Goal: Task Accomplishment & Management: Use online tool/utility

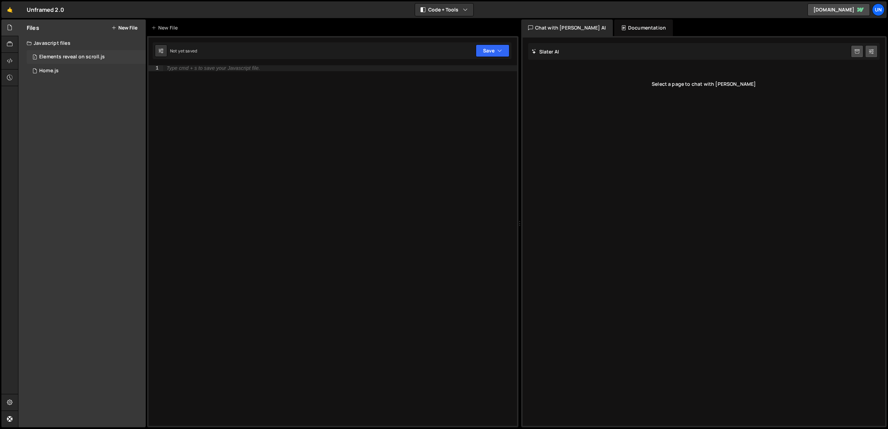
click at [48, 55] on div "Elements reveal on scroll.js" at bounding box center [72, 57] width 66 height 6
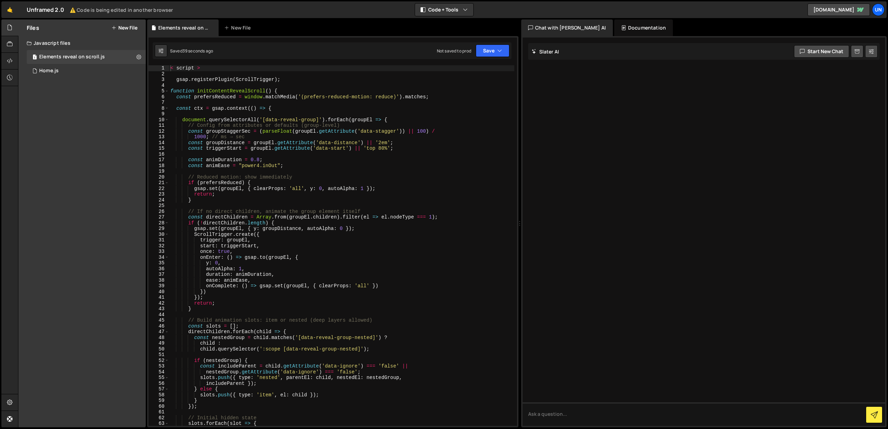
click at [307, 170] on div "< script > gsap . registerPlugin ( ScrollTrigger ) ; function initContentReveal…" at bounding box center [341, 251] width 345 height 372
click at [177, 69] on div "< script > gsap . registerPlugin ( ScrollTrigger ) ; function initContentReveal…" at bounding box center [341, 251] width 345 height 372
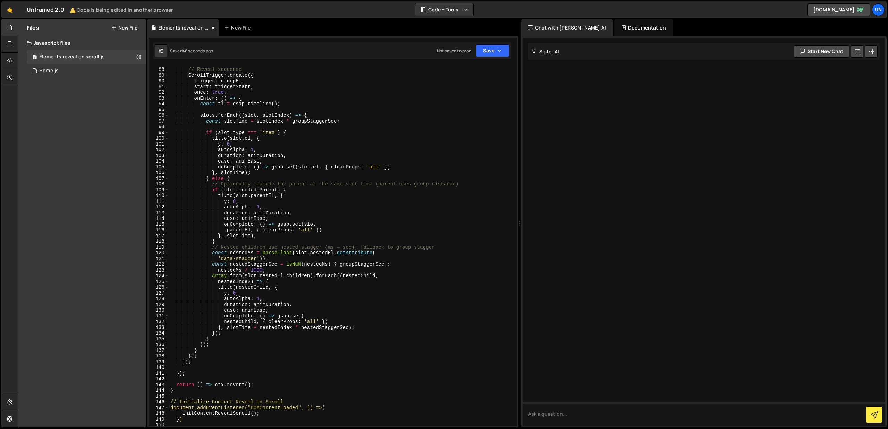
scroll to position [699, 0]
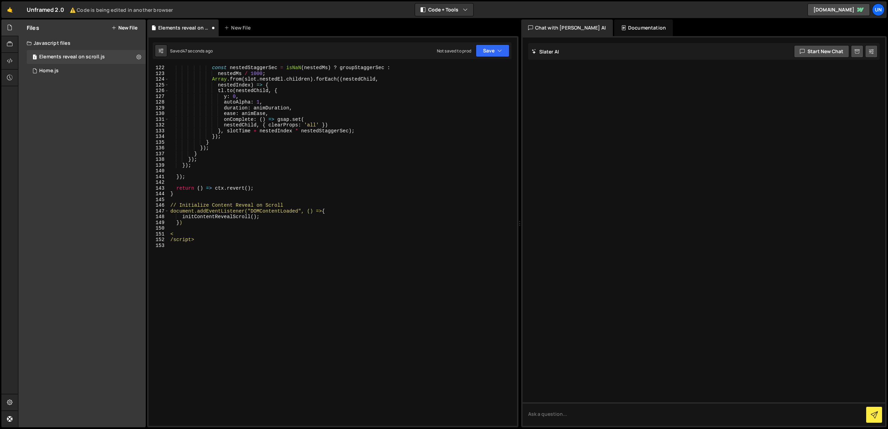
click at [179, 238] on div "const nestedStaggerSec = isNaN ( nestedMs ) ? groupStaggerSec : nestedMs / 1000…" at bounding box center [341, 251] width 345 height 372
type textarea "/script>"
drag, startPoint x: 176, startPoint y: 243, endPoint x: 211, endPoint y: 240, distance: 35.9
click at [176, 243] on div "const nestedStaggerSec = isNaN ( nestedMs ) ? groupStaggerSec : nestedMs / 1000…" at bounding box center [341, 251] width 345 height 372
drag, startPoint x: 256, startPoint y: 237, endPoint x: 302, endPoint y: 238, distance: 46.5
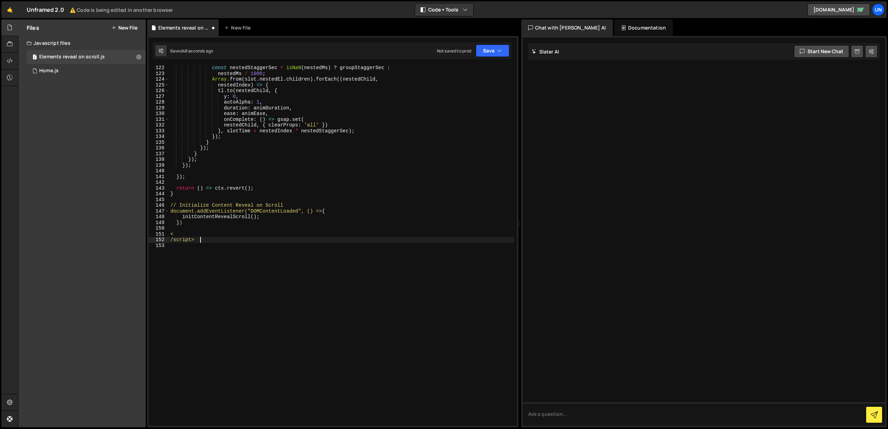
click at [256, 237] on div "const nestedStaggerSec = isNaN ( nestedMs ) ? groupStaggerSec : nestedMs / 1000…" at bounding box center [341, 251] width 345 height 372
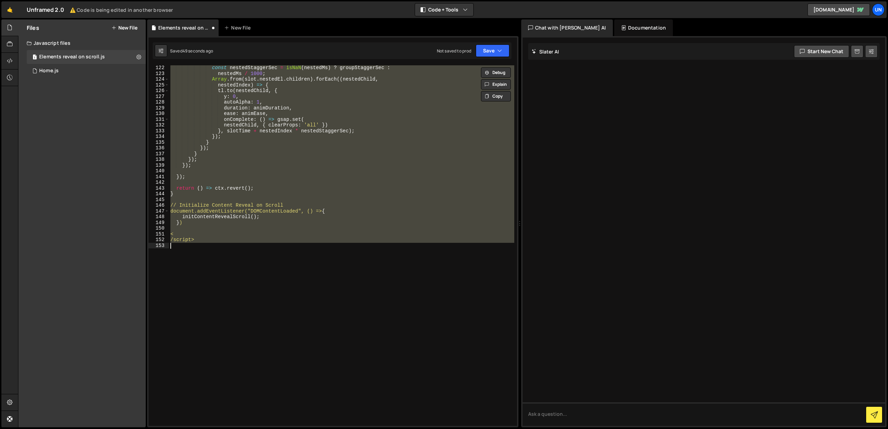
paste textarea "</script>"
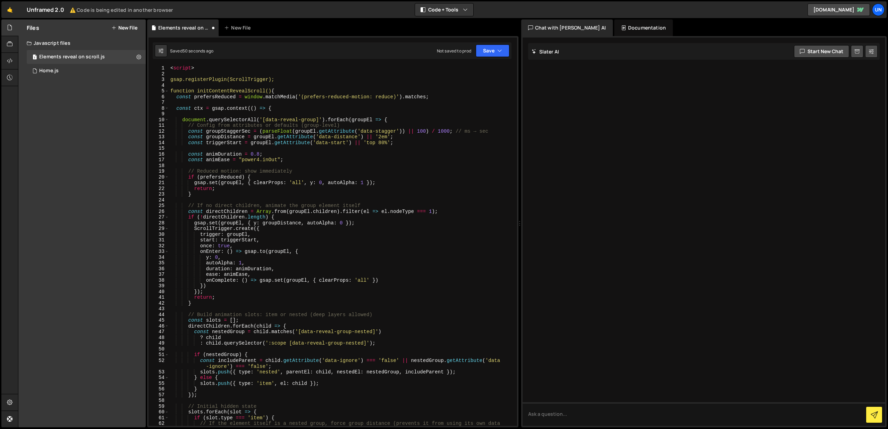
scroll to position [0, 0]
click at [498, 49] on icon "button" at bounding box center [500, 50] width 5 height 7
click at [474, 90] on div "Save to Production S" at bounding box center [469, 90] width 72 height 7
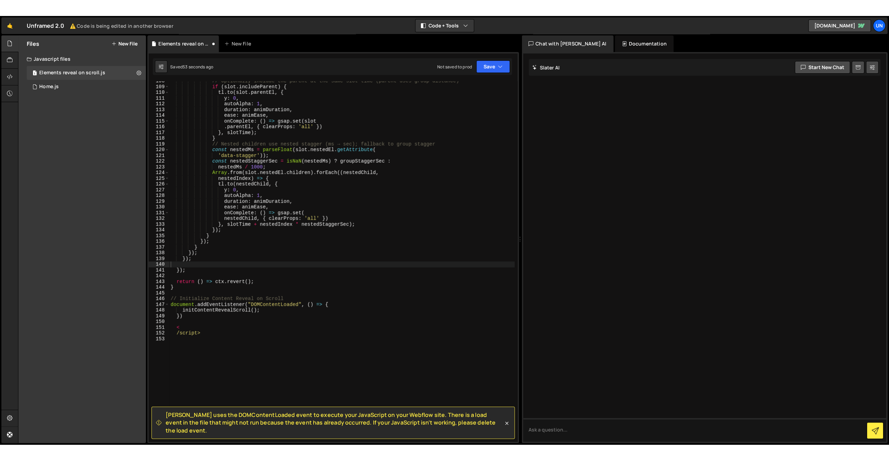
scroll to position [622, 0]
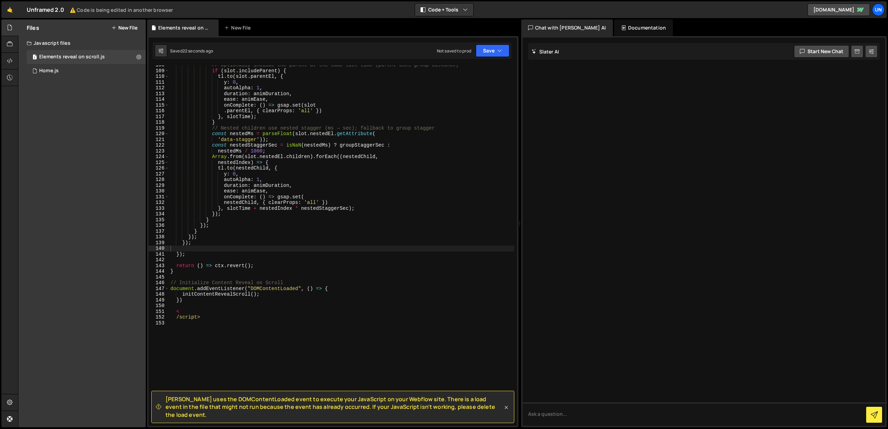
click at [507, 409] on icon at bounding box center [506, 407] width 3 height 3
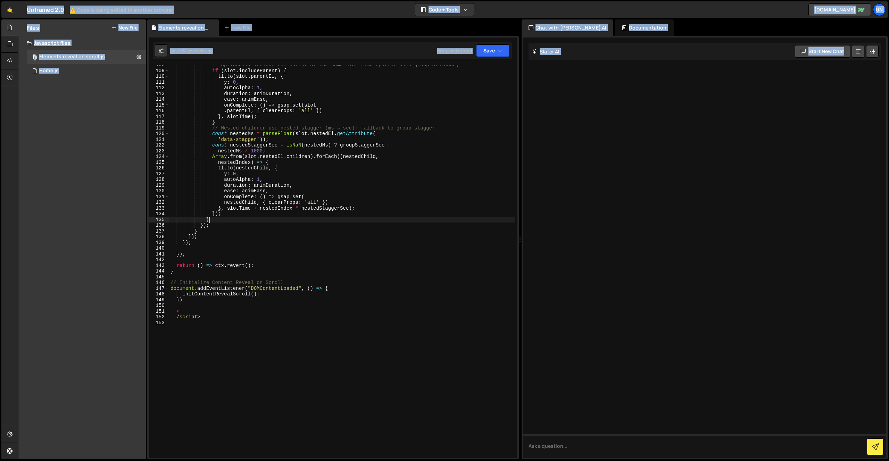
click at [322, 222] on div "// Optionally include the parent at the same slot time (parent uses group dista…" at bounding box center [341, 264] width 345 height 404
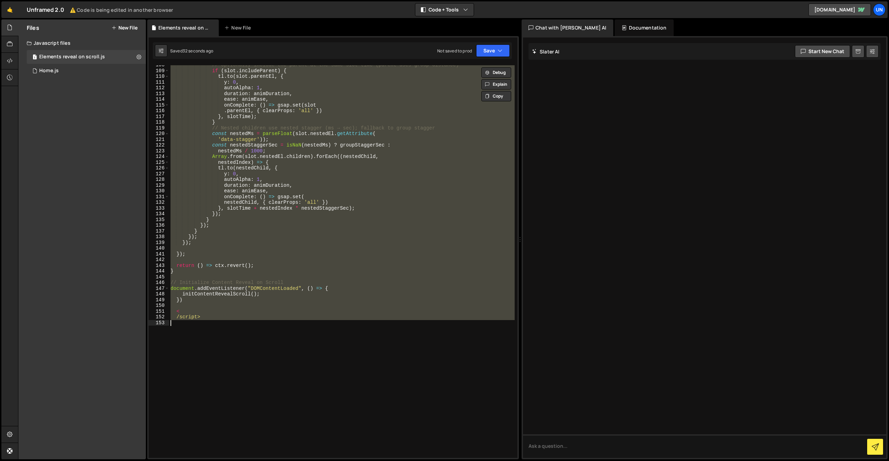
paste textarea "})"
type textarea "})"
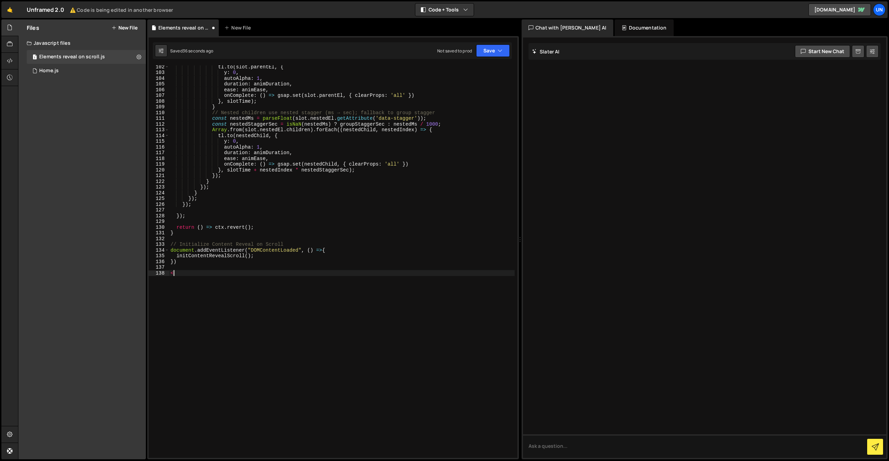
scroll to position [0, 0]
type textarea "</script>"
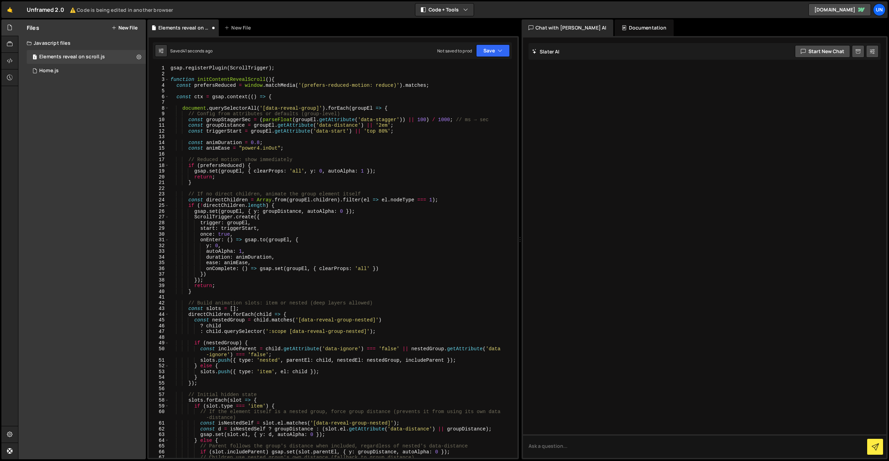
click at [174, 72] on div "gsap . registerPlugin ( ScrollTrigger ) ; function initContentRevealScroll ( ) …" at bounding box center [341, 267] width 345 height 404
click at [170, 68] on div "gsap . registerPlugin ( ScrollTrigger ) ; function initContentRevealScroll ( ) …" at bounding box center [341, 267] width 345 height 404
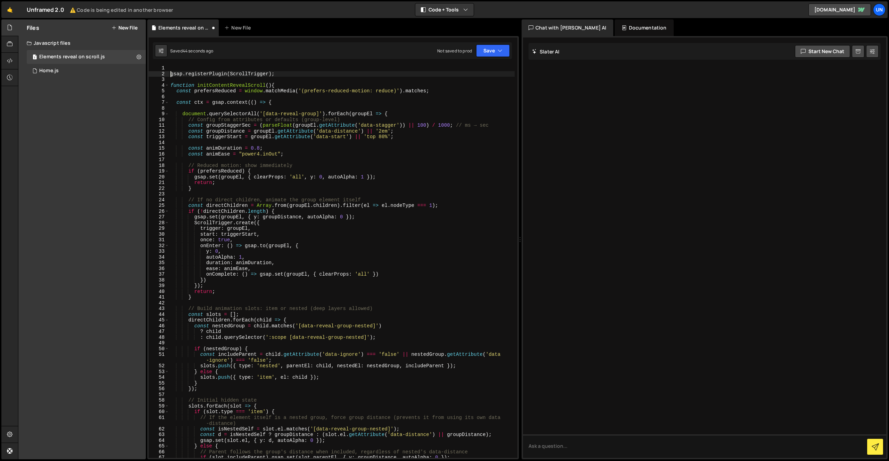
type textarea "gsap.registerPlugin(ScrollTrigger);"
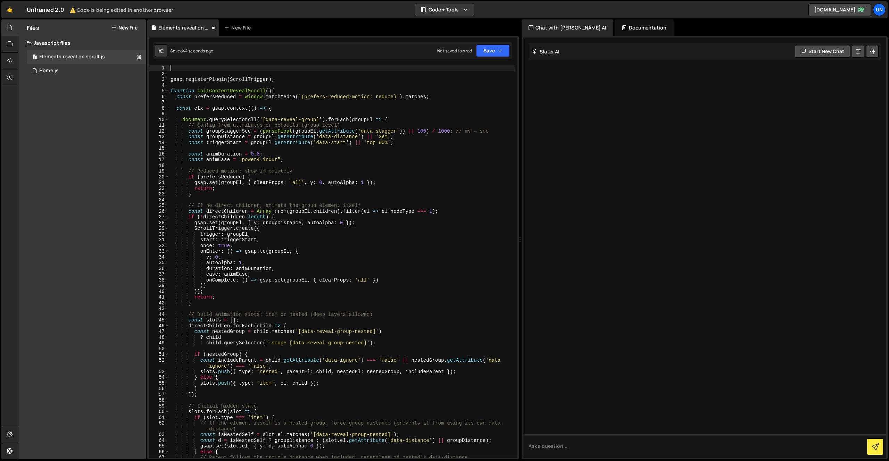
click at [187, 67] on div "gsap . registerPlugin ( ScrollTrigger ) ; function initContentRevealScroll ( ) …" at bounding box center [341, 267] width 345 height 404
type textarea "<script>"
click at [259, 116] on div "< script > gsap.registerPlugin(ScrollTrigger); function initContentRevealScroll…" at bounding box center [341, 267] width 345 height 404
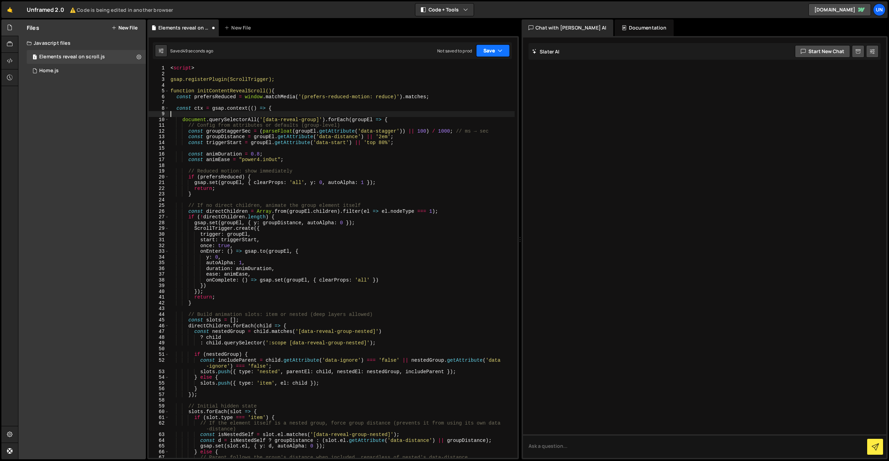
click at [503, 49] on button "Save" at bounding box center [493, 50] width 34 height 12
click at [481, 93] on div "Save to Production S" at bounding box center [469, 90] width 72 height 7
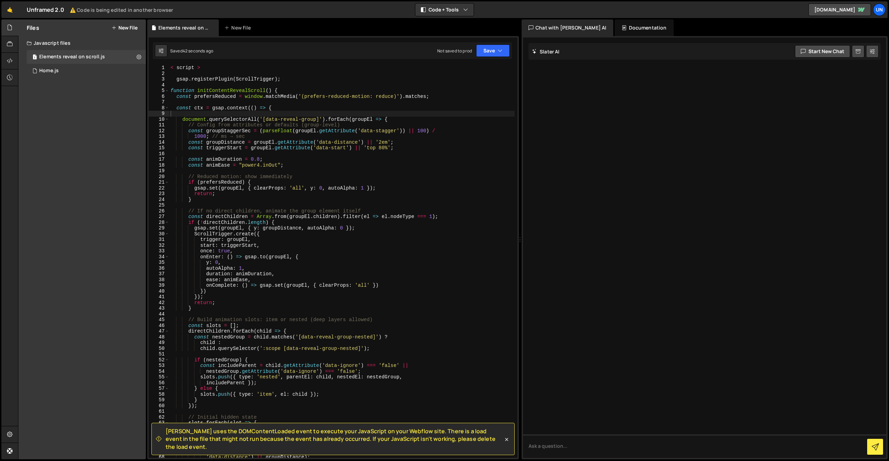
click at [382, 160] on div "< script > gsap . registerPlugin ( ScrollTrigger ) ; function initContentReveal…" at bounding box center [341, 267] width 345 height 404
click at [382, 159] on div "< script > gsap . registerPlugin ( ScrollTrigger ) ; function initContentReveal…" at bounding box center [341, 267] width 345 height 404
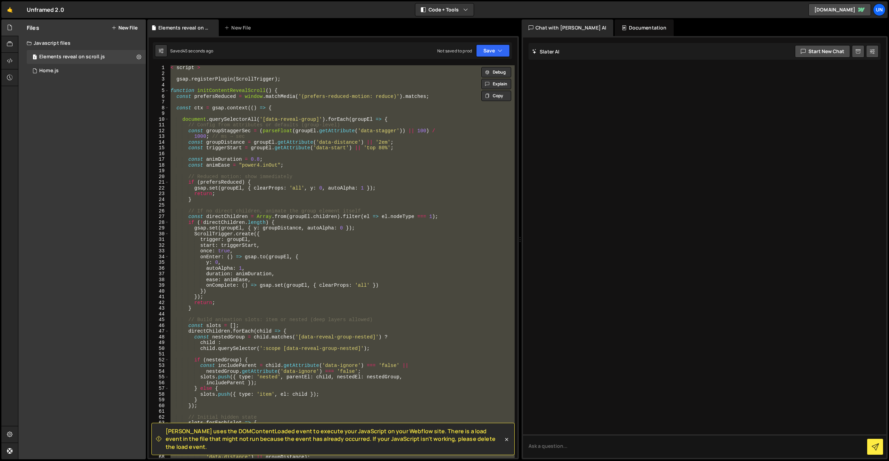
paste textarea "})"
type textarea "})"
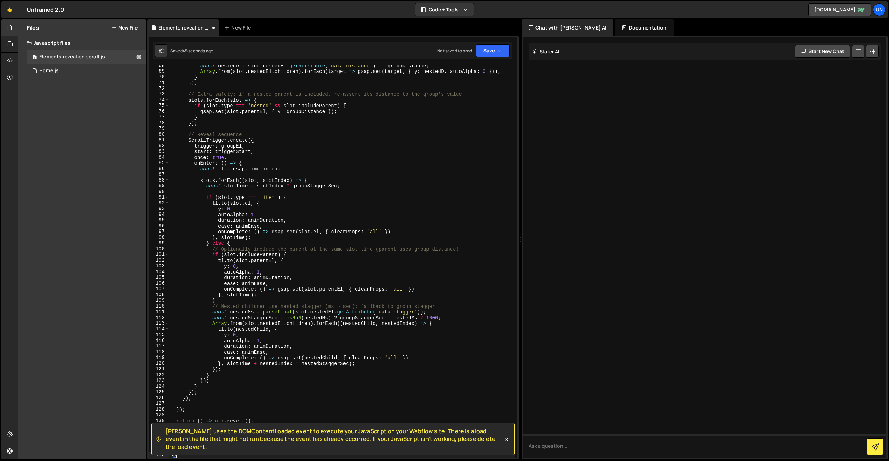
scroll to position [398, 0]
click at [496, 55] on button "Save" at bounding box center [493, 50] width 34 height 12
click at [479, 95] on div "Not saved to prod" at bounding box center [469, 98] width 72 height 8
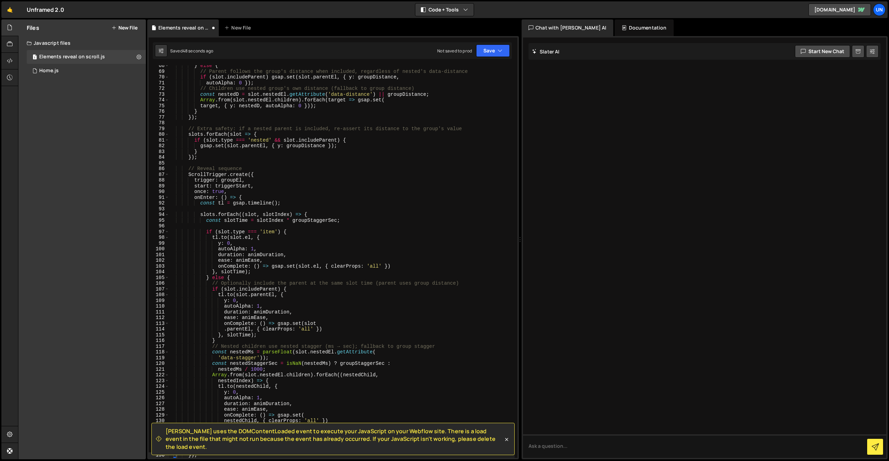
scroll to position [392, 0]
click at [841, 9] on link "[DOMAIN_NAME]" at bounding box center [839, 9] width 62 height 12
click at [52, 43] on div "Javascript files" at bounding box center [81, 43] width 127 height 14
click at [452, 5] on button "Code + Tools" at bounding box center [444, 9] width 58 height 12
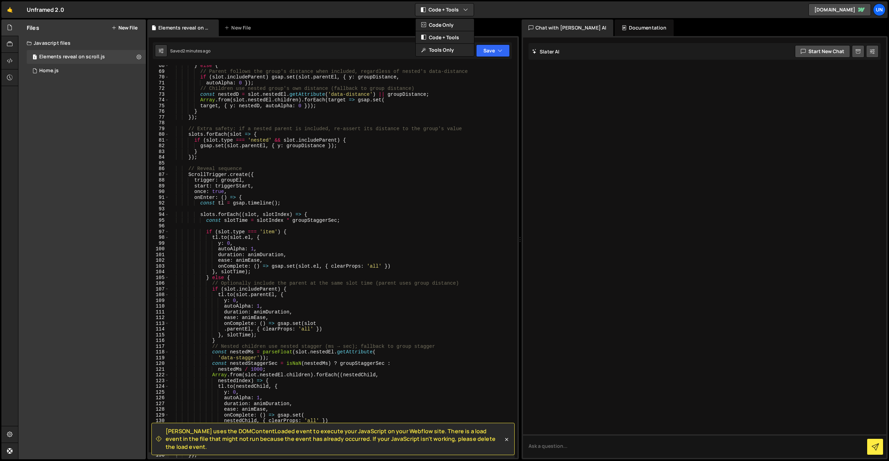
click at [653, 87] on div at bounding box center [704, 247] width 363 height 420
click at [589, 428] on textarea at bounding box center [704, 446] width 363 height 24
type textarea "Is een koppeling met mijn Webflow website voldoende om deze JS codes in te lade…"
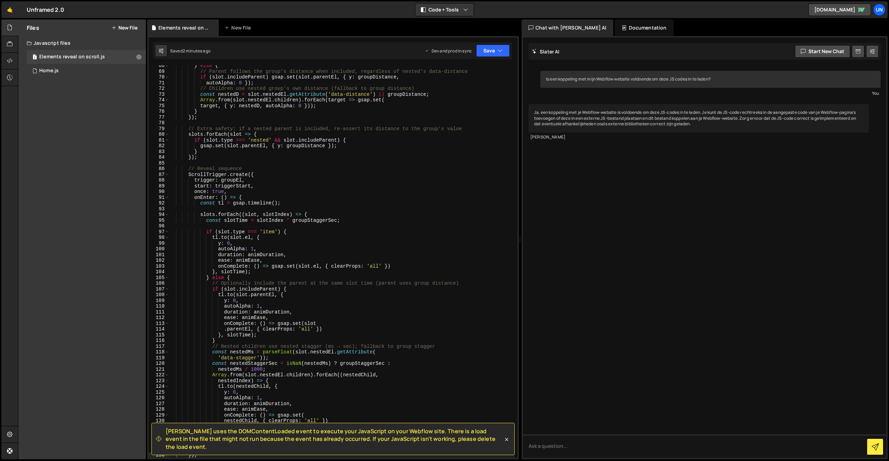
click at [670, 125] on div "Ja, een koppeling met je Webflow-website is voldoende om deze JS-codes in te la…" at bounding box center [698, 118] width 340 height 28
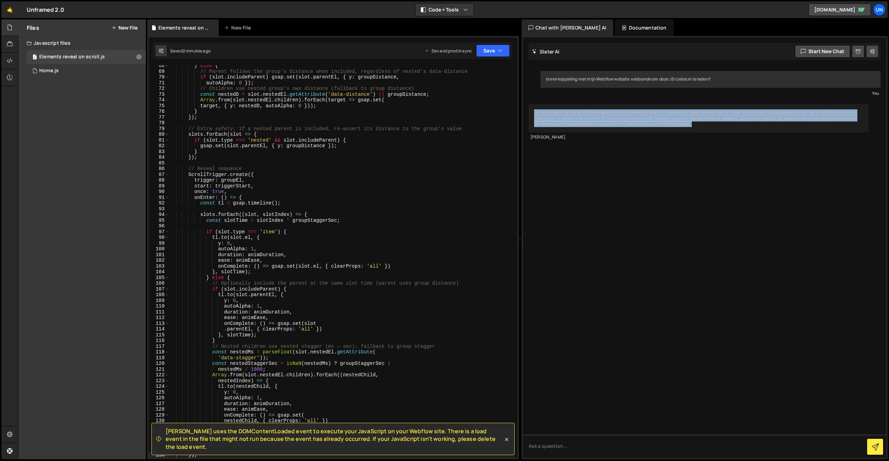
click at [670, 125] on div "Ja, een koppeling met je Webflow-website is voldoende om deze JS-codes in te la…" at bounding box center [698, 118] width 340 height 28
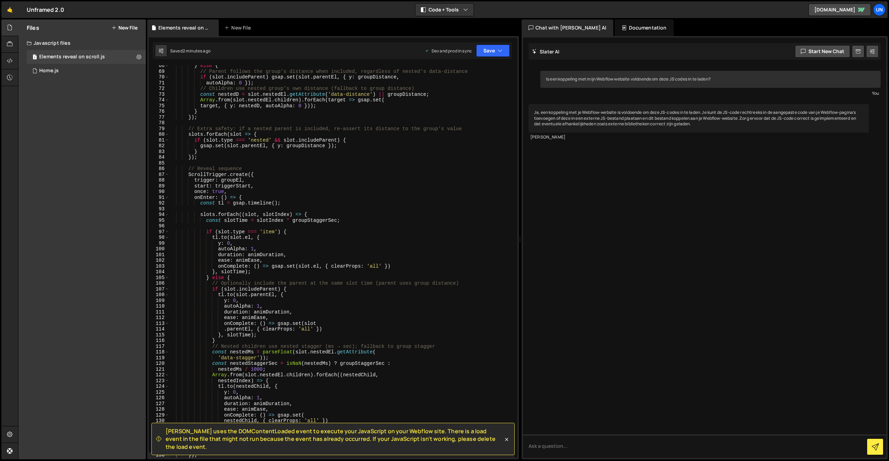
click at [641, 178] on div "Is een koppeling met mijn Webflow website voldoende om deze JS codes in te lade…" at bounding box center [704, 247] width 363 height 420
click at [396, 195] on div "} else { // Parent follows the group's distance when included, regardless of ne…" at bounding box center [341, 265] width 345 height 404
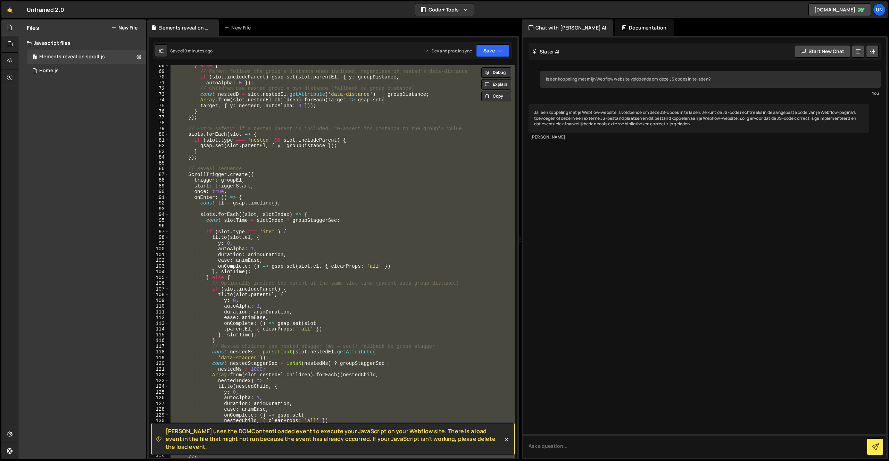
paste textarea "</script>"
type textarea "</script>"
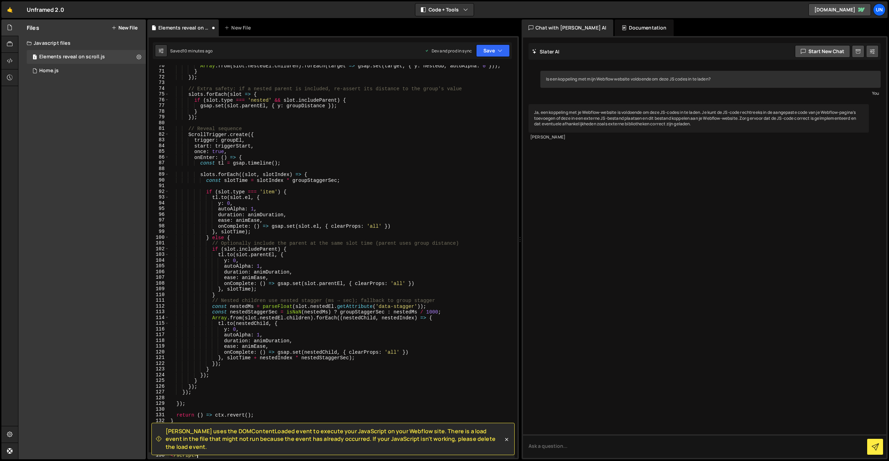
scroll to position [409, 0]
click at [498, 48] on icon "button" at bounding box center [500, 50] width 5 height 7
click at [479, 88] on div "Save to Production S" at bounding box center [469, 90] width 72 height 7
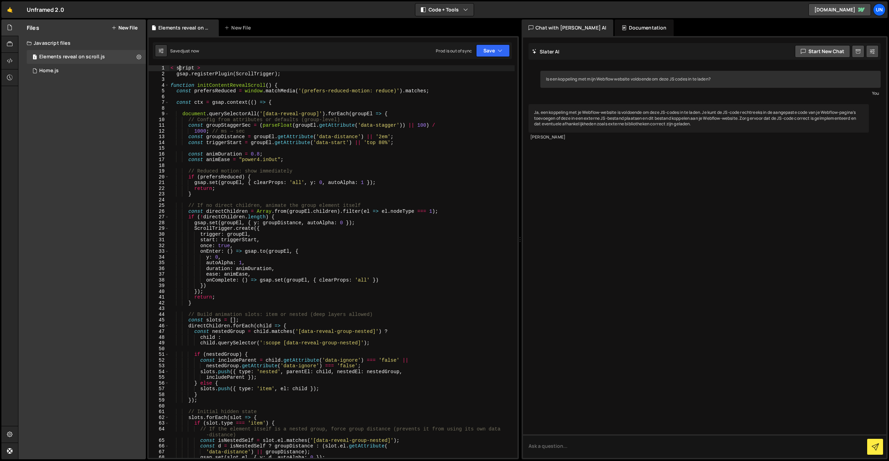
click at [180, 67] on div "< script > gsap . registerPlugin ( ScrollTrigger ) ; function initContentReveal…" at bounding box center [341, 267] width 345 height 404
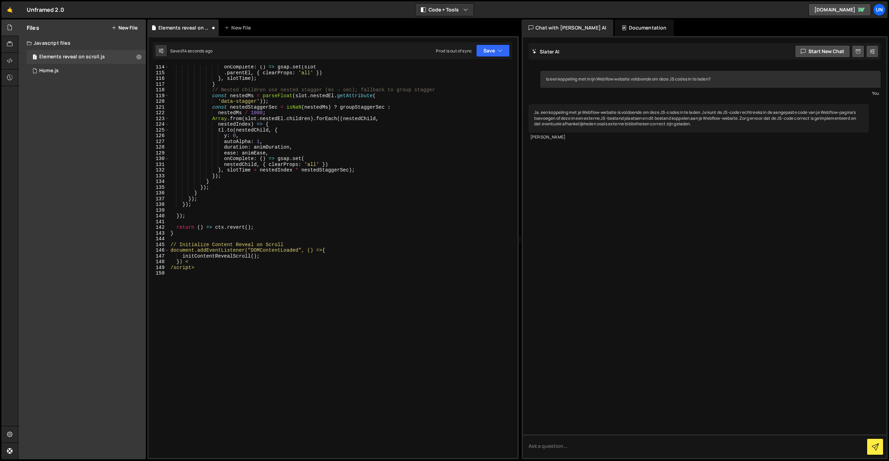
scroll to position [666, 0]
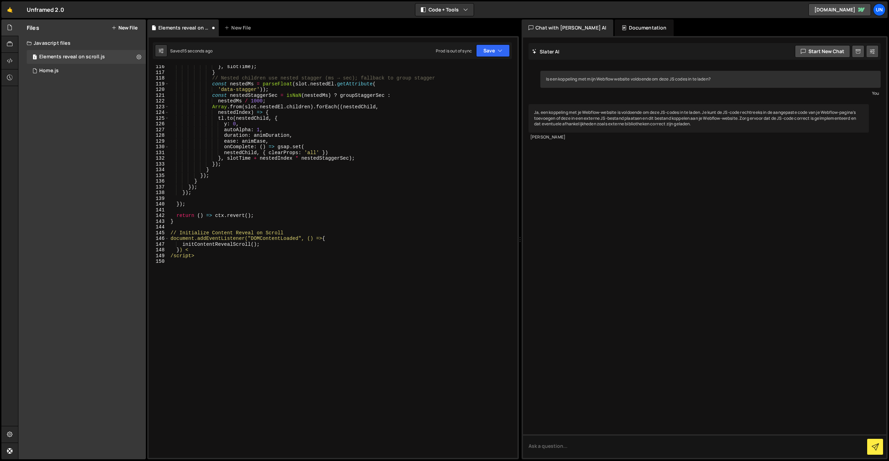
click at [174, 258] on div "} , slotTime ) ; } // Nested children use nested stagger (ms → sec); fallback t…" at bounding box center [341, 266] width 345 height 404
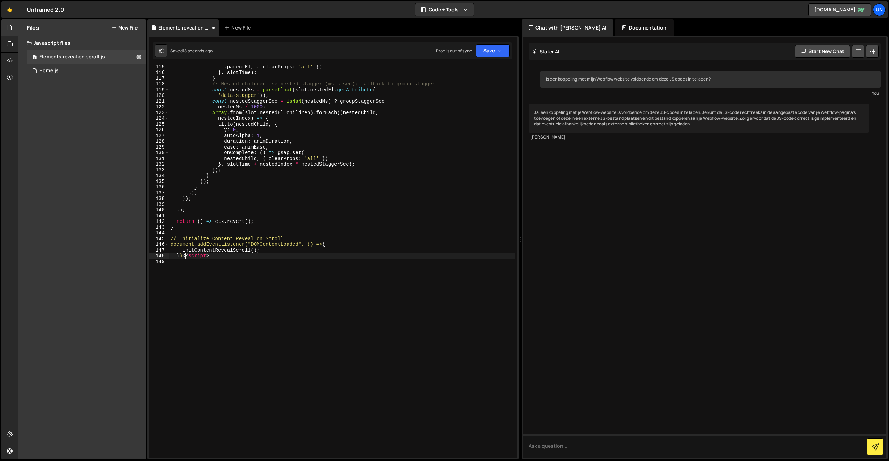
scroll to position [0, 0]
click at [503, 52] on button "Save" at bounding box center [493, 50] width 34 height 12
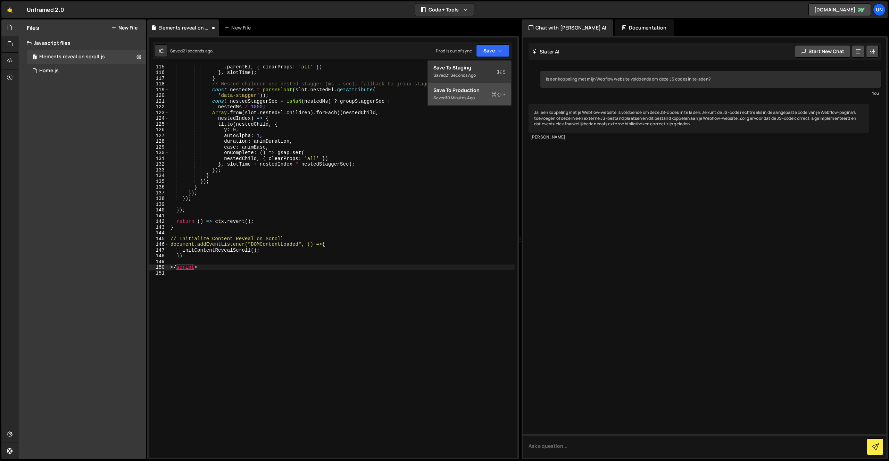
click at [478, 97] on div "Saved 10 minutes ago" at bounding box center [469, 98] width 72 height 8
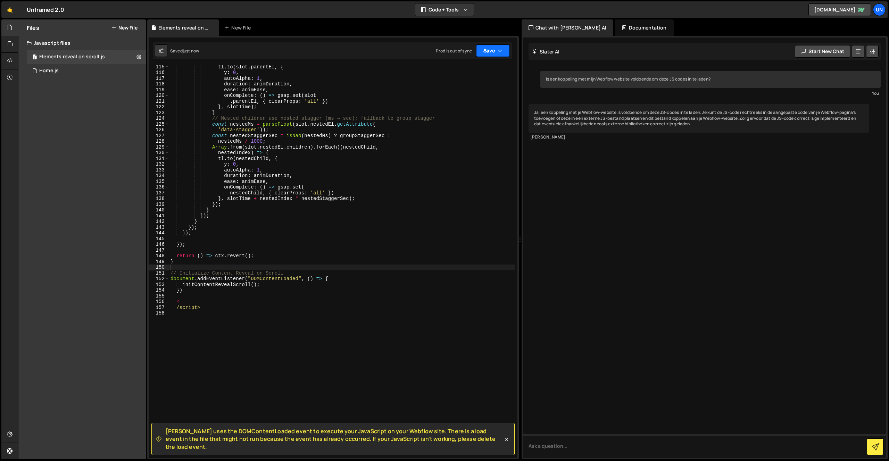
click at [500, 51] on icon "button" at bounding box center [500, 50] width 5 height 7
click at [473, 99] on div "10 minutes ago" at bounding box center [459, 98] width 29 height 6
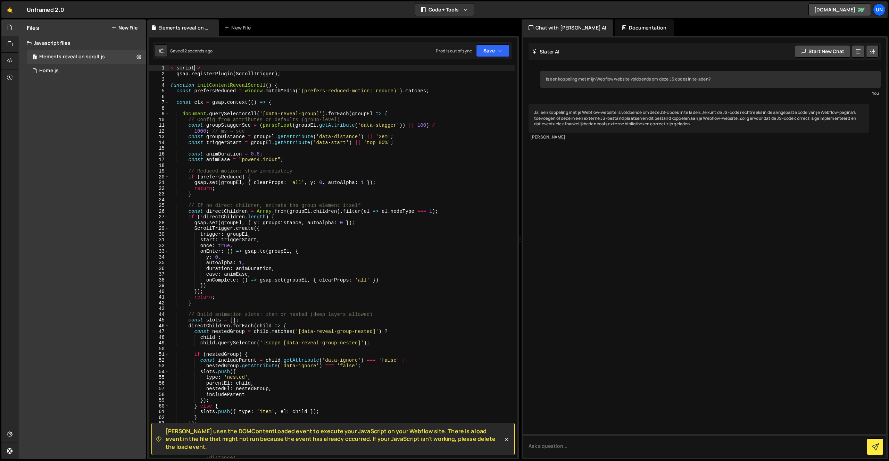
click at [196, 68] on div "< script > gsap . registerPlugin ( ScrollTrigger ) ; function initContentReveal…" at bounding box center [341, 267] width 345 height 404
click at [180, 66] on div "< script > gsap . registerPlugin ( ScrollTrigger ) ; function initContentReveal…" at bounding box center [341, 267] width 345 height 404
click at [494, 50] on button "Save" at bounding box center [493, 50] width 34 height 12
click at [477, 96] on div "Saved 10 minutes ago" at bounding box center [469, 98] width 72 height 8
click at [482, 49] on button "Save" at bounding box center [493, 50] width 34 height 12
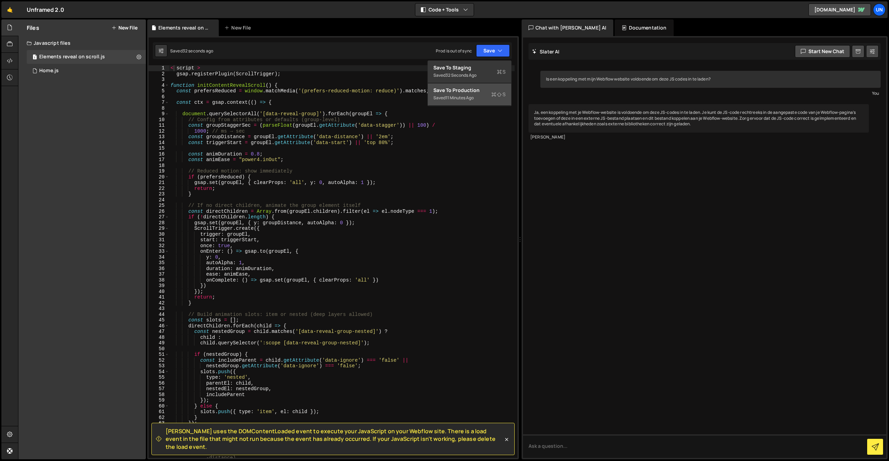
click at [465, 91] on div "Save to Production S" at bounding box center [469, 90] width 72 height 7
click at [64, 63] on div "1 Elements reveal on scroll.js 0" at bounding box center [86, 57] width 119 height 14
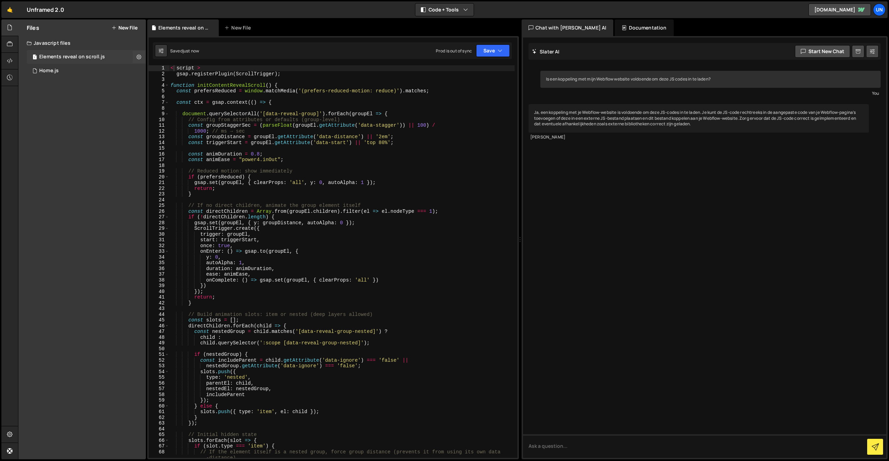
click at [67, 57] on div "Elements reveal on scroll.js" at bounding box center [72, 57] width 66 height 6
click at [615, 32] on div "Documentation" at bounding box center [644, 27] width 59 height 17
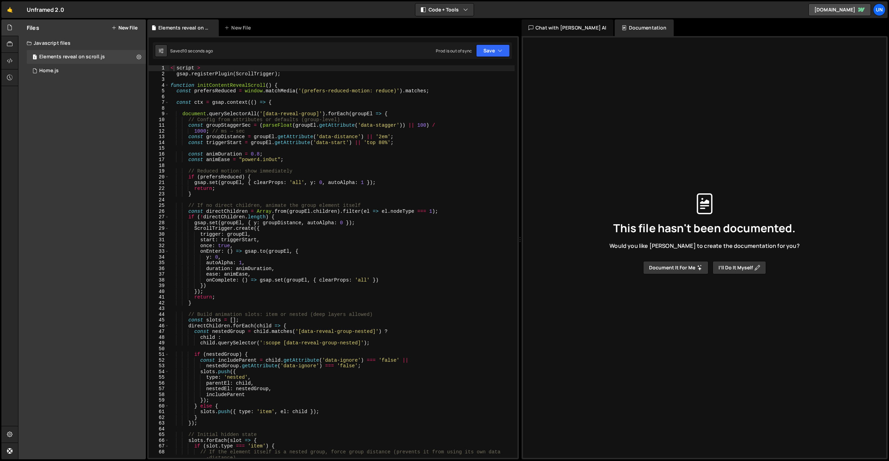
click at [567, 31] on div "Chat with [PERSON_NAME]" at bounding box center [568, 27] width 92 height 17
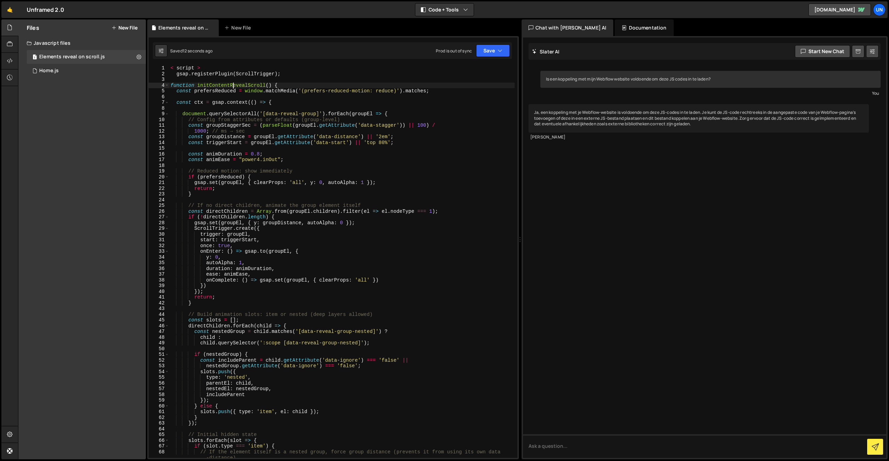
click at [234, 86] on div "< script > gsap . registerPlugin ( ScrollTrigger ) ; function initContentReveal…" at bounding box center [341, 267] width 345 height 404
drag, startPoint x: 175, startPoint y: 75, endPoint x: 150, endPoint y: 59, distance: 29.6
click at [150, 59] on div "function initContentRevealScroll() { 1 2 3 4 5 6 7 8 9 10 11 12 13 14 15 16 17 …" at bounding box center [333, 247] width 372 height 423
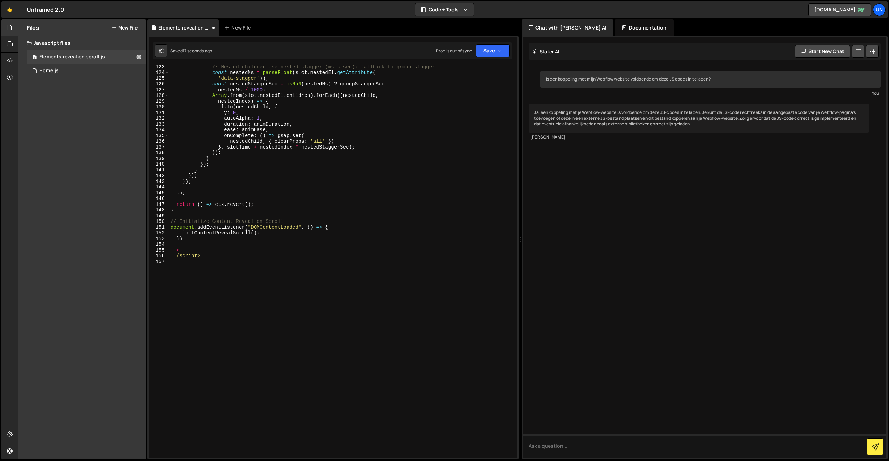
scroll to position [706, 0]
drag, startPoint x: 173, startPoint y: 259, endPoint x: 189, endPoint y: 260, distance: 15.7
click at [173, 259] on div "// Nested children use nested stagger (ms → sec); fallback to group stagger con…" at bounding box center [341, 266] width 345 height 404
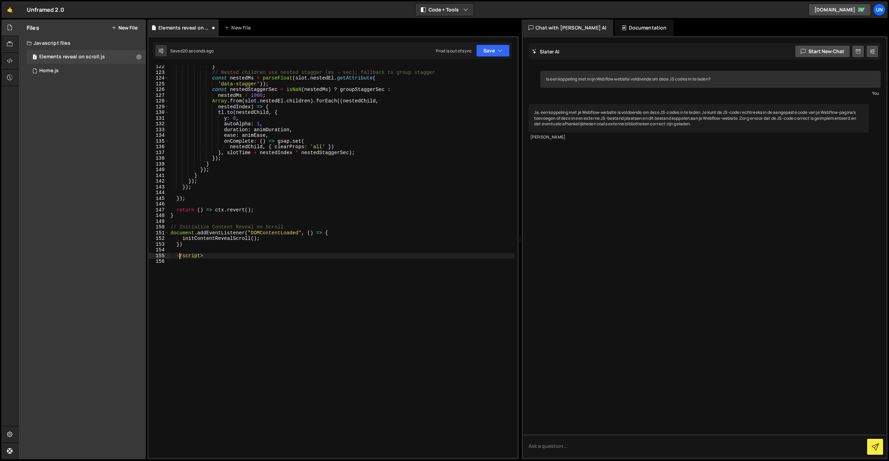
scroll to position [700, 0]
click at [274, 258] on div "} // Nested children use nested stagger (ms → sec); fallback to group stagger c…" at bounding box center [341, 266] width 345 height 404
click at [335, 185] on div "} // Nested children use nested stagger (ms → sec); fallback to group stagger c…" at bounding box center [341, 266] width 345 height 404
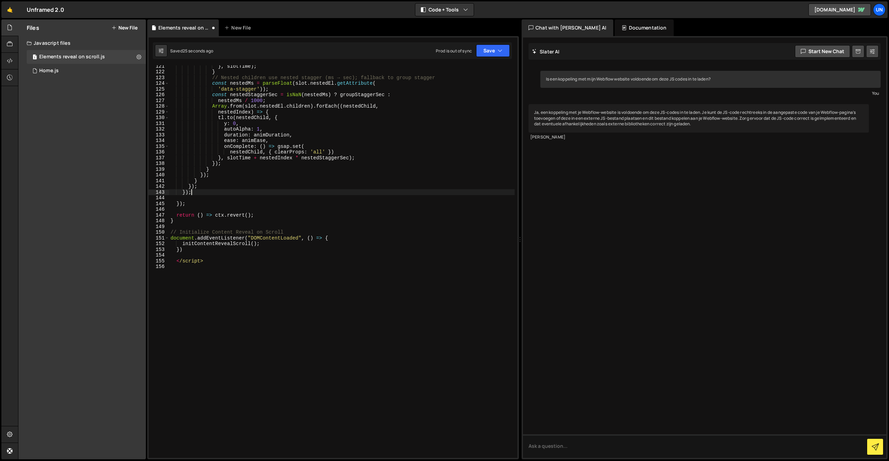
scroll to position [695, 0]
drag, startPoint x: 209, startPoint y: 265, endPoint x: 147, endPoint y: 260, distance: 62.0
click at [146, 260] on div "Files New File Javascript files 1 Elements reveal on scroll.js 0 0 Home.js 0 CS…" at bounding box center [453, 239] width 871 height 440
type textarea "</script>"
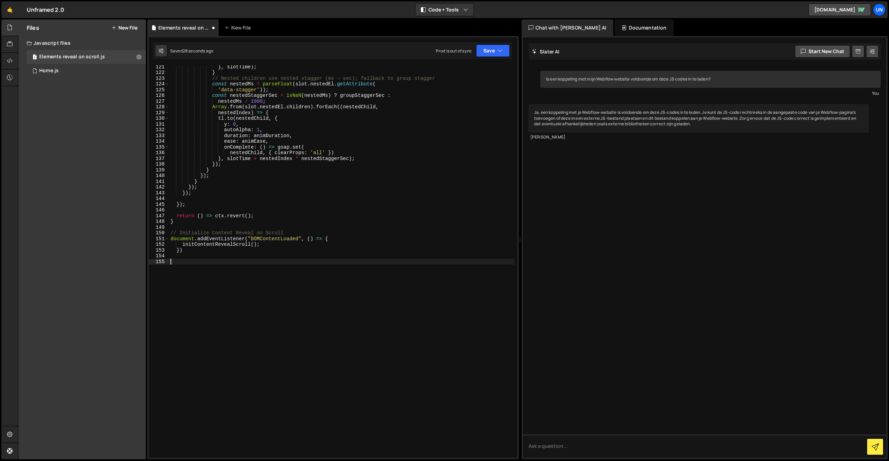
click at [350, 290] on div "} , slotTime ) ; } // Nested children use nested stagger (ms → sec); fallback t…" at bounding box center [341, 266] width 345 height 404
click at [227, 261] on div "} , slotTime ) ; } // Nested children use nested stagger (ms → sec); fallback t…" at bounding box center [341, 266] width 345 height 404
click at [494, 56] on button "Save" at bounding box center [493, 50] width 34 height 12
click at [473, 91] on div "Save to Production S" at bounding box center [469, 90] width 72 height 7
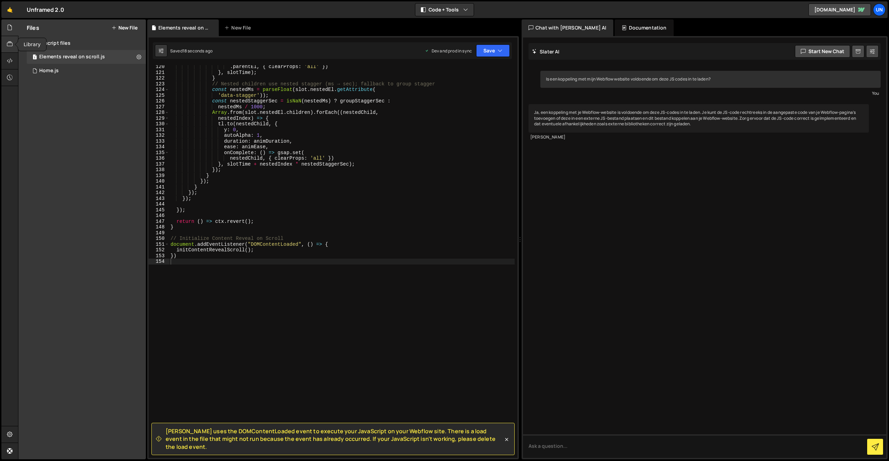
click at [3, 40] on div at bounding box center [9, 44] width 17 height 17
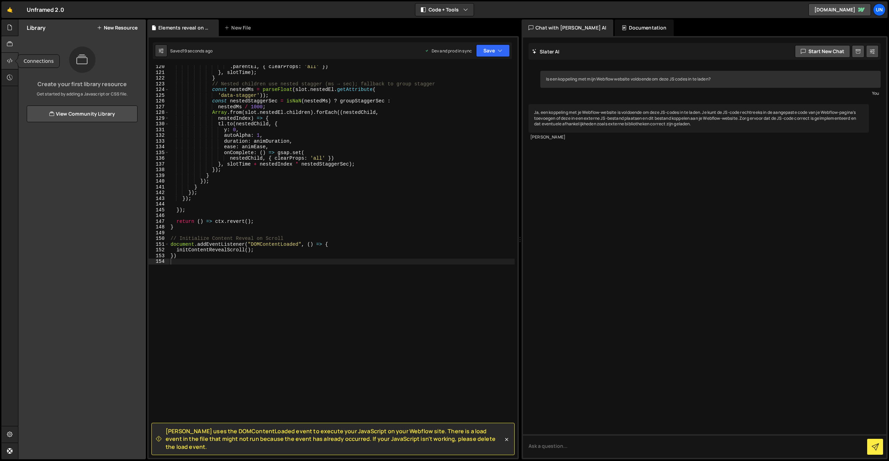
click at [6, 57] on div at bounding box center [9, 61] width 17 height 17
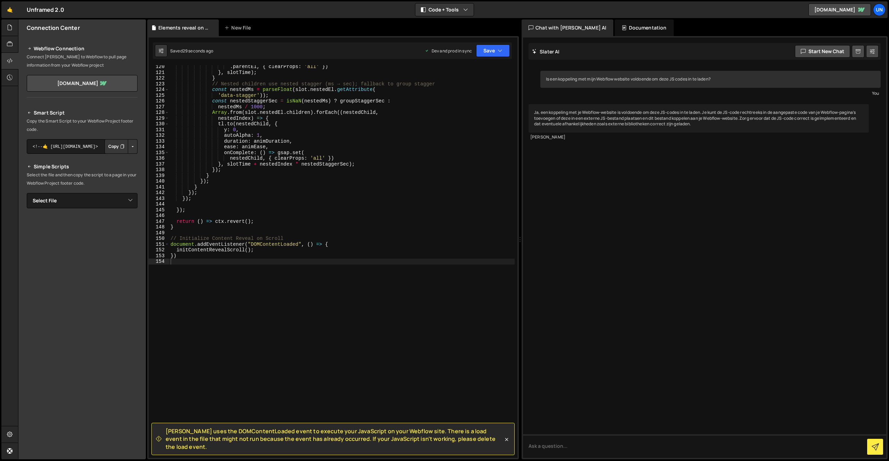
click at [116, 144] on button "Copy" at bounding box center [117, 146] width 24 height 15
click at [132, 146] on button "Button group with nested dropdown" at bounding box center [133, 146] width 10 height 15
click at [113, 168] on link "Copy Production Script" at bounding box center [103, 170] width 68 height 10
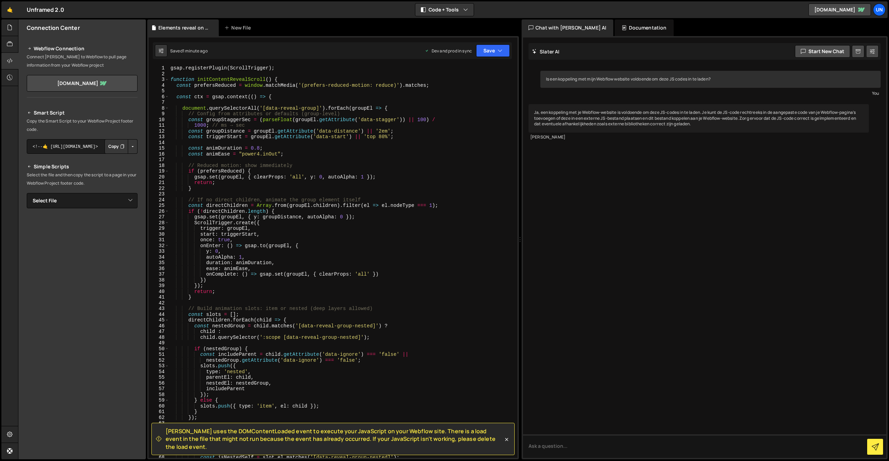
click at [173, 68] on div "gsap . registerPlugin ( ScrollTrigger ) ; function initContentRevealScroll ( ) …" at bounding box center [341, 267] width 345 height 404
click at [343, 108] on div "gsap . registerPlugin ( ScrollTrigger ) ; function initContentRevealScroll ( ) …" at bounding box center [341, 267] width 345 height 404
click at [214, 115] on div "gsap . registerPlugin ( ScrollTrigger ) ; function initContentRevealScroll ( ) …" at bounding box center [341, 267] width 345 height 404
type textarea "// Config from attributes or defaults (group-level)"
click at [316, 140] on div "gsap . registerPlugin ( ScrollTrigger ) ; function initContentRevealScroll ( ) …" at bounding box center [341, 267] width 345 height 404
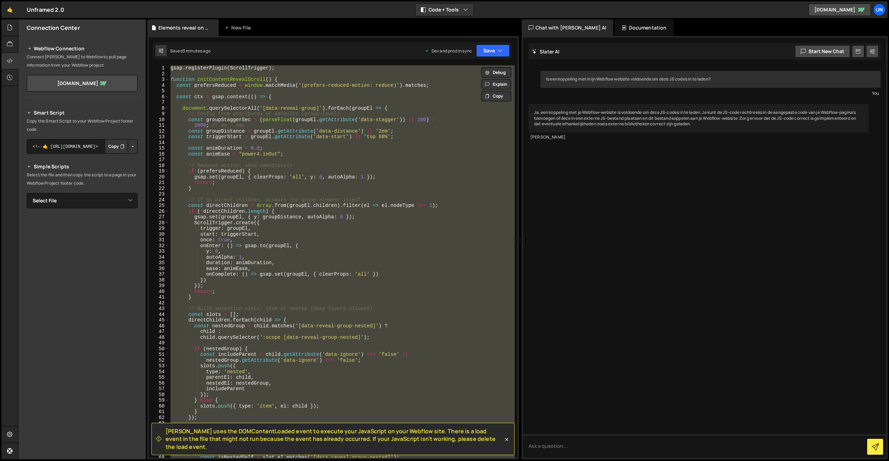
drag, startPoint x: 382, startPoint y: 97, endPoint x: 292, endPoint y: 93, distance: 90.3
click at [383, 97] on div "gsap . registerPlugin ( ScrollTrigger ) ; function initContentRevealScroll ( ) …" at bounding box center [341, 261] width 345 height 393
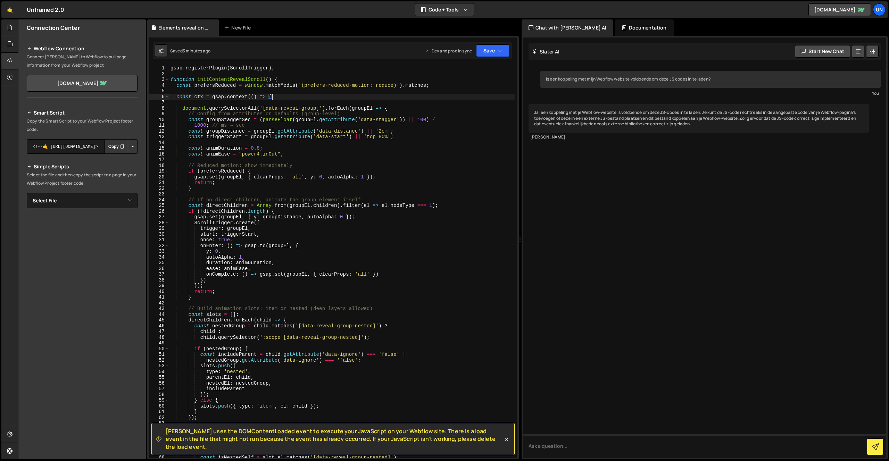
click at [170, 68] on div "gsap . registerPlugin ( ScrollTrigger ) ; function initContentRevealScroll ( ) …" at bounding box center [341, 267] width 345 height 404
type textarea "gsap.registerPlugin(ScrollTrigger);"
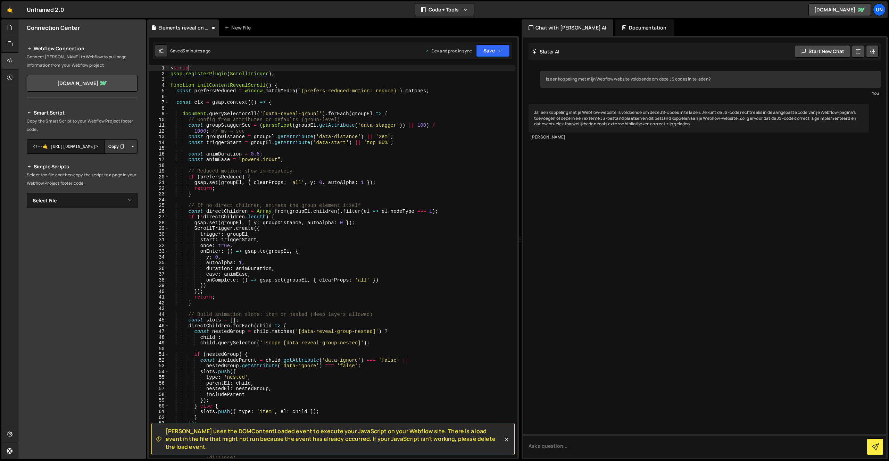
scroll to position [0, 1]
type textarea "<script>"
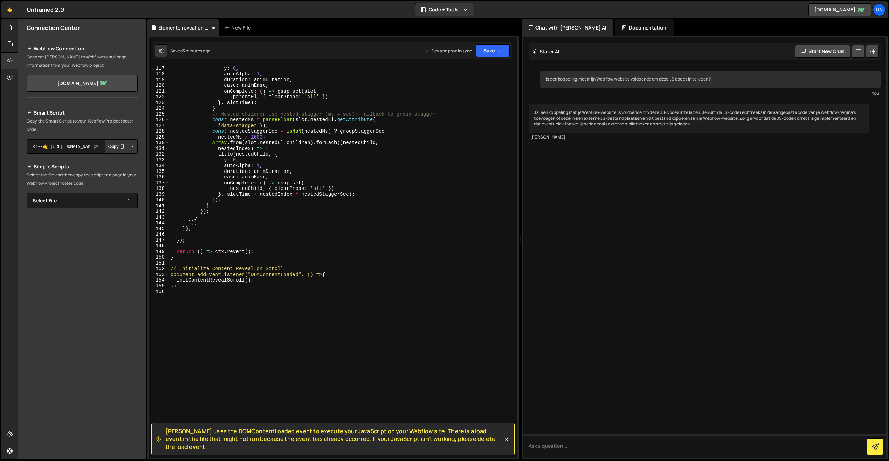
scroll to position [700, 0]
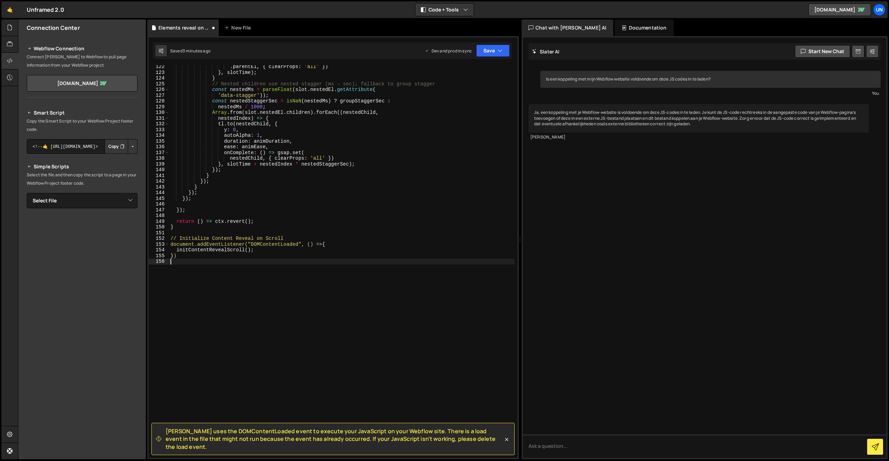
click at [214, 287] on div ". parentEl , { clearProps : 'all' }) } , slotTime ) ; } // Nested children use …" at bounding box center [341, 266] width 345 height 404
type textarea "</script>"
click at [506, 51] on button "Save" at bounding box center [493, 50] width 34 height 12
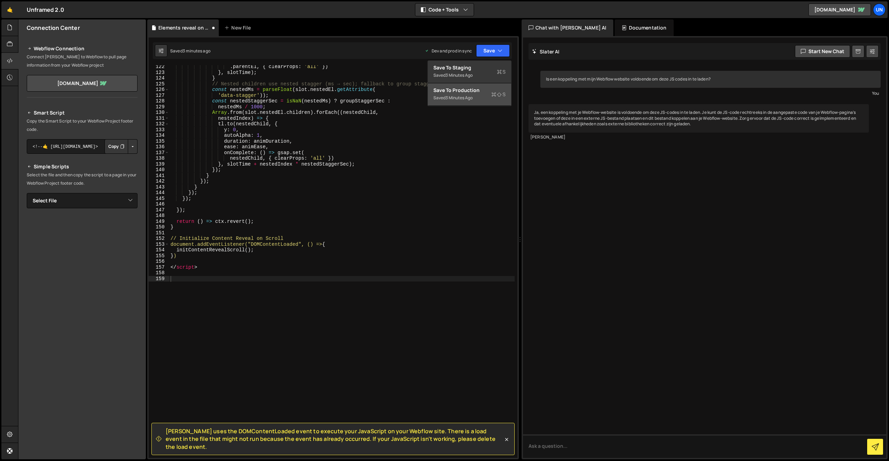
click at [491, 94] on div "Saved 3 minutes ago" at bounding box center [469, 98] width 72 height 8
click at [244, 25] on div "New File" at bounding box center [238, 27] width 29 height 7
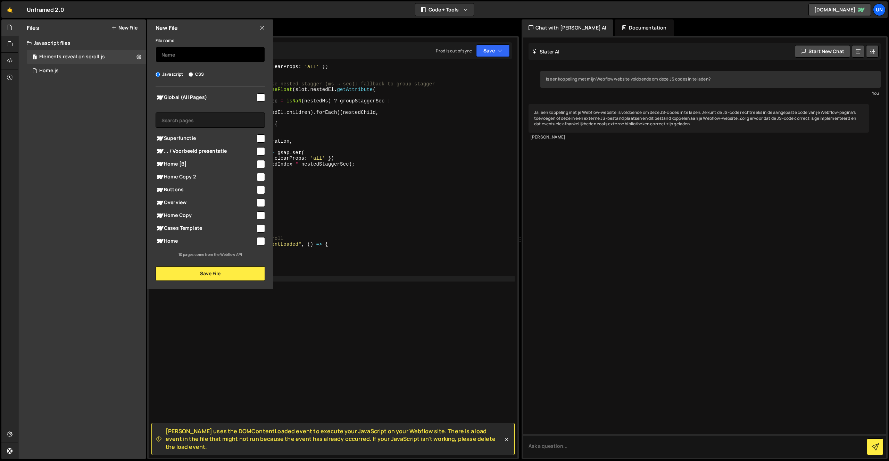
click at [194, 57] on input "text" at bounding box center [210, 54] width 109 height 15
type input "Test"
click at [222, 273] on button "Save File" at bounding box center [210, 273] width 109 height 15
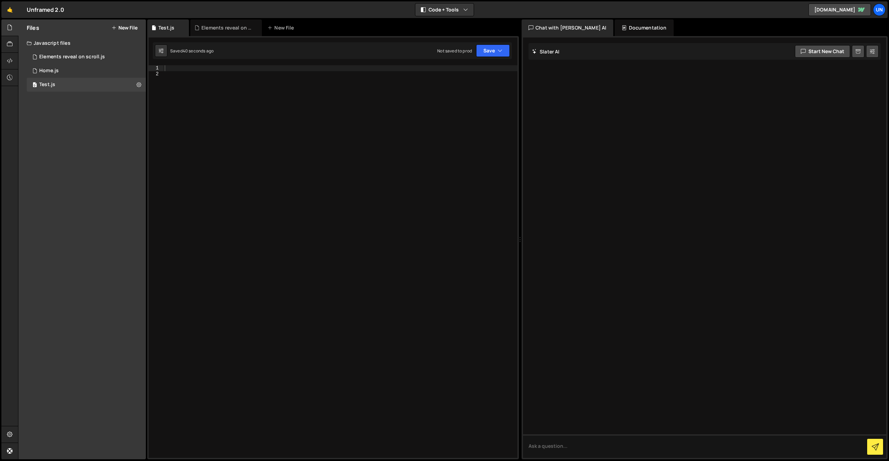
click at [316, 141] on div at bounding box center [340, 267] width 354 height 404
paste textarea "</script>"
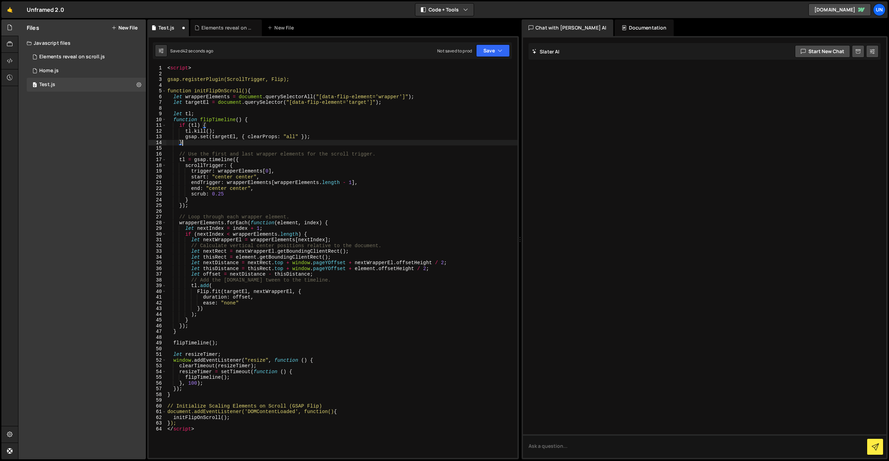
click at [358, 144] on div "< script > gsap.registerPlugin(ScrollTrigger, Flip); function initFlipOnScroll(…" at bounding box center [341, 267] width 351 height 404
type textarea "}"
click at [487, 48] on button "Save" at bounding box center [493, 50] width 34 height 12
click at [466, 98] on div "Not saved to prod" at bounding box center [469, 98] width 72 height 8
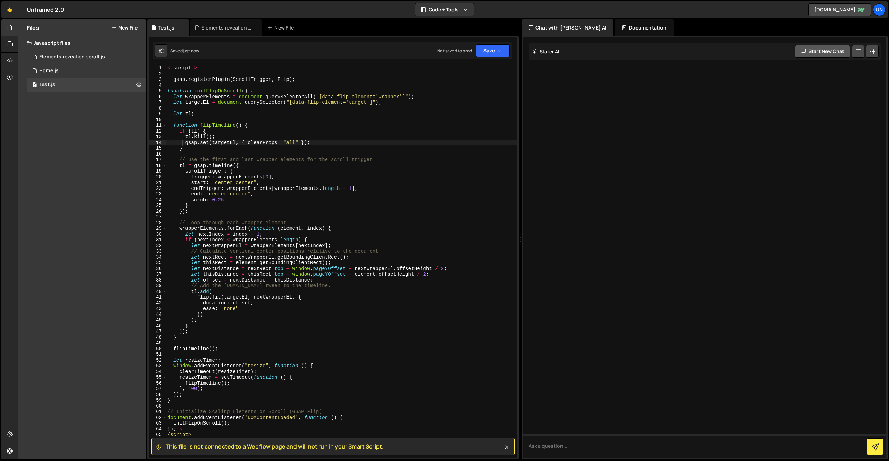
click at [814, 53] on button "Start new chat" at bounding box center [822, 51] width 55 height 12
type textarea "Als ik JS codes plaats in slater doet hij wat raars met de script tag (openen) …"
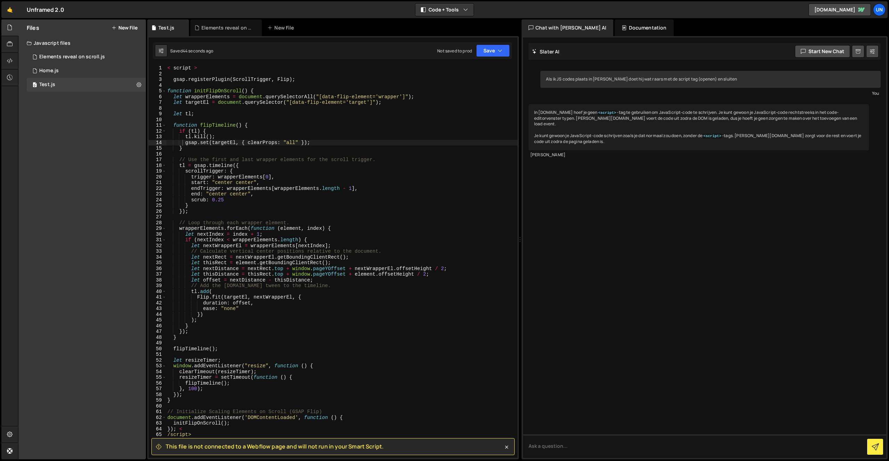
click at [412, 114] on div "< script > gsap . registerPlugin ( ScrollTrigger , Flip ) ; function initFlipOn…" at bounding box center [341, 267] width 351 height 404
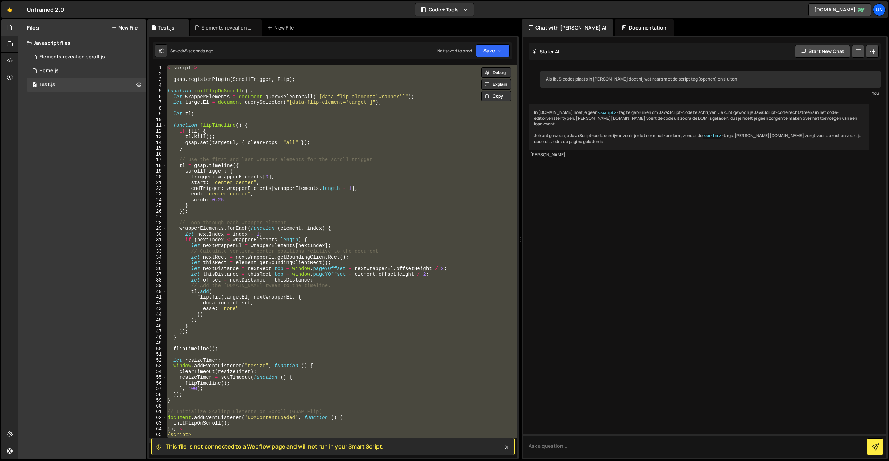
paste textarea "</script>"
type textarea "</script>"
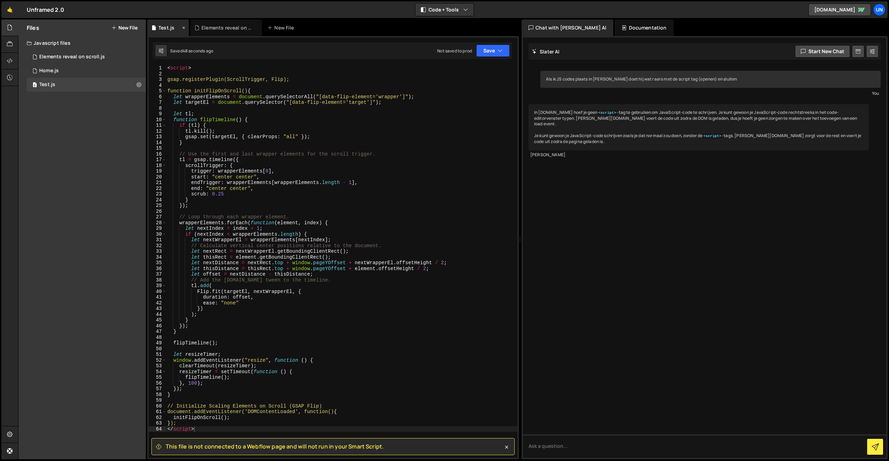
click at [182, 28] on icon at bounding box center [183, 27] width 5 height 7
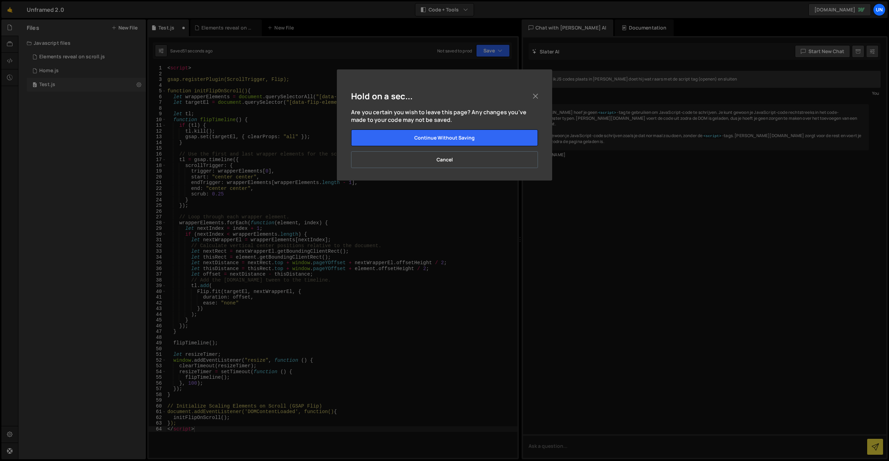
click at [429, 154] on button "Cancel" at bounding box center [444, 159] width 187 height 17
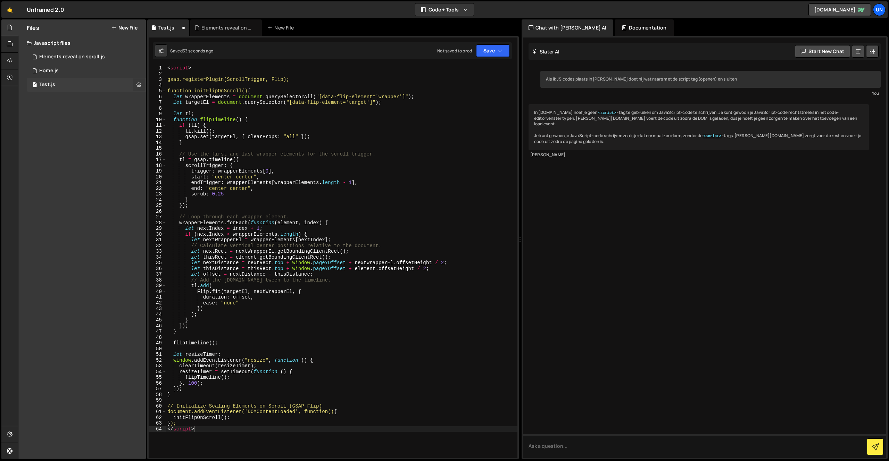
click at [140, 84] on icon at bounding box center [138, 84] width 5 height 7
click at [176, 129] on button "Delete File" at bounding box center [181, 127] width 68 height 14
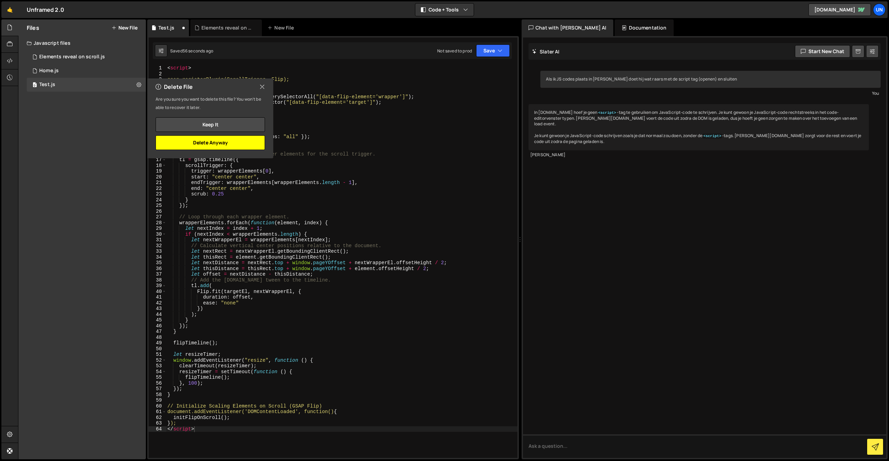
click at [211, 144] on button "Delete Anyway" at bounding box center [210, 142] width 109 height 15
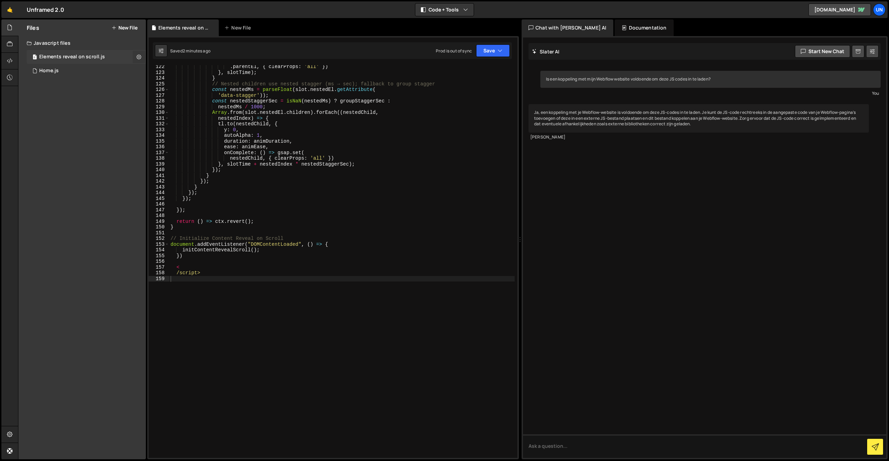
click at [137, 57] on icon at bounding box center [138, 56] width 5 height 7
click at [192, 265] on div ". parentEl , { clearProps : 'all' }) } , slotTime ) ; } // Nested children use …" at bounding box center [341, 266] width 345 height 404
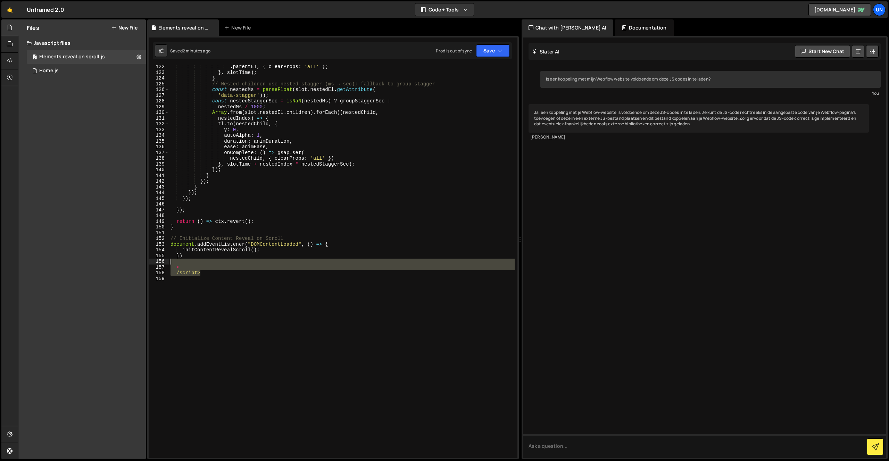
drag, startPoint x: 205, startPoint y: 274, endPoint x: 198, endPoint y: 259, distance: 16.2
click at [159, 264] on div "< 122 123 124 125 126 127 128 129 130 131 132 133 134 135 136 137 138 139 140 1…" at bounding box center [333, 261] width 369 height 393
type textarea "<"
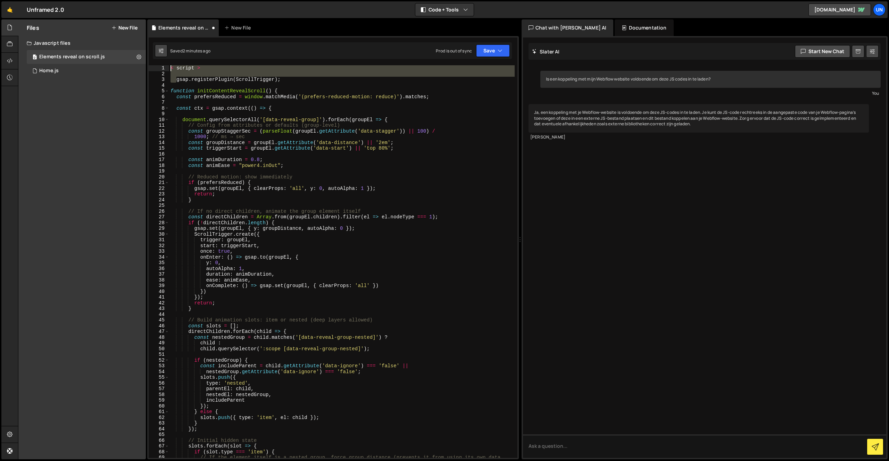
drag, startPoint x: 177, startPoint y: 82, endPoint x: 159, endPoint y: 55, distance: 32.7
click at [159, 55] on div "Debug Explain Copy Elements reveal on scroll.js New File Saved 2 minutes ago Pr…" at bounding box center [333, 239] width 372 height 440
type textarea "gsap.registerPlugin(ScrollTrigger);"
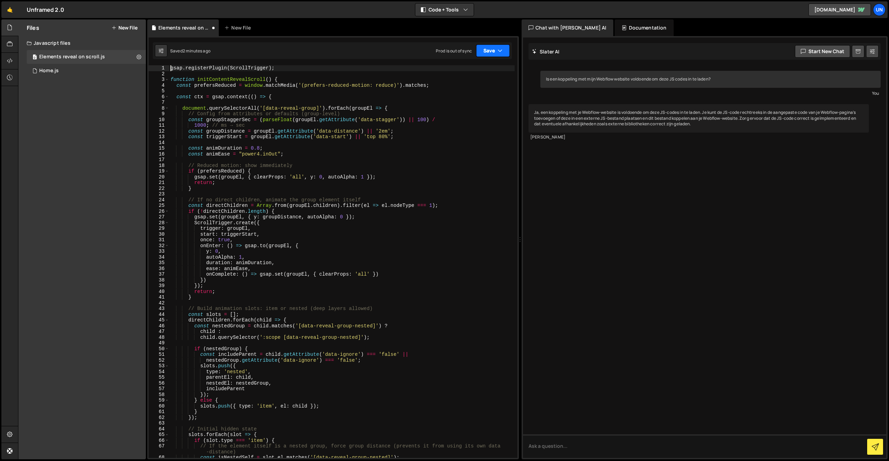
click at [486, 51] on button "Save" at bounding box center [493, 50] width 34 height 12
click at [467, 96] on div "5 minutes ago" at bounding box center [458, 98] width 27 height 6
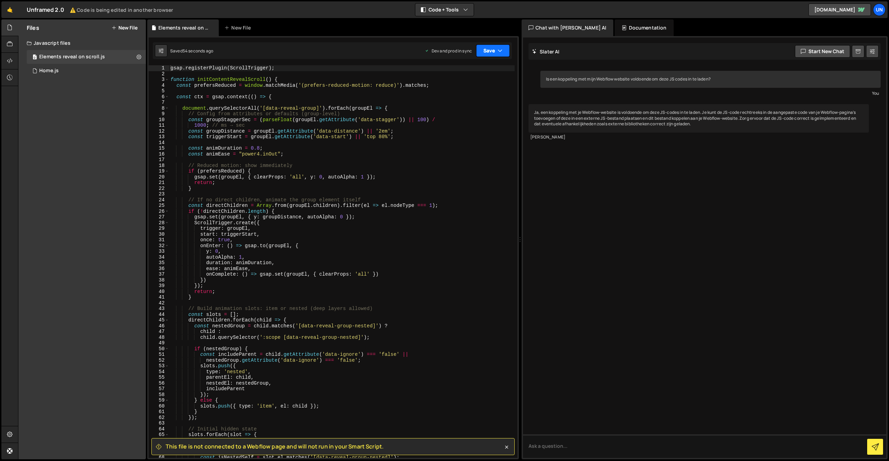
click at [497, 50] on button "Save" at bounding box center [493, 50] width 34 height 12
click at [463, 73] on div "55 seconds ago" at bounding box center [460, 75] width 31 height 6
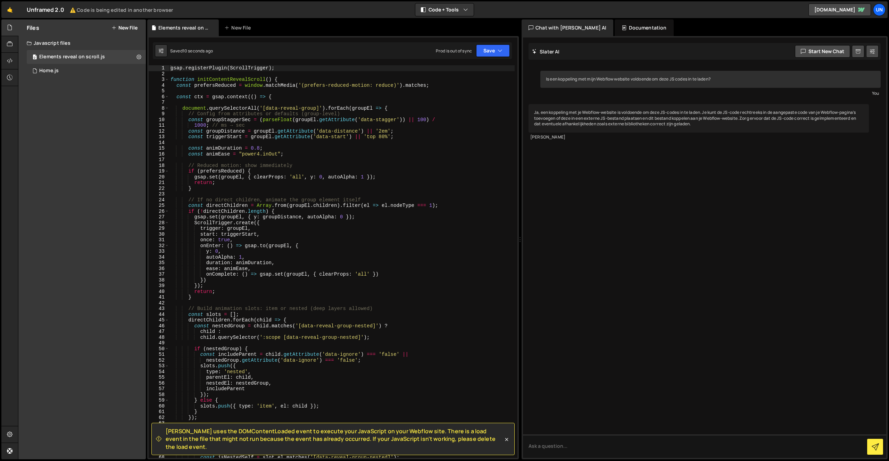
click at [501, 446] on span "[PERSON_NAME] uses the DOMContentLoaded event to execute your JavaScript on you…" at bounding box center [334, 438] width 337 height 23
drag, startPoint x: 503, startPoint y: 445, endPoint x: 504, endPoint y: 408, distance: 37.2
click at [503, 443] on icon at bounding box center [506, 439] width 7 height 7
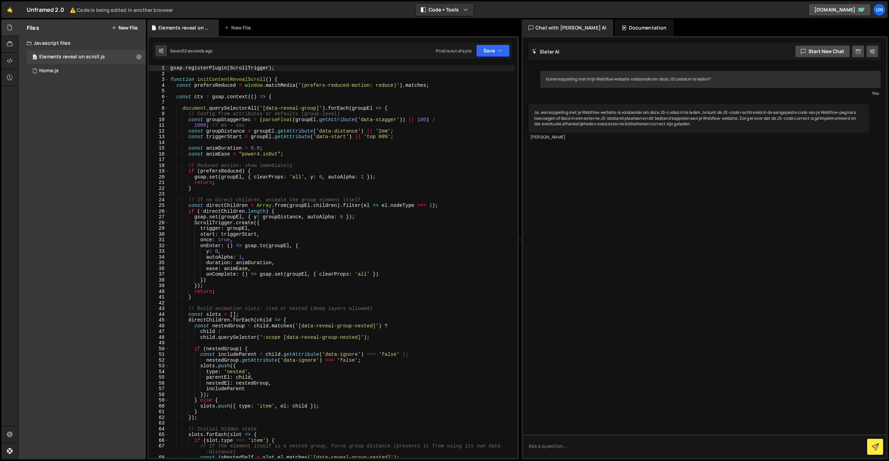
click at [482, 44] on div "Saved 12 seconds ago Prod is out of sync Upgrade to Edit Save Save to Staging S…" at bounding box center [332, 50] width 359 height 17
click at [485, 49] on button "Save" at bounding box center [493, 50] width 34 height 12
click at [468, 87] on div "Save to Production S" at bounding box center [469, 90] width 72 height 7
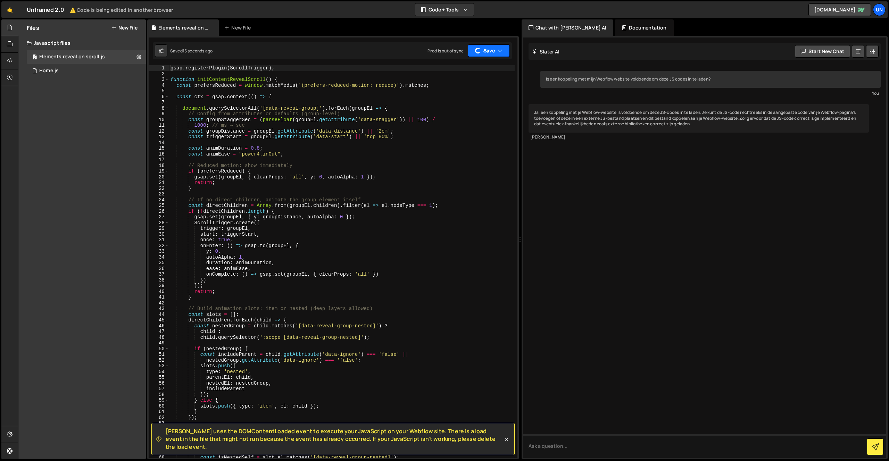
click at [486, 49] on button "Save" at bounding box center [489, 50] width 42 height 12
click at [485, 49] on button "Save" at bounding box center [489, 50] width 42 height 12
click at [491, 47] on button "Save" at bounding box center [493, 50] width 34 height 12
click at [477, 68] on div "Save to Staging S" at bounding box center [469, 67] width 72 height 7
click at [484, 53] on button "Save" at bounding box center [493, 50] width 34 height 12
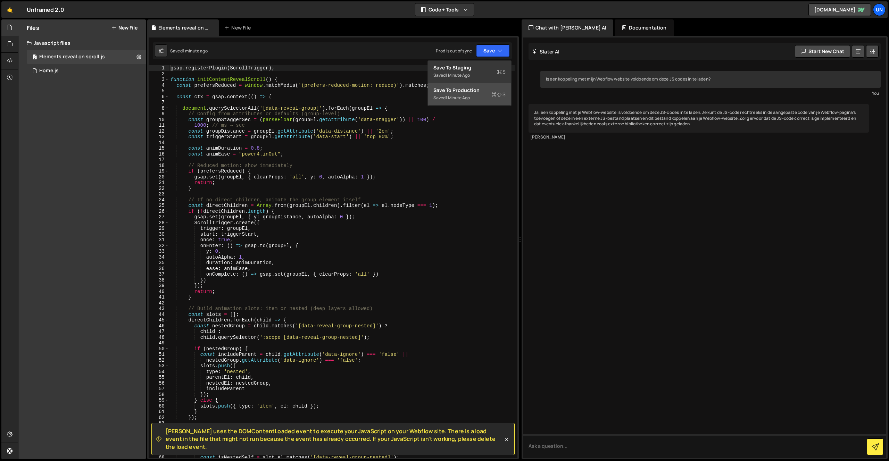
click at [469, 89] on div "Save to Production S" at bounding box center [469, 90] width 72 height 7
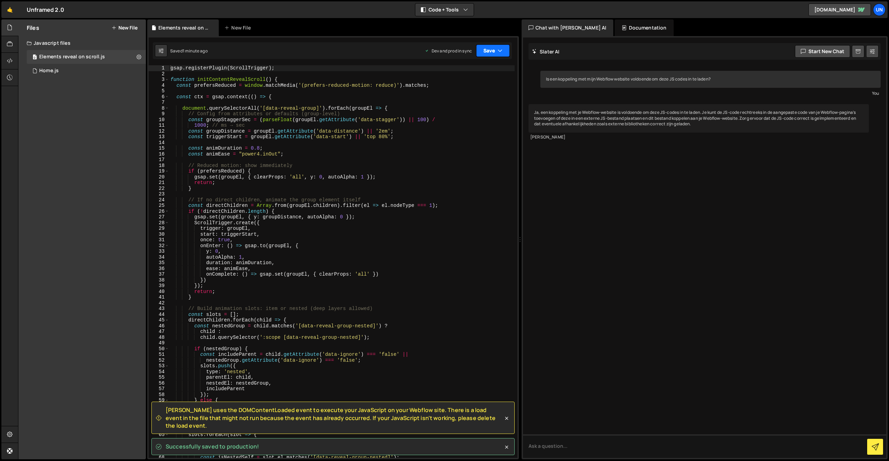
click at [500, 49] on icon "button" at bounding box center [500, 50] width 5 height 7
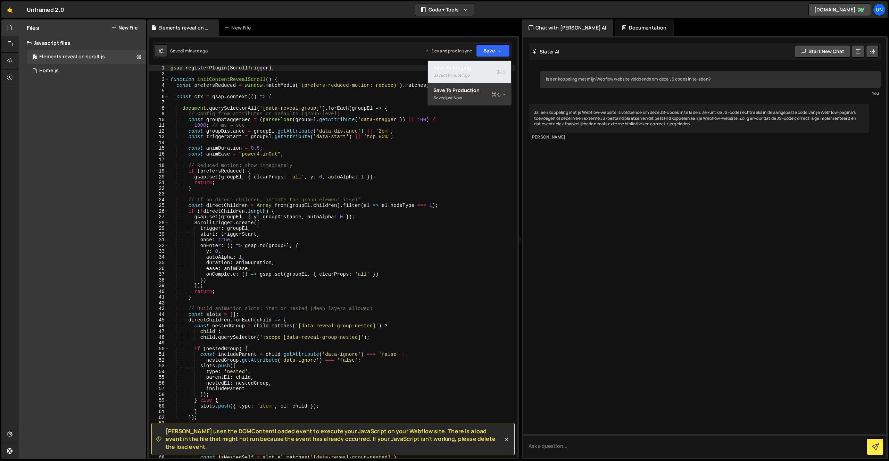
click at [467, 73] on div "1 minute ago" at bounding box center [457, 75] width 24 height 6
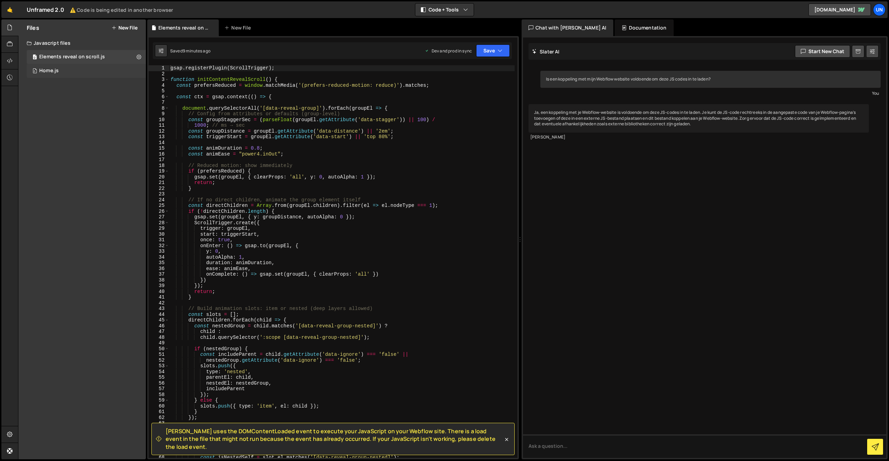
click at [55, 74] on div "0 Home.js 0" at bounding box center [86, 71] width 119 height 14
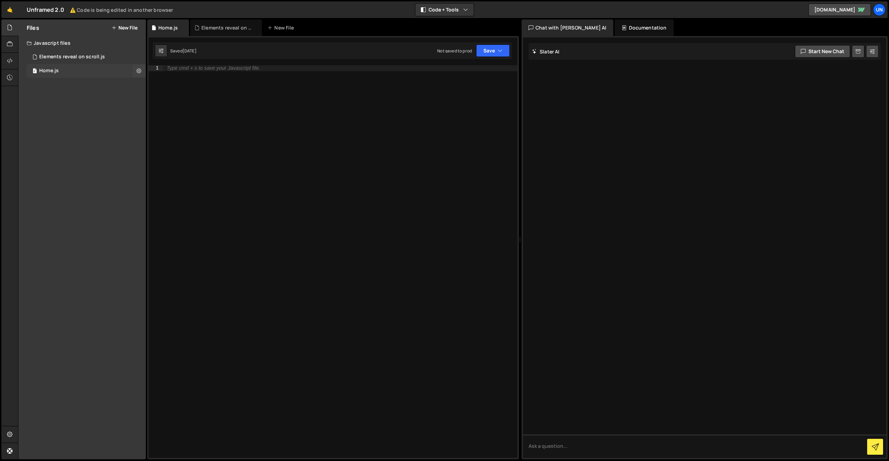
click at [59, 72] on div "0 Home.js 0" at bounding box center [86, 71] width 119 height 14
click at [136, 69] on icon at bounding box center [138, 70] width 5 height 7
click at [172, 114] on button "Delete File" at bounding box center [181, 113] width 68 height 14
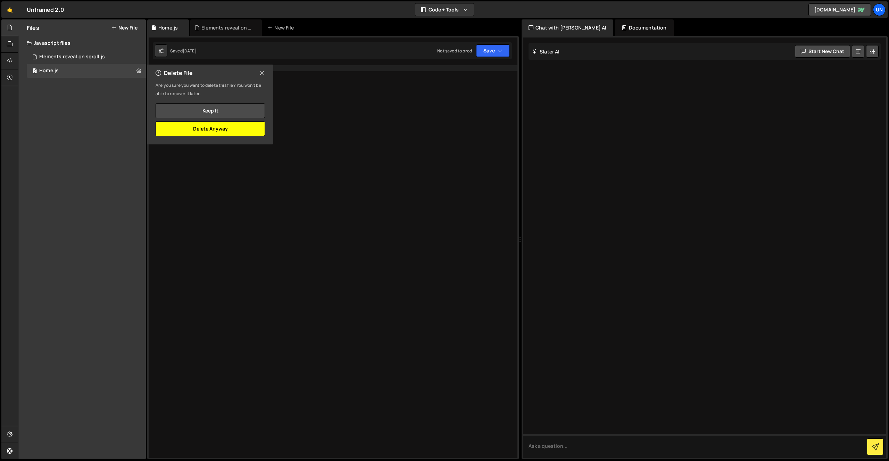
click at [236, 133] on button "Delete Anyway" at bounding box center [210, 129] width 109 height 15
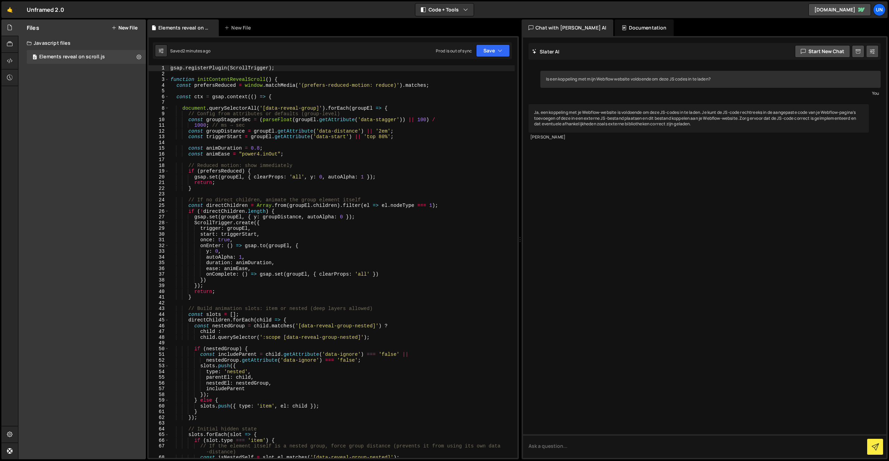
click at [615, 26] on div "Documentation" at bounding box center [644, 27] width 59 height 17
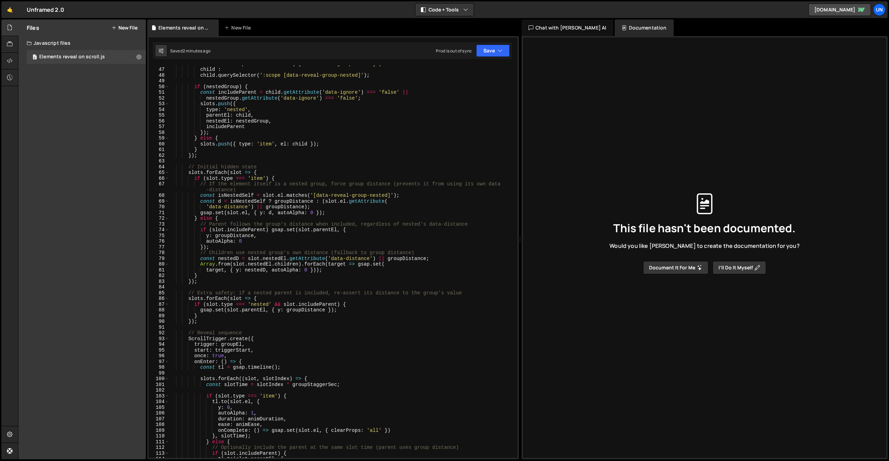
scroll to position [262, 0]
click at [65, 56] on div "Elements reveal on scroll.js" at bounding box center [72, 57] width 66 height 6
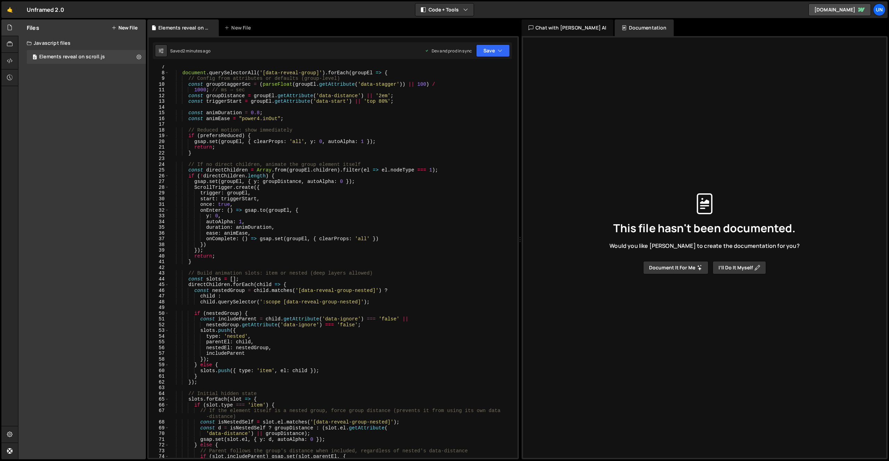
scroll to position [35, 0]
click at [136, 57] on button at bounding box center [139, 57] width 12 height 12
click at [169, 72] on button "Edit File Settings" at bounding box center [181, 72] width 68 height 14
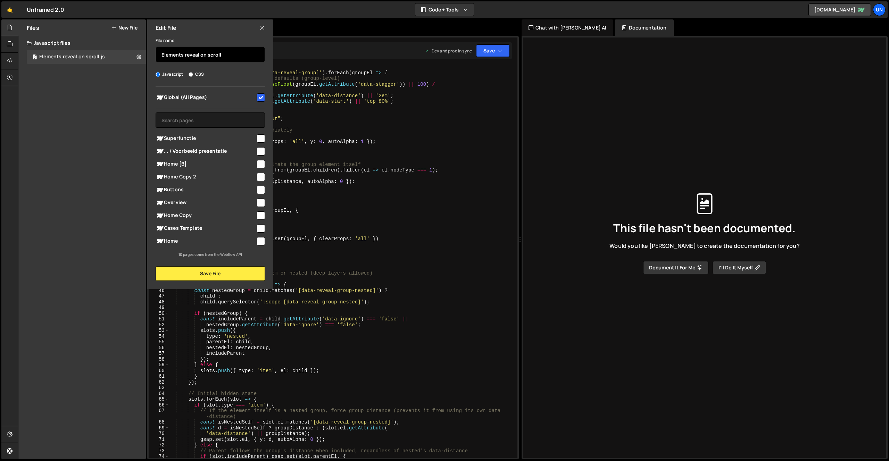
click at [175, 58] on input "Elements reveal on scroll" at bounding box center [210, 54] width 109 height 15
type input "Elements-reveal-on-scroll"
click at [203, 274] on button "Save File" at bounding box center [210, 273] width 109 height 15
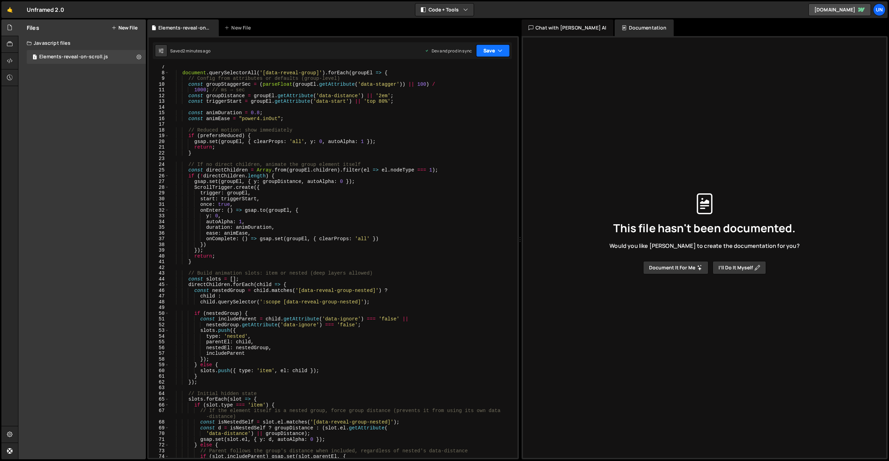
click at [491, 57] on button "Save" at bounding box center [493, 50] width 34 height 12
click at [473, 68] on div "Save to Staging S" at bounding box center [469, 67] width 72 height 7
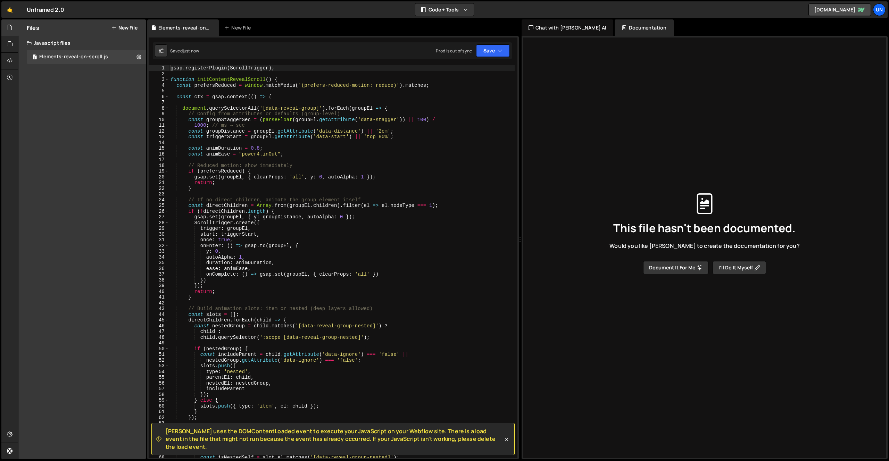
scroll to position [0, 0]
click at [499, 48] on icon "button" at bounding box center [500, 50] width 5 height 7
click at [473, 90] on div "Save to Production S" at bounding box center [469, 90] width 72 height 7
click at [52, 43] on div "Javascript files" at bounding box center [81, 43] width 127 height 14
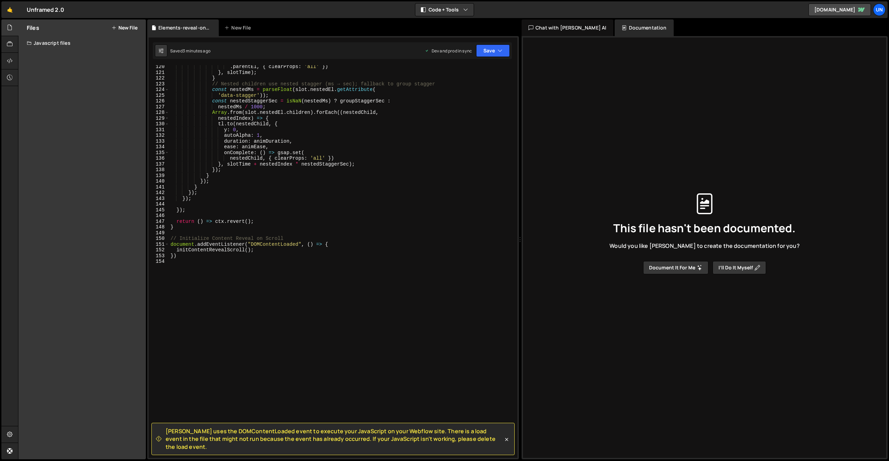
scroll to position [689, 0]
click at [315, 301] on div ". parentEl , { clearProps : 'all' }) } , slotTime ) ; } // Nested children use …" at bounding box center [341, 266] width 345 height 404
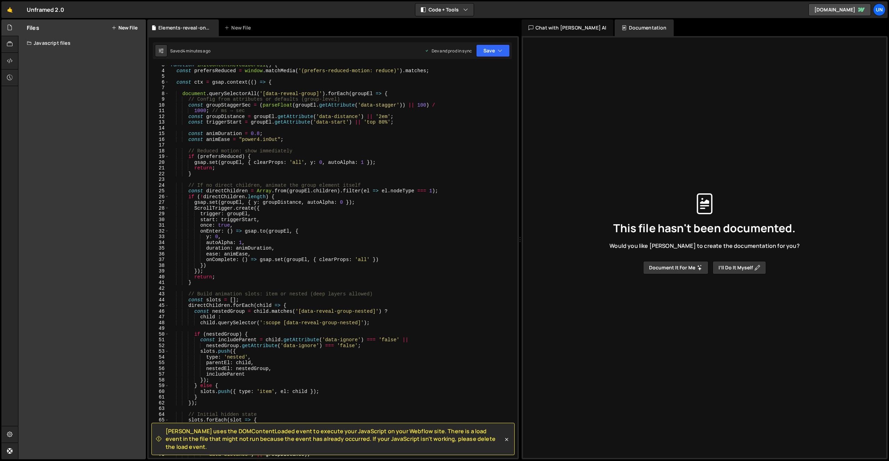
scroll to position [0, 0]
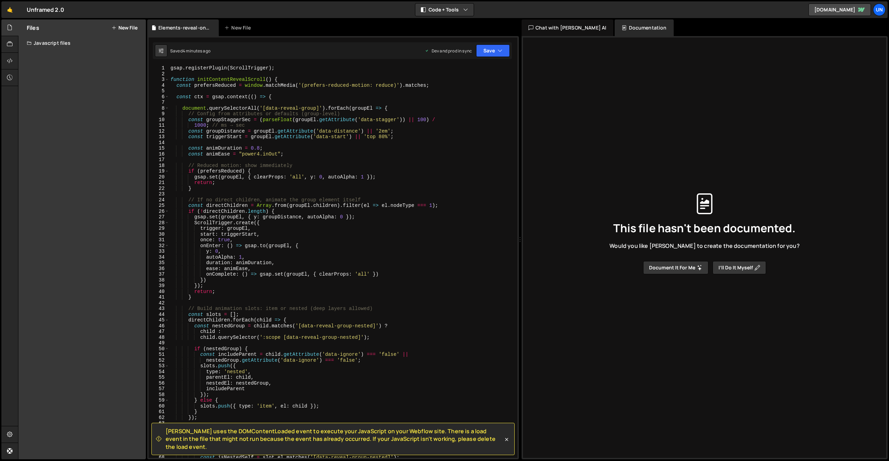
click at [91, 63] on div "Files New File Javascript files 1 Elements-reveal-on-scroll.js 0 CSS files Copy…" at bounding box center [81, 239] width 127 height 440
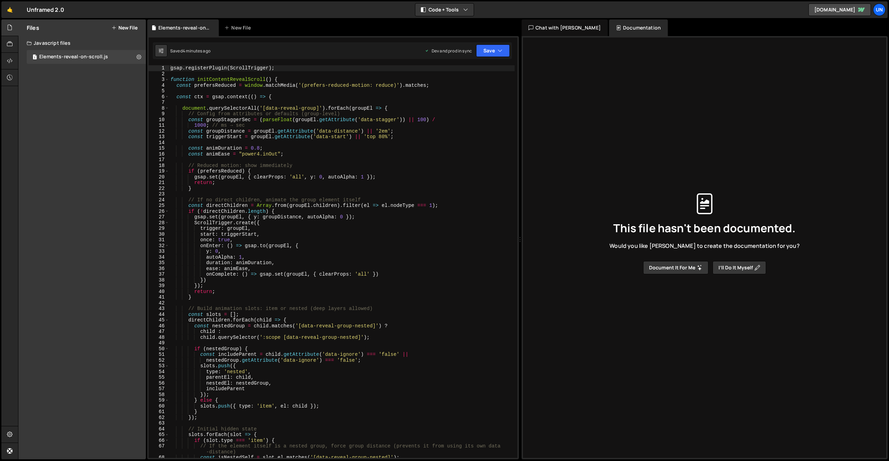
click at [281, 87] on div "gsap . registerPlugin ( ScrollTrigger ) ; function initContentRevealScroll ( ) …" at bounding box center [341, 267] width 345 height 404
click at [239, 107] on div "gsap . registerPlugin ( ScrollTrigger ) ; function initContentRevealScroll ( ) …" at bounding box center [341, 267] width 345 height 404
click at [169, 68] on div "document.querySelectorAll('[data-reveal-group]').forEach(groupEl => { 1 2 3 4 5…" at bounding box center [333, 261] width 369 height 393
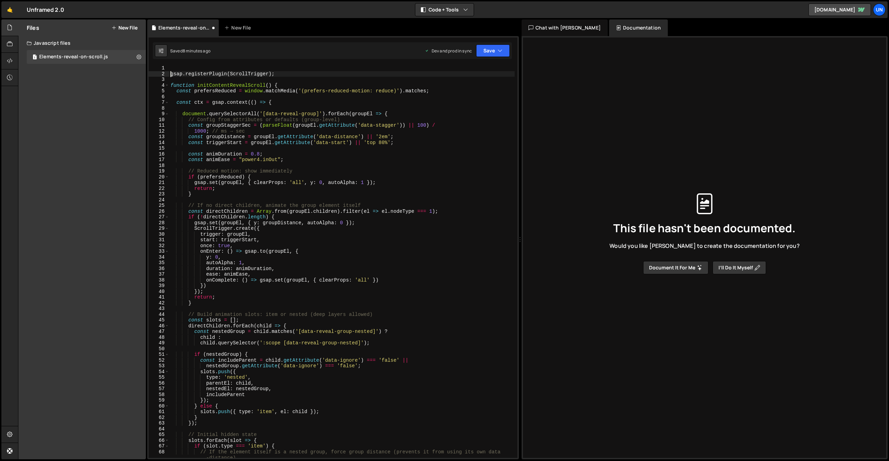
type textarea "gsap.registerPlugin(ScrollTrigger);"
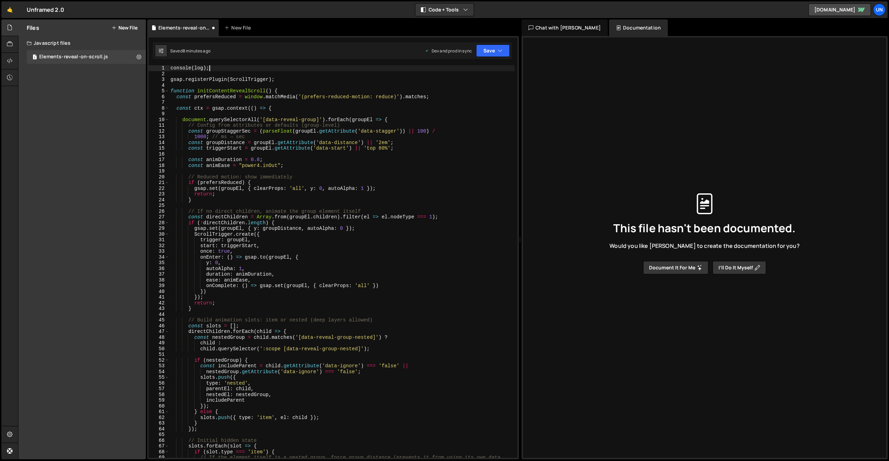
scroll to position [0, 2]
drag, startPoint x: 191, startPoint y: 67, endPoint x: 300, endPoint y: 71, distance: 109.8
click at [191, 67] on div "console ( log ) ; gsap . registerPlugin ( ScrollTrigger ) ; function initConten…" at bounding box center [341, 270] width 345 height 410
click at [278, 64] on div "console(log); 1 2 3 4 5 6 7 8 9 10 11 12 13 14 15 16 17 18 19 20 21 22 23 24 25…" at bounding box center [333, 247] width 372 height 423
click at [273, 67] on div "console ( log ) ; gsap . registerPlugin ( ScrollTrigger ) ; function initConten…" at bounding box center [341, 270] width 345 height 410
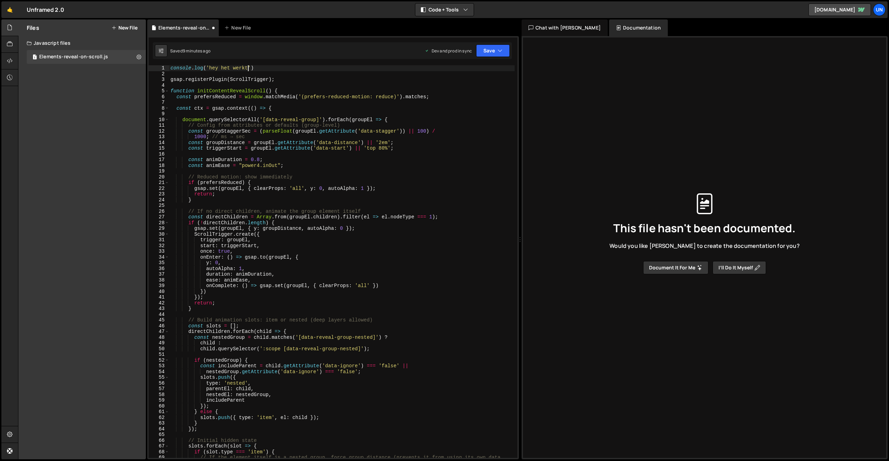
scroll to position [0, 5]
click at [490, 53] on button "Save" at bounding box center [493, 50] width 34 height 12
click at [468, 70] on div "Save to Staging S" at bounding box center [469, 67] width 72 height 7
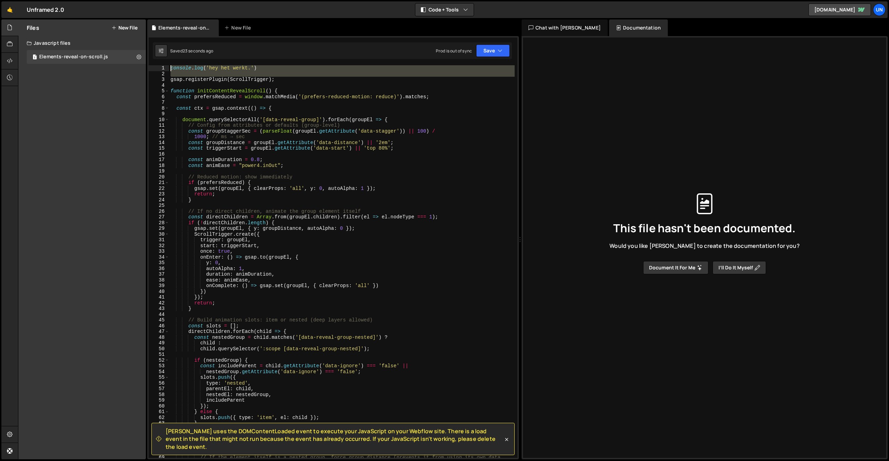
drag, startPoint x: 170, startPoint y: 80, endPoint x: 185, endPoint y: 61, distance: 23.4
click at [166, 62] on div "Slater uses the DOMContentLoaded event to execute your JavaScript on your Webfl…" at bounding box center [333, 247] width 372 height 423
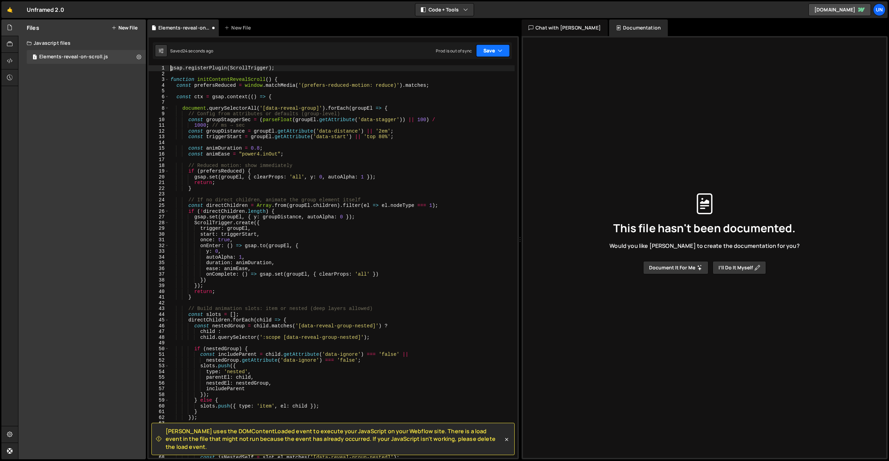
click at [494, 55] on button "Save" at bounding box center [493, 50] width 34 height 12
drag, startPoint x: 474, startPoint y: 72, endPoint x: 620, endPoint y: 66, distance: 146.3
click at [474, 72] on div "Saved 25 seconds ago" at bounding box center [469, 75] width 72 height 8
click at [399, 130] on div "gsap . registerPlugin ( ScrollTrigger ) ; function initContentRevealScroll ( ) …" at bounding box center [341, 266] width 345 height 404
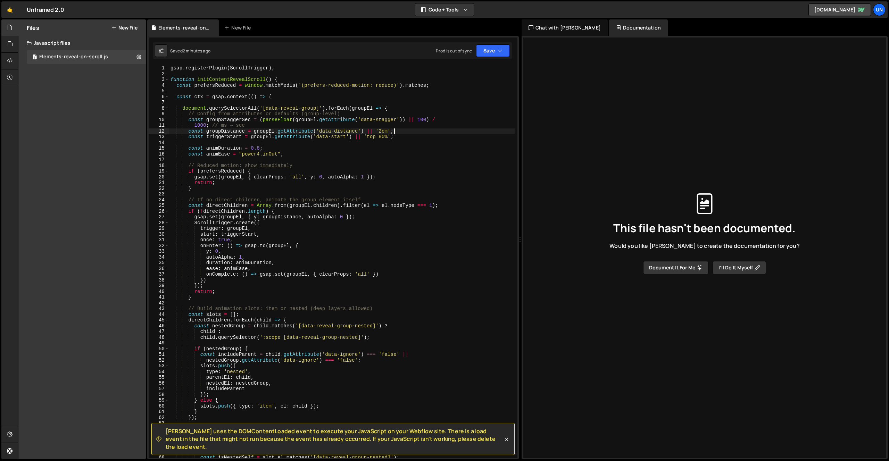
scroll to position [0, 0]
type textarea "})"
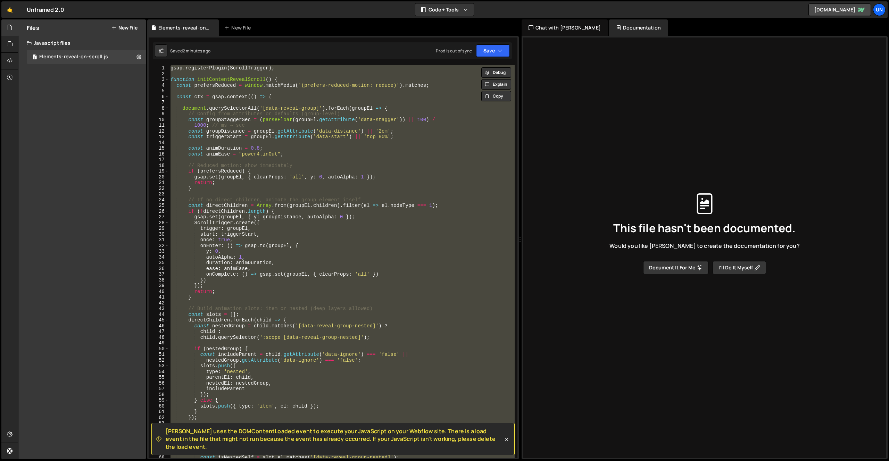
paste textarea
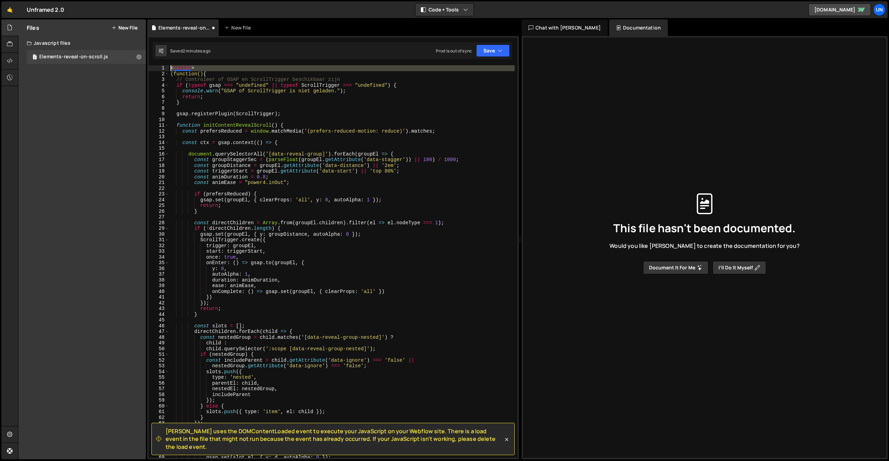
drag, startPoint x: 172, startPoint y: 74, endPoint x: 166, endPoint y: 59, distance: 15.6
click at [166, 59] on div "Slater uses the DOMContentLoaded event to execute your JavaScript on your Webfl…" at bounding box center [333, 247] width 372 height 423
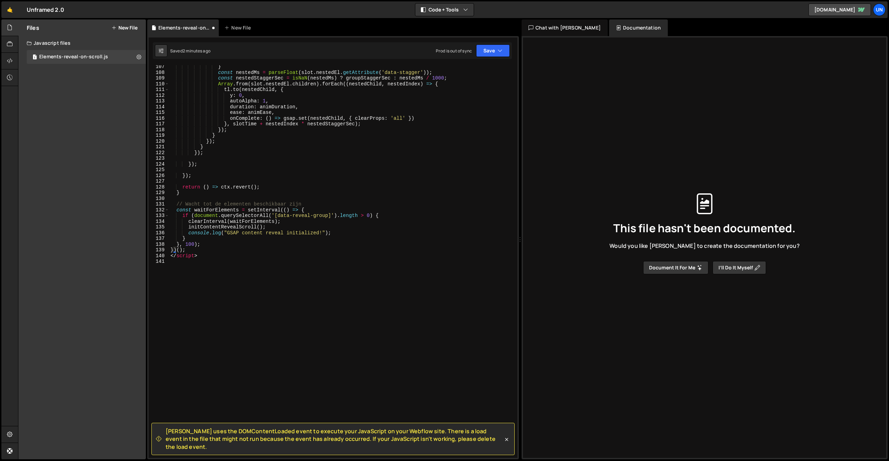
scroll to position [609, 0]
drag, startPoint x: 218, startPoint y: 255, endPoint x: 310, endPoint y: 182, distance: 117.4
click at [164, 256] on div "(function() { 107 108 109 110 111 112 113 114 115 116 117 118 119 120 121 122 1…" at bounding box center [333, 261] width 369 height 393
type textarea "</script>"
click at [486, 49] on button "Save" at bounding box center [493, 50] width 34 height 12
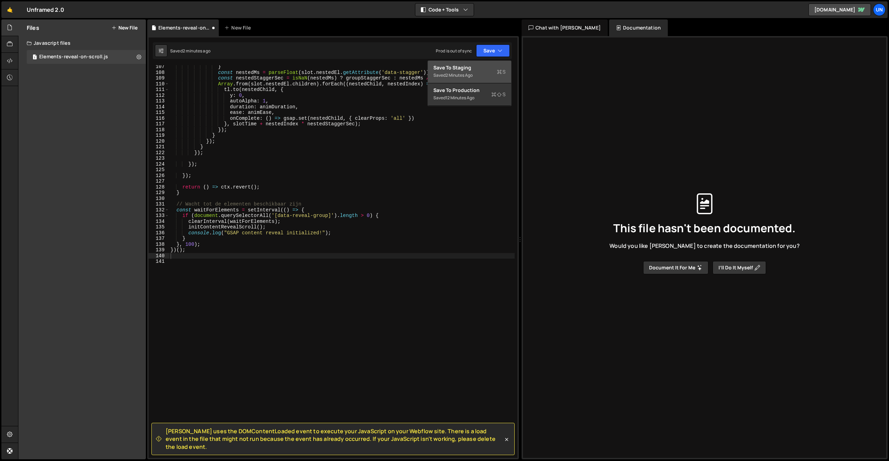
click at [467, 69] on div "Save to Staging S" at bounding box center [469, 67] width 72 height 7
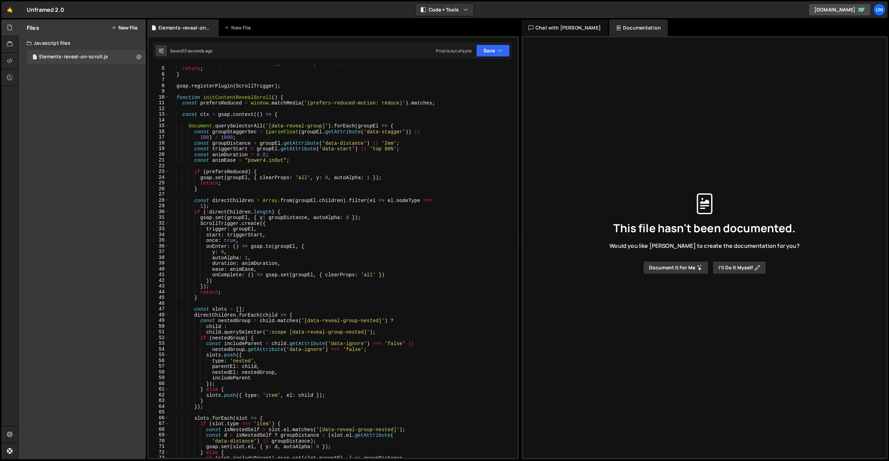
scroll to position [0, 0]
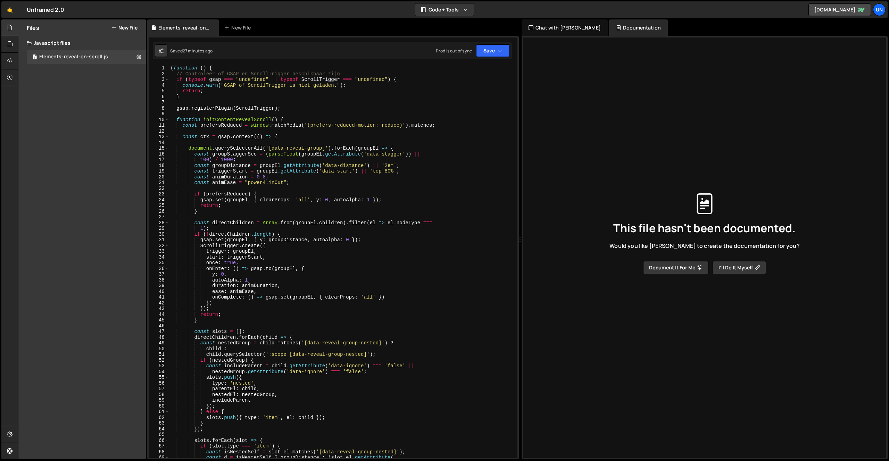
drag, startPoint x: 57, startPoint y: 105, endPoint x: 59, endPoint y: 99, distance: 6.8
click at [57, 105] on div "Files New File Javascript files 1 Elements-reveal-on-scroll.js 0 CSS files Copy…" at bounding box center [81, 239] width 127 height 440
click at [127, 30] on button "New File" at bounding box center [124, 28] width 26 height 6
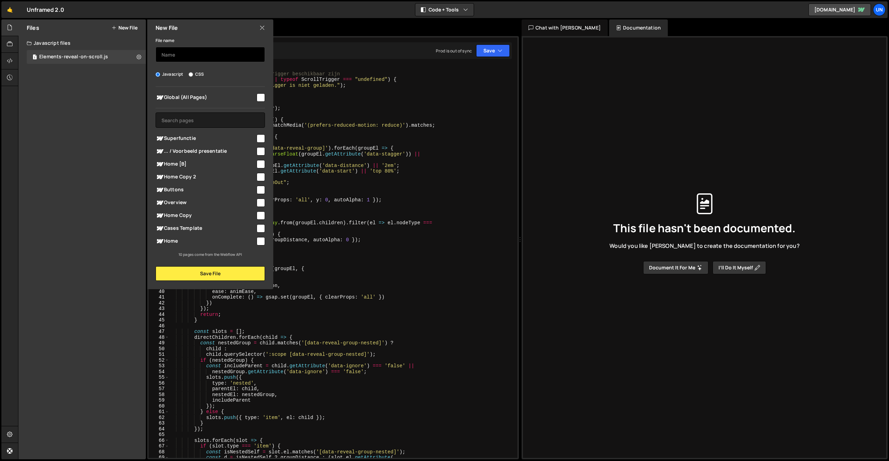
click at [186, 55] on input "text" at bounding box center [210, 54] width 109 height 15
type input "Flip-on-scroll"
click at [257, 97] on input "checkbox" at bounding box center [261, 97] width 8 height 8
checkbox input "true"
click at [212, 270] on button "Save File" at bounding box center [210, 273] width 109 height 15
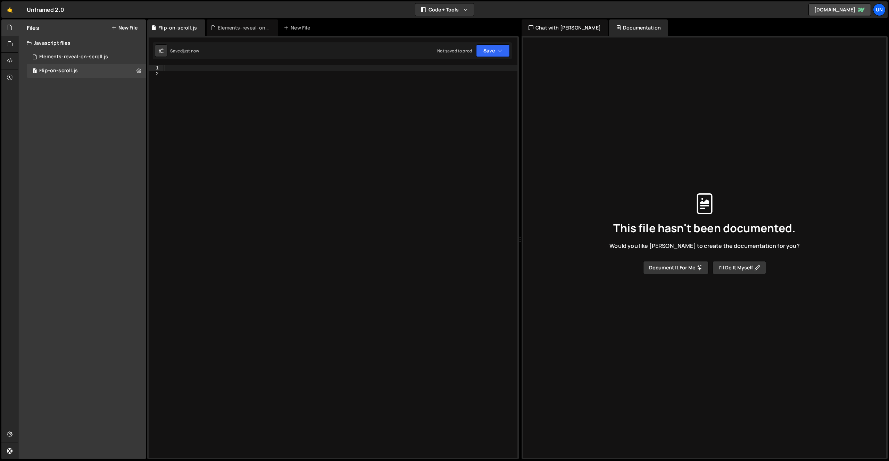
click at [274, 201] on div at bounding box center [340, 267] width 354 height 404
paste textarea
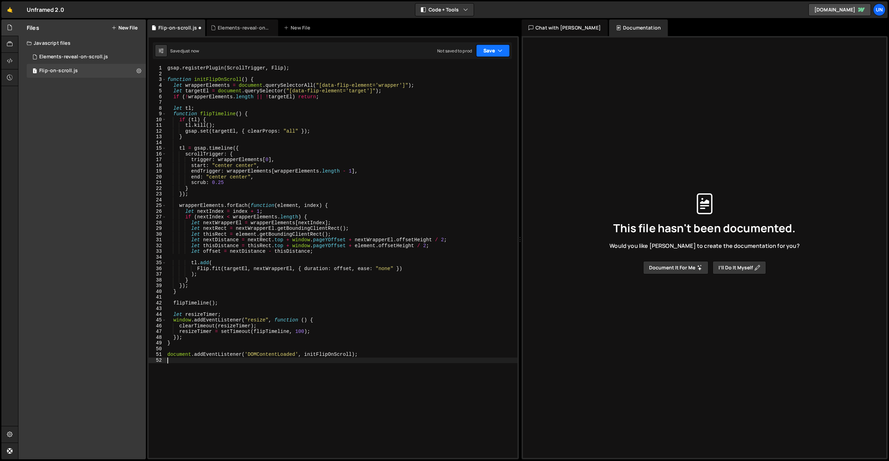
click at [487, 47] on button "Save" at bounding box center [493, 50] width 34 height 12
click at [468, 65] on div "Save to Staging S" at bounding box center [469, 67] width 72 height 7
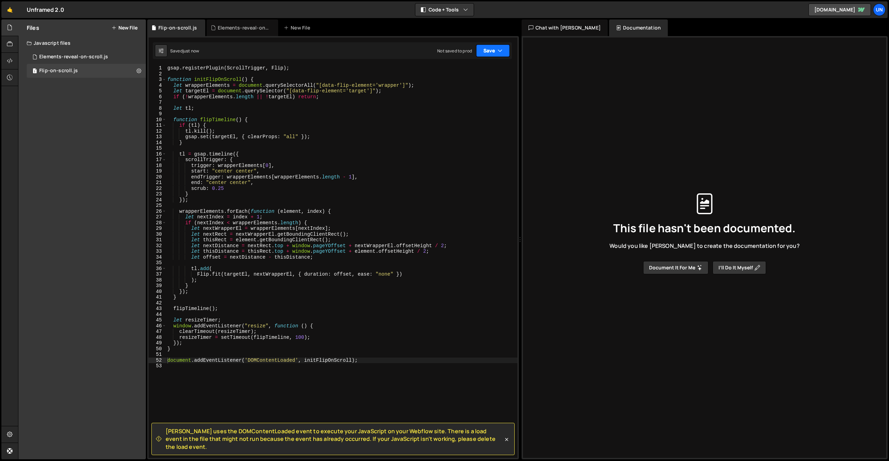
click at [491, 51] on button "Save" at bounding box center [493, 50] width 34 height 12
click at [469, 93] on div "Save to Production S" at bounding box center [469, 90] width 72 height 7
click at [77, 108] on div "Files New File Javascript files 1 Elements-reveal-on-scroll.js 0 1 Flip-on-scro…" at bounding box center [81, 239] width 127 height 440
click at [128, 26] on button "New File" at bounding box center [124, 28] width 26 height 6
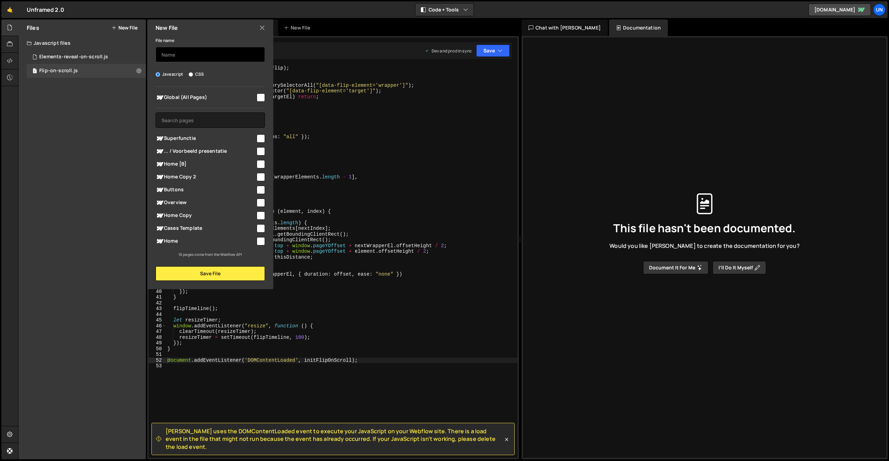
click at [190, 51] on input "text" at bounding box center [210, 54] width 109 height 15
type input "B"
type input "Cursor"
click at [258, 97] on input "checkbox" at bounding box center [261, 97] width 8 height 8
checkbox input "true"
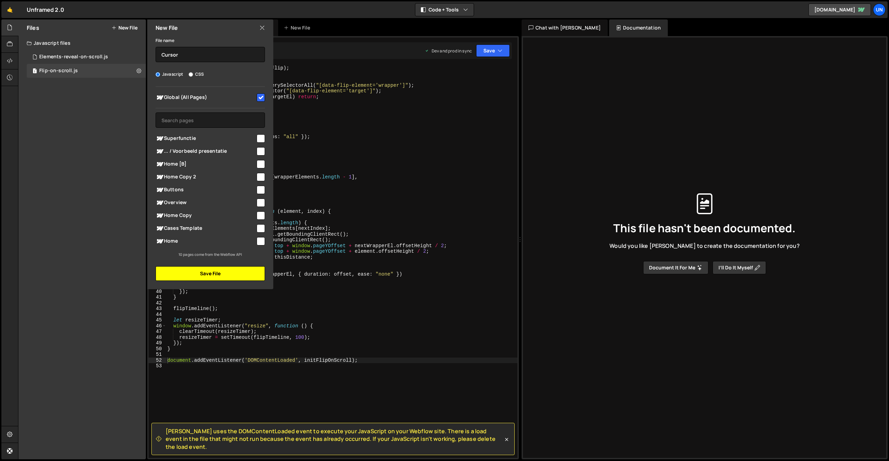
click at [206, 273] on button "Save File" at bounding box center [210, 273] width 109 height 15
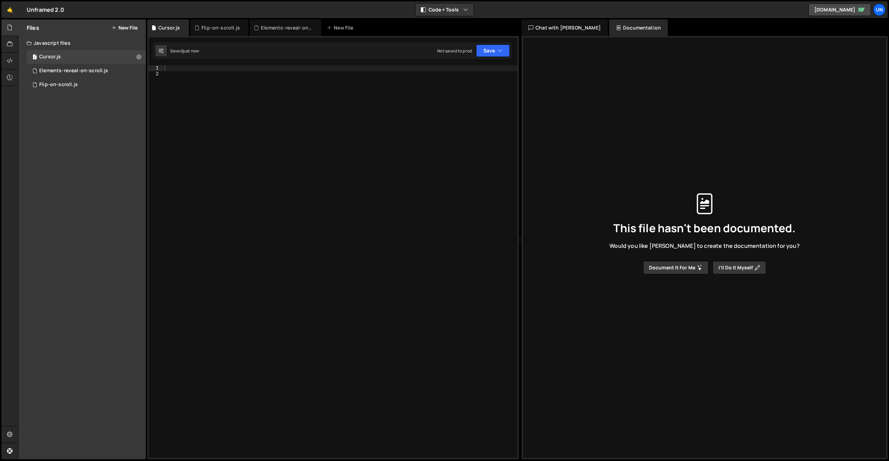
click at [273, 214] on div at bounding box center [340, 267] width 354 height 404
paste textarea
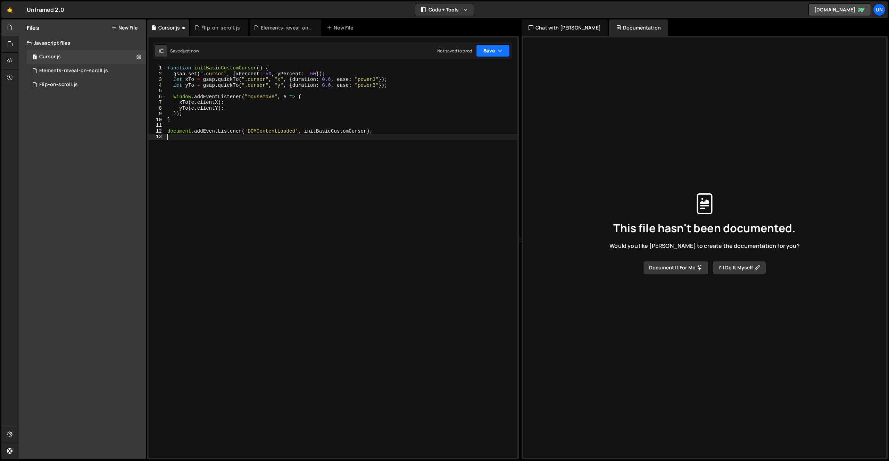
click at [486, 50] on button "Save" at bounding box center [493, 50] width 34 height 12
click at [472, 68] on div "Save to Staging S" at bounding box center [469, 67] width 72 height 7
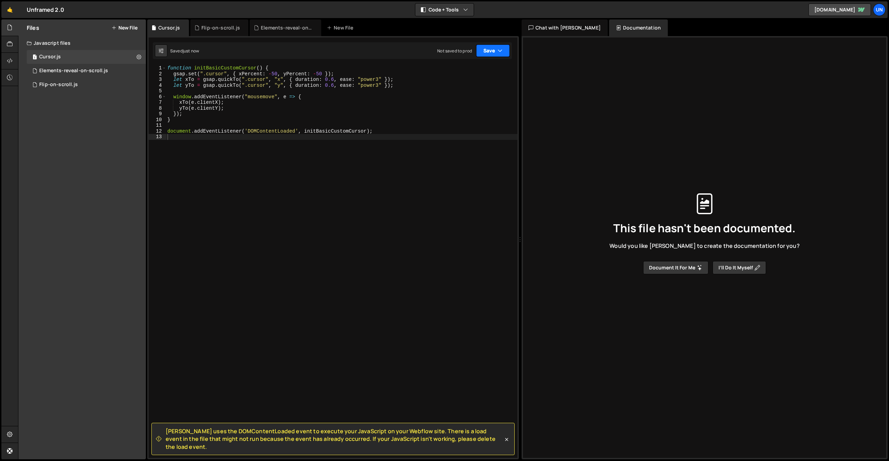
click at [492, 50] on button "Save" at bounding box center [493, 50] width 34 height 12
click at [472, 93] on div "Save to Production S" at bounding box center [469, 90] width 72 height 7
drag, startPoint x: 83, startPoint y: 114, endPoint x: 88, endPoint y: 97, distance: 16.9
click at [83, 114] on div "Files New File Javascript files 1 Cursor.js 0 1 Elements-reveal-on-scroll.js 0 …" at bounding box center [81, 239] width 127 height 440
click at [129, 28] on button "New File" at bounding box center [124, 28] width 26 height 6
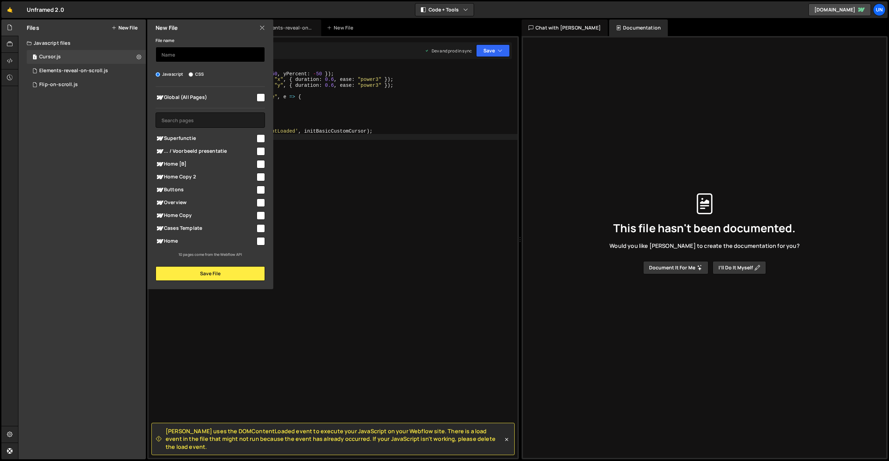
click at [201, 55] on input "text" at bounding box center [210, 54] width 109 height 15
click at [261, 98] on input "checkbox" at bounding box center [261, 97] width 8 height 8
checkbox input "true"
click at [215, 58] on input "text" at bounding box center [210, 54] width 109 height 15
type input "Logo-reveal"
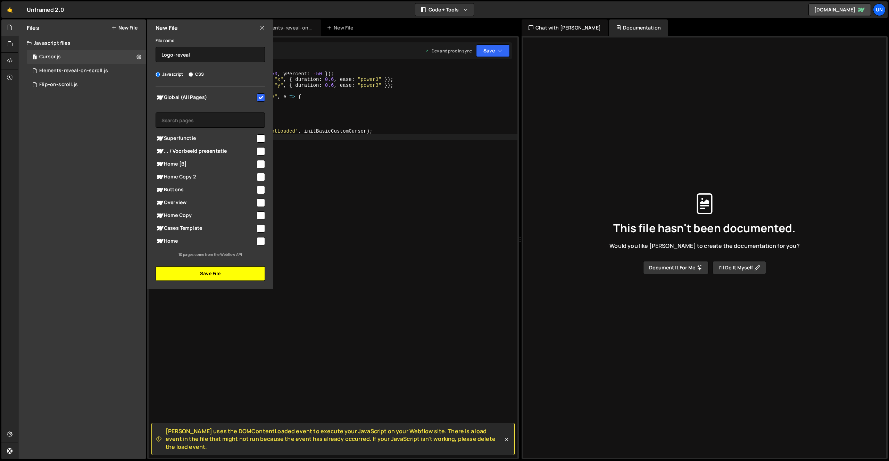
click at [203, 275] on button "Save File" at bounding box center [210, 273] width 109 height 15
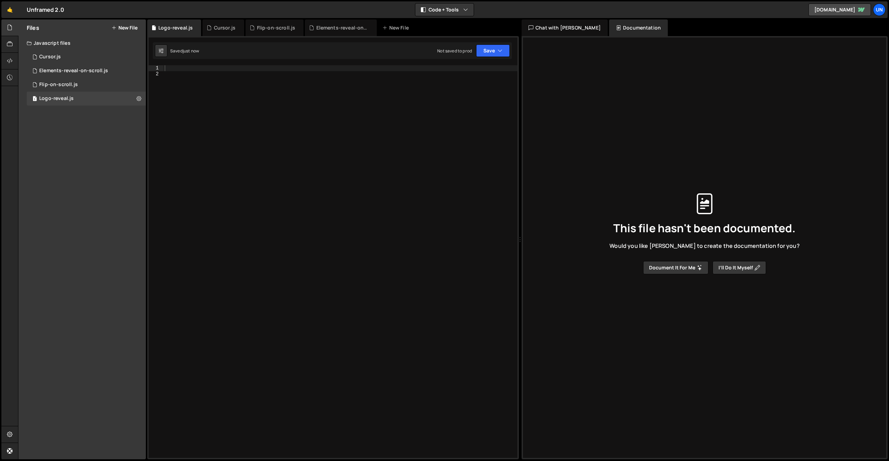
click at [339, 123] on div at bounding box center [340, 267] width 354 height 404
paste textarea
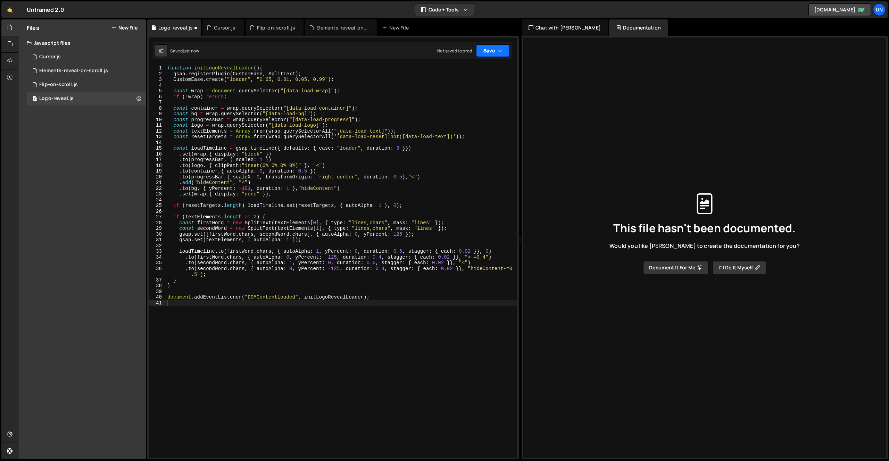
click at [494, 52] on button "Save" at bounding box center [493, 50] width 34 height 12
drag, startPoint x: 478, startPoint y: 70, endPoint x: 474, endPoint y: 71, distance: 4.0
click at [478, 70] on div "Save to Staging S" at bounding box center [469, 67] width 72 height 7
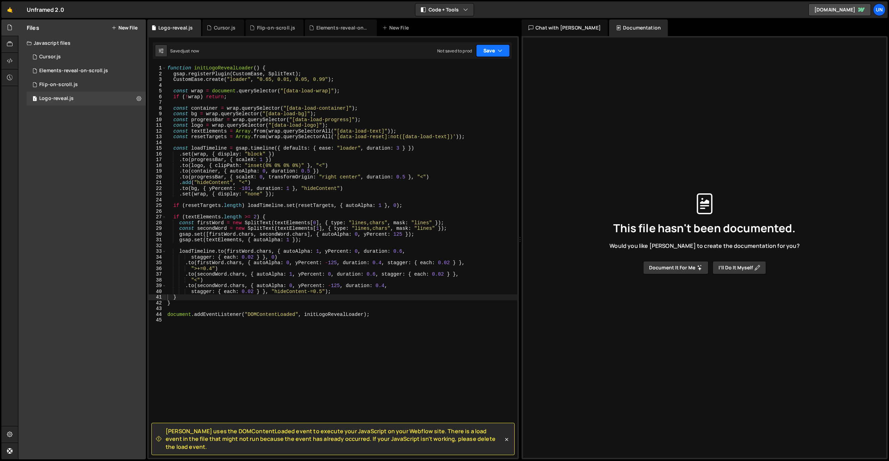
click at [487, 52] on button "Save" at bounding box center [493, 50] width 34 height 12
drag, startPoint x: 481, startPoint y: 87, endPoint x: 464, endPoint y: 90, distance: 17.6
click at [481, 87] on div "Save to Production S" at bounding box center [469, 90] width 72 height 7
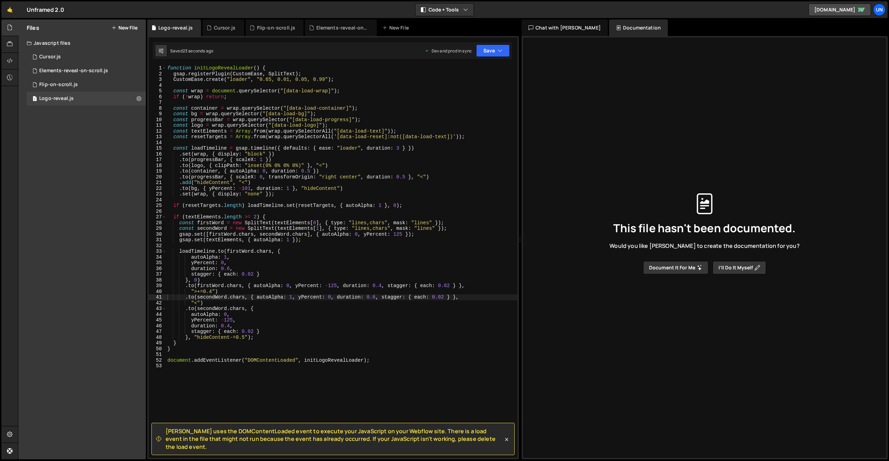
click at [110, 27] on div "Files New File" at bounding box center [81, 27] width 127 height 17
click at [135, 27] on button "New File" at bounding box center [124, 28] width 26 height 6
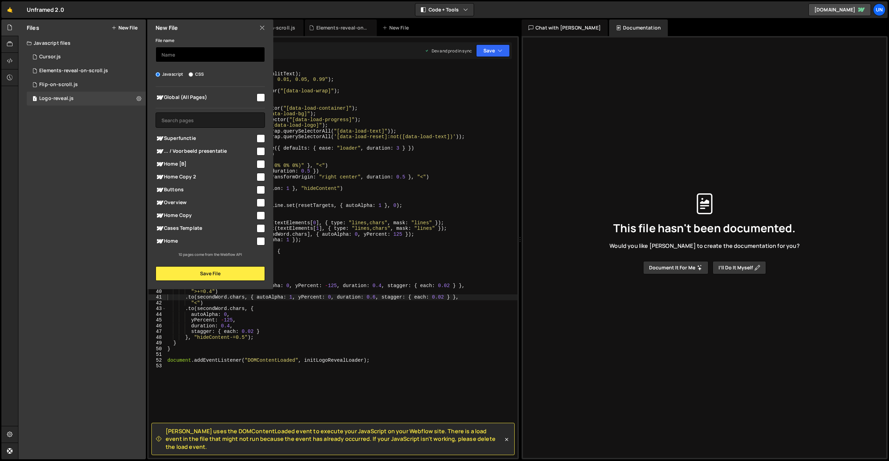
click at [200, 53] on input "text" at bounding box center [210, 54] width 109 height 15
click at [260, 98] on input "checkbox" at bounding box center [261, 97] width 8 height 8
checkbox input "true"
click at [227, 61] on input "text" at bounding box center [210, 54] width 109 height 15
type input "Highlight-text-on-scroll"
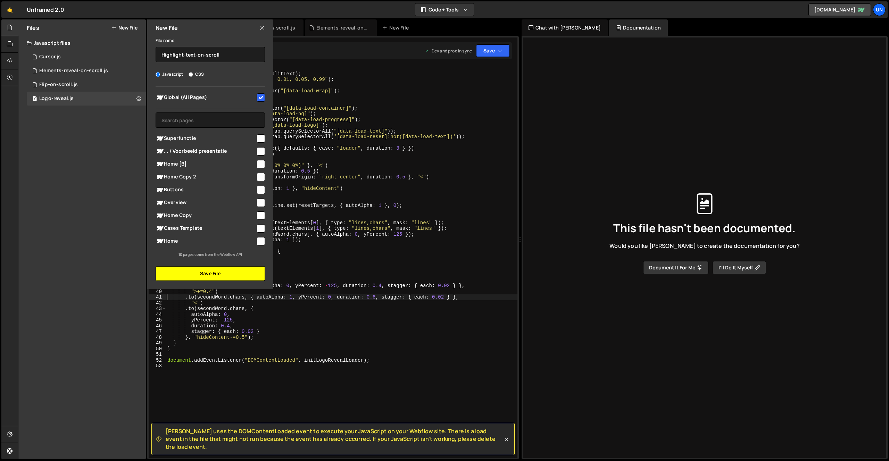
click at [207, 272] on button "Save File" at bounding box center [210, 273] width 109 height 15
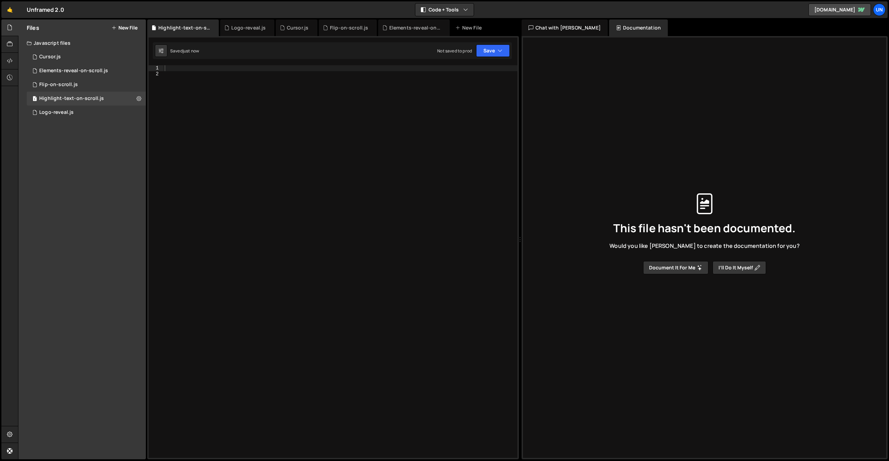
click at [268, 92] on div at bounding box center [340, 267] width 354 height 404
paste textarea
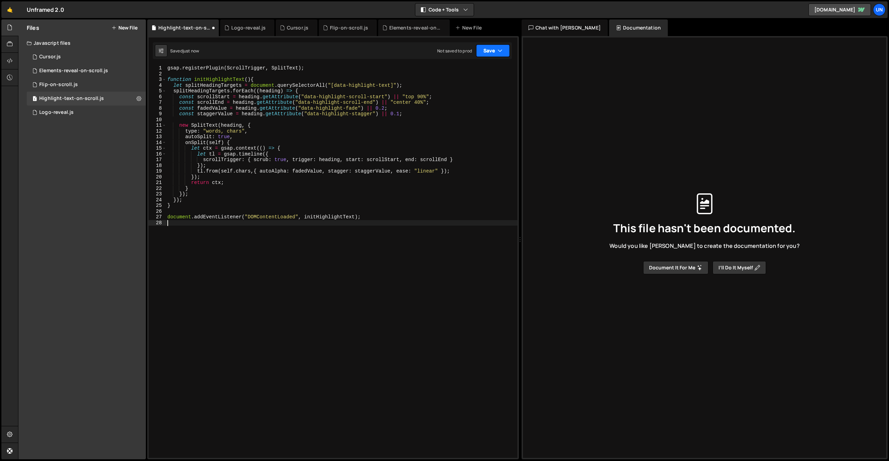
click at [480, 49] on button "Save" at bounding box center [493, 50] width 34 height 12
click at [477, 67] on div "Save to Staging S" at bounding box center [469, 67] width 72 height 7
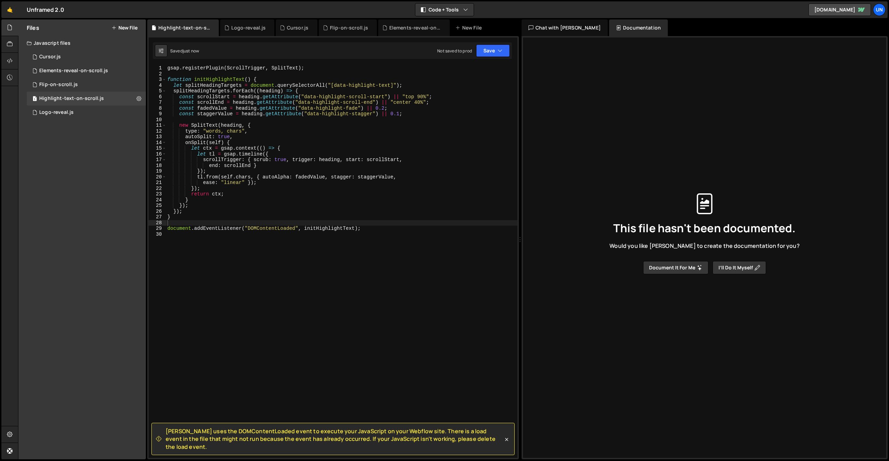
click at [122, 23] on div "Files New File" at bounding box center [81, 27] width 127 height 17
click at [123, 28] on button "New File" at bounding box center [124, 28] width 26 height 6
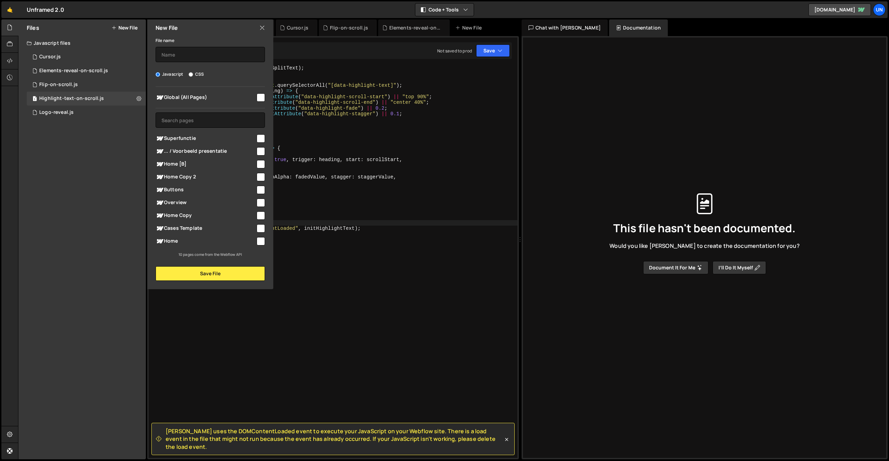
click at [260, 98] on input "checkbox" at bounding box center [261, 97] width 8 height 8
checkbox input "true"
click at [203, 57] on input "text" at bounding box center [210, 54] width 109 height 15
type input "Sticky-features"
click at [195, 275] on button "Save File" at bounding box center [210, 273] width 109 height 15
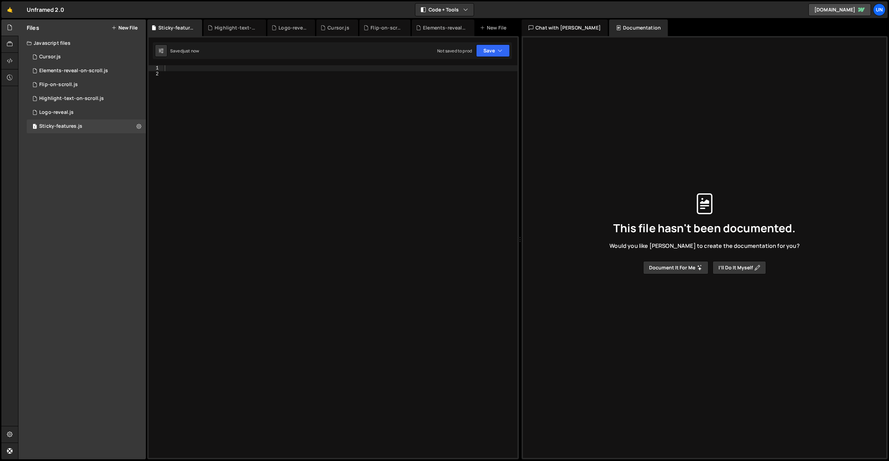
click at [281, 152] on div at bounding box center [340, 267] width 354 height 404
paste textarea
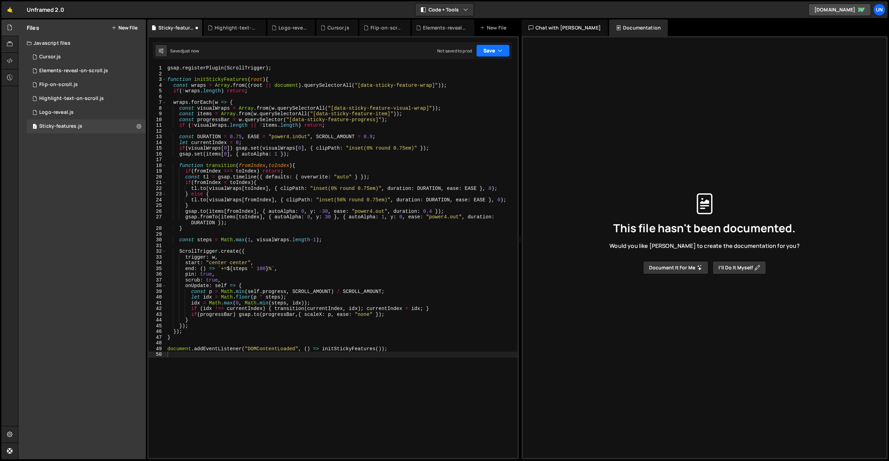
click at [496, 50] on button "Save" at bounding box center [493, 50] width 34 height 12
click at [472, 70] on div "Save to Staging S" at bounding box center [469, 67] width 72 height 7
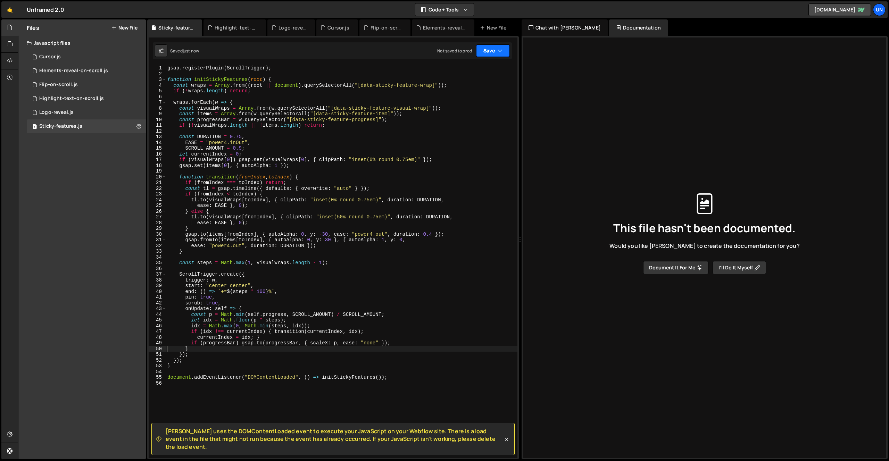
click at [486, 56] on button "Save" at bounding box center [493, 50] width 34 height 12
click at [472, 93] on div "Save to Production S" at bounding box center [469, 90] width 72 height 7
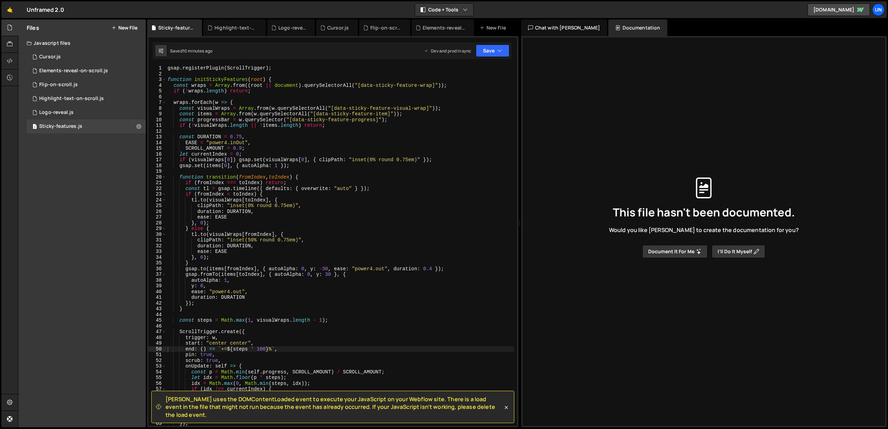
click at [119, 28] on button "New File" at bounding box center [124, 28] width 26 height 6
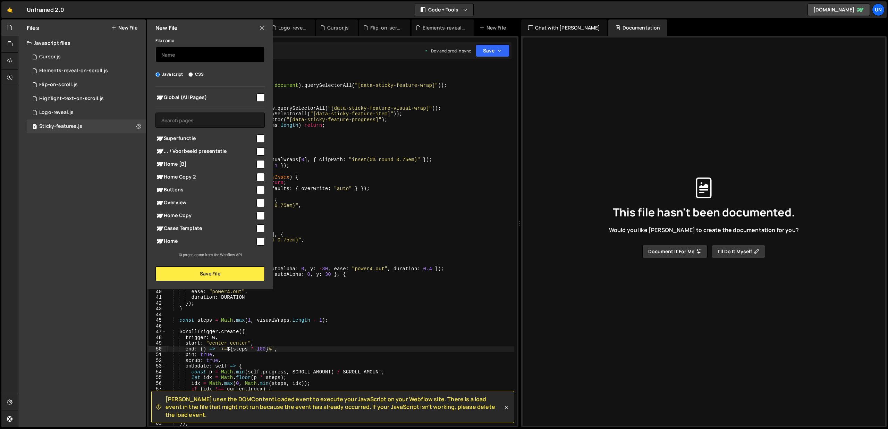
click at [190, 51] on input "text" at bounding box center [210, 54] width 109 height 15
click at [259, 96] on input "checkbox" at bounding box center [261, 97] width 8 height 8
checkbox input "true"
click at [193, 48] on input "text" at bounding box center [210, 54] width 109 height 15
type input "Basic-GSAP-slider"
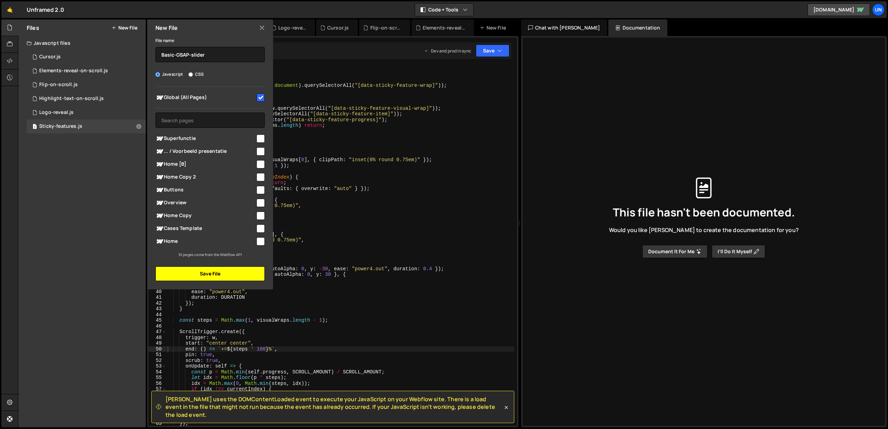
click at [213, 270] on button "Save File" at bounding box center [210, 273] width 109 height 15
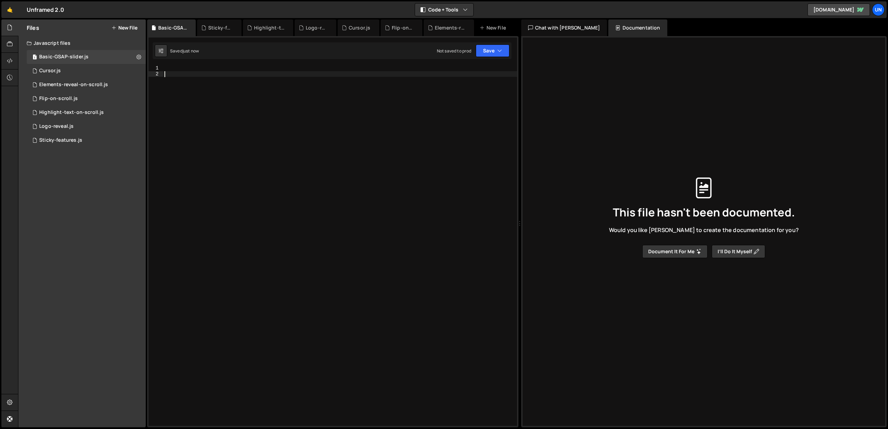
click at [240, 120] on div at bounding box center [340, 251] width 354 height 372
paste textarea
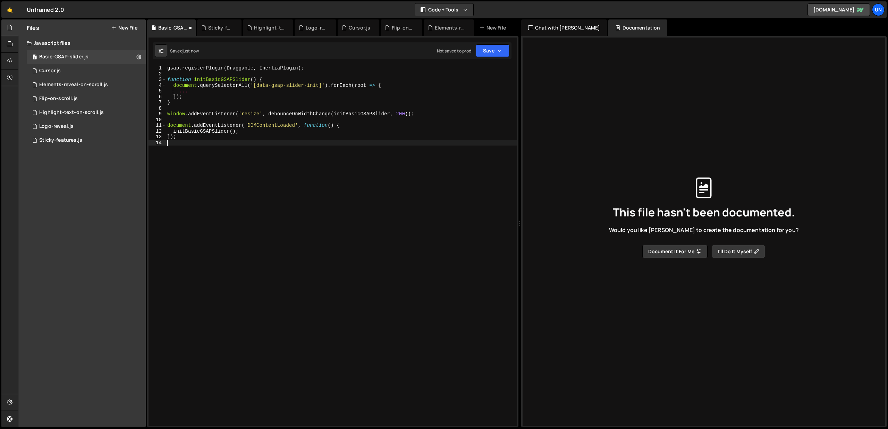
click at [131, 25] on button "New File" at bounding box center [124, 28] width 26 height 6
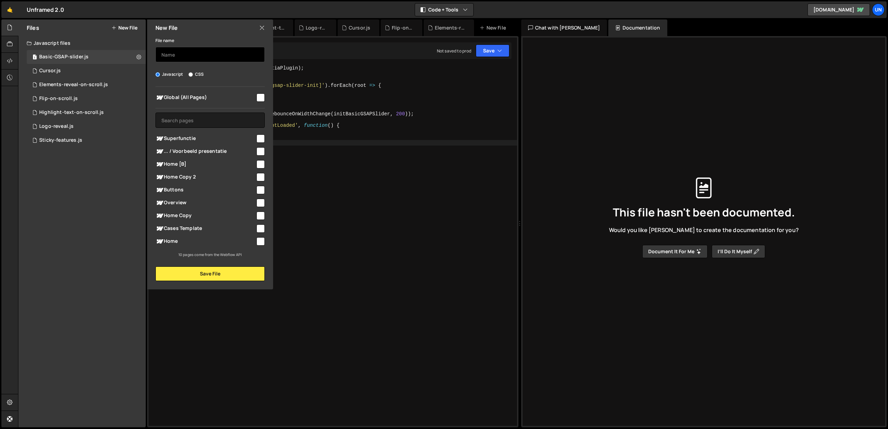
click at [207, 53] on input "text" at bounding box center [210, 54] width 109 height 15
type input "Tab"
click at [261, 97] on input "checkbox" at bounding box center [261, 97] width 8 height 8
checkbox input "true"
click at [186, 56] on input "Tab" at bounding box center [210, 54] width 109 height 15
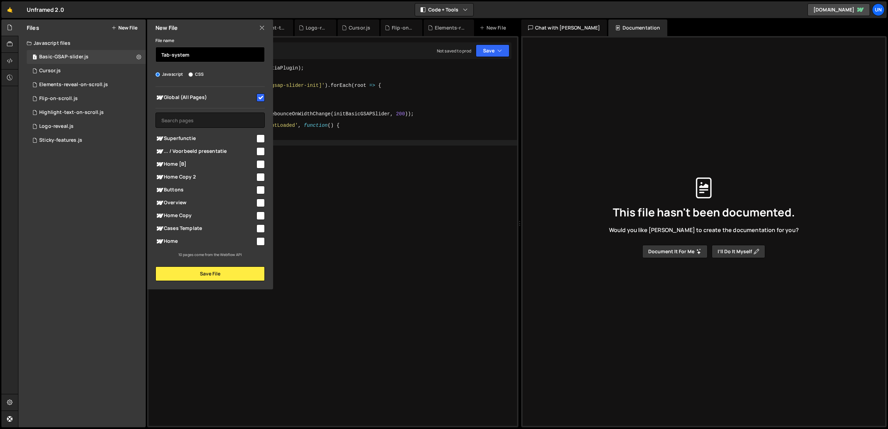
type input "Tab-system"
click at [230, 264] on div "File name Tab-system Javascript CSS Global (All Pages)" at bounding box center [210, 158] width 126 height 245
click at [223, 272] on button "Save File" at bounding box center [210, 273] width 109 height 15
checkbox input "false"
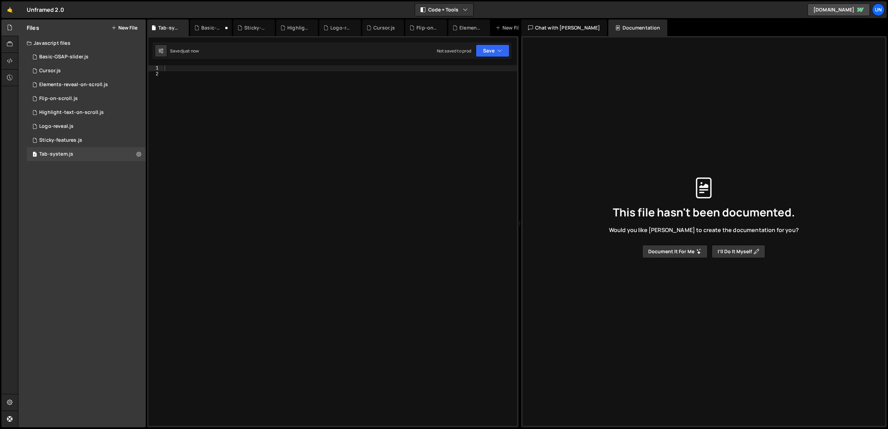
click at [291, 156] on div at bounding box center [340, 251] width 354 height 372
paste textarea
click at [133, 25] on button "New File" at bounding box center [124, 28] width 26 height 6
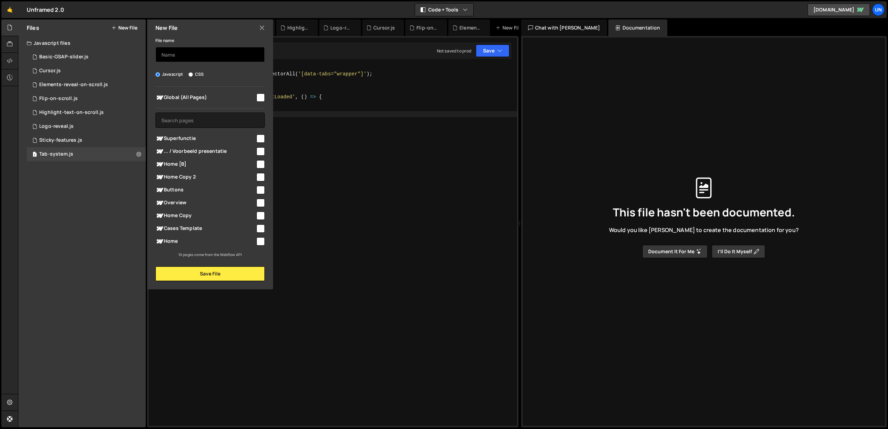
click at [197, 55] on input "text" at bounding box center [210, 54] width 109 height 15
type input "Centered-scaling-navigation-bar"
click at [260, 99] on input "checkbox" at bounding box center [261, 97] width 8 height 8
checkbox input "true"
click at [226, 277] on button "Save File" at bounding box center [210, 273] width 109 height 15
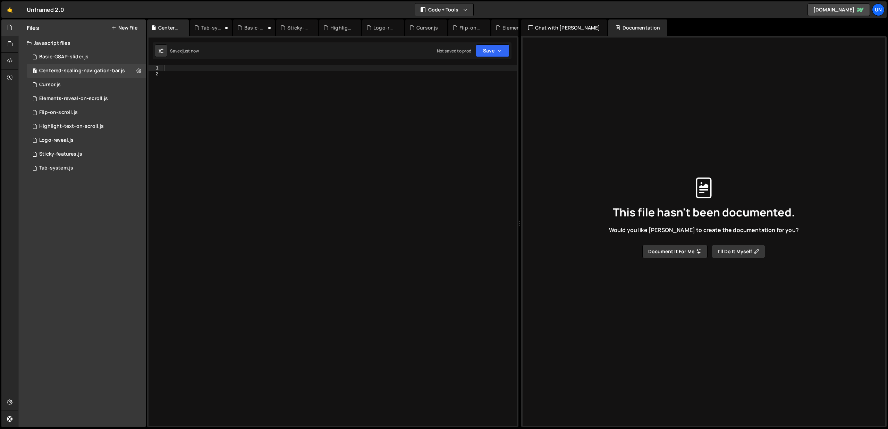
click at [257, 97] on div at bounding box center [340, 251] width 354 height 372
paste textarea
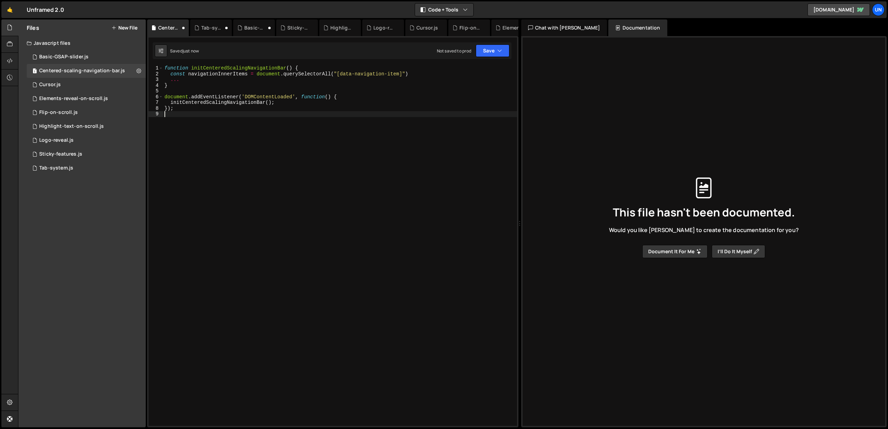
click at [128, 26] on button "New File" at bounding box center [124, 28] width 26 height 6
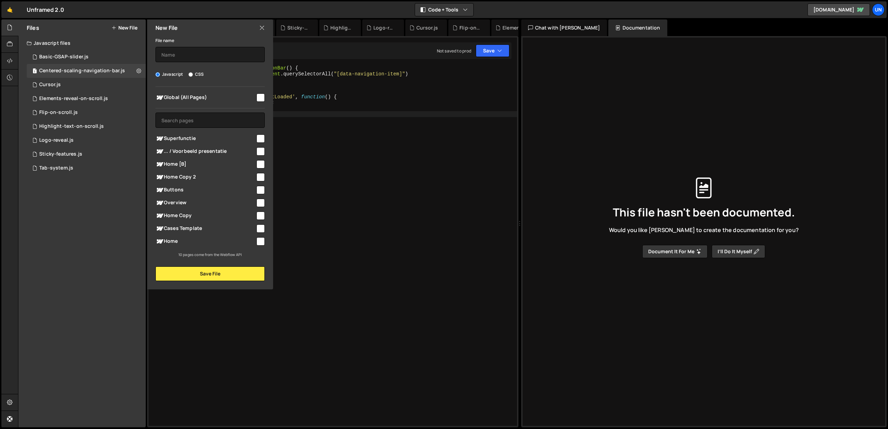
click at [215, 62] on div "File name Javascript CSS Global (All Pages) Save File" at bounding box center [210, 158] width 126 height 245
click at [217, 54] on input "text" at bounding box center [210, 54] width 109 height 15
type input "Marquee-scroll-direction"
click at [257, 95] on input "checkbox" at bounding box center [261, 97] width 8 height 8
checkbox input "true"
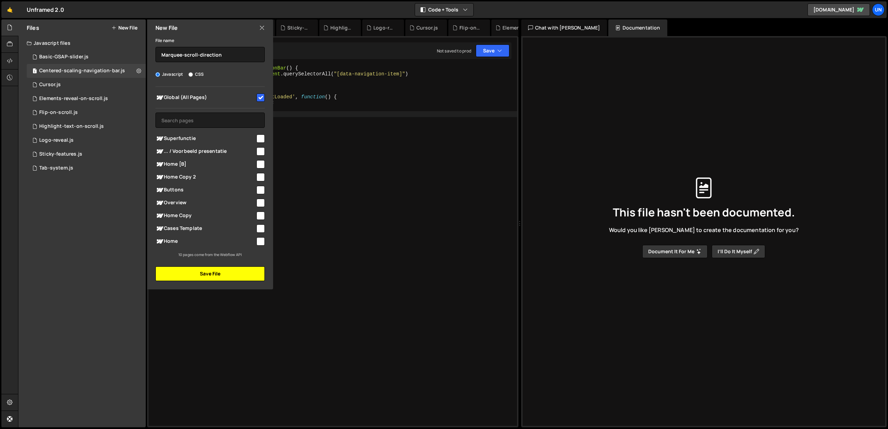
click at [191, 276] on button "Save File" at bounding box center [210, 273] width 109 height 15
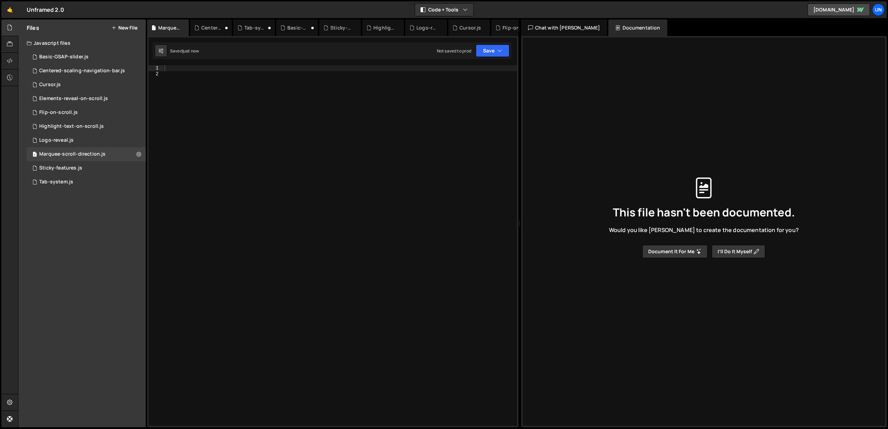
click at [212, 70] on div at bounding box center [340, 251] width 354 height 372
paste textarea
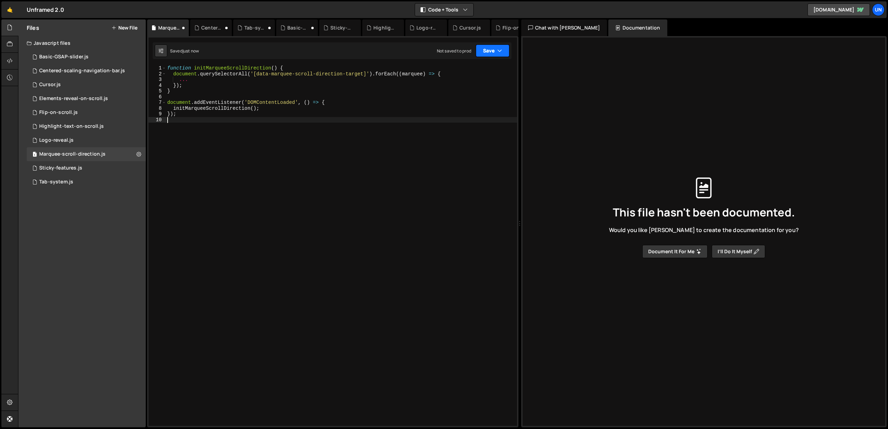
click at [496, 51] on button "Save" at bounding box center [493, 50] width 34 height 12
click at [468, 77] on div "Saved just now" at bounding box center [469, 75] width 72 height 8
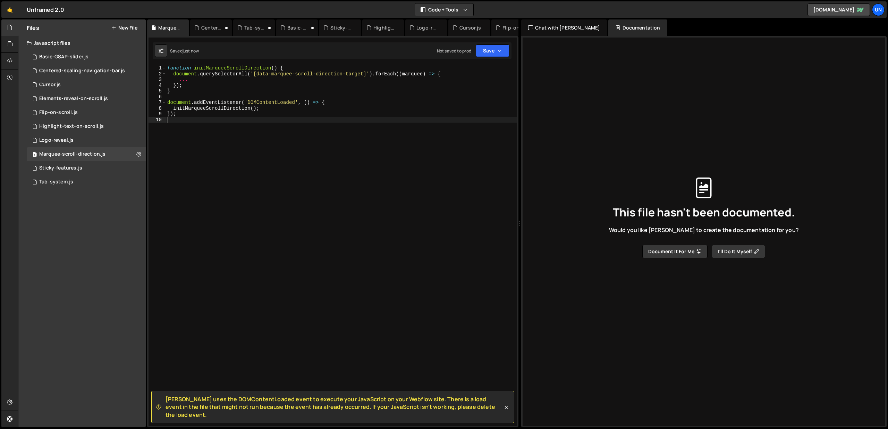
click at [477, 57] on div "Saved just now Not saved to prod Upgrade to Edit Save Save to Staging S Saved j…" at bounding box center [332, 50] width 359 height 17
click at [498, 48] on icon "button" at bounding box center [500, 50] width 5 height 7
click at [485, 97] on div "Not saved to prod" at bounding box center [469, 98] width 72 height 8
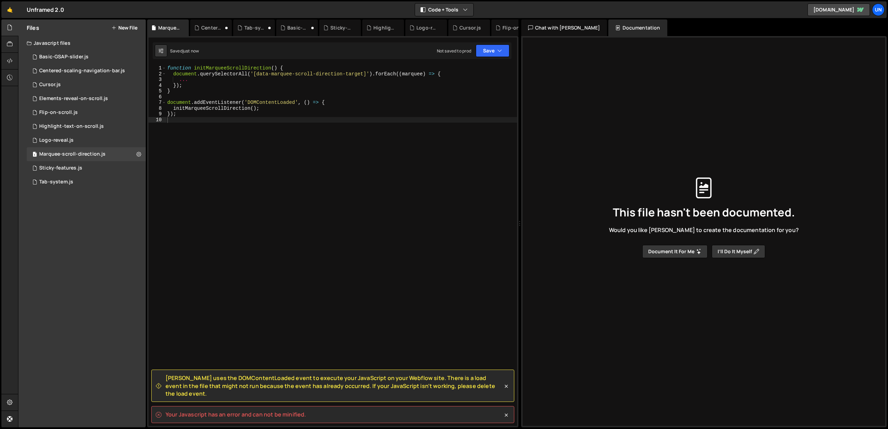
click at [375, 191] on div "function initMarqueeScrollDirection ( ) { document . querySelectorAll ( '[data-…" at bounding box center [341, 251] width 351 height 372
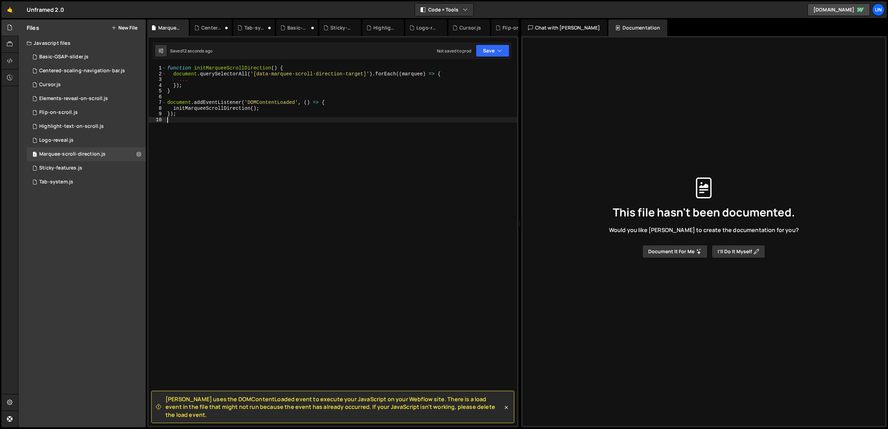
click at [123, 23] on div "Files New File" at bounding box center [81, 27] width 127 height 17
click at [120, 27] on button "New File" at bounding box center [124, 28] width 26 height 6
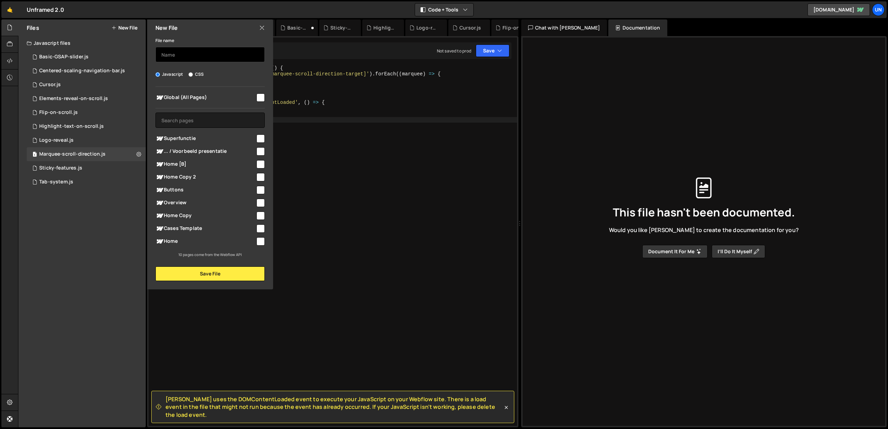
click at [184, 54] on input "text" at bounding box center [210, 54] width 109 height 15
type input "Preview-follower"
click at [260, 96] on input "checkbox" at bounding box center [261, 97] width 8 height 8
checkbox input "true"
click at [215, 279] on button "Save File" at bounding box center [210, 273] width 109 height 15
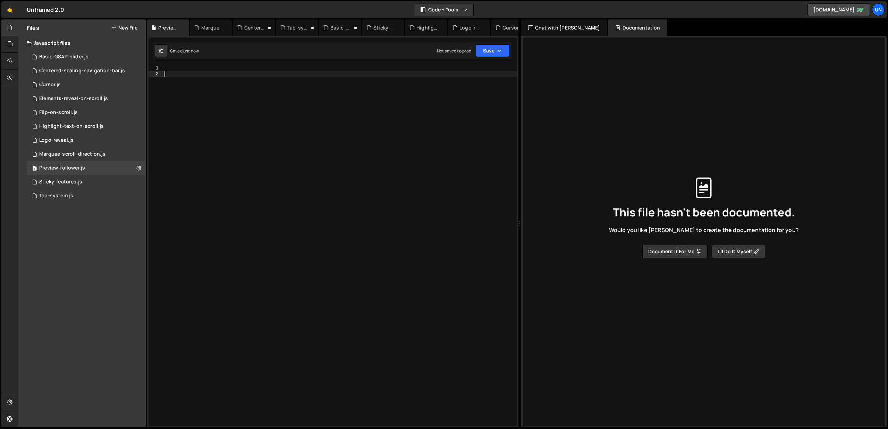
click at [232, 168] on div at bounding box center [340, 251] width 354 height 372
paste textarea
click at [116, 27] on button "New File" at bounding box center [124, 28] width 26 height 6
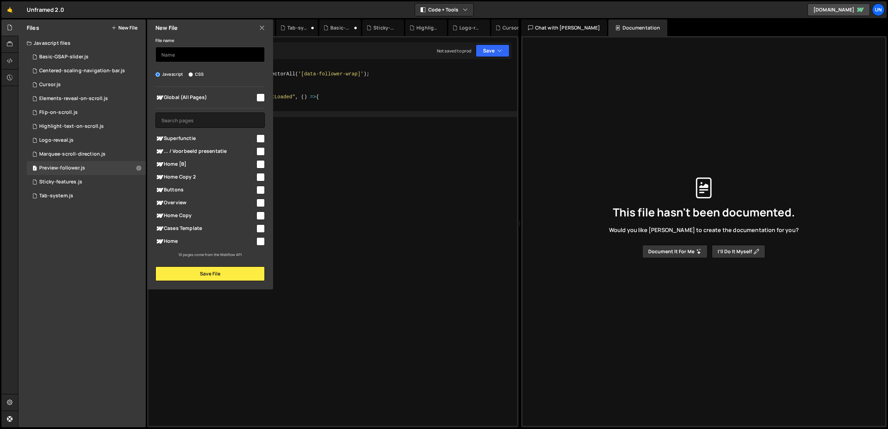
click at [173, 52] on input "text" at bounding box center [210, 54] width 109 height 15
type input "Full-video-border-radius-scroll"
click at [262, 100] on input "checkbox" at bounding box center [261, 97] width 8 height 8
checkbox input "true"
click at [227, 276] on button "Save File" at bounding box center [210, 273] width 109 height 15
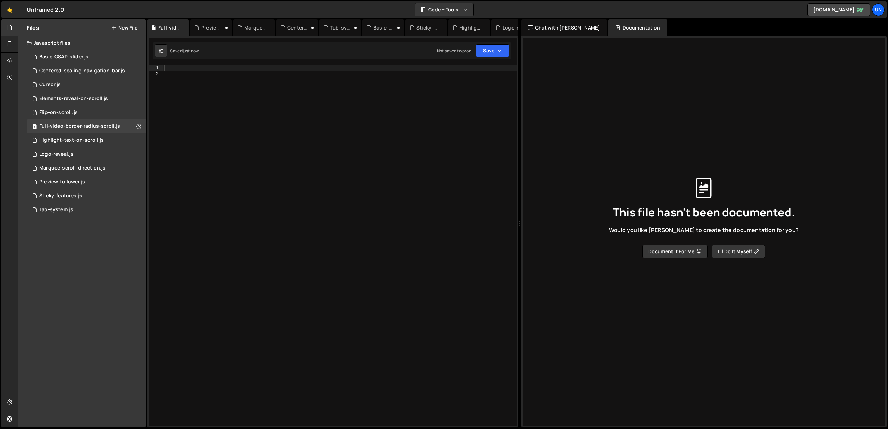
click at [240, 107] on div at bounding box center [340, 251] width 354 height 372
paste textarea
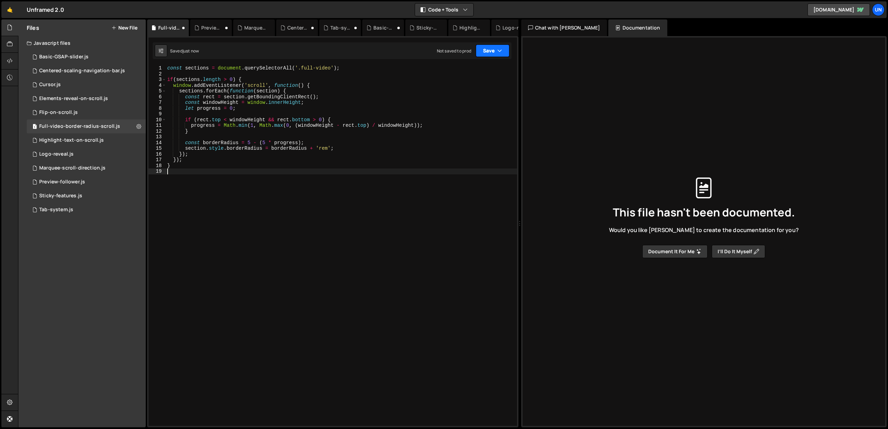
click at [491, 51] on button "Save" at bounding box center [493, 50] width 34 height 12
click at [479, 74] on div "Saved just now" at bounding box center [469, 75] width 72 height 8
click at [484, 51] on button "Save" at bounding box center [493, 50] width 34 height 12
click at [474, 92] on div "Save to Production S" at bounding box center [469, 90] width 72 height 7
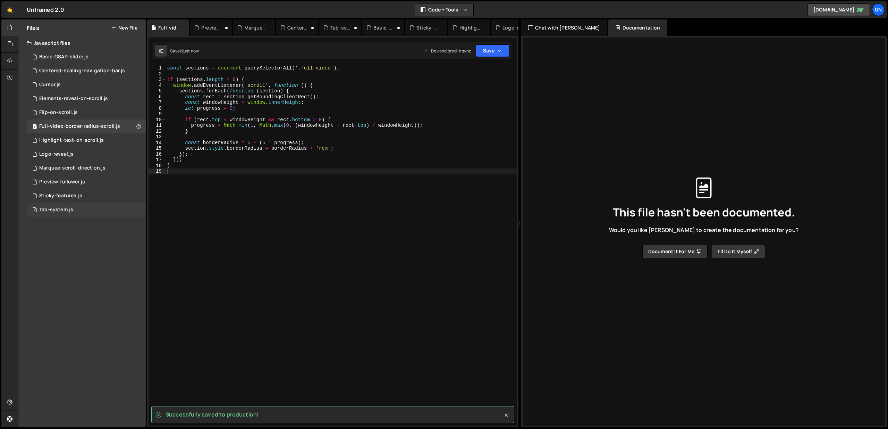
click at [65, 212] on div "Tab-system.js" at bounding box center [56, 210] width 34 height 6
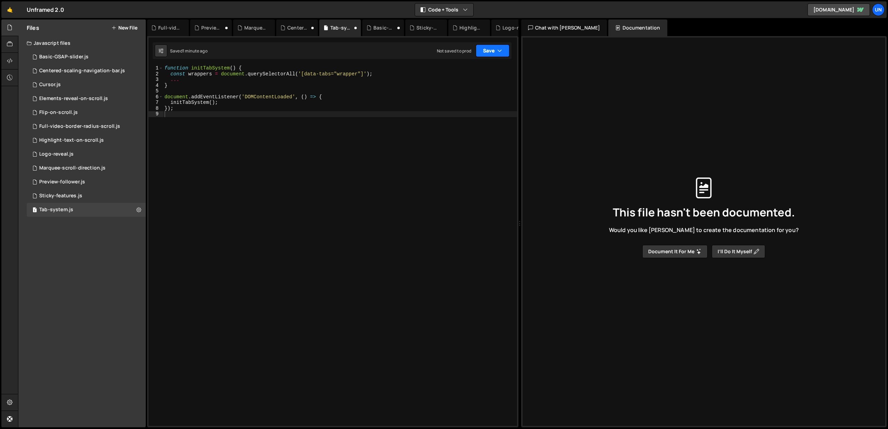
click at [486, 52] on button "Save" at bounding box center [493, 50] width 34 height 12
click at [467, 75] on div "1 minute ago" at bounding box center [457, 75] width 24 height 6
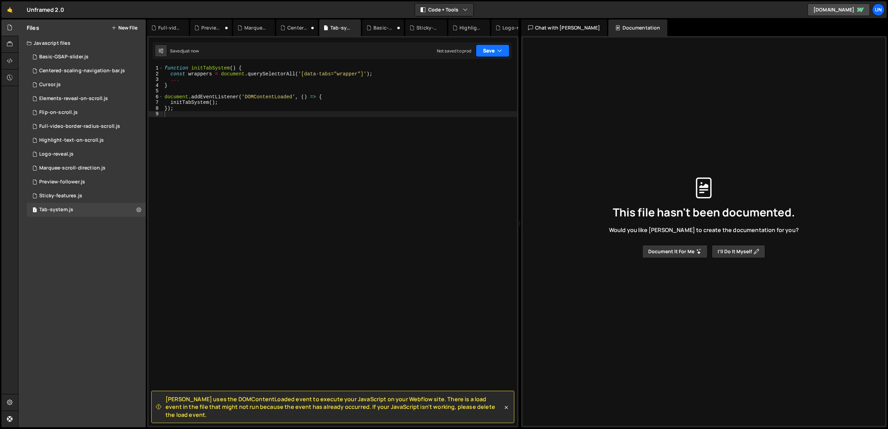
click at [485, 51] on button "Save" at bounding box center [493, 50] width 34 height 12
drag, startPoint x: 463, startPoint y: 91, endPoint x: 414, endPoint y: 101, distance: 50.4
click at [463, 91] on div "Save to Production S" at bounding box center [469, 90] width 72 height 7
click at [60, 198] on div "Sticky-features.js" at bounding box center [60, 196] width 43 height 6
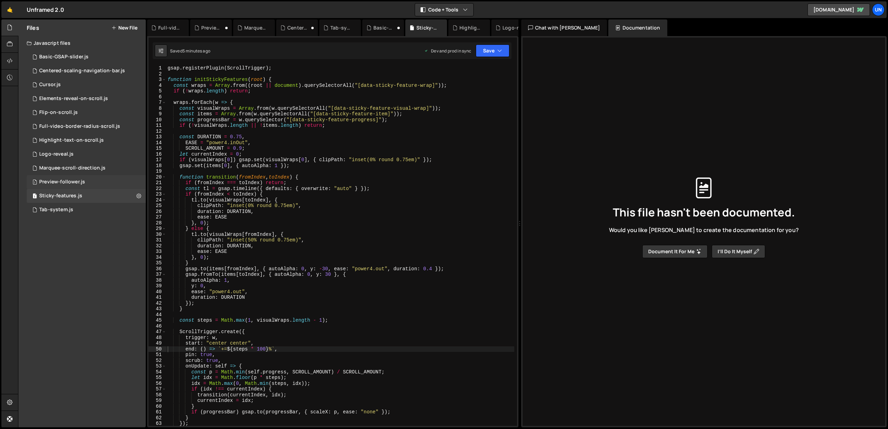
click at [64, 185] on div "Preview-follower.js" at bounding box center [62, 182] width 46 height 6
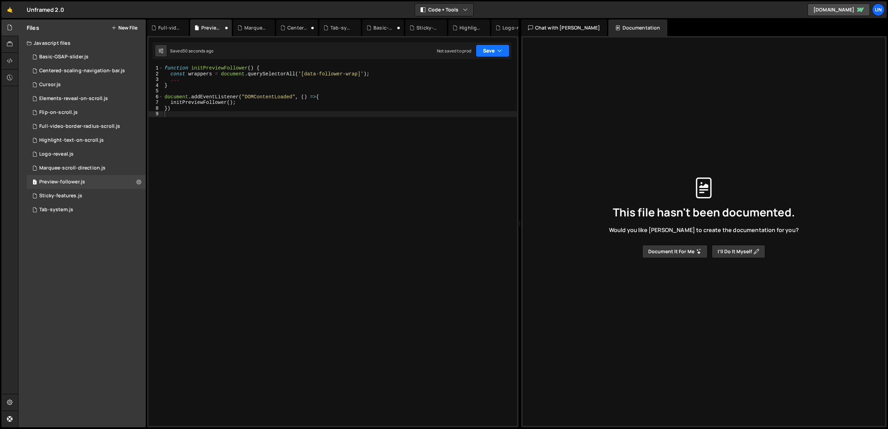
click at [490, 44] on div "Saved 30 seconds ago Not saved to prod Upgrade to Edit Save Save to Staging S S…" at bounding box center [332, 50] width 359 height 17
click at [487, 48] on button "Save" at bounding box center [493, 50] width 34 height 12
click at [479, 73] on div "Saved 31 seconds ago" at bounding box center [469, 75] width 72 height 8
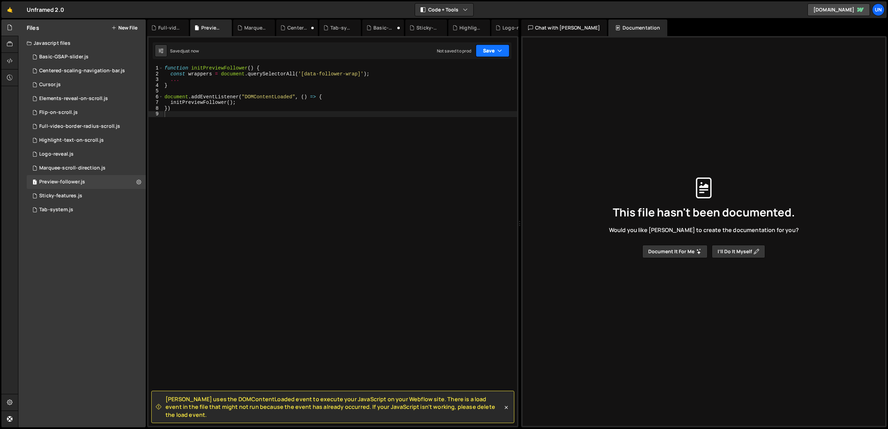
click at [489, 52] on button "Save" at bounding box center [493, 50] width 34 height 12
click at [470, 92] on div "Save to Production S" at bounding box center [469, 90] width 72 height 7
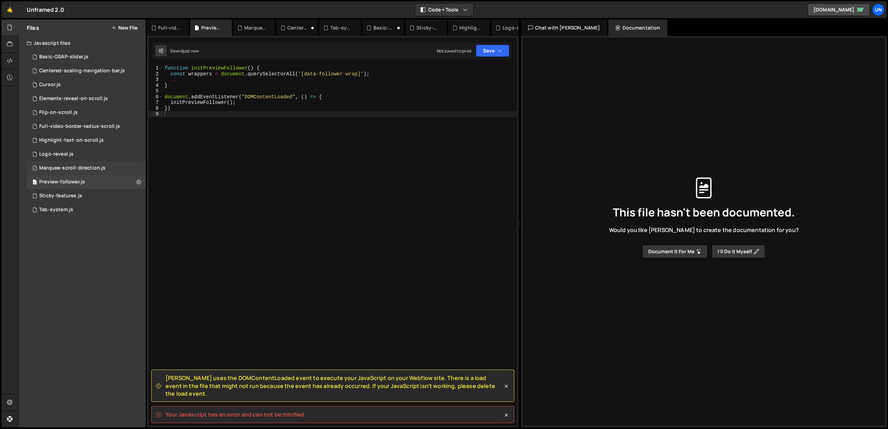
drag, startPoint x: 76, startPoint y: 165, endPoint x: 84, endPoint y: 162, distance: 8.7
click at [75, 165] on div "1 Marquee-scroll-direction.js 0" at bounding box center [86, 168] width 119 height 14
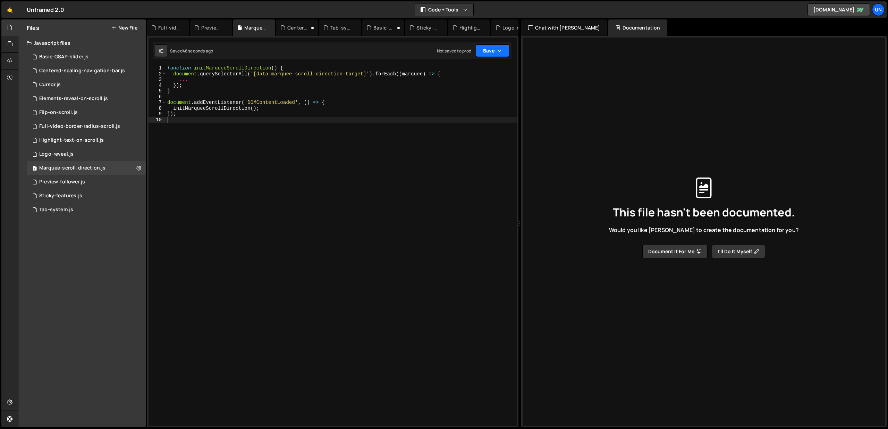
click at [486, 53] on button "Save" at bounding box center [493, 50] width 34 height 12
click at [474, 72] on div "Saved 49 seconds ago" at bounding box center [469, 75] width 72 height 8
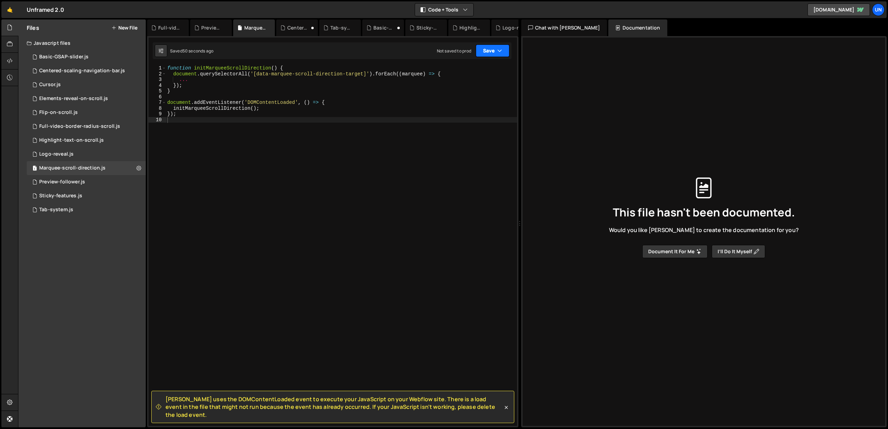
click at [485, 55] on button "Save" at bounding box center [493, 50] width 34 height 12
drag, startPoint x: 476, startPoint y: 95, endPoint x: 427, endPoint y: 101, distance: 49.6
click at [477, 95] on div "Not saved to prod" at bounding box center [469, 98] width 72 height 8
click at [63, 147] on div "1 Logo-reveal.js 0" at bounding box center [86, 154] width 119 height 14
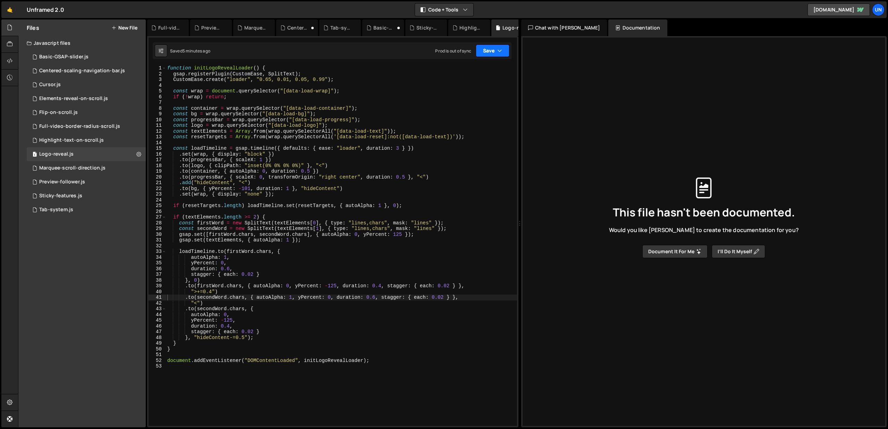
click at [483, 51] on button "Save" at bounding box center [493, 50] width 34 height 12
click at [472, 67] on div "Save to Staging S" at bounding box center [469, 67] width 72 height 7
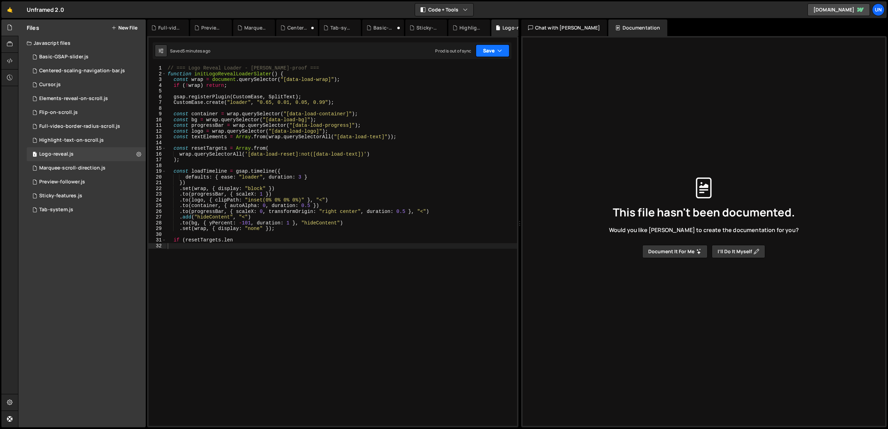
click at [492, 51] on button "Save" at bounding box center [493, 50] width 34 height 12
drag, startPoint x: 476, startPoint y: 87, endPoint x: 472, endPoint y: 87, distance: 4.5
click at [476, 87] on div "Save to Production S" at bounding box center [469, 90] width 72 height 7
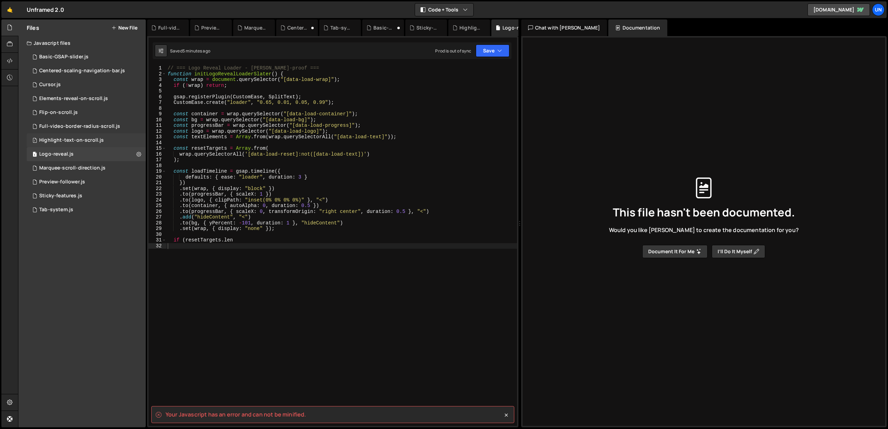
click at [39, 143] on div "1 Highlight-text-on-scroll.js 0" at bounding box center [86, 140] width 119 height 14
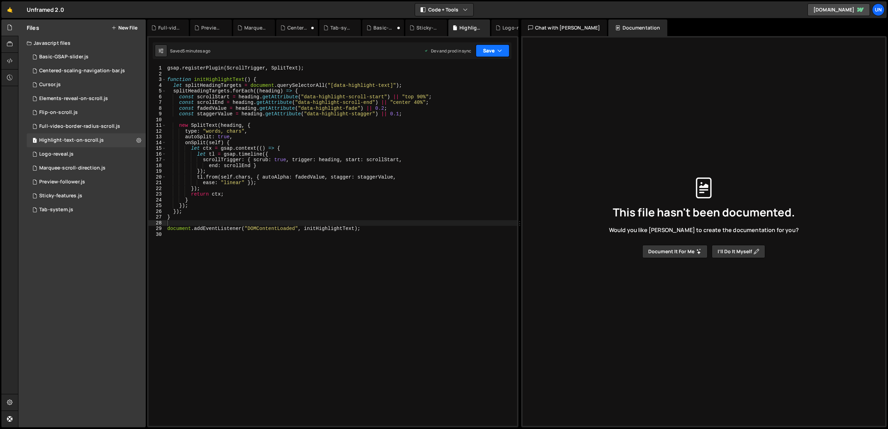
click at [491, 56] on button "Save" at bounding box center [493, 50] width 34 height 12
click at [469, 77] on div "5 minutes ago" at bounding box center [458, 75] width 27 height 6
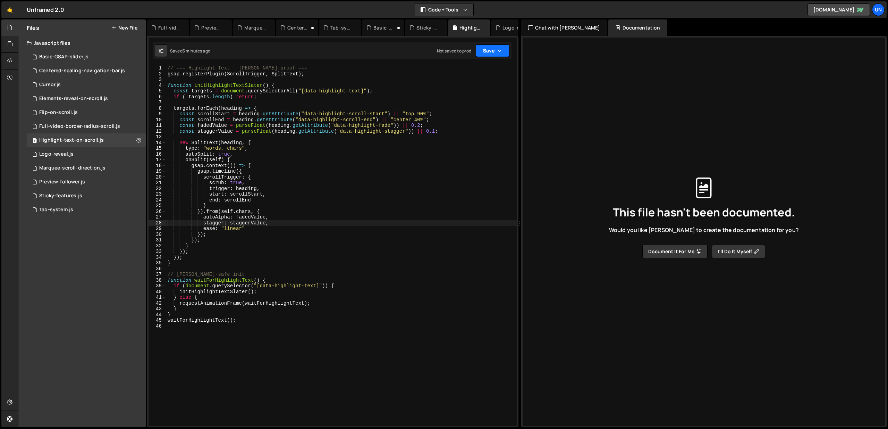
click at [483, 55] on button "Save" at bounding box center [493, 50] width 34 height 12
click at [478, 94] on div "Not saved to prod" at bounding box center [469, 98] width 72 height 8
click at [78, 78] on div "1 Cursor.js 0" at bounding box center [86, 85] width 119 height 14
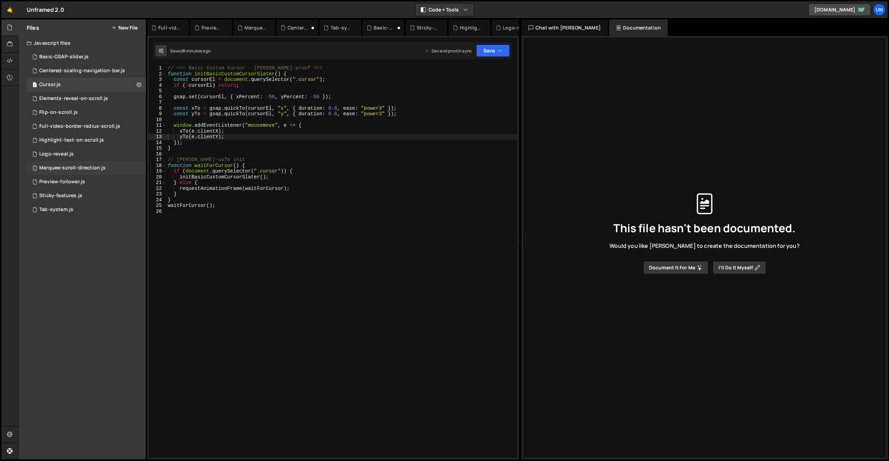
click at [79, 170] on div "Marquee-scroll-direction.js" at bounding box center [72, 168] width 66 height 6
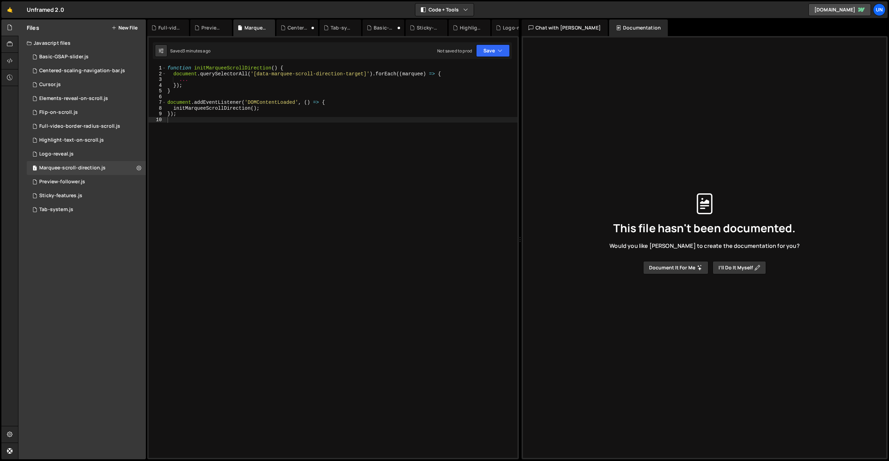
click at [318, 169] on div "function initMarqueeScrollDirection ( ) { document . querySelectorAll ( '[data-…" at bounding box center [341, 251] width 351 height 372
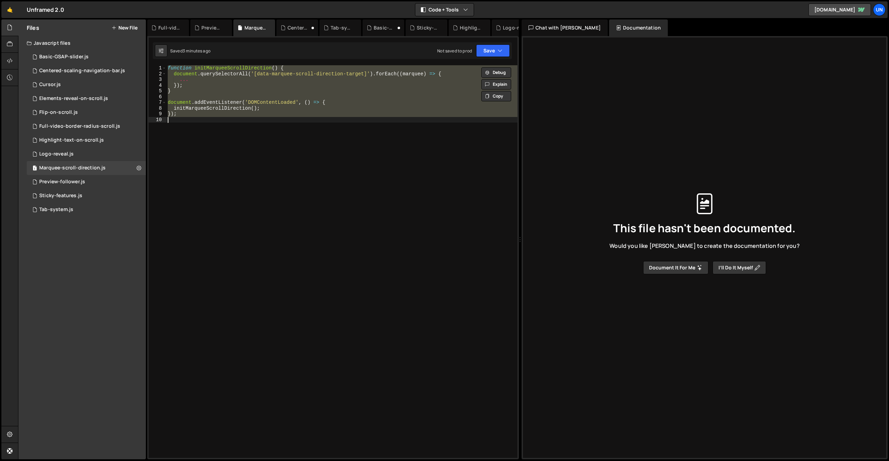
paste textarea "</script>"
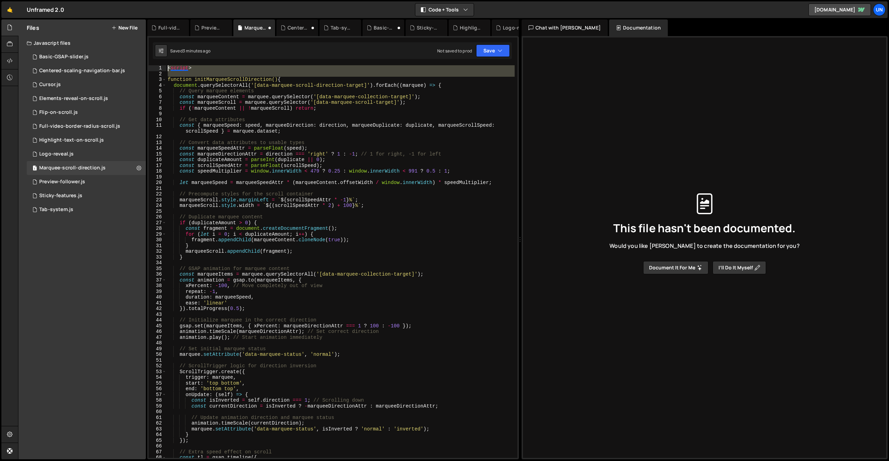
drag, startPoint x: 167, startPoint y: 78, endPoint x: 166, endPoint y: 60, distance: 18.8
click at [166, 60] on div "1 2 3 4 5 6 7 8 9 10 11 12 13 14 15 16 17 18 19 20 21 22 23 24 25 26 27 28 29 3…" at bounding box center [333, 247] width 372 height 423
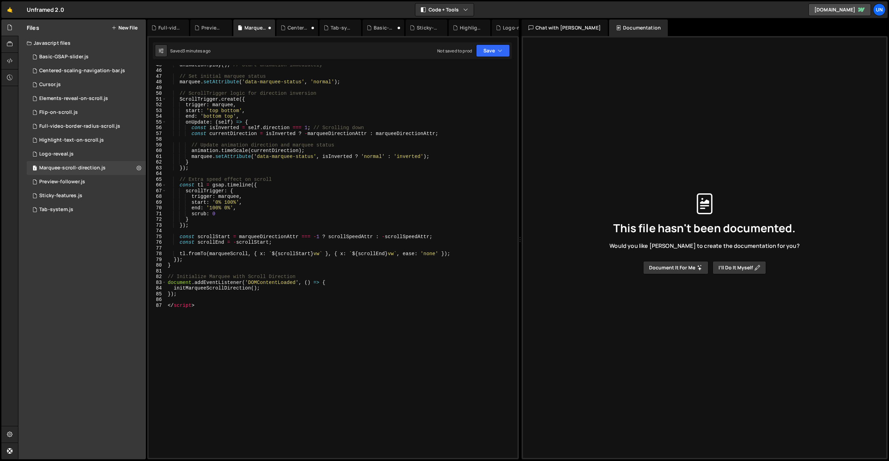
scroll to position [305, 0]
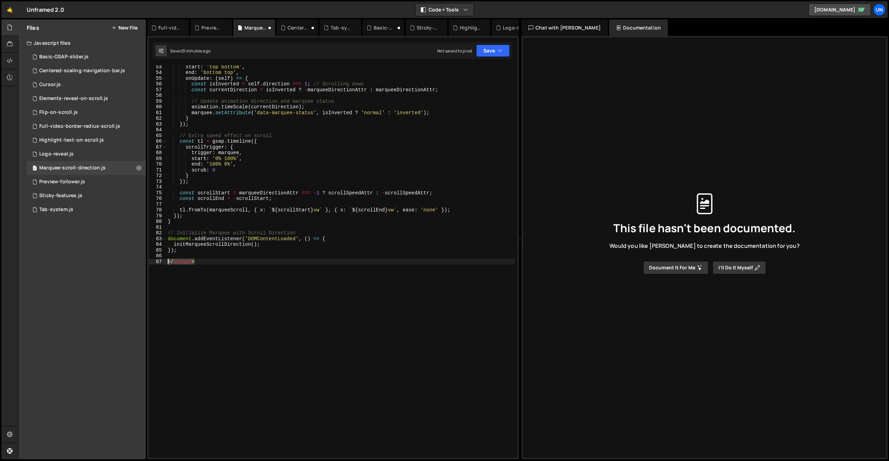
drag, startPoint x: 242, startPoint y: 294, endPoint x: 135, endPoint y: 261, distance: 111.9
click at [135, 261] on div "Files New File Javascript files 1 Basic-GSAP-slider.js 0 1 Centered-scaling-nav…" at bounding box center [453, 239] width 871 height 440
type textarea "</script>"
click at [484, 47] on button "Save" at bounding box center [493, 50] width 34 height 12
click at [472, 72] on div "3 minutes ago" at bounding box center [458, 75] width 27 height 6
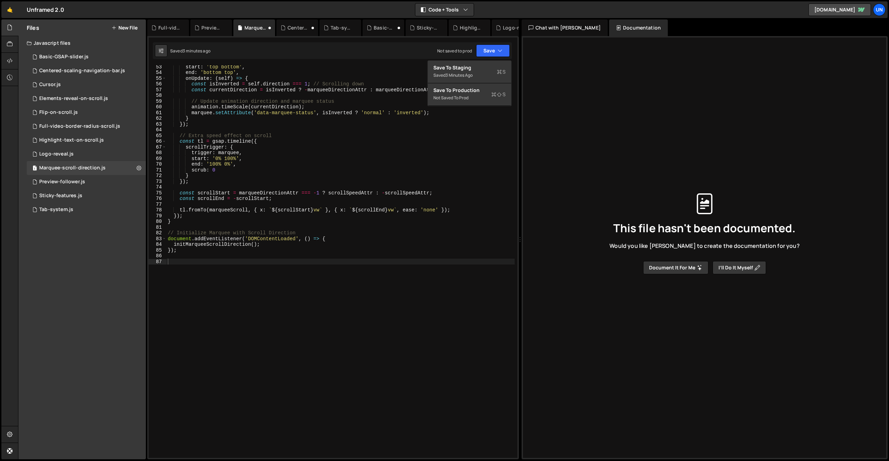
scroll to position [299, 0]
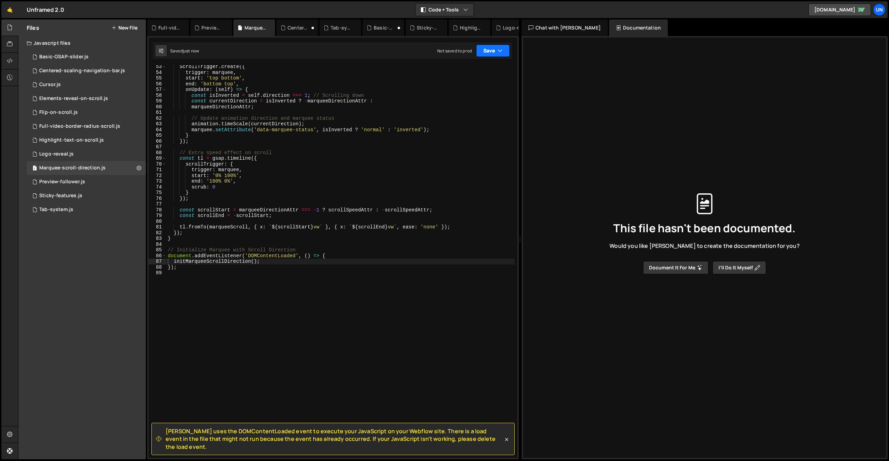
click at [489, 52] on button "Save" at bounding box center [493, 50] width 34 height 12
click at [473, 90] on div "Save to Production S" at bounding box center [469, 90] width 72 height 7
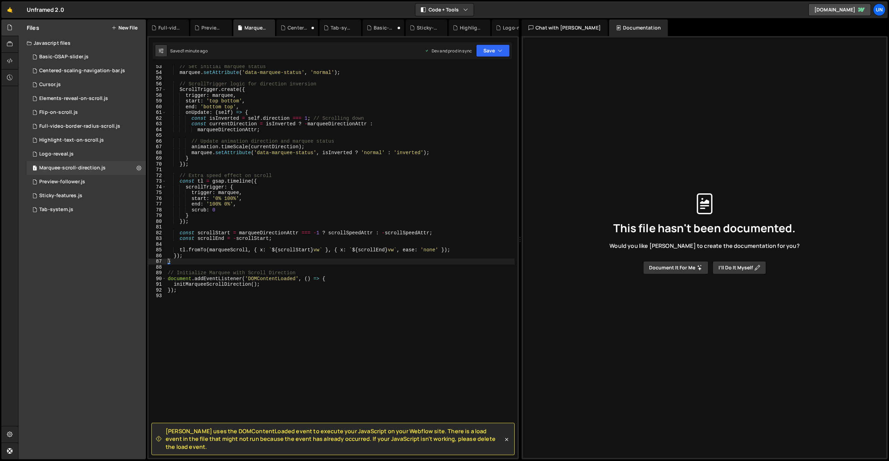
click at [369, 185] on div "// Set initial marquee status marquee . setAttribute ( 'data-marquee-status' , …" at bounding box center [340, 266] width 348 height 404
type textarea "});"
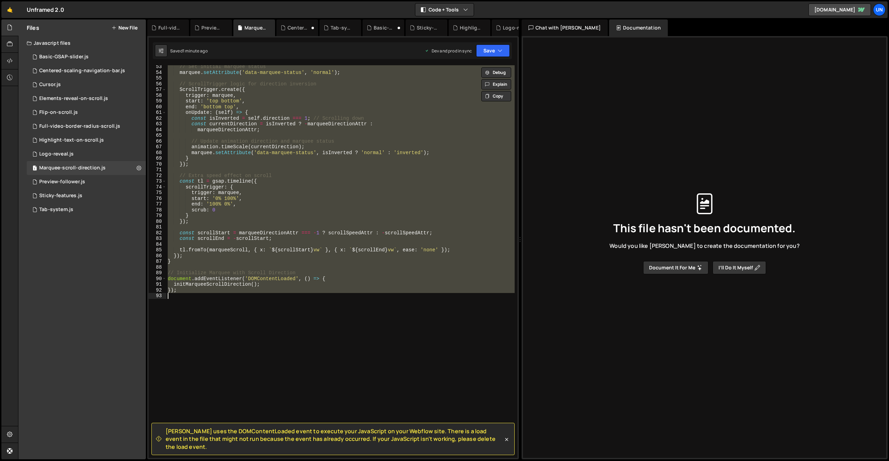
paste textarea
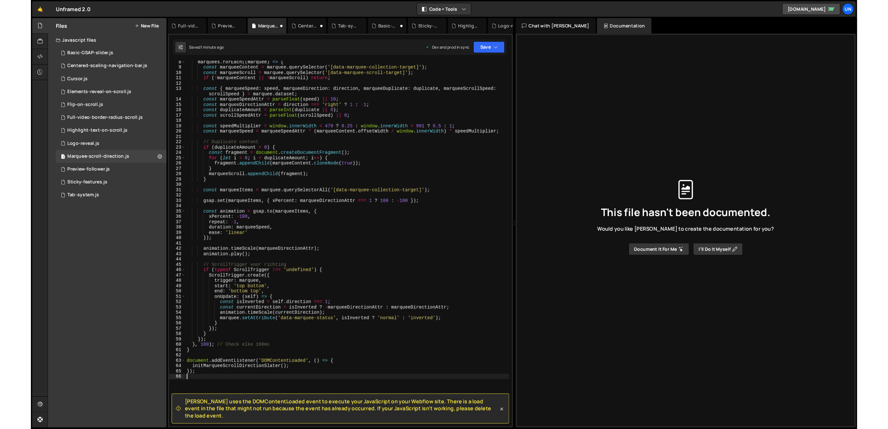
scroll to position [0, 0]
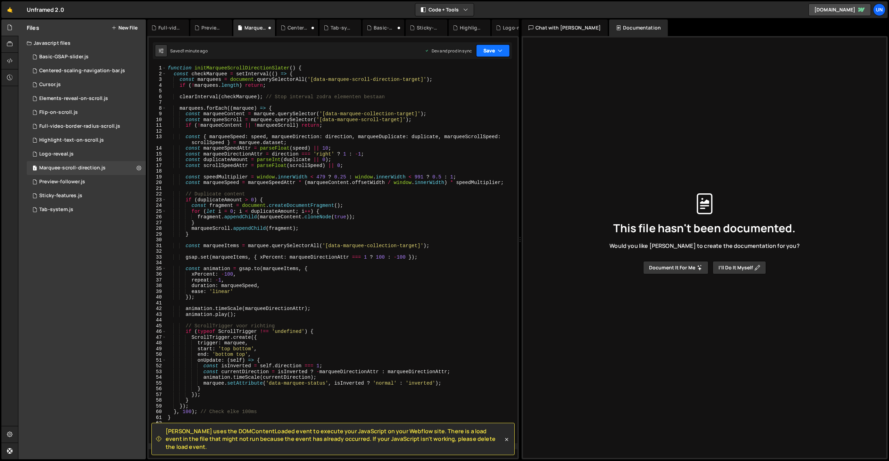
click at [485, 48] on button "Save" at bounding box center [493, 50] width 34 height 12
click at [481, 68] on div "Save to Staging S" at bounding box center [469, 67] width 72 height 7
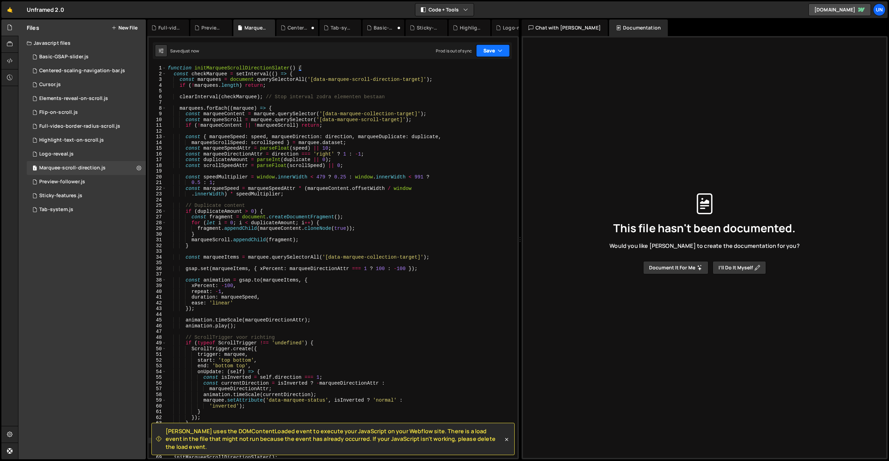
click at [486, 48] on button "Save" at bounding box center [493, 50] width 34 height 12
click at [469, 96] on div "1 minute ago" at bounding box center [457, 98] width 24 height 6
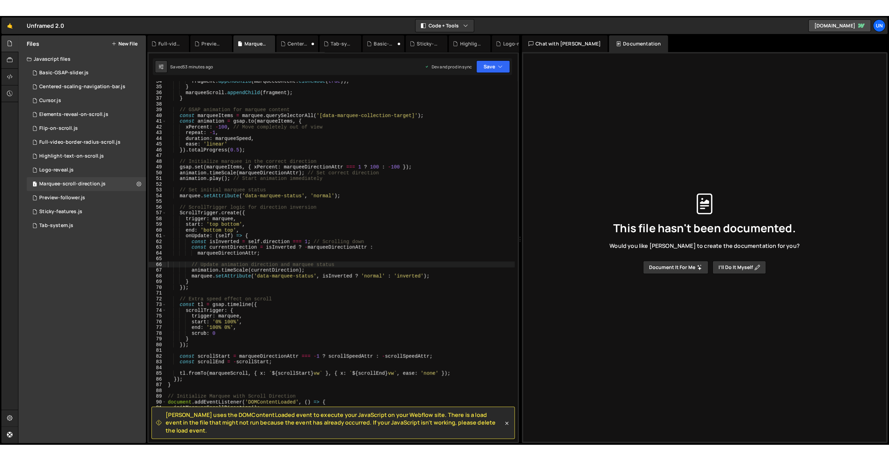
scroll to position [192, 0]
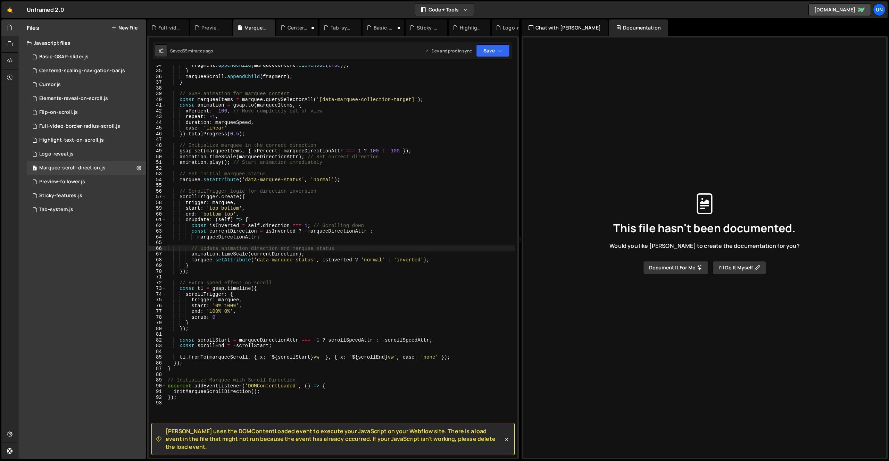
click at [667, 117] on div "This file hasn't been documented. Would you like [PERSON_NAME] to create the do…" at bounding box center [704, 233] width 352 height 437
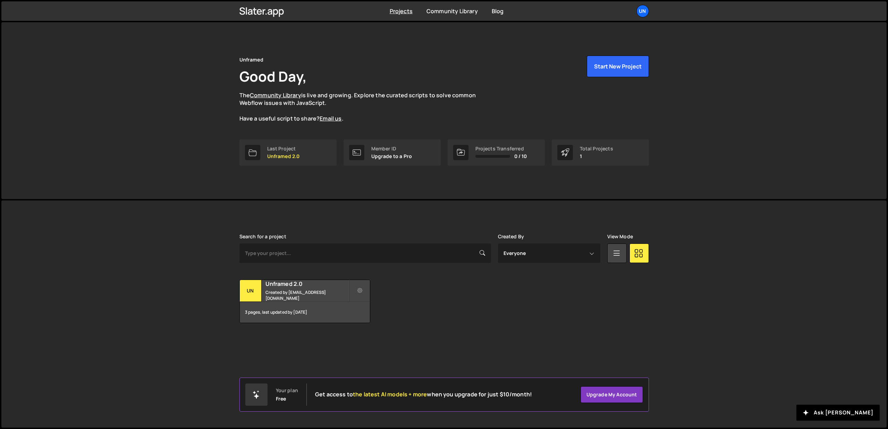
click at [239, 51] on div "Unframed Good Day, The Community Library is live and growing. Explore the curat…" at bounding box center [444, 110] width 431 height 177
click at [276, 285] on h2 "Unframed 2.0" at bounding box center [308, 284] width 84 height 8
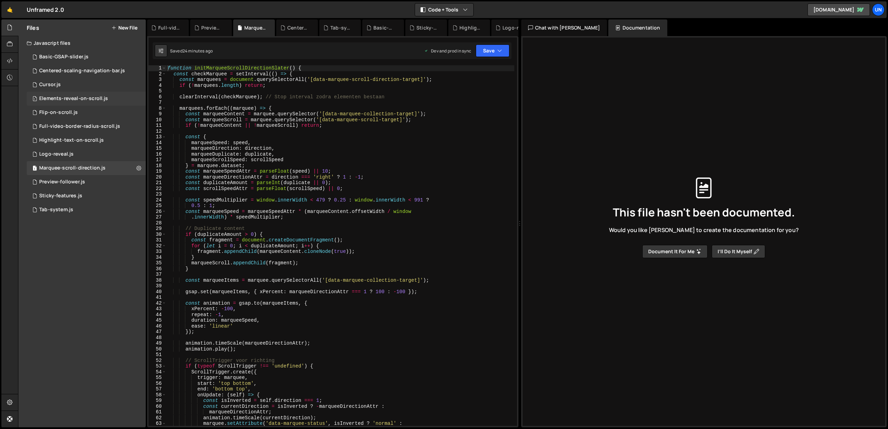
click at [75, 98] on div "Elements-reveal-on-scroll.js" at bounding box center [73, 98] width 69 height 6
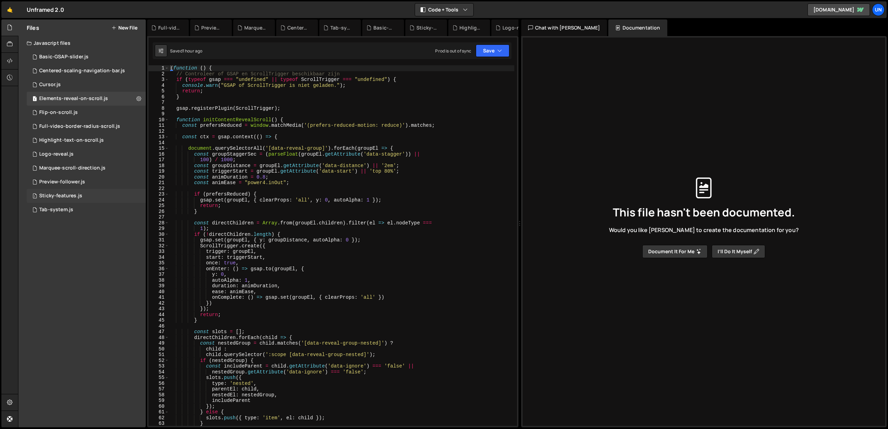
click at [60, 193] on div "Sticky-features.js" at bounding box center [60, 196] width 43 height 6
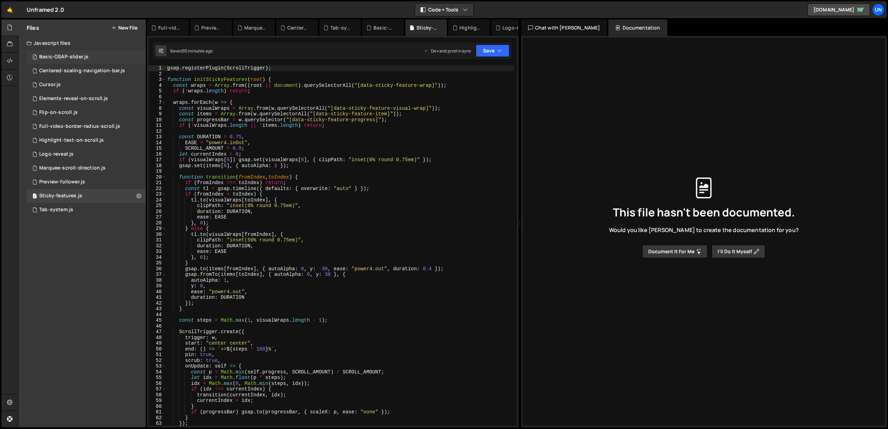
click at [76, 58] on div "Basic-GSAP-slider.js" at bounding box center [63, 57] width 49 height 6
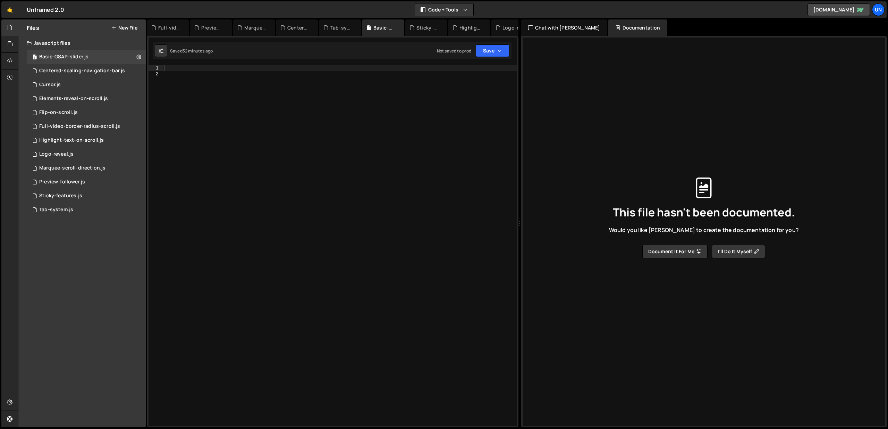
click at [75, 229] on div "Files New File Javascript files 1 Basic-GSAP-slider.js 0 1 Centered-scaling-nav…" at bounding box center [81, 223] width 127 height 408
click at [125, 57] on div "1 Basic-GSAP-slider.js 0" at bounding box center [86, 57] width 119 height 14
drag, startPoint x: 255, startPoint y: 185, endPoint x: 276, endPoint y: 175, distance: 23.8
click at [255, 185] on div at bounding box center [340, 251] width 354 height 372
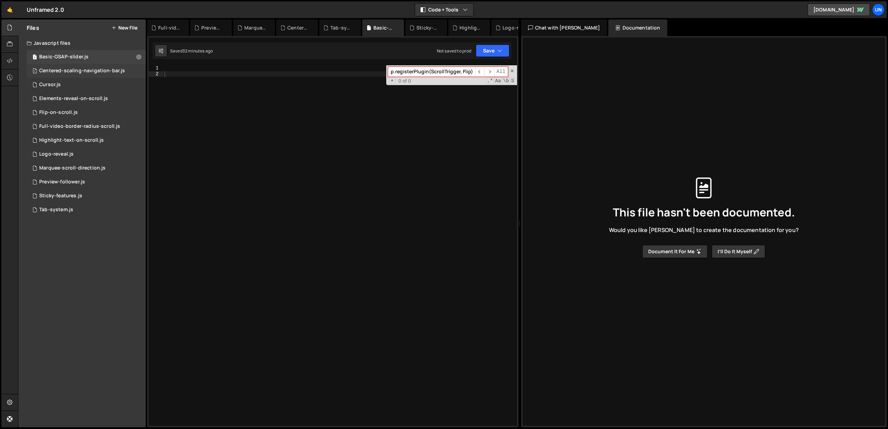
type input "gsap.registerPlugin(ScrollTrigger, Flip);"
click at [61, 76] on div "1 Centered-scaling-navigation-bar.js 0" at bounding box center [86, 71] width 119 height 14
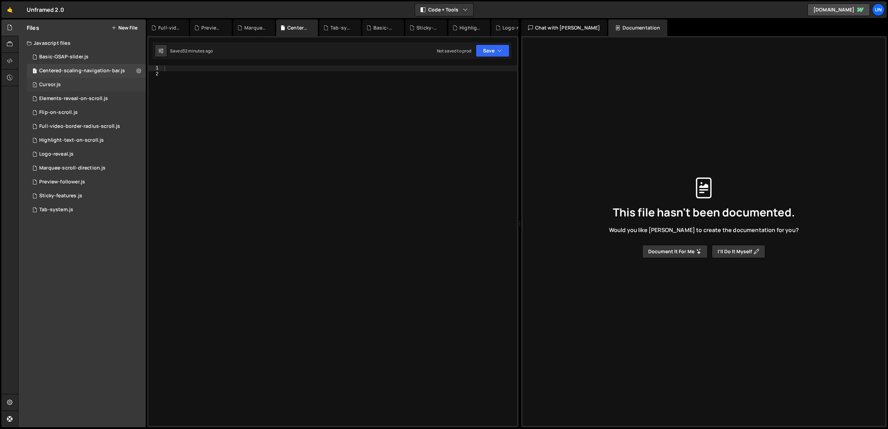
click at [64, 84] on div "1 Cursor.js 0" at bounding box center [86, 85] width 119 height 14
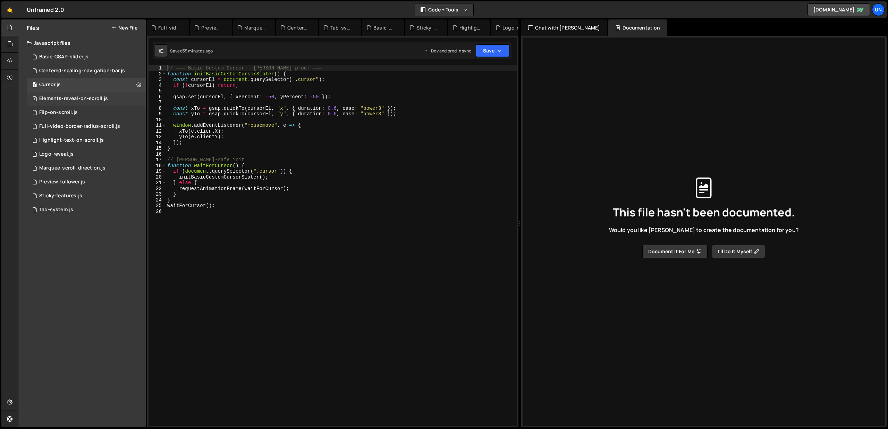
click at [64, 96] on div "Elements-reveal-on-scroll.js" at bounding box center [73, 98] width 69 height 6
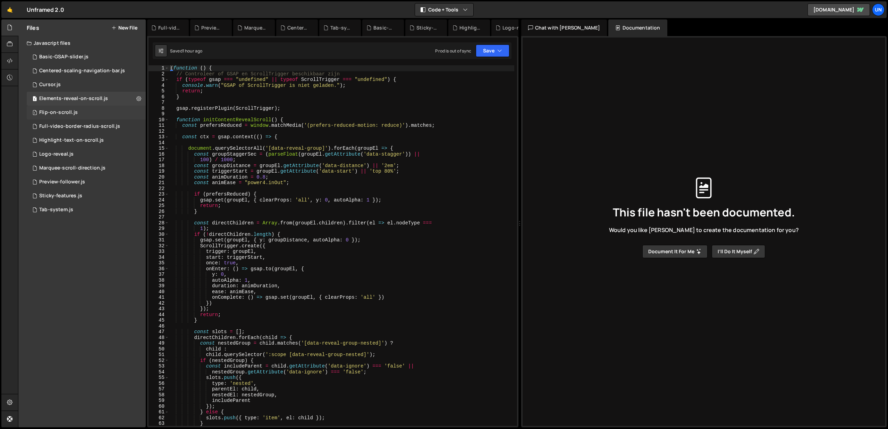
click at [81, 112] on div "1 Flip-on-scroll.js 0" at bounding box center [86, 113] width 119 height 14
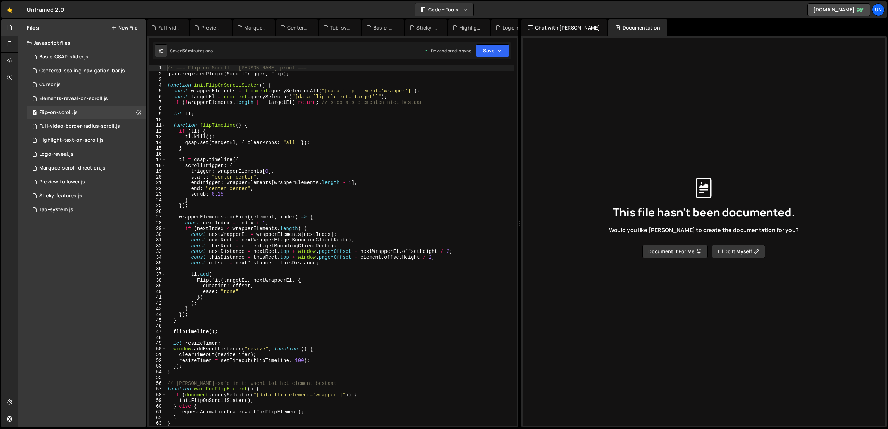
click at [348, 170] on div "// === Flip on Scroll - [PERSON_NAME]-proof === gsap . registerPlugin ( ScrollT…" at bounding box center [340, 251] width 349 height 372
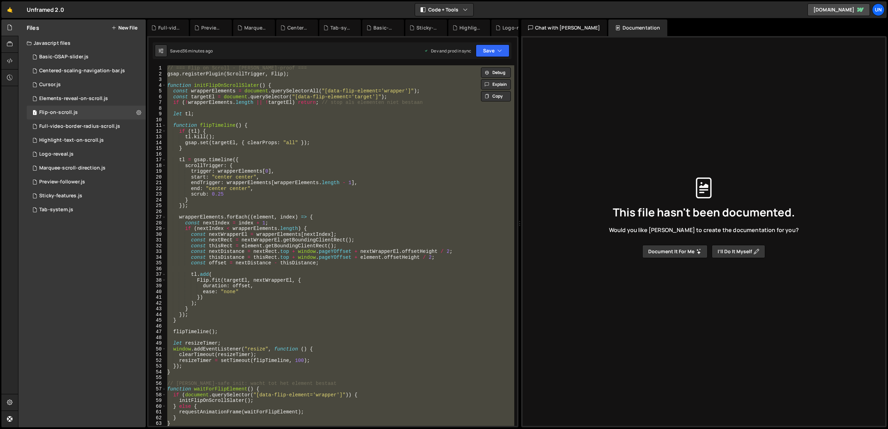
paste textarea "});"
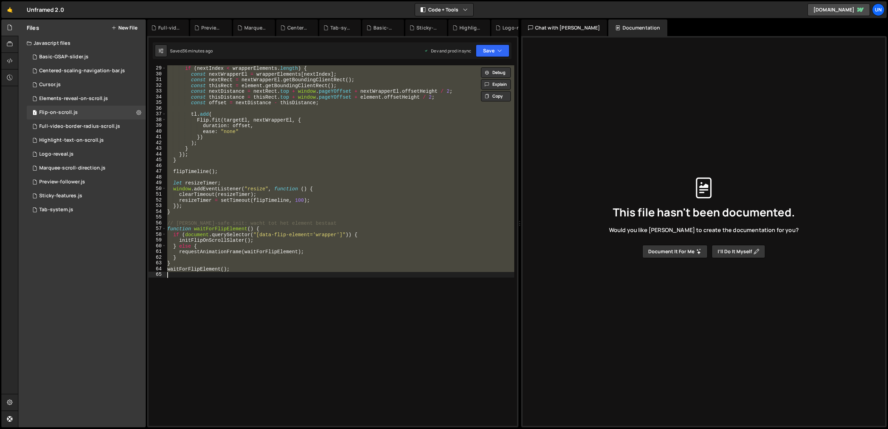
scroll to position [160, 0]
paste textarea "});"
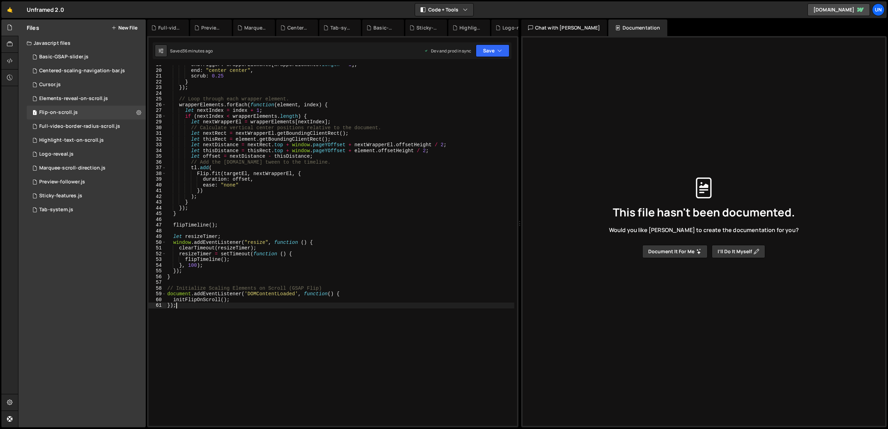
scroll to position [107, 0]
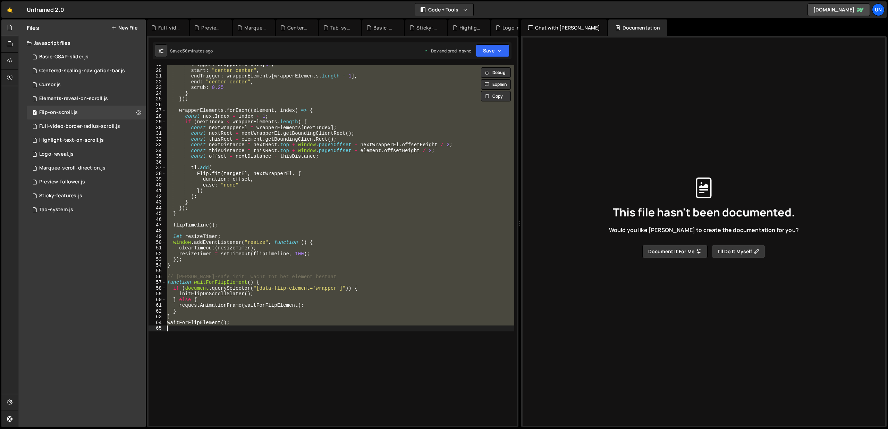
paste textarea "});"
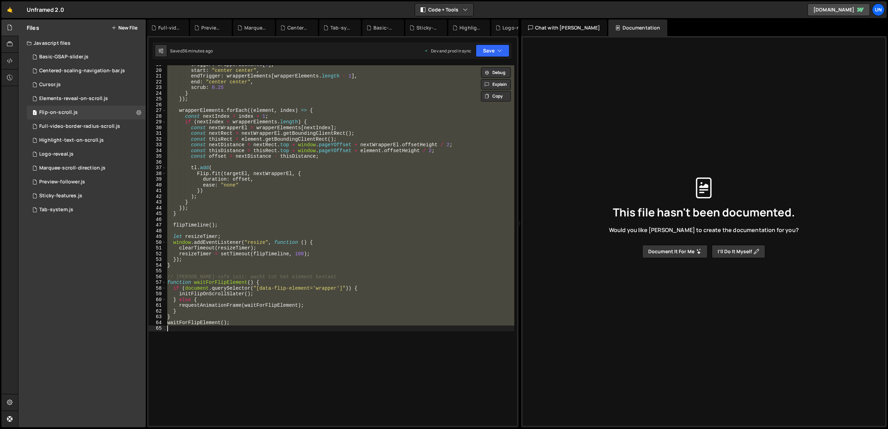
paste textarea "});"
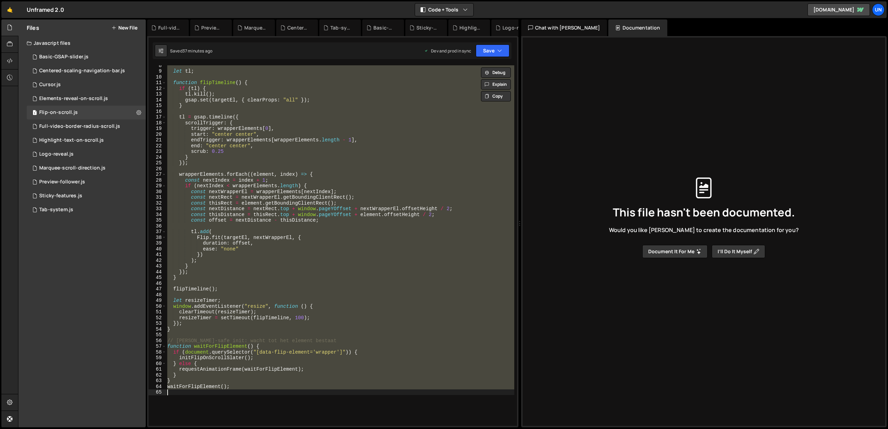
scroll to position [0, 0]
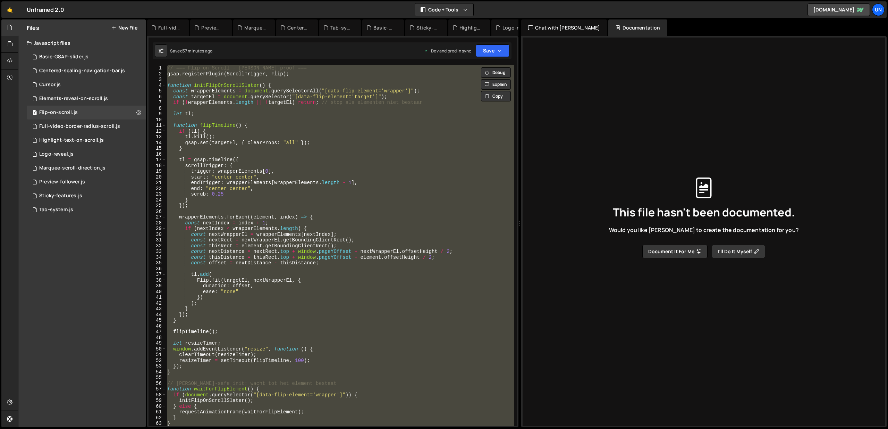
paste textarea "});"
type textarea "});"
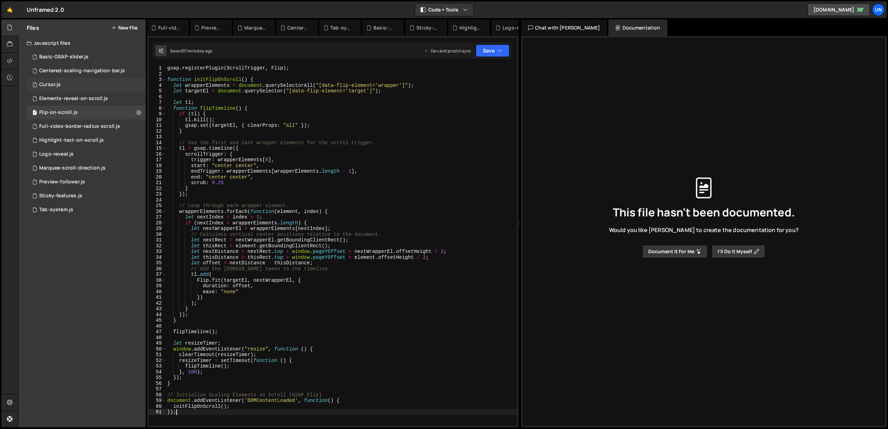
click at [43, 82] on div "Cursor.js" at bounding box center [50, 85] width 22 height 6
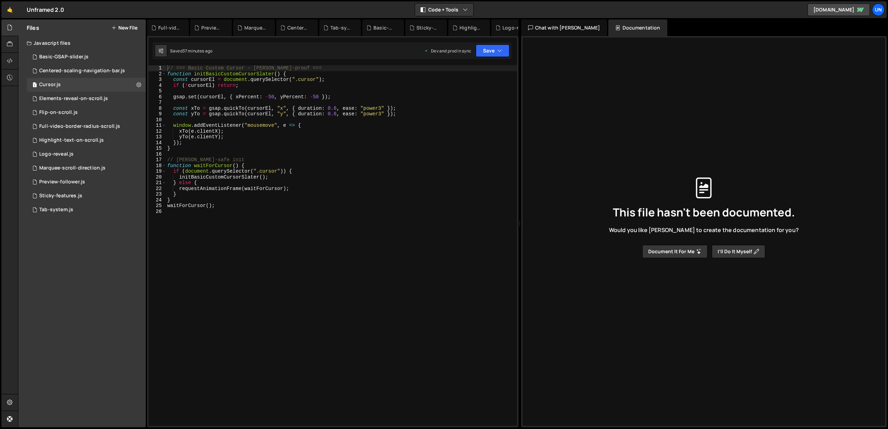
click at [333, 154] on div "// === Basic Custom Cursor - [PERSON_NAME]-proof === function initBasicCustomCu…" at bounding box center [341, 251] width 351 height 372
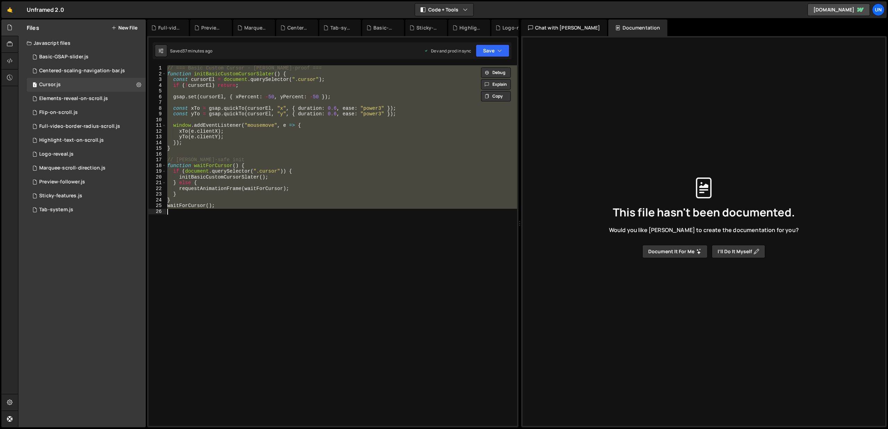
paste textarea "</script>"
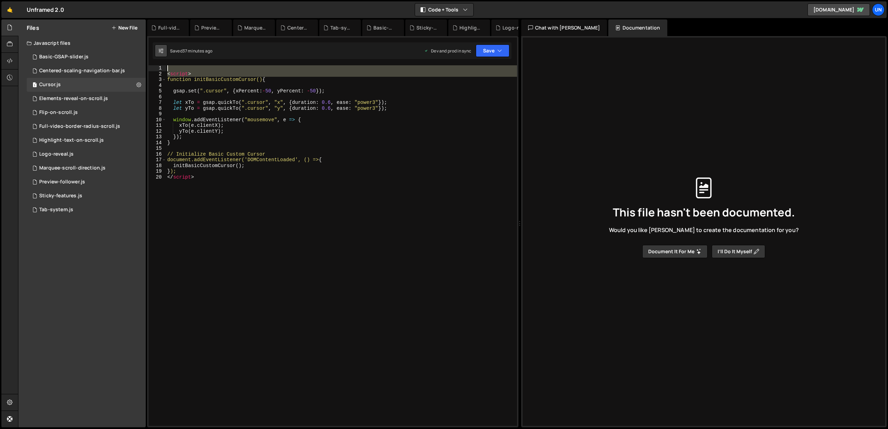
drag, startPoint x: 167, startPoint y: 80, endPoint x: 177, endPoint y: 71, distance: 13.8
click at [162, 55] on div "Debug Explain Copy Full-video-border-radius-scroll.js Preview-follower.js Marqu…" at bounding box center [333, 223] width 372 height 408
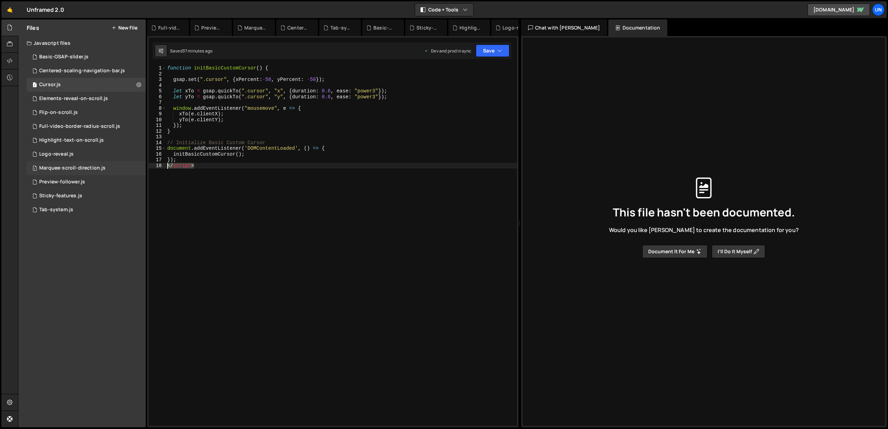
drag, startPoint x: 221, startPoint y: 165, endPoint x: 136, endPoint y: 164, distance: 85.4
click at [136, 164] on div "Files New File Javascript files 1 Basic-GSAP-slider.js 0 1 Centered-scaling-nav…" at bounding box center [453, 223] width 870 height 408
type textarea "</script>"
click at [41, 151] on div "Logo-reveal.js" at bounding box center [56, 154] width 34 height 6
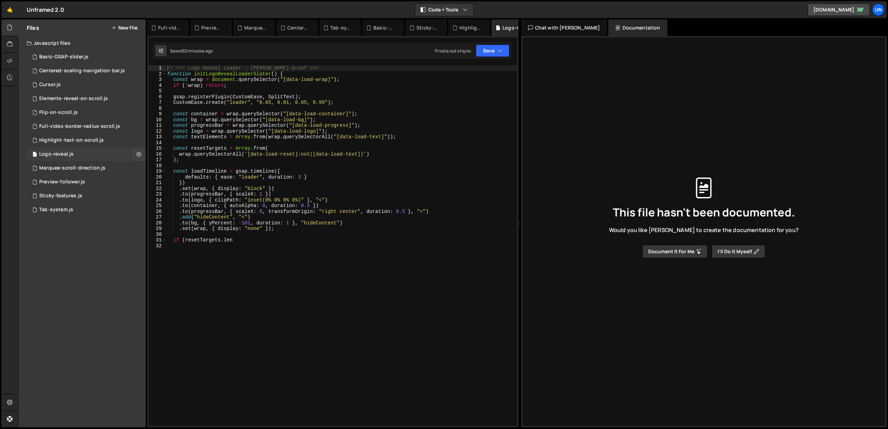
click at [57, 153] on div "Logo-reveal.js" at bounding box center [56, 154] width 34 height 6
click at [303, 141] on div "// === Logo Reveal Loader - Slater-proof === function initLogoRevealLoaderSlate…" at bounding box center [341, 251] width 351 height 372
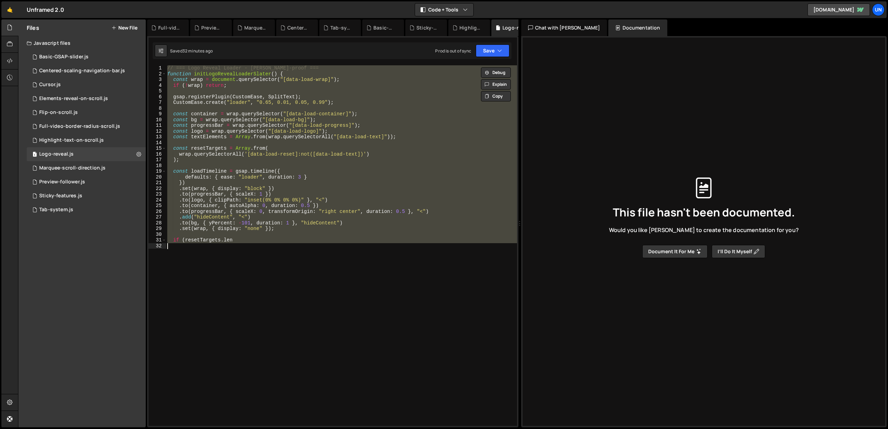
paste textarea "</script>"
click at [290, 127] on div "// === Logo Reveal Loader - Slater-proof === function initLogoRevealLoaderSlate…" at bounding box center [341, 245] width 351 height 360
paste textarea "</script>"
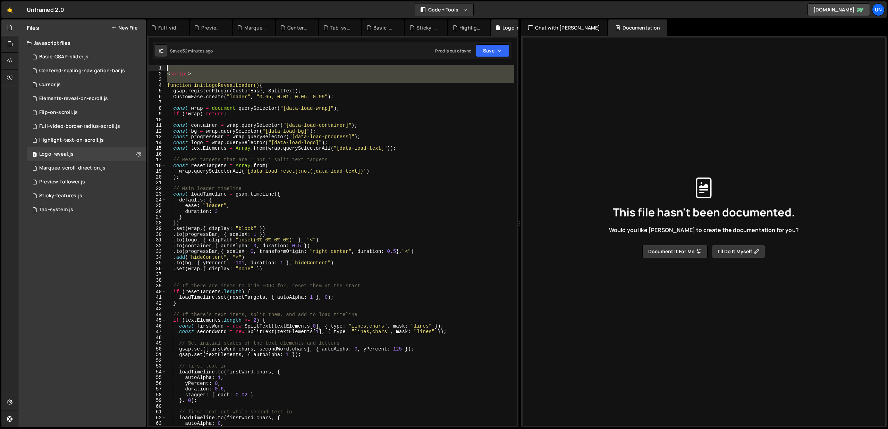
drag, startPoint x: 167, startPoint y: 84, endPoint x: 170, endPoint y: 60, distance: 23.5
click at [167, 60] on div "1 2 3 4 5 6 7 8 9 10 11 12 13 14 15 16 17 18 19 20 21 22 23 24 25 26 27 28 29 3…" at bounding box center [333, 231] width 372 height 391
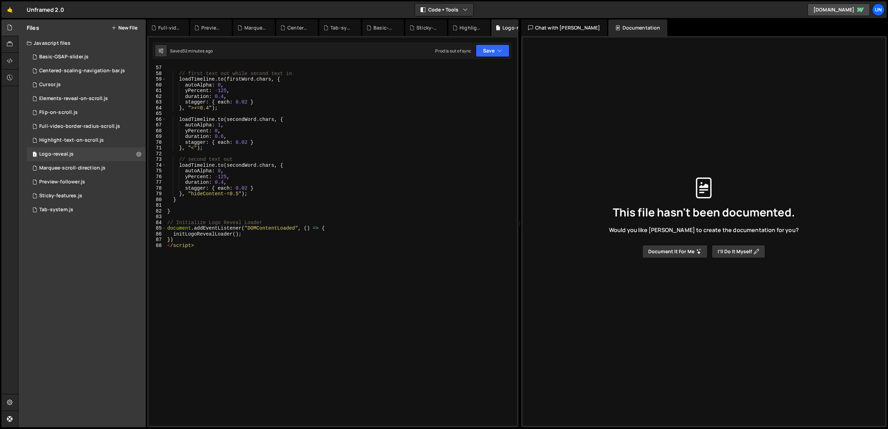
scroll to position [321, 0]
drag, startPoint x: 222, startPoint y: 254, endPoint x: 147, endPoint y: 244, distance: 76.4
click at [147, 244] on div "Files New File Javascript files 1 Basic-GSAP-slider.js 0 1 Centered-scaling-nav…" at bounding box center [453, 223] width 870 height 408
type textarea "</script>"
type textarea "})"
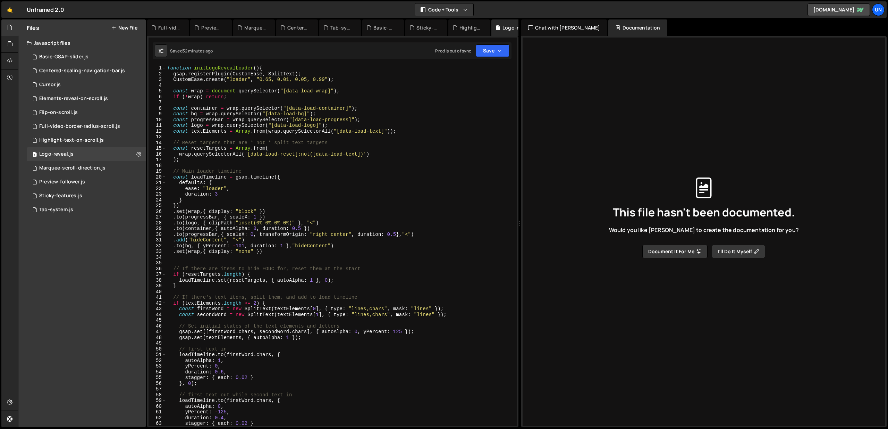
scroll to position [0, 0]
click at [51, 153] on div "Logo-reveal.js" at bounding box center [56, 154] width 34 height 6
click at [67, 152] on div "Logo-reveal.js" at bounding box center [56, 154] width 34 height 6
click at [137, 154] on icon at bounding box center [138, 154] width 5 height 7
type input "Logo-reveal"
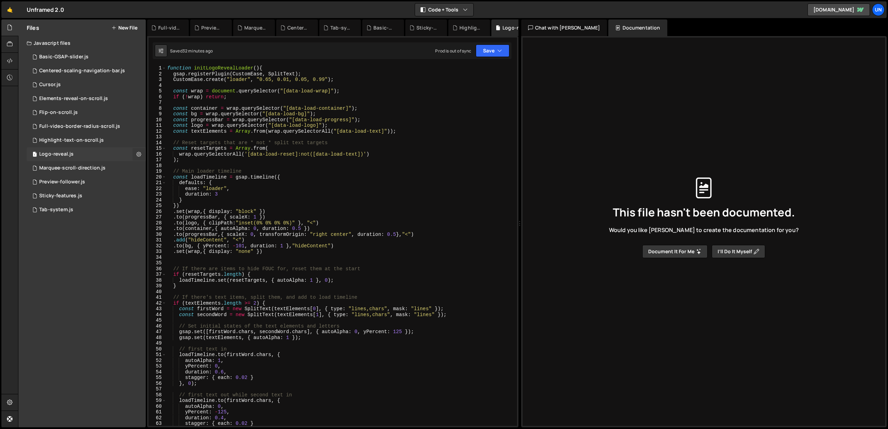
radio input "true"
checkbox input "true"
click at [189, 169] on button "Edit File Settings" at bounding box center [181, 169] width 68 height 14
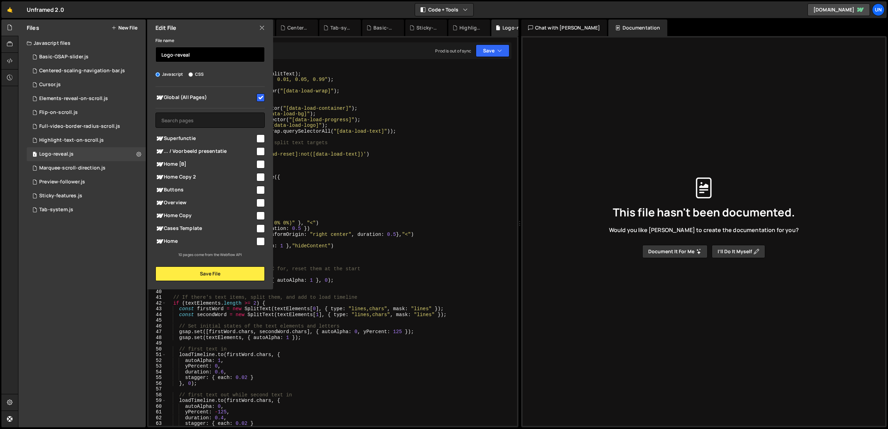
click at [216, 56] on input "Logo-reveal" at bounding box center [210, 54] width 109 height 15
type input "Logo-reveal-loader"
click at [214, 273] on button "Save File" at bounding box center [210, 273] width 109 height 15
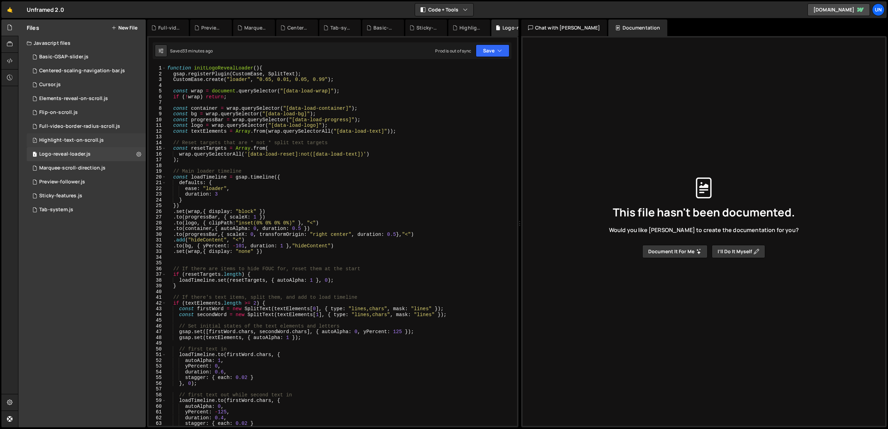
click at [68, 140] on div "Highlight-text-on-scroll.js" at bounding box center [71, 140] width 65 height 6
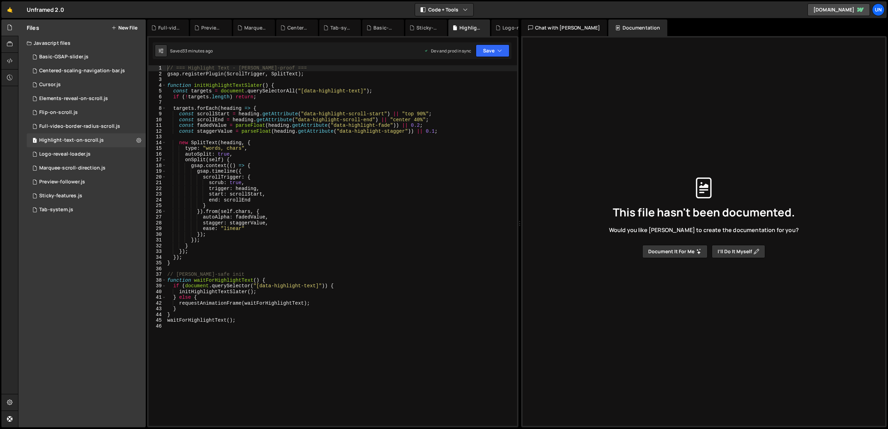
click at [330, 149] on div "// === Highlight Text - Slater-proof === gsap . registerPlugin ( ScrollTrigger …" at bounding box center [341, 251] width 351 height 372
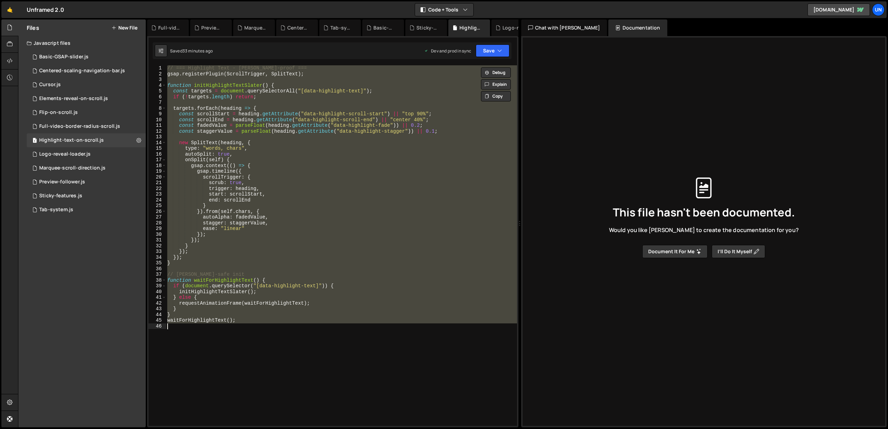
paste textarea "</script>"
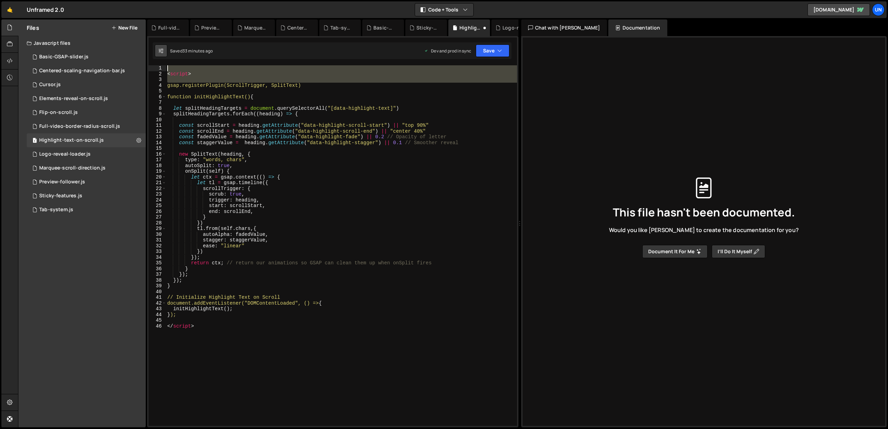
drag, startPoint x: 167, startPoint y: 86, endPoint x: 157, endPoint y: 55, distance: 33.4
click at [157, 55] on div "Debug Explain Copy Full-video-border-radius-scroll.js Preview-follower.js Marqu…" at bounding box center [333, 223] width 372 height 408
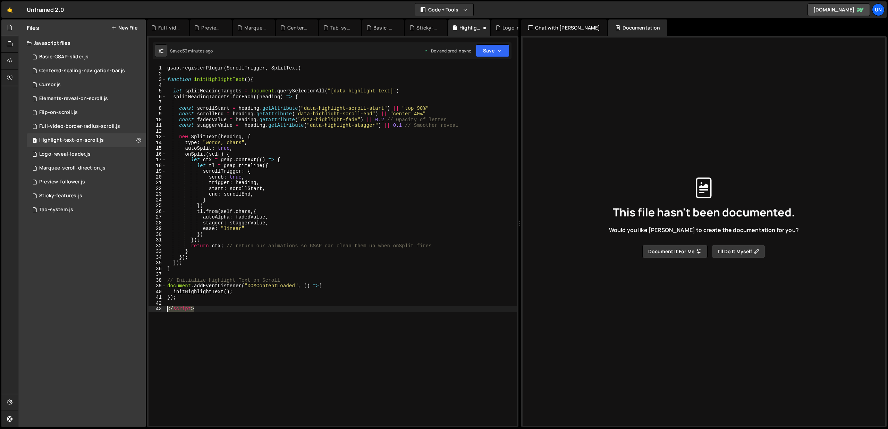
drag, startPoint x: 213, startPoint y: 306, endPoint x: 127, endPoint y: 306, distance: 86.1
click at [127, 306] on div "Files New File Javascript files 1 Basic-GSAP-slider.js 0 1 Centered-scaling-nav…" at bounding box center [453, 223] width 870 height 408
type textarea "</script>"
click at [66, 192] on div "1 Sticky-features.js 0" at bounding box center [86, 196] width 119 height 14
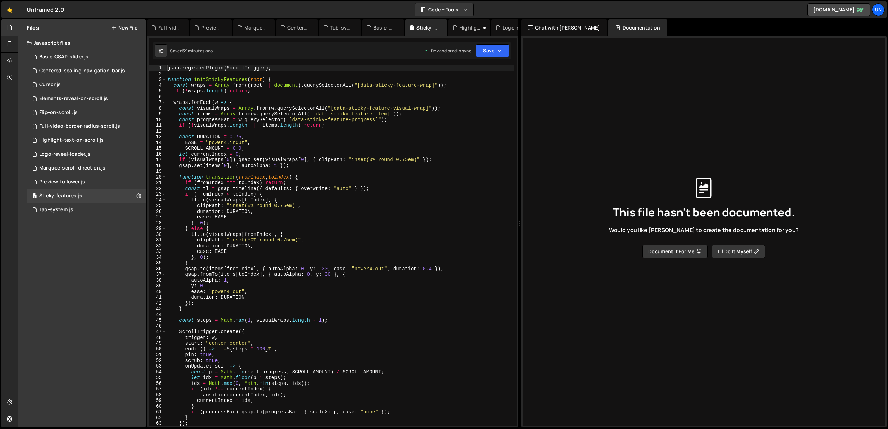
click at [274, 219] on div "gsap . registerPlugin ( ScrollTrigger ) ; function initStickyFeatures ( root ) …" at bounding box center [340, 251] width 349 height 372
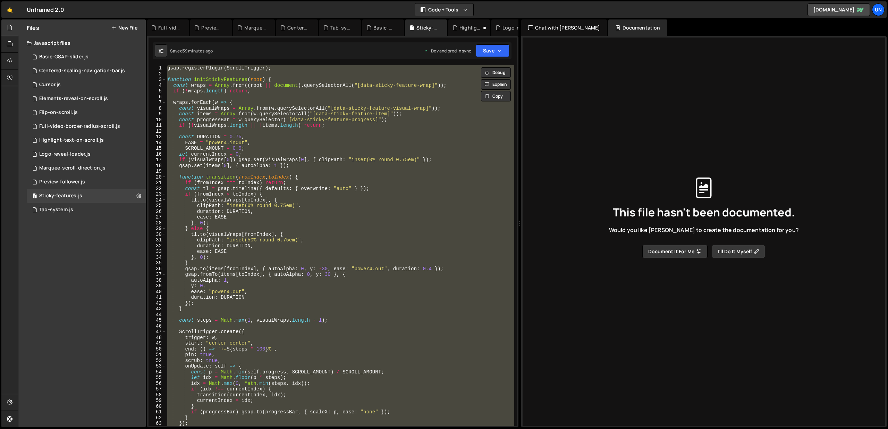
paste textarea "</script>"
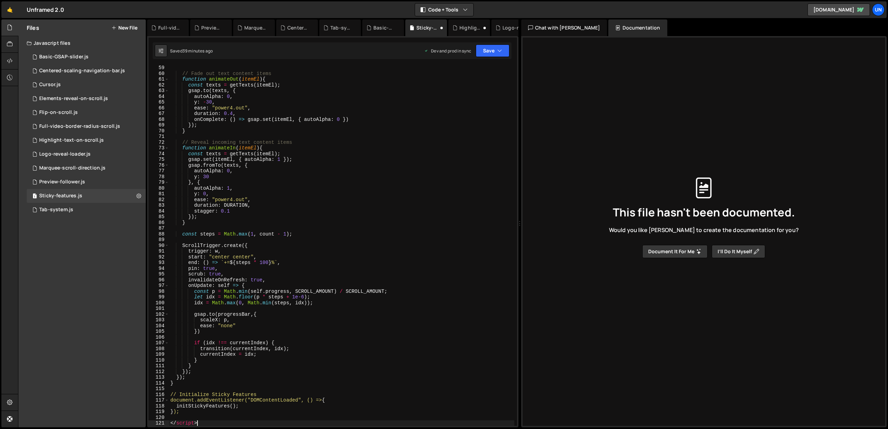
scroll to position [207, 0]
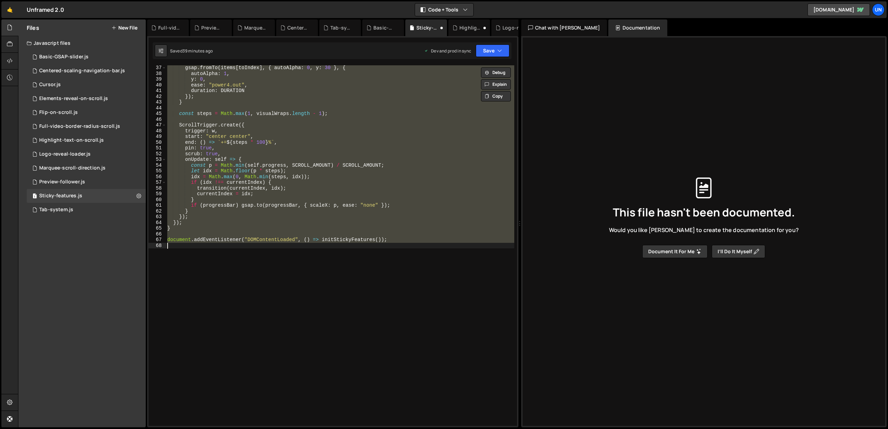
paste textarea "</script>"
type textarea "</script>"
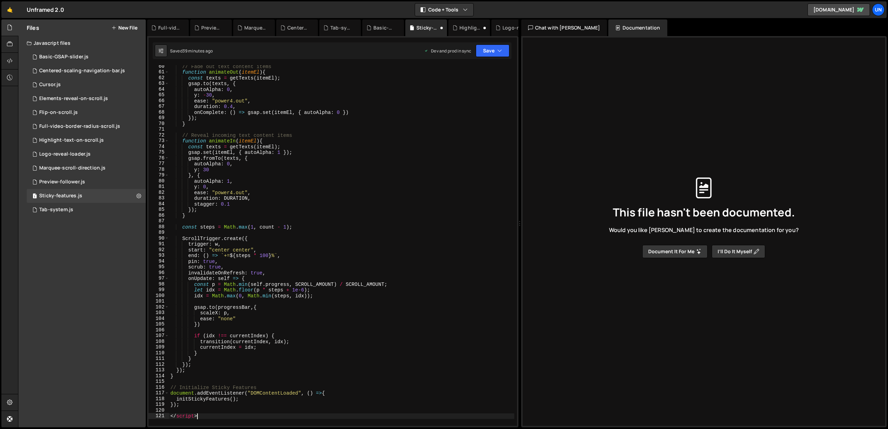
scroll to position [510, 0]
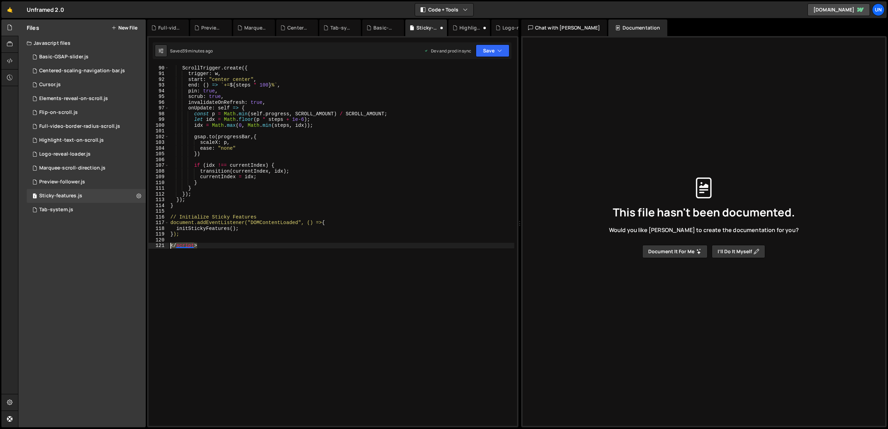
drag, startPoint x: 221, startPoint y: 244, endPoint x: 178, endPoint y: 237, distance: 43.5
click at [152, 245] on div "</script> 90 91 92 93 94 95 96 97 98 99 100 101 102 103 104 105 106 107 108 109…" at bounding box center [333, 245] width 369 height 360
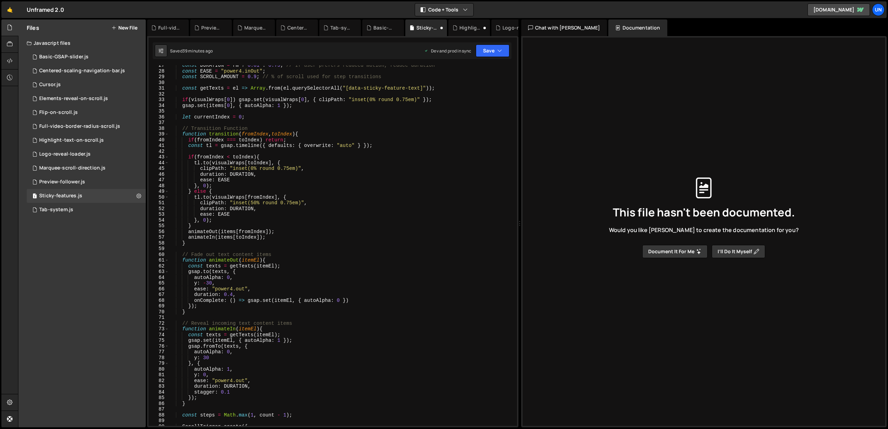
scroll to position [0, 0]
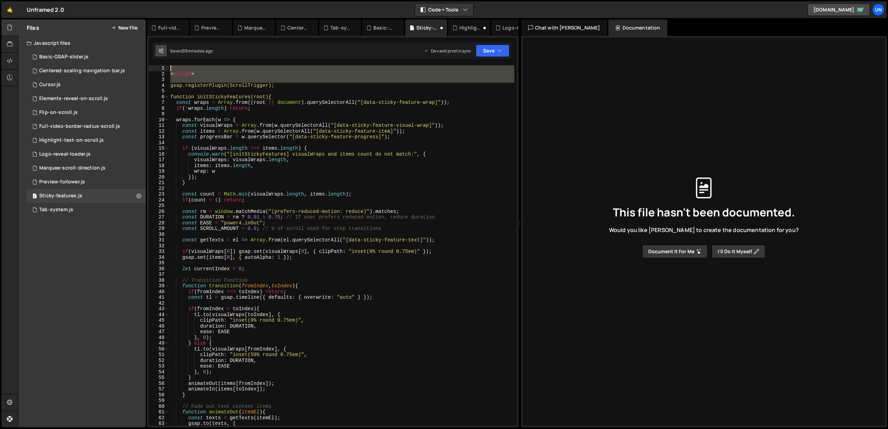
drag, startPoint x: 170, startPoint y: 84, endPoint x: 164, endPoint y: 51, distance: 33.9
click at [164, 51] on div "Debug Explain Copy Full-video-border-radius-scroll.js Preview-follower.js Marqu…" at bounding box center [333, 223] width 372 height 408
type textarea "gsap.registerPlugin(ScrollTrigger);"
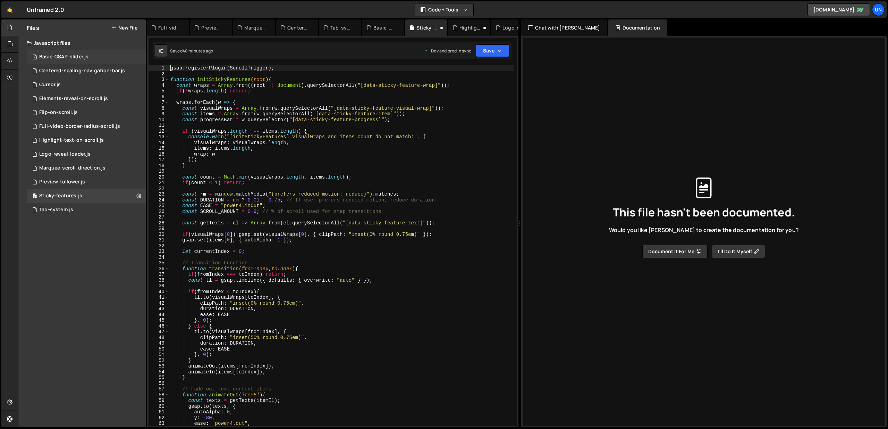
click at [63, 58] on div "Basic-GSAP-slider.js" at bounding box center [63, 57] width 49 height 6
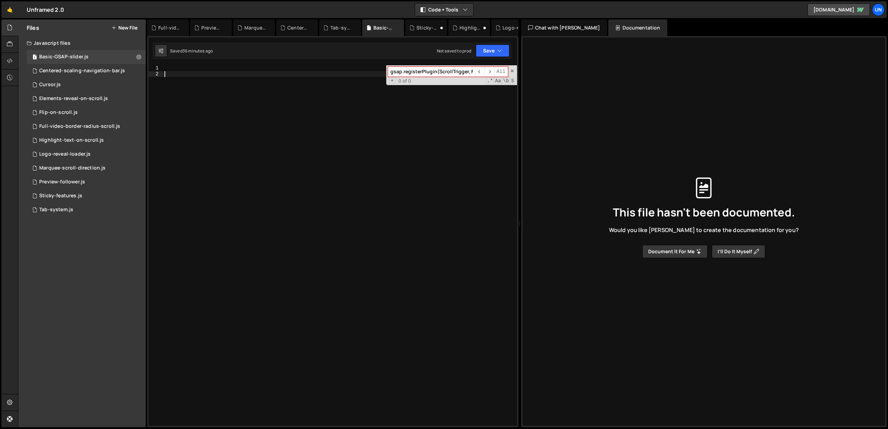
click at [250, 182] on div at bounding box center [340, 251] width 354 height 372
click at [288, 171] on div at bounding box center [340, 251] width 354 height 372
paste textarea "</script>"
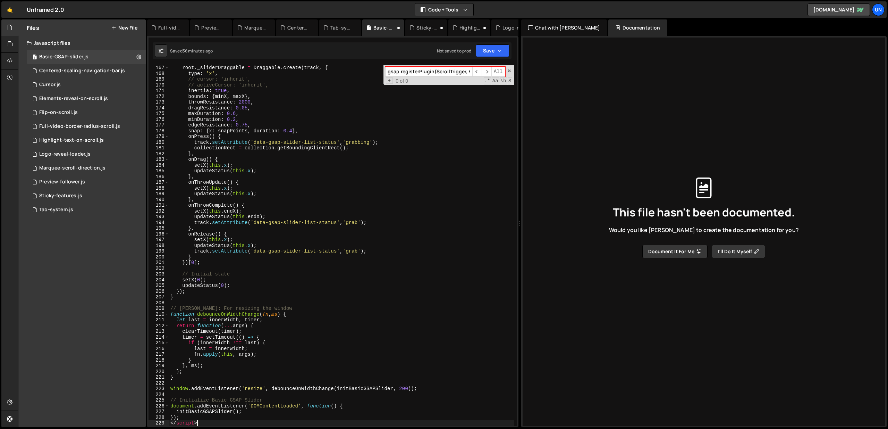
scroll to position [951, 0]
type textarea "<"
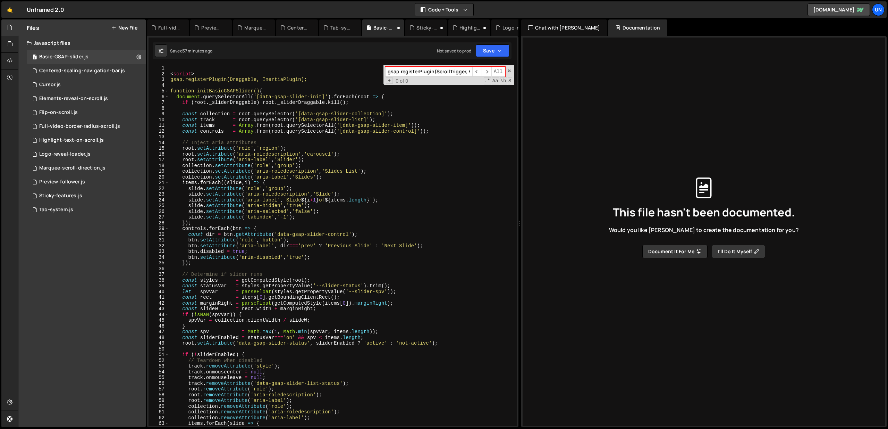
scroll to position [0, 0]
drag, startPoint x: 171, startPoint y: 80, endPoint x: 164, endPoint y: 59, distance: 21.9
click at [164, 59] on div "Debug Explain Copy Full-video-border-radius-scroll.js Preview-follower.js Marqu…" at bounding box center [333, 223] width 372 height 408
type textarea "gsap.registerPlugin(Draggable, InertiaPlugin);"
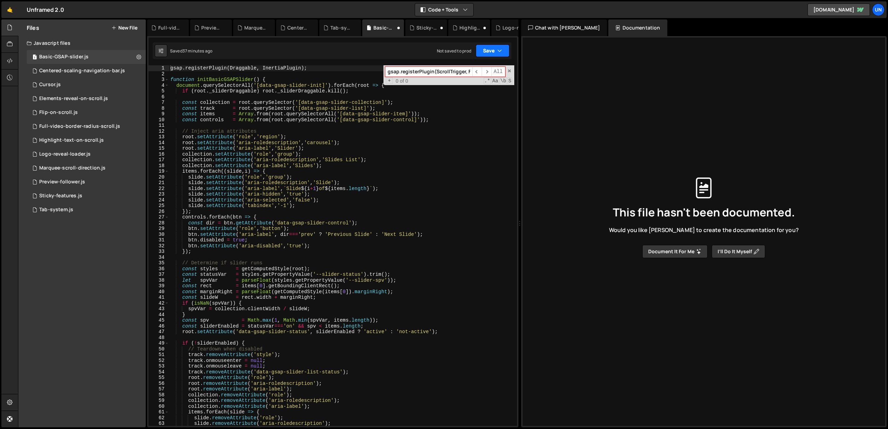
click at [488, 48] on button "Save" at bounding box center [493, 50] width 34 height 12
click at [56, 208] on div "Tab-system.js" at bounding box center [56, 210] width 34 height 6
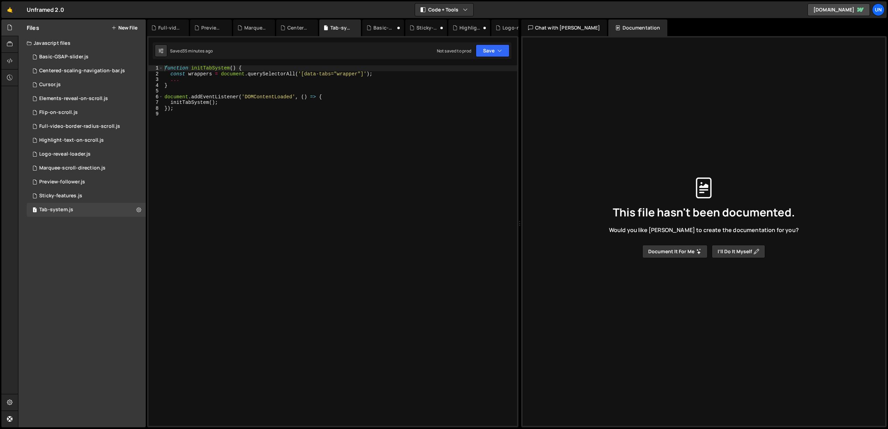
click at [293, 197] on div "function initTabSystem ( ) { const wrappers = document . querySelectorAll ( '[d…" at bounding box center [340, 251] width 354 height 372
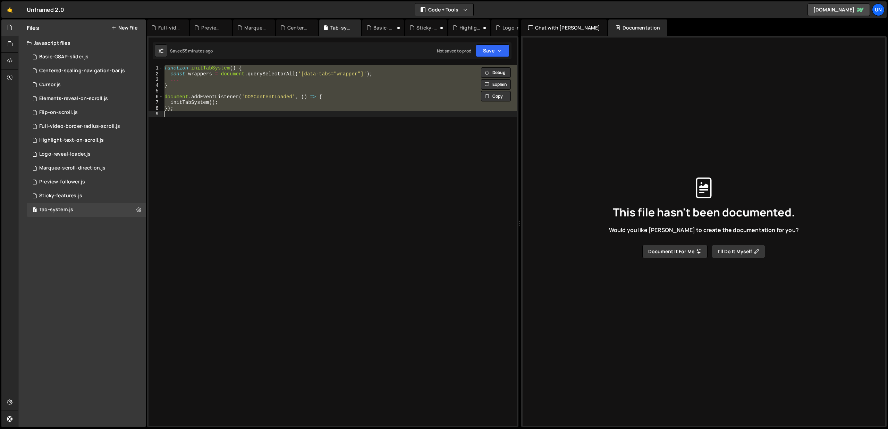
paste textarea "</script>"
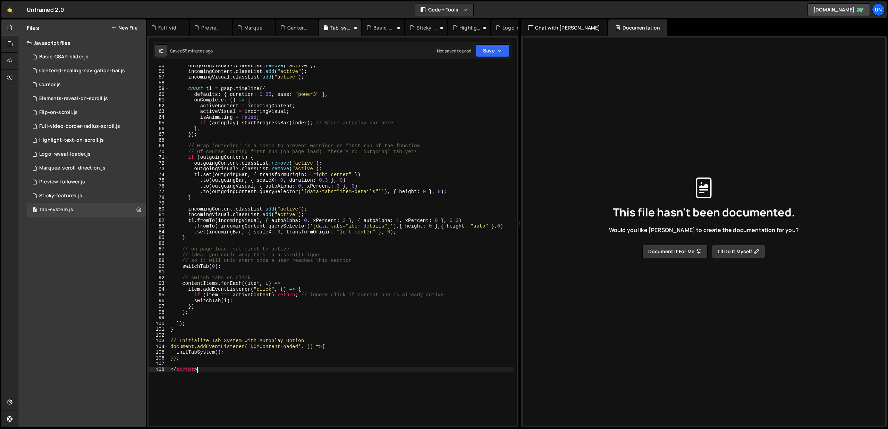
scroll to position [312, 0]
type textarea "<"
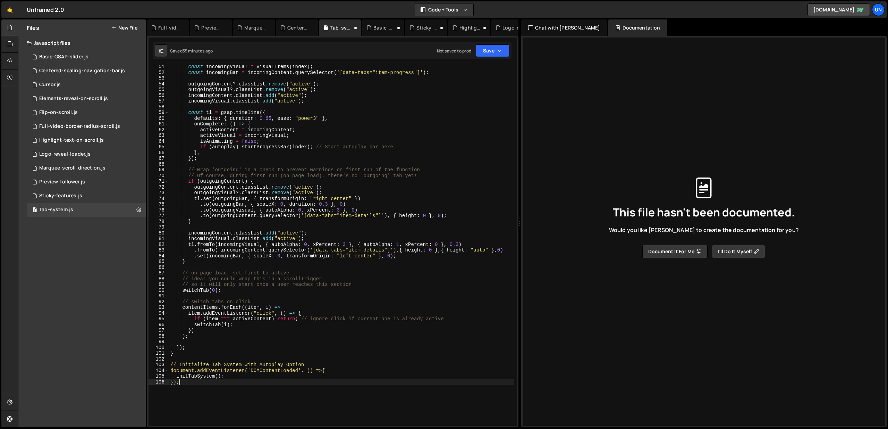
scroll to position [0, 0]
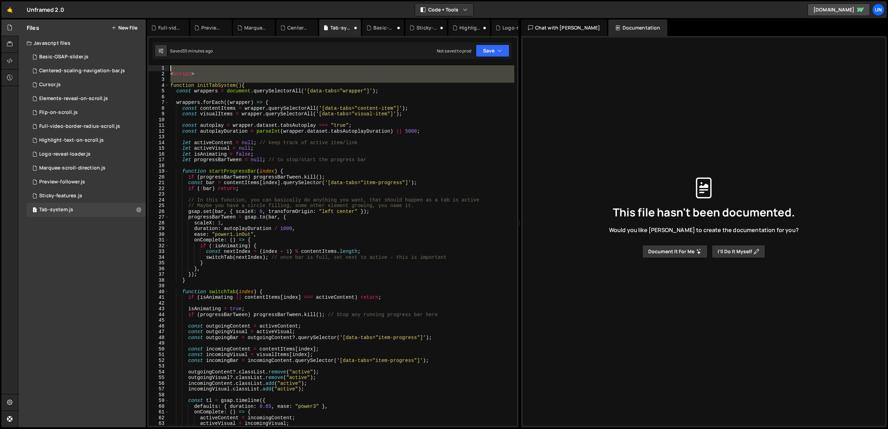
drag, startPoint x: 171, startPoint y: 84, endPoint x: 161, endPoint y: 58, distance: 28.4
click at [161, 58] on div "Debug Explain Copy Full-video-border-radius-scroll.js Preview-follower.js Marqu…" at bounding box center [333, 223] width 372 height 408
type textarea "function initTabSystem() {"
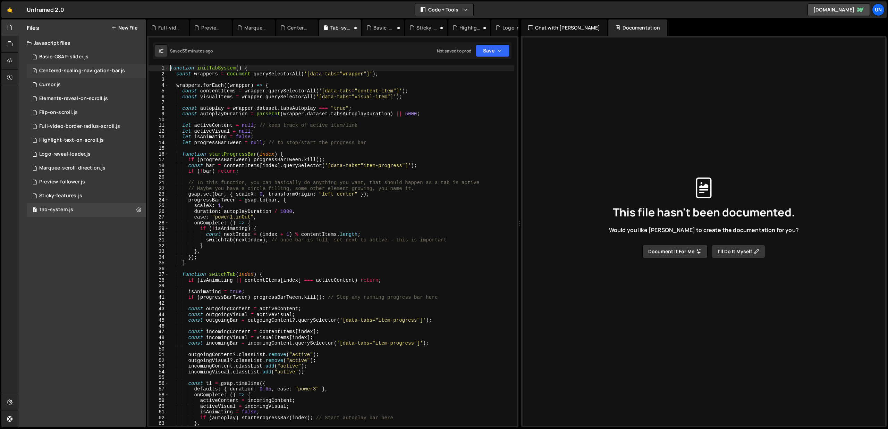
click at [90, 69] on div "Centered-scaling-navigation-bar.js" at bounding box center [82, 71] width 86 height 6
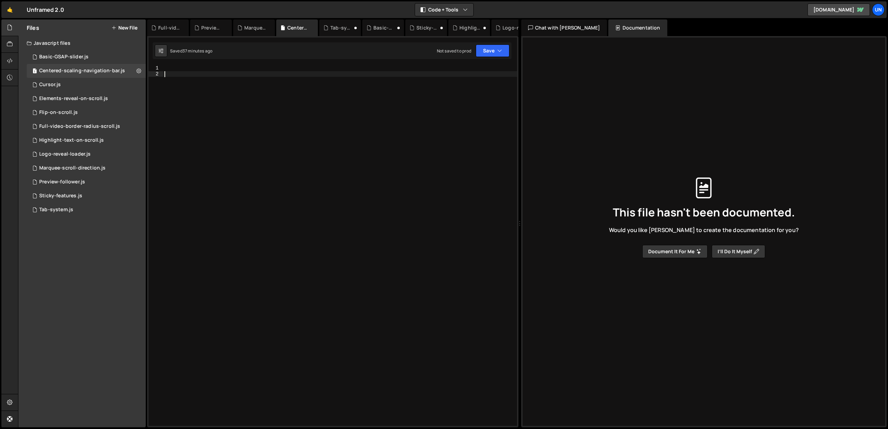
click at [227, 174] on div at bounding box center [340, 251] width 354 height 372
paste textarea "</script>"
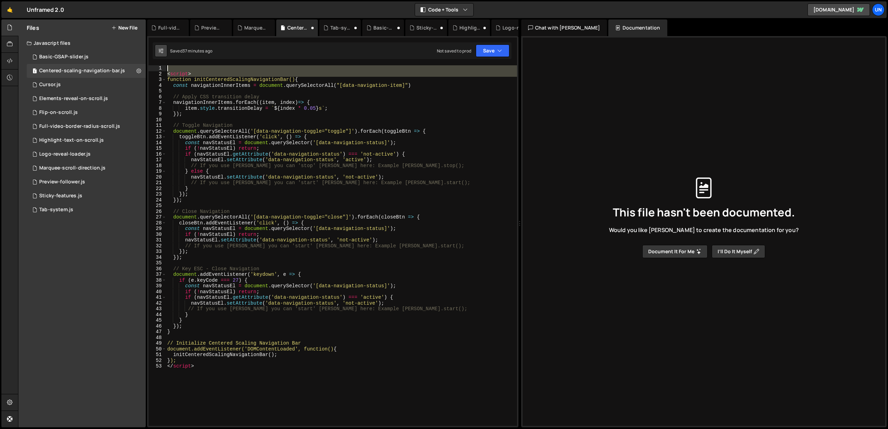
drag, startPoint x: 167, startPoint y: 79, endPoint x: 165, endPoint y: 51, distance: 28.5
click at [165, 51] on div "Debug Explain Copy Full-video-border-radius-scroll.js Preview-follower.js Marqu…" at bounding box center [333, 223] width 372 height 408
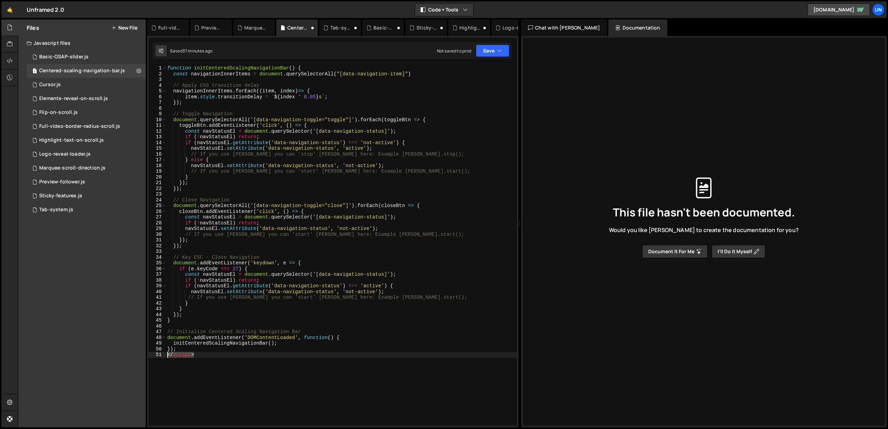
drag, startPoint x: 207, startPoint y: 354, endPoint x: 142, endPoint y: 354, distance: 65.3
click at [142, 354] on div "Files New File Javascript files 1 Basic-GSAP-slider.js 0 1 Centered-scaling-nav…" at bounding box center [453, 223] width 870 height 408
type textarea "</script>"
type textarea "});"
click at [84, 165] on div "1 Marquee-scroll-direction.js 0" at bounding box center [86, 168] width 119 height 14
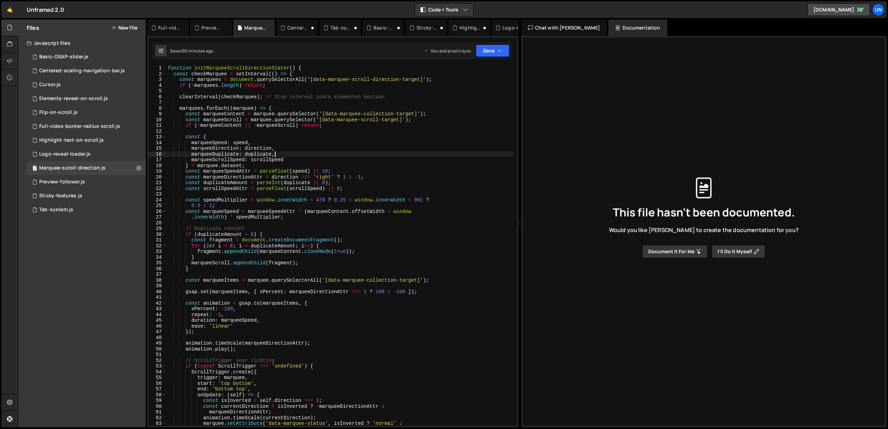
click at [356, 152] on div "function initMarqueeScrollDirectionSlater ( ) { const checkMarquee = setInterva…" at bounding box center [340, 251] width 348 height 372
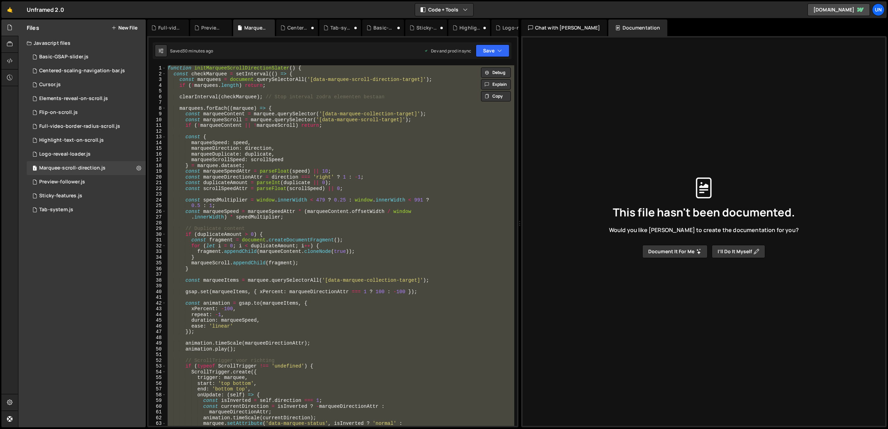
paste textarea "</script>"
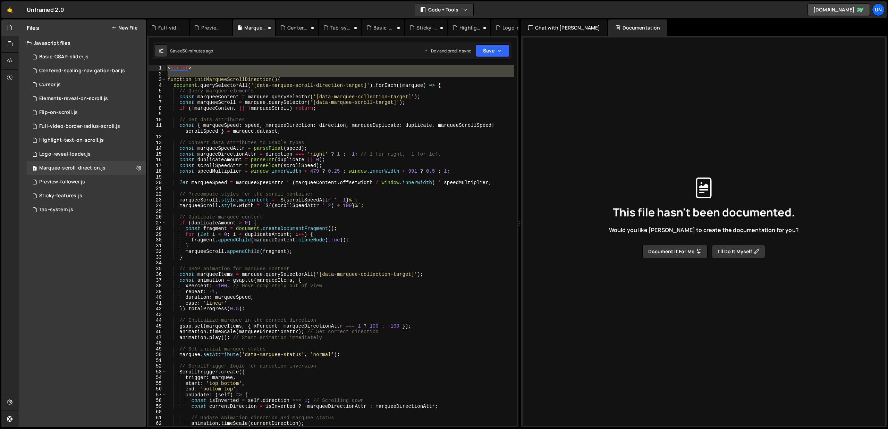
drag, startPoint x: 168, startPoint y: 78, endPoint x: 161, endPoint y: 37, distance: 41.6
click at [161, 37] on div "1 2 3 4 5 6 7 8 9 10 11 12 13 14 15 16 17 18 19 20 21 22 23 24 25 26 27 28 29 3…" at bounding box center [333, 231] width 372 height 391
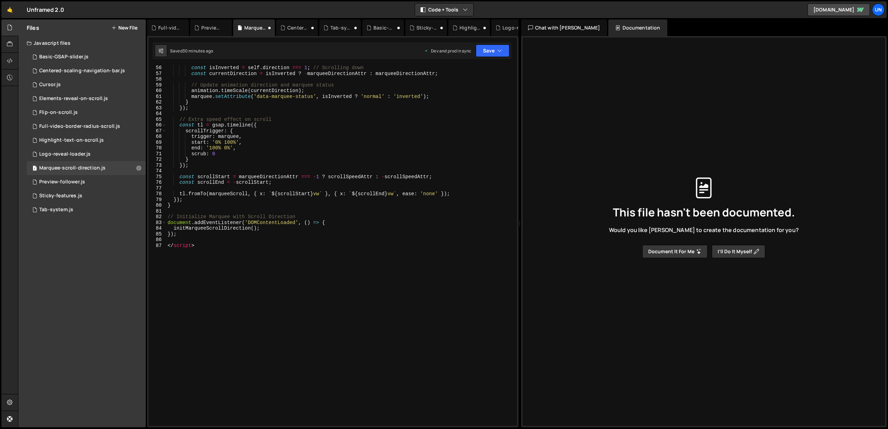
scroll to position [321, 0]
drag, startPoint x: 234, startPoint y: 248, endPoint x: 135, endPoint y: 246, distance: 99.3
click at [135, 246] on div "Files New File Javascript files 1 Basic-GSAP-slider.js 0 1 Centered-scaling-nav…" at bounding box center [453, 223] width 870 height 408
type textarea "</script>"
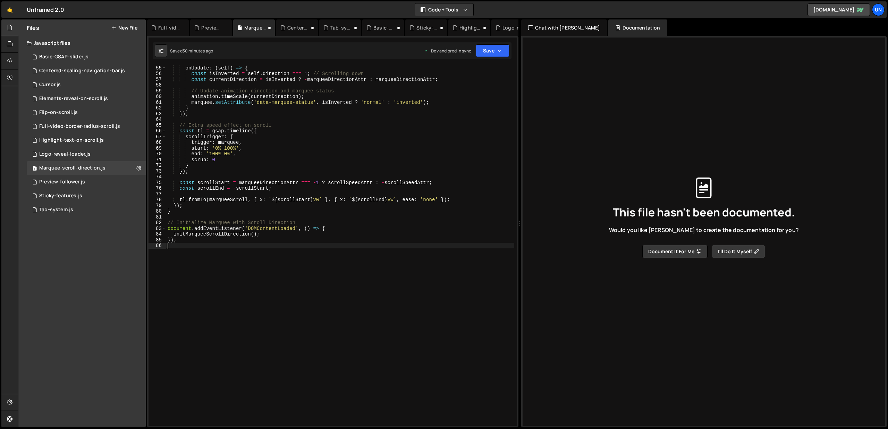
scroll to position [315, 0]
click at [69, 183] on div "Preview-follower.js" at bounding box center [62, 182] width 46 height 6
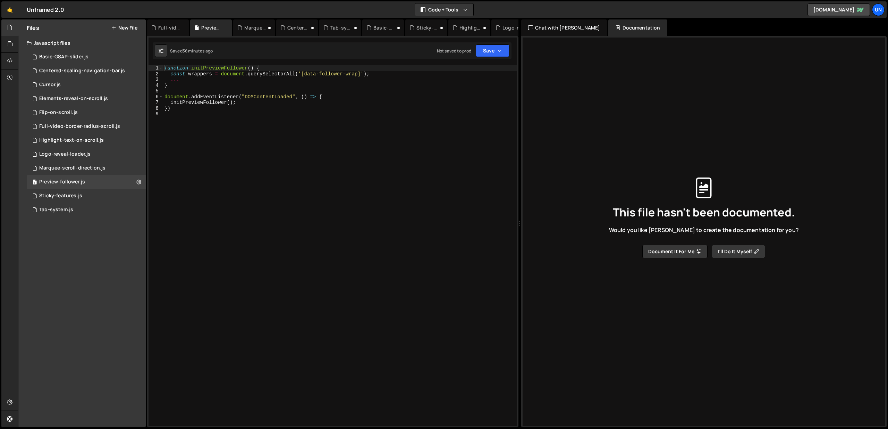
click at [298, 197] on div "function initPreviewFollower ( ) { const wrappers = document . querySelectorAll…" at bounding box center [340, 251] width 354 height 372
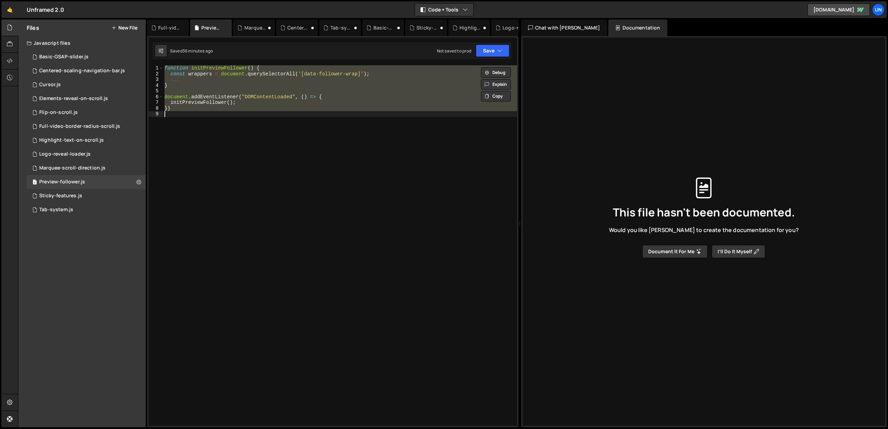
paste textarea "</script>"
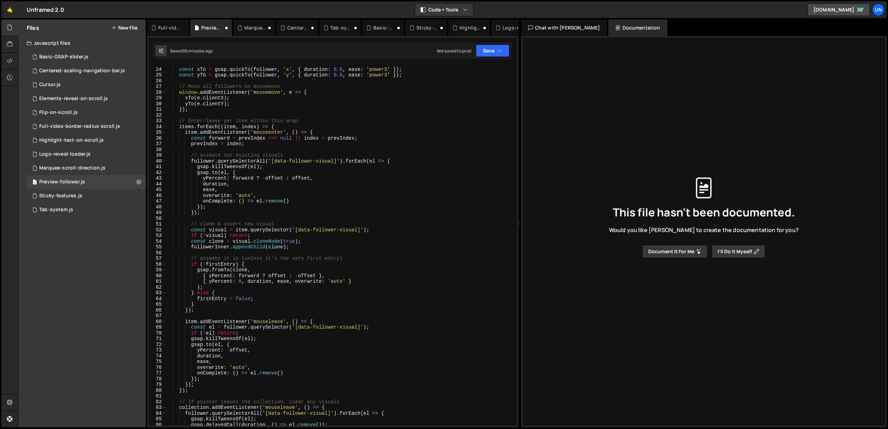
scroll to position [0, 0]
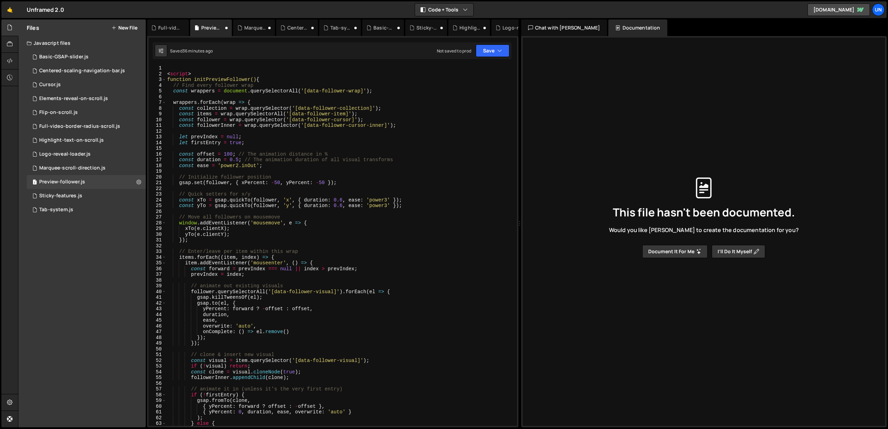
drag, startPoint x: 166, startPoint y: 80, endPoint x: 164, endPoint y: 67, distance: 13.4
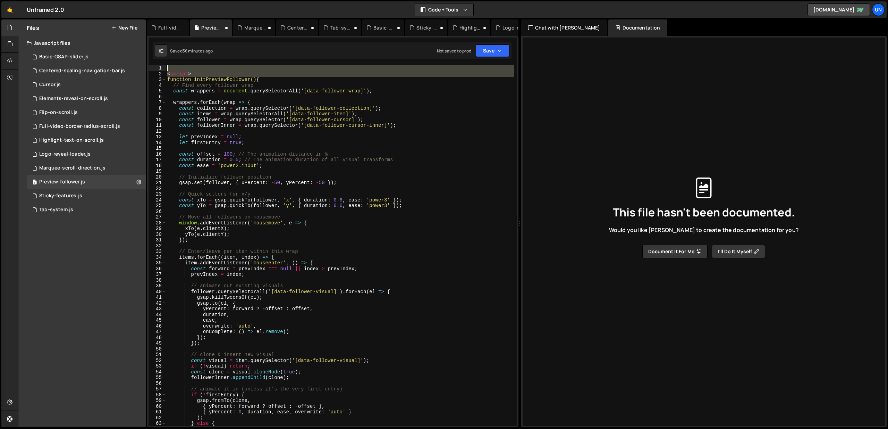
drag, startPoint x: 168, startPoint y: 80, endPoint x: 165, endPoint y: 64, distance: 16.0
click at [165, 64] on div "1 2 3 4 5 6 7 8 9 10 11 12 13 14 15 16 17 18 19 20 21 22 23 24 25 26 27 28 29 3…" at bounding box center [333, 231] width 372 height 391
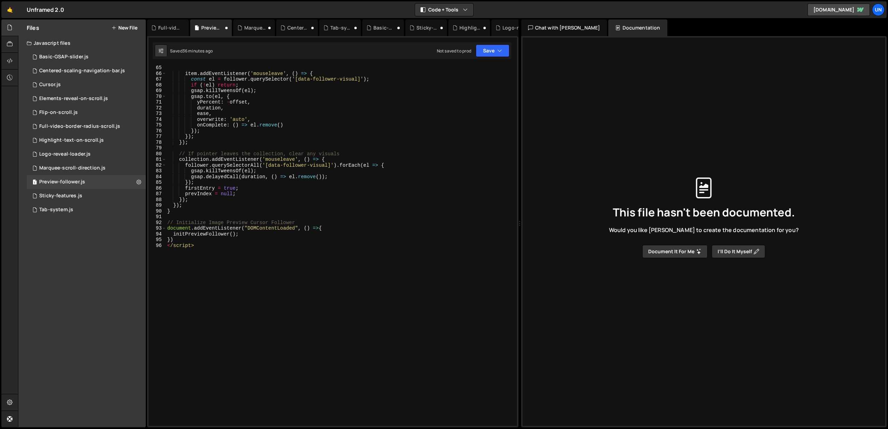
scroll to position [367, 0]
drag, startPoint x: 235, startPoint y: 247, endPoint x: 140, endPoint y: 248, distance: 95.5
click at [139, 248] on div "Files New File Javascript files 1 Basic-GSAP-slider.js 0 1 Centered-scaling-nav…" at bounding box center [453, 223] width 870 height 408
type textarea "</script>"
type textarea "})"
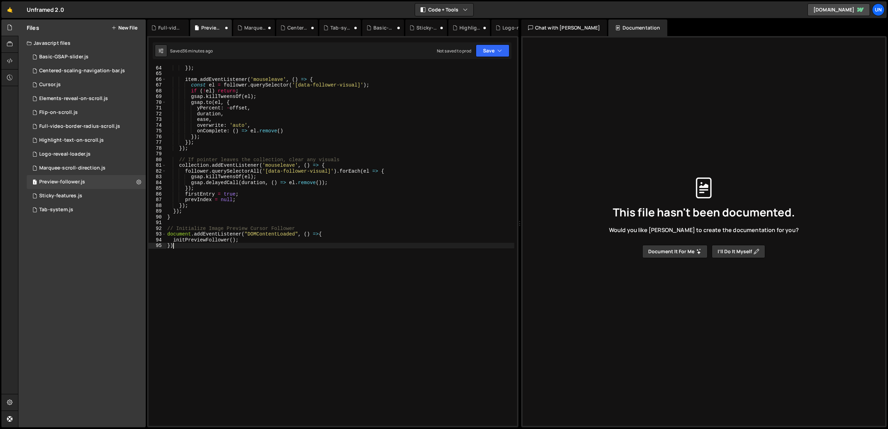
scroll to position [361, 0]
click at [72, 124] on div "Full-video-border-radius-scroll.js" at bounding box center [79, 126] width 81 height 6
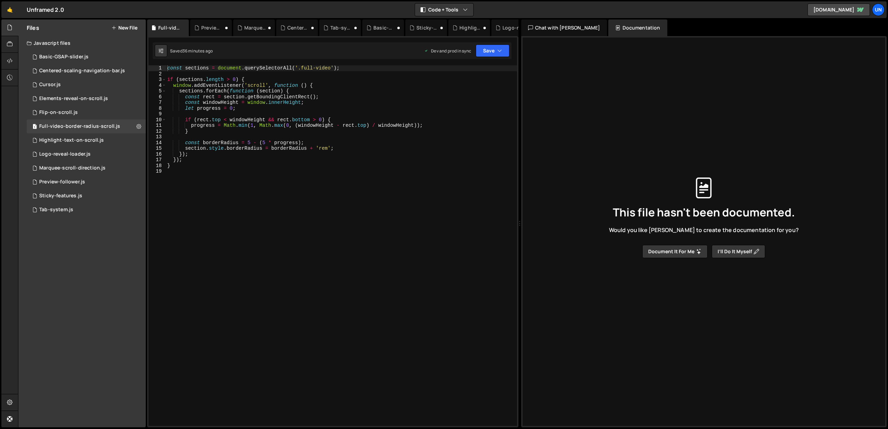
click at [279, 216] on div "const sections = document . querySelectorAll ( '.full-video' ) ; if ( sections …" at bounding box center [341, 251] width 351 height 372
type textarea "}"
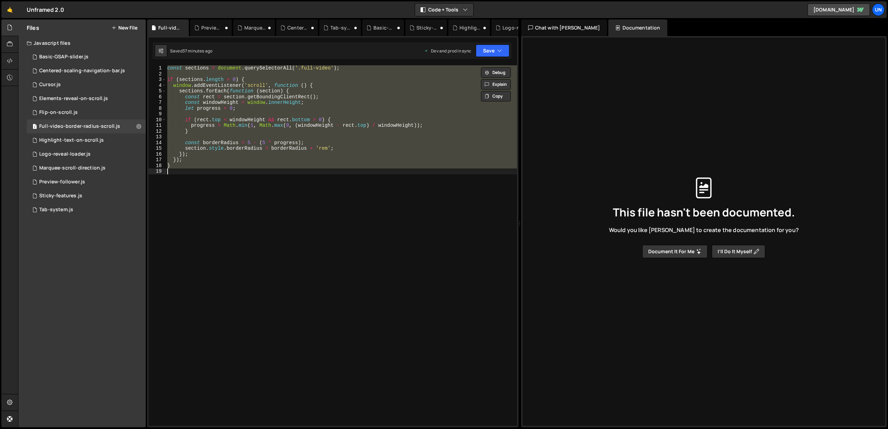
paste textarea
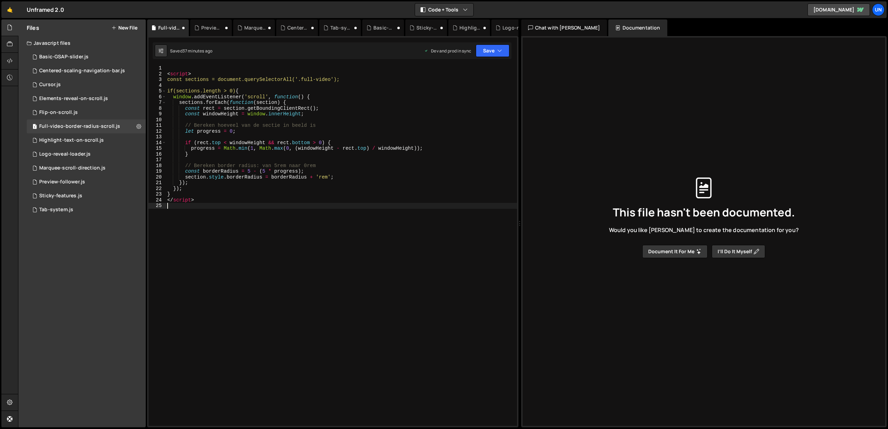
type textarea "</script>"
drag, startPoint x: 208, startPoint y: 200, endPoint x: 136, endPoint y: 200, distance: 72.6
click at [135, 201] on div "Files New File Javascript files 1 Basic-GSAP-slider.js 0 1 Centered-scaling-nav…" at bounding box center [453, 223] width 870 height 408
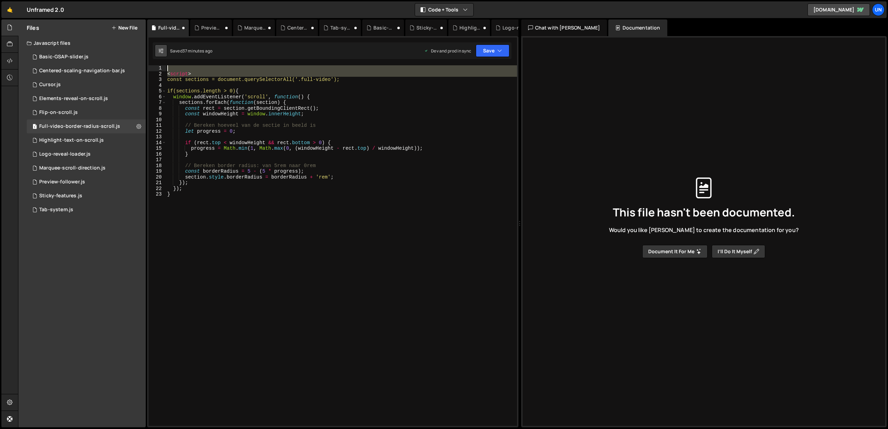
drag, startPoint x: 167, startPoint y: 79, endPoint x: 166, endPoint y: 49, distance: 29.9
click at [165, 48] on div "Debug Explain Copy Full-video-border-radius-scroll.js Preview-follower.js Marqu…" at bounding box center [333, 223] width 372 height 408
type textarea "const sections = document.querySelectorAll('.full-video');"
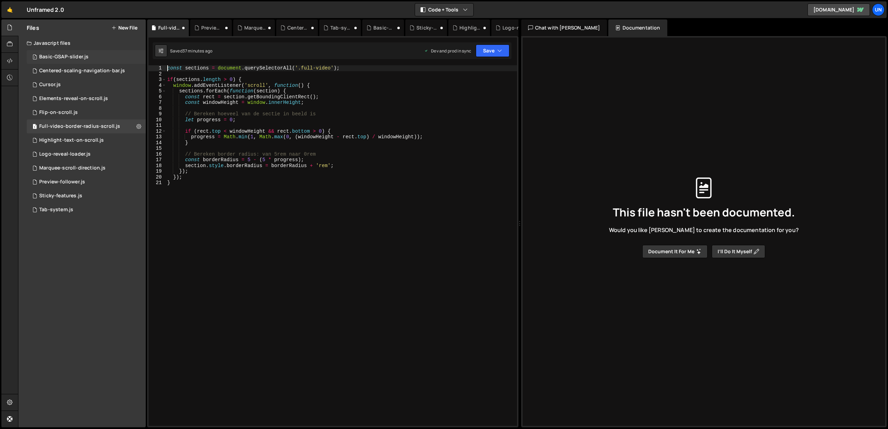
click at [60, 53] on div "1 Basic-GSAP-slider.js 0" at bounding box center [86, 57] width 119 height 14
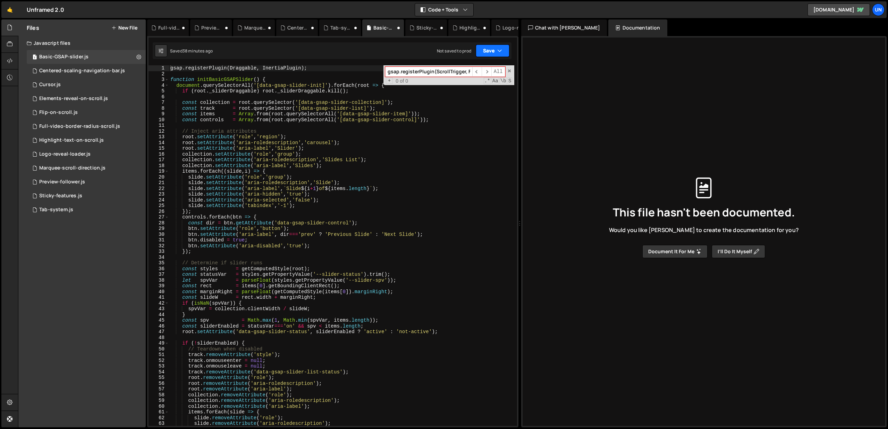
click at [483, 50] on button "Save" at bounding box center [493, 50] width 34 height 12
click at [471, 68] on div "Save to Staging S" at bounding box center [469, 67] width 72 height 7
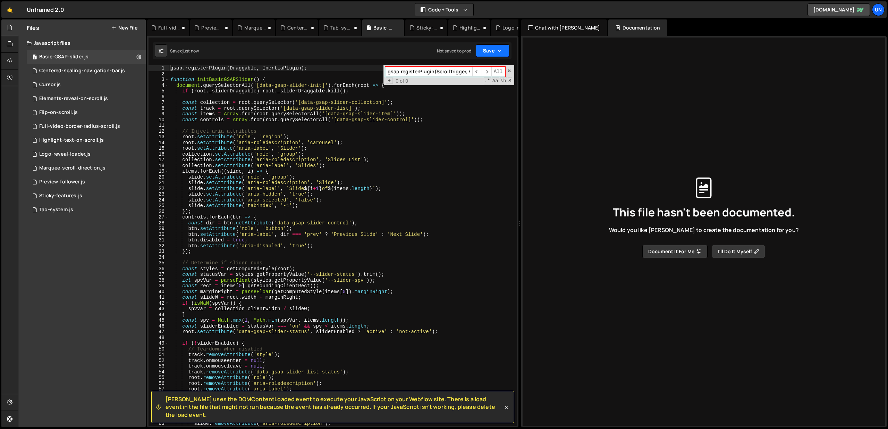
click at [484, 50] on button "Save" at bounding box center [493, 50] width 34 height 12
click at [466, 92] on div "Save to Production S" at bounding box center [469, 90] width 72 height 7
click at [509, 71] on span at bounding box center [509, 70] width 5 height 5
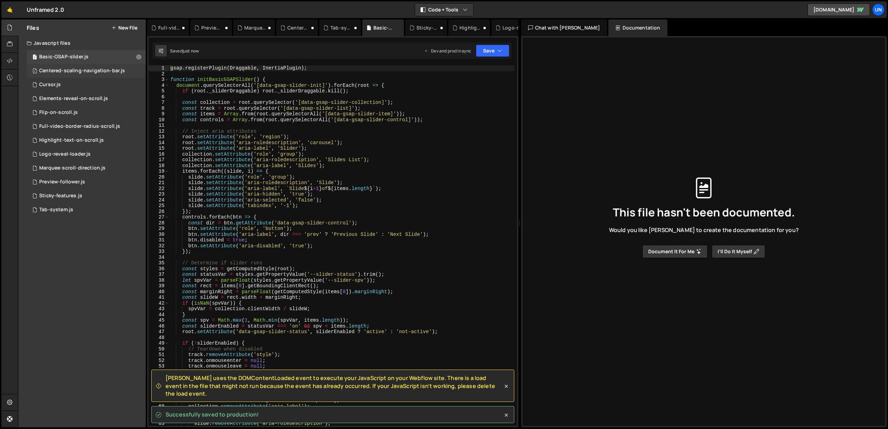
click at [74, 70] on div "Centered-scaling-navigation-bar.js" at bounding box center [82, 71] width 86 height 6
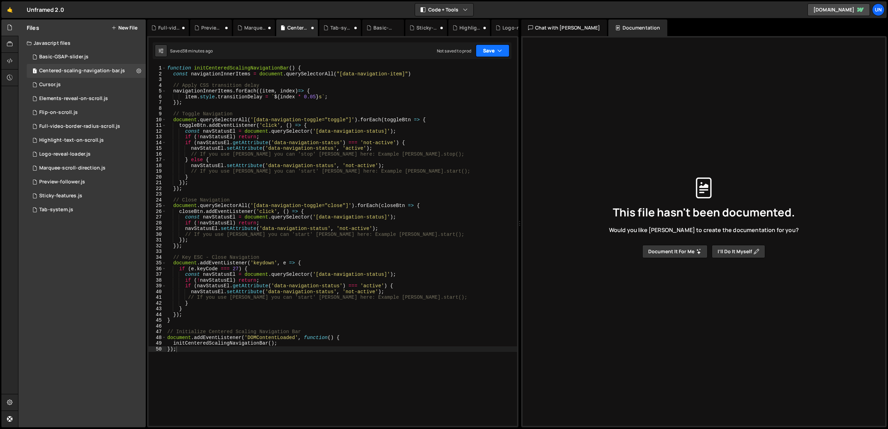
click at [495, 51] on button "Save" at bounding box center [493, 50] width 34 height 12
click at [490, 68] on div "Save to Staging S" at bounding box center [469, 67] width 72 height 7
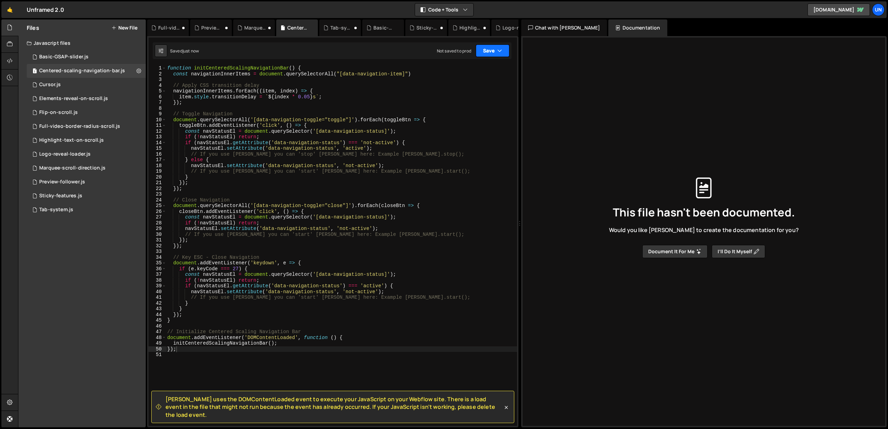
click at [496, 48] on button "Save" at bounding box center [493, 50] width 34 height 12
click at [470, 91] on div "Save to Production S" at bounding box center [469, 90] width 72 height 7
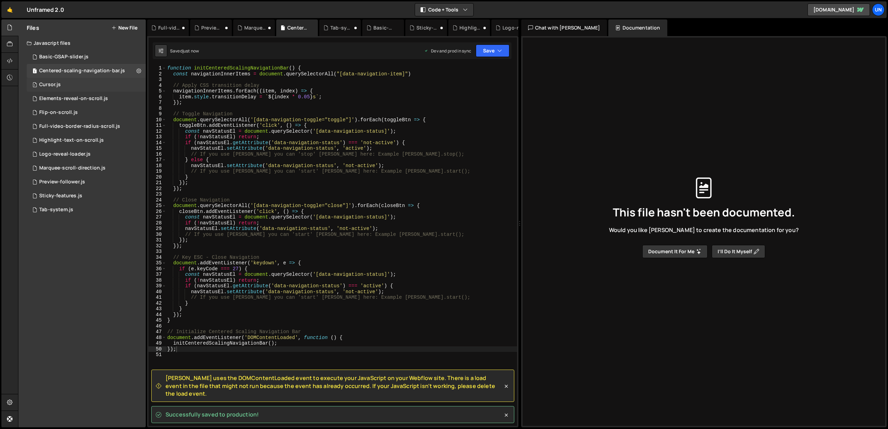
click at [45, 84] on div "Cursor.js" at bounding box center [50, 85] width 22 height 6
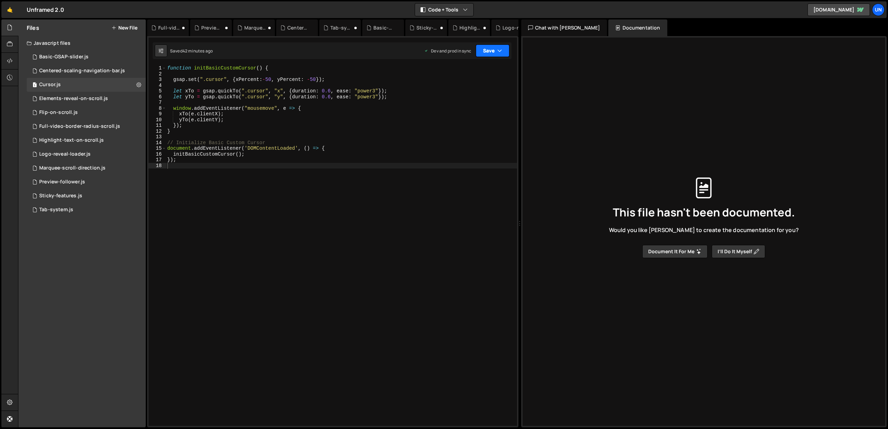
click at [506, 46] on button "Save" at bounding box center [493, 50] width 34 height 12
click at [461, 75] on div "42 minutes ago" at bounding box center [460, 75] width 30 height 6
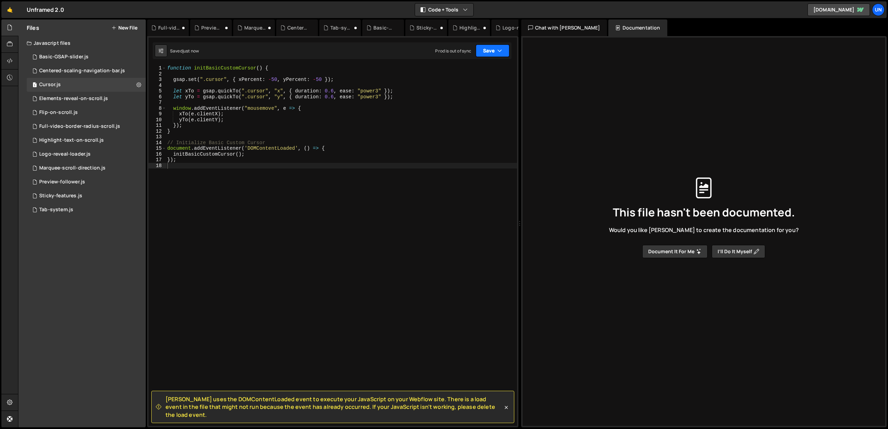
click at [489, 48] on button "Save" at bounding box center [493, 50] width 34 height 12
click at [470, 94] on div "Saved 51 minutes ago" at bounding box center [469, 98] width 72 height 8
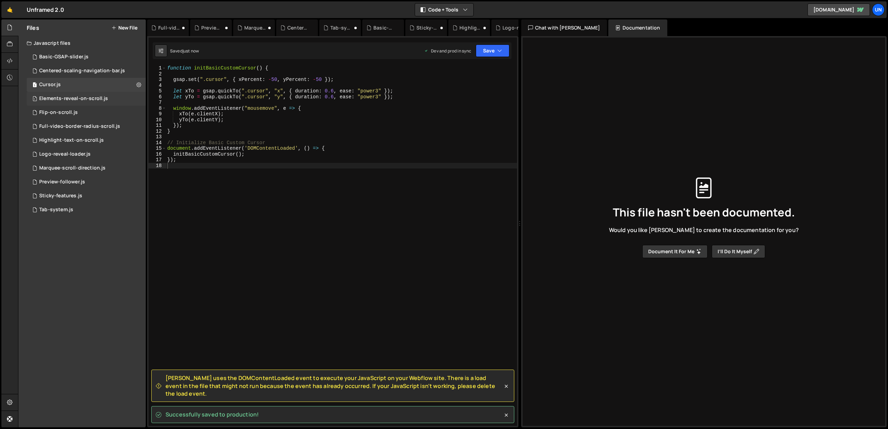
click at [73, 100] on div "Elements-reveal-on-scroll.js" at bounding box center [73, 98] width 69 height 6
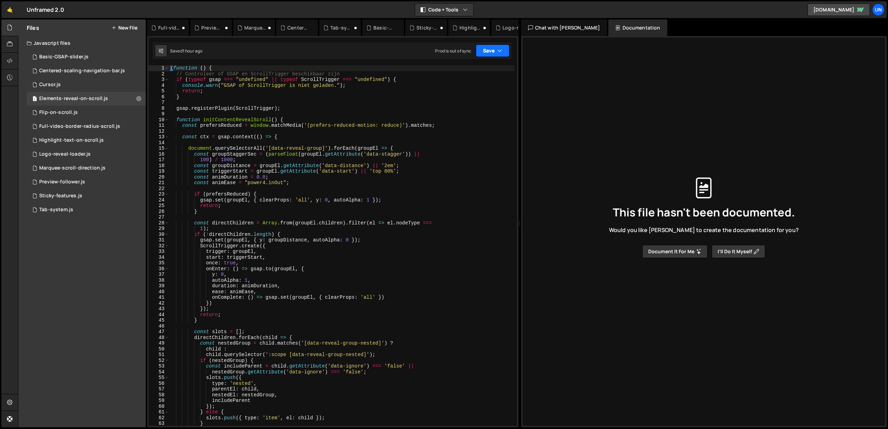
click at [483, 50] on button "Save" at bounding box center [493, 50] width 34 height 12
click at [492, 73] on div "Saved 1 hour ago" at bounding box center [469, 75] width 72 height 8
click at [486, 53] on button "Save" at bounding box center [493, 50] width 34 height 12
click at [476, 95] on div "Saved 1 hour ago" at bounding box center [469, 98] width 72 height 8
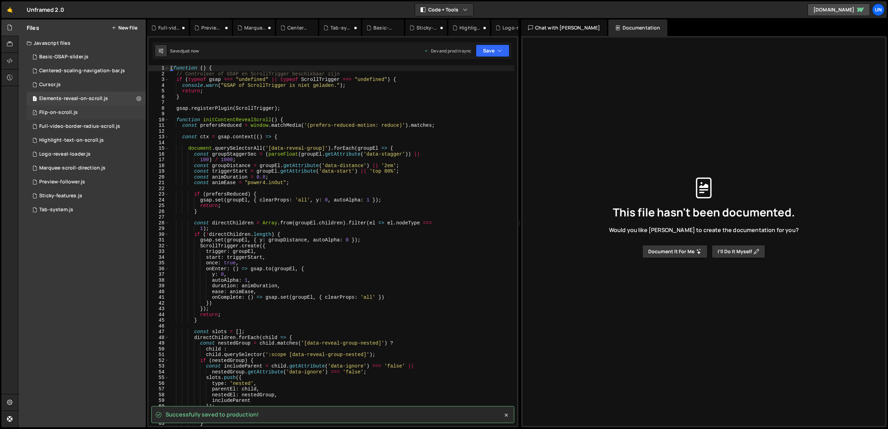
click at [66, 109] on div "Flip-on-scroll.js" at bounding box center [58, 112] width 39 height 6
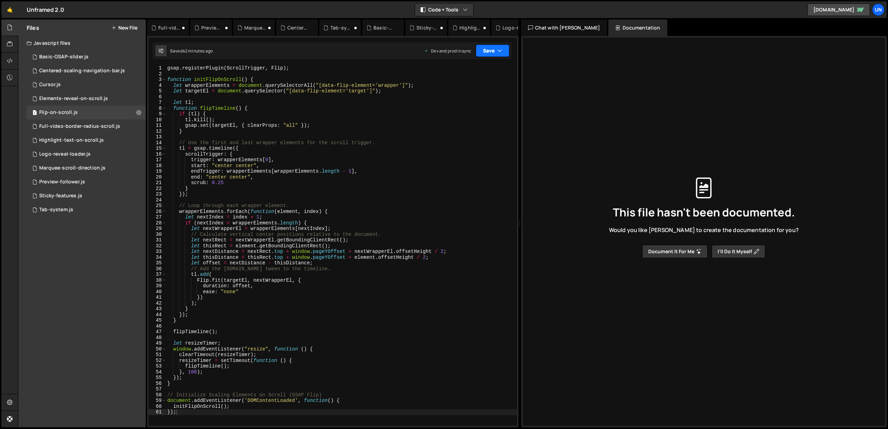
click at [478, 51] on button "Save" at bounding box center [493, 50] width 34 height 12
click at [471, 76] on div "42 minutes ago" at bounding box center [460, 75] width 30 height 6
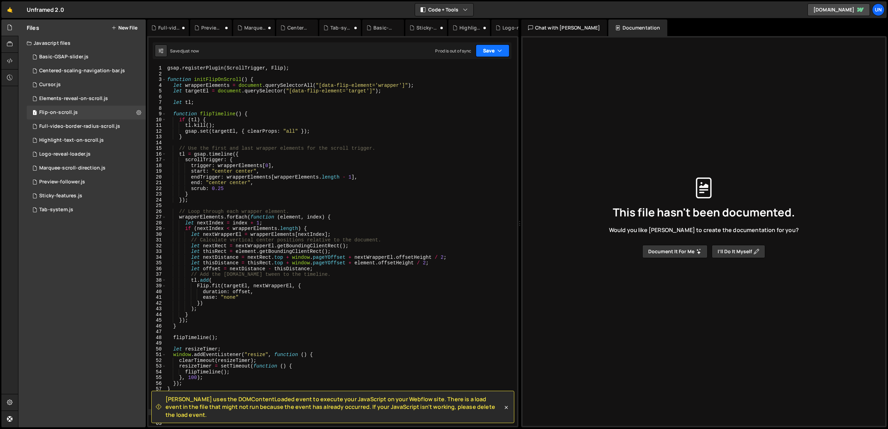
click at [492, 48] on button "Save" at bounding box center [493, 50] width 34 height 12
click at [473, 91] on div "Save to Production S" at bounding box center [469, 90] width 72 height 7
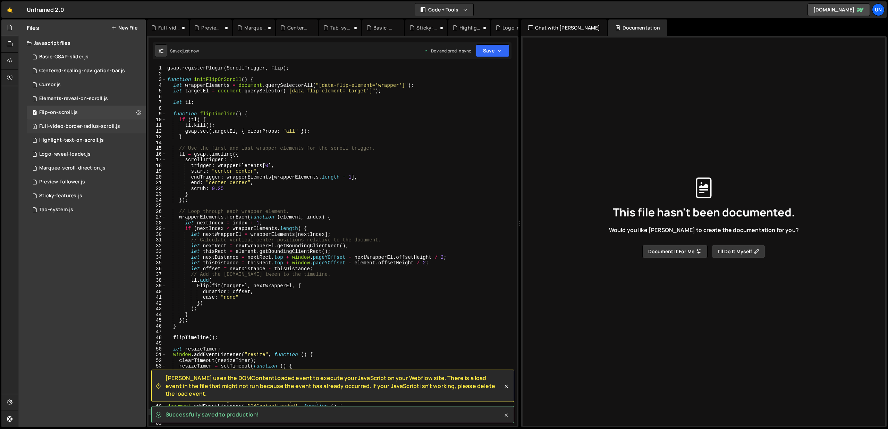
click at [62, 129] on div "Full-video-border-radius-scroll.js" at bounding box center [79, 126] width 81 height 6
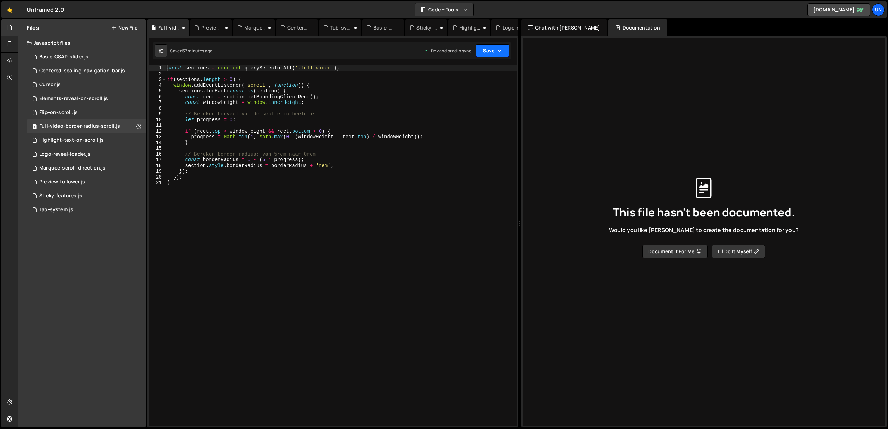
click at [492, 50] on button "Save" at bounding box center [493, 50] width 34 height 12
click at [473, 80] on button "Save to Staging S Saved 37 minutes ago" at bounding box center [469, 72] width 83 height 23
click at [486, 51] on button "Save" at bounding box center [493, 50] width 34 height 12
click at [470, 92] on div "Save to Production S" at bounding box center [469, 90] width 72 height 7
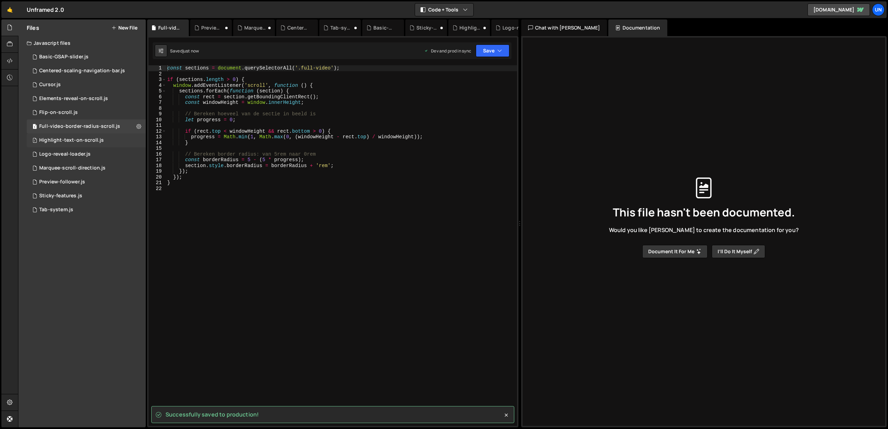
click at [72, 140] on div "Highlight-text-on-scroll.js" at bounding box center [71, 140] width 65 height 6
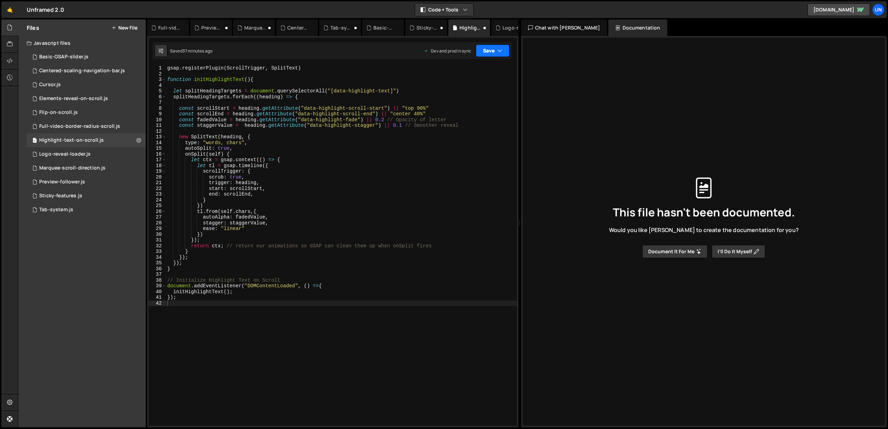
drag, startPoint x: 486, startPoint y: 49, endPoint x: 472, endPoint y: 62, distance: 19.2
click at [486, 49] on button "Save" at bounding box center [493, 50] width 34 height 12
click at [464, 68] on div "Save to Staging S" at bounding box center [469, 67] width 72 height 7
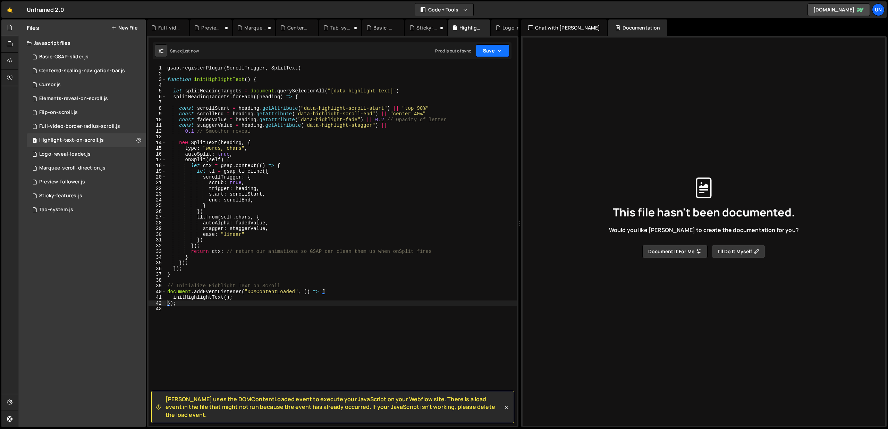
drag, startPoint x: 483, startPoint y: 53, endPoint x: 478, endPoint y: 68, distance: 16.5
click at [483, 53] on button "Save" at bounding box center [493, 50] width 34 height 12
click at [470, 91] on div "Save to Production S" at bounding box center [469, 90] width 72 height 7
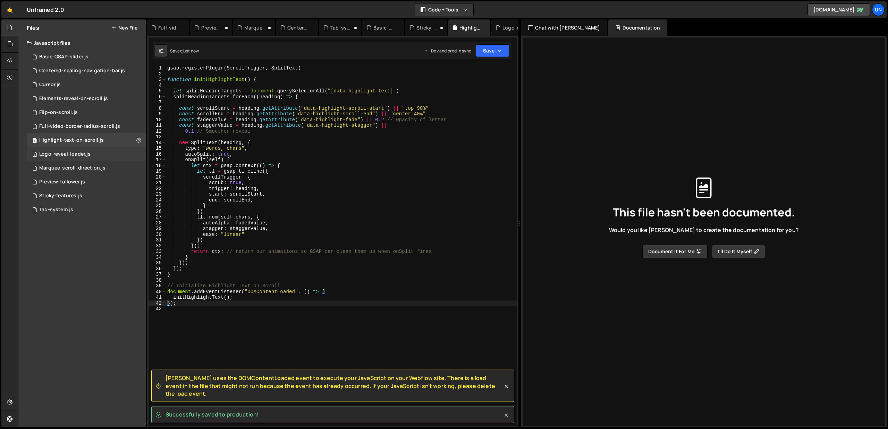
click at [77, 155] on div "Logo-reveal-loader.js" at bounding box center [64, 154] width 51 height 6
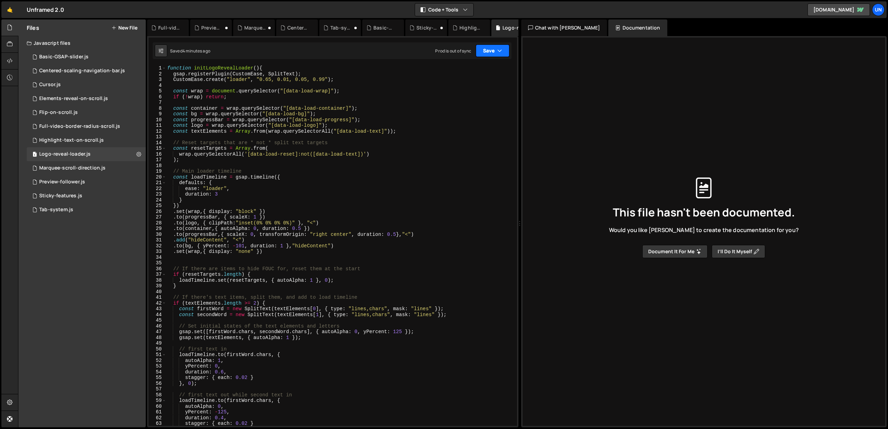
click at [486, 50] on button "Save" at bounding box center [493, 50] width 34 height 12
click at [470, 76] on div "4 minutes ago" at bounding box center [458, 75] width 27 height 6
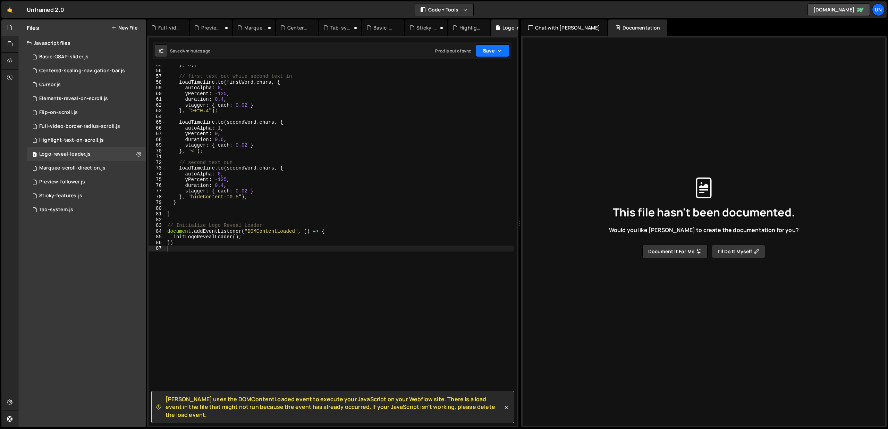
click at [492, 51] on button "Save" at bounding box center [493, 50] width 34 height 12
click at [485, 90] on div "Save to Production S" at bounding box center [469, 90] width 72 height 7
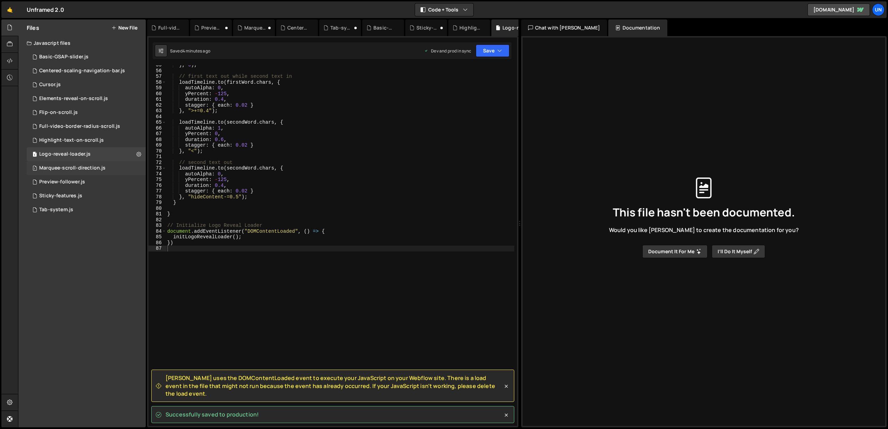
click at [67, 166] on div "Marquee-scroll-direction.js" at bounding box center [72, 168] width 66 height 6
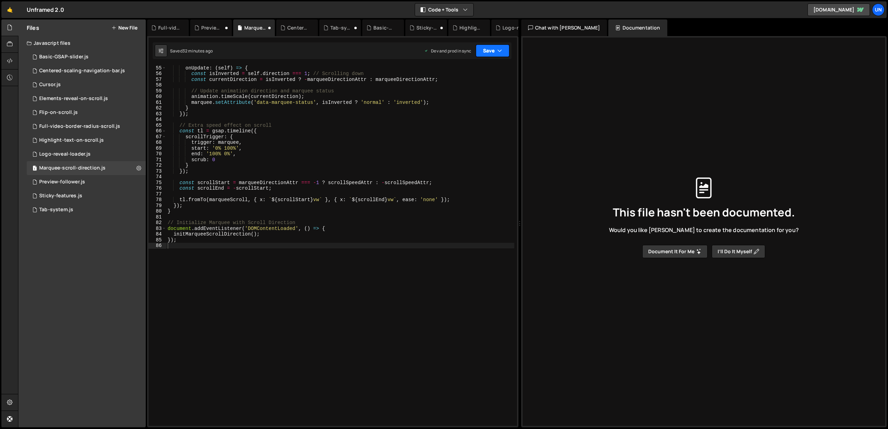
click at [477, 52] on button "Save" at bounding box center [493, 50] width 34 height 12
click at [460, 80] on button "Save to Staging S Saved 32 minutes ago" at bounding box center [469, 72] width 83 height 23
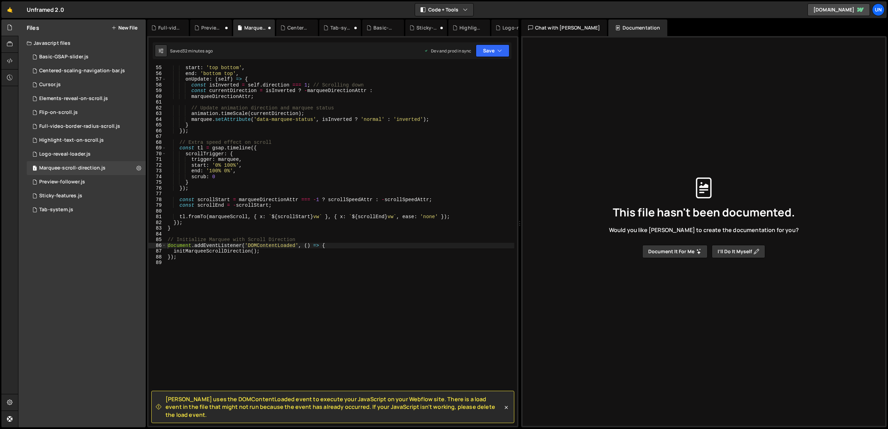
scroll to position [310, 0]
click at [492, 48] on button "Save" at bounding box center [493, 50] width 34 height 12
click at [466, 95] on div "32 minutes ago" at bounding box center [460, 98] width 30 height 6
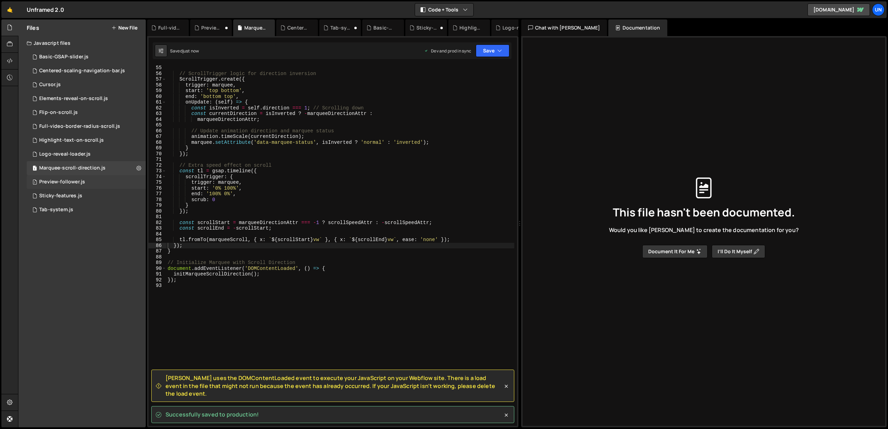
click at [67, 180] on div "Preview-follower.js" at bounding box center [62, 182] width 46 height 6
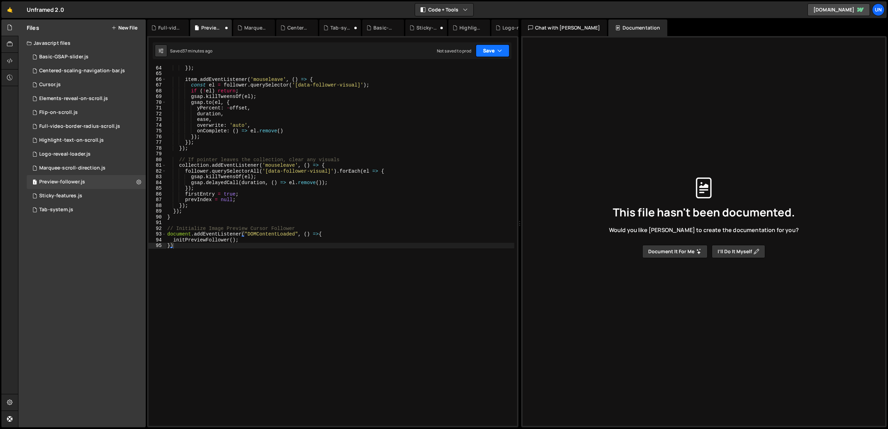
click at [480, 48] on button "Save" at bounding box center [493, 50] width 34 height 12
click at [459, 72] on div "Saved 37 minutes ago" at bounding box center [469, 75] width 72 height 8
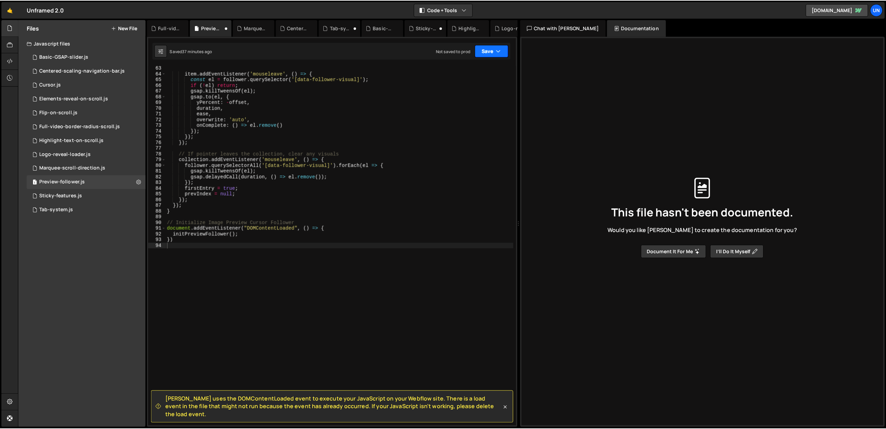
scroll to position [356, 0]
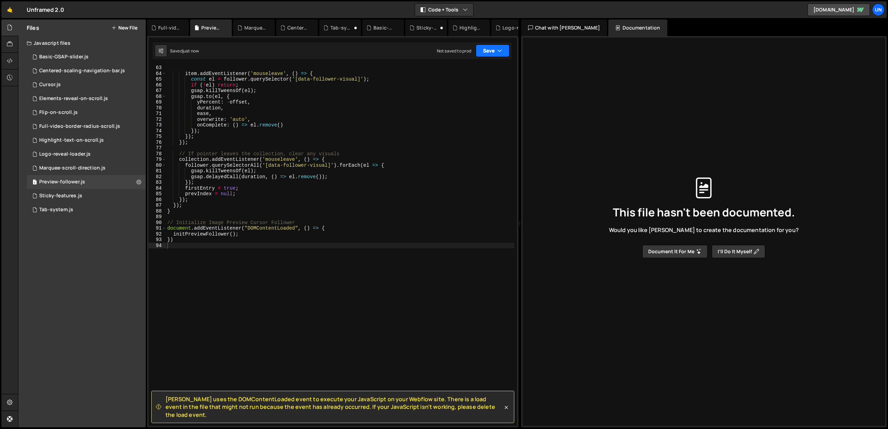
drag, startPoint x: 489, startPoint y: 47, endPoint x: 488, endPoint y: 51, distance: 4.0
click at [489, 47] on button "Save" at bounding box center [493, 50] width 34 height 12
click at [471, 93] on div "Save to Production S" at bounding box center [469, 90] width 72 height 7
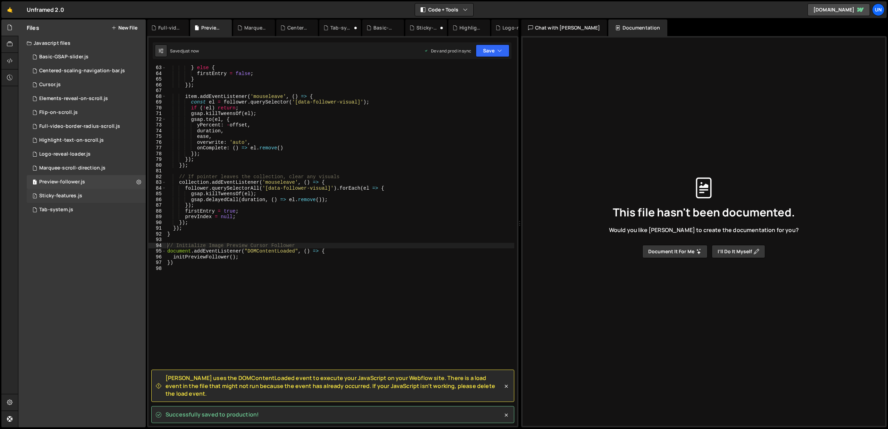
click at [64, 199] on div "1 Sticky-features.js 0" at bounding box center [86, 196] width 119 height 14
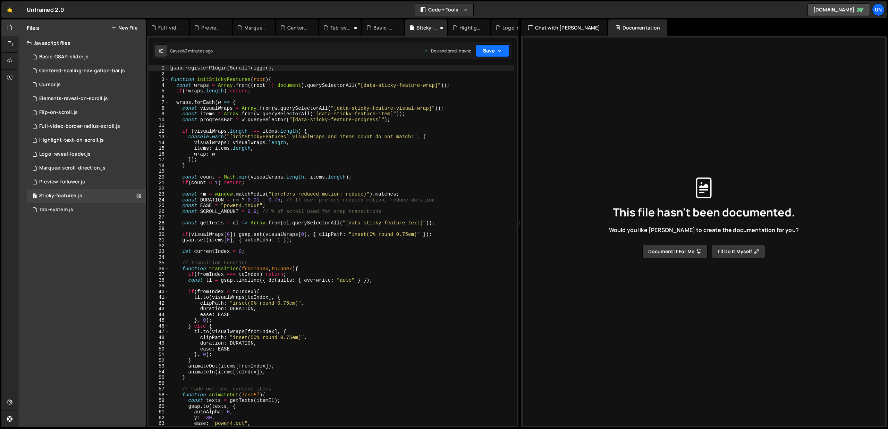
click at [484, 52] on button "Save" at bounding box center [493, 50] width 34 height 12
click at [479, 72] on div "Saved 43 minutes ago" at bounding box center [469, 75] width 72 height 8
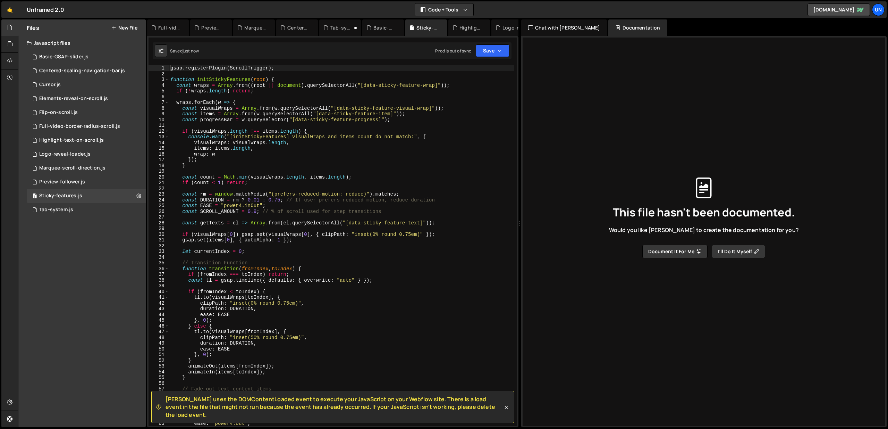
click at [488, 44] on div "Saved just now Prod is out of sync Upgrade to Edit Save Save to Staging S Saved…" at bounding box center [332, 50] width 359 height 17
click at [488, 50] on button "Save" at bounding box center [493, 50] width 34 height 12
click at [476, 91] on div "Save to Production S" at bounding box center [469, 90] width 72 height 7
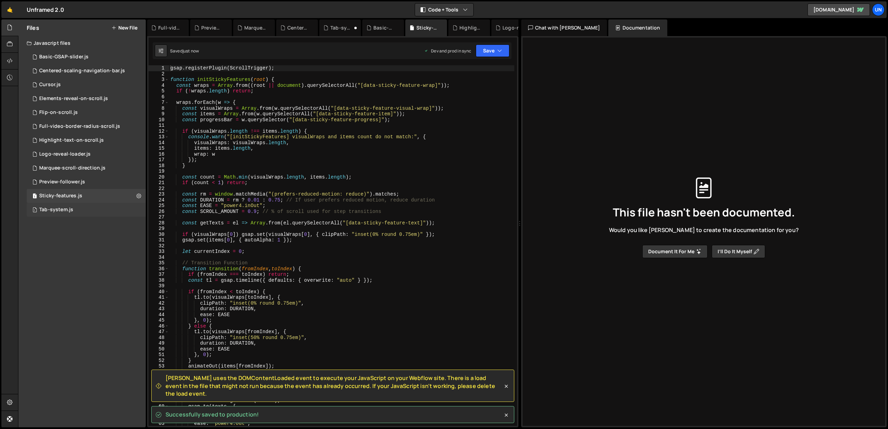
click at [61, 210] on div "Tab-system.js" at bounding box center [56, 210] width 34 height 6
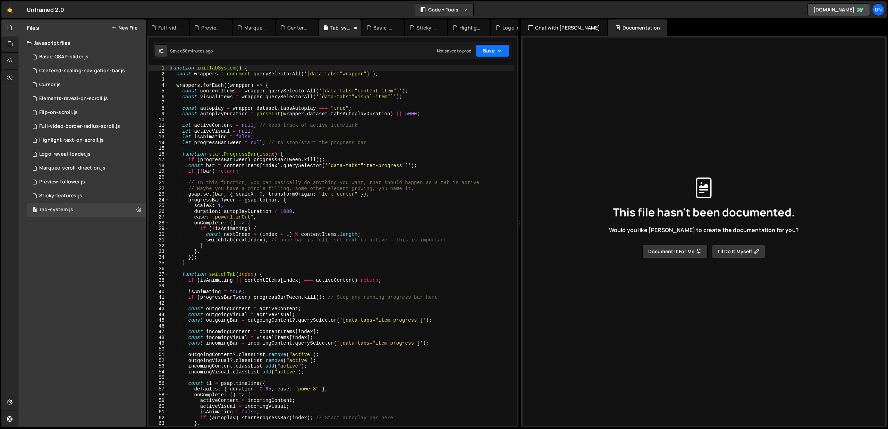
click at [483, 50] on button "Save" at bounding box center [493, 50] width 34 height 12
click at [465, 72] on div "Saved 38 minutes ago" at bounding box center [469, 75] width 72 height 8
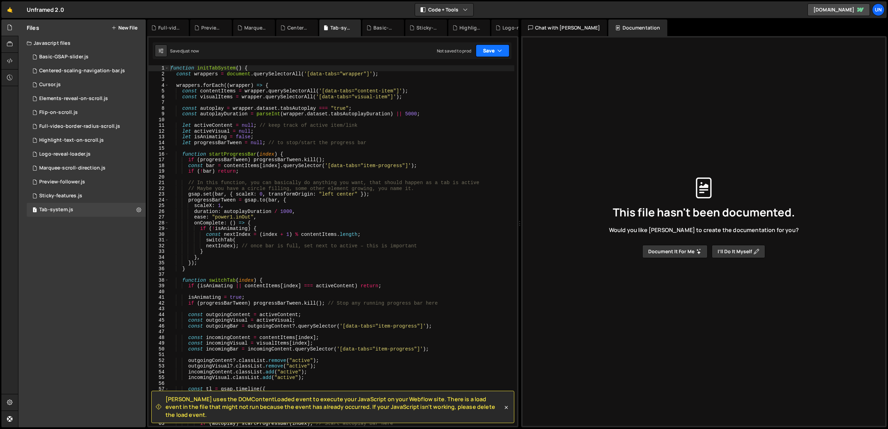
click at [485, 50] on button "Save" at bounding box center [493, 50] width 34 height 12
click at [468, 93] on div "Save to Production S" at bounding box center [469, 90] width 72 height 7
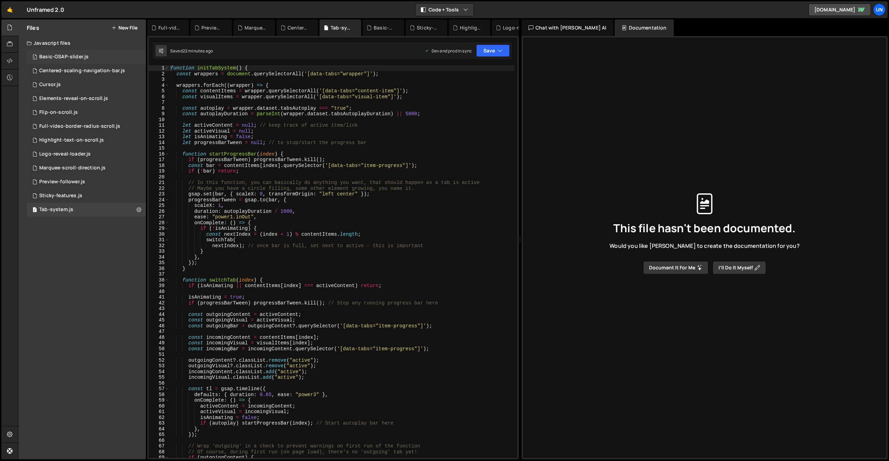
click at [68, 60] on div "1 Basic-GSAP-slider.js 0" at bounding box center [86, 57] width 119 height 14
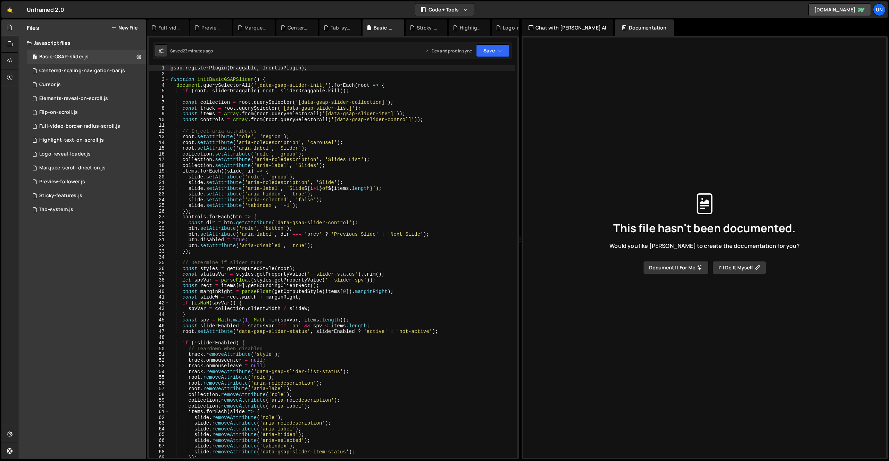
type textarea "const track = root.querySelector('[data-gsap-slider-list]');"
click at [341, 108] on div "gsap . registerPlugin ( Draggable , InertiaPlugin ) ; function initBasicGSAPSli…" at bounding box center [341, 267] width 345 height 404
click at [242, 96] on div "gsap . registerPlugin ( Draggable , InertiaPlugin ) ; function initBasicGSAPSli…" at bounding box center [341, 267] width 345 height 404
type textarea "});"
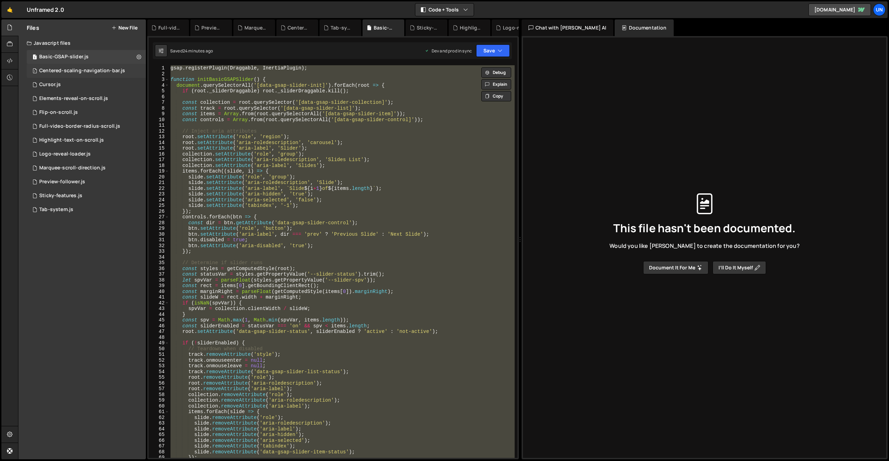
click at [70, 69] on div "Centered-scaling-navigation-bar.js" at bounding box center [82, 71] width 86 height 6
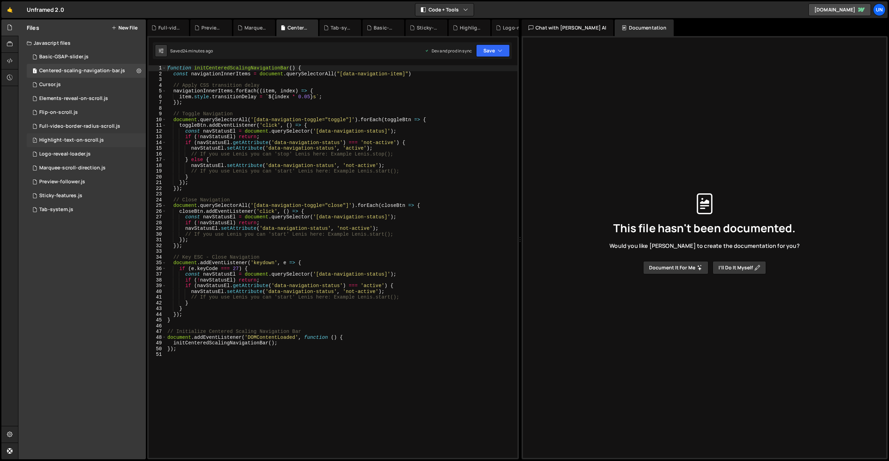
click at [74, 141] on div "Highlight-text-on-scroll.js" at bounding box center [71, 140] width 65 height 6
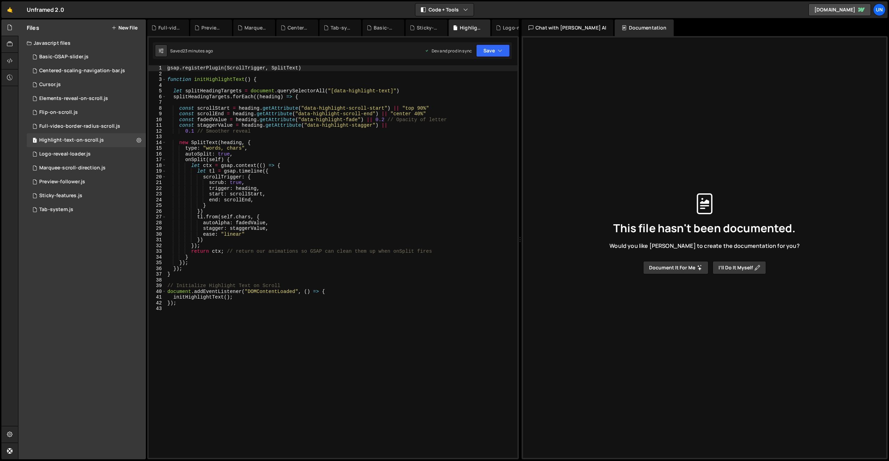
click at [311, 142] on div "gsap . registerPlugin ( ScrollTrigger , SplitText ) function initHighlightText …" at bounding box center [341, 267] width 351 height 404
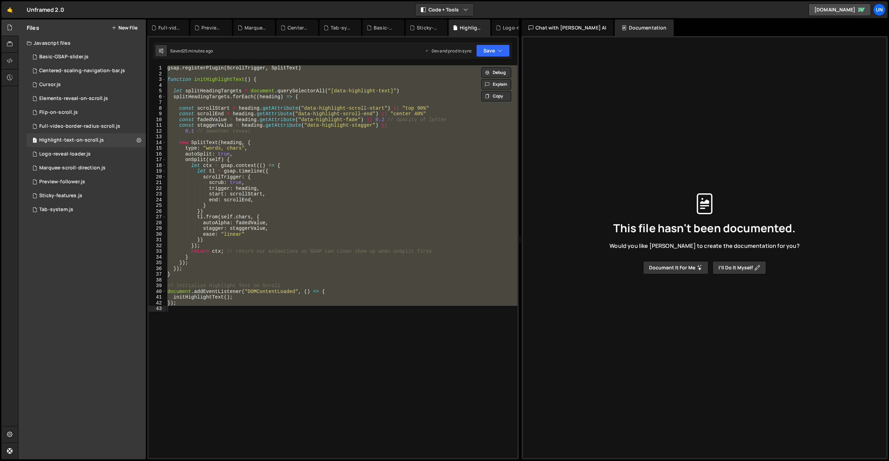
click at [318, 177] on div "gsap . registerPlugin ( ScrollTrigger , SplitText ) function initHighlightText …" at bounding box center [341, 261] width 351 height 393
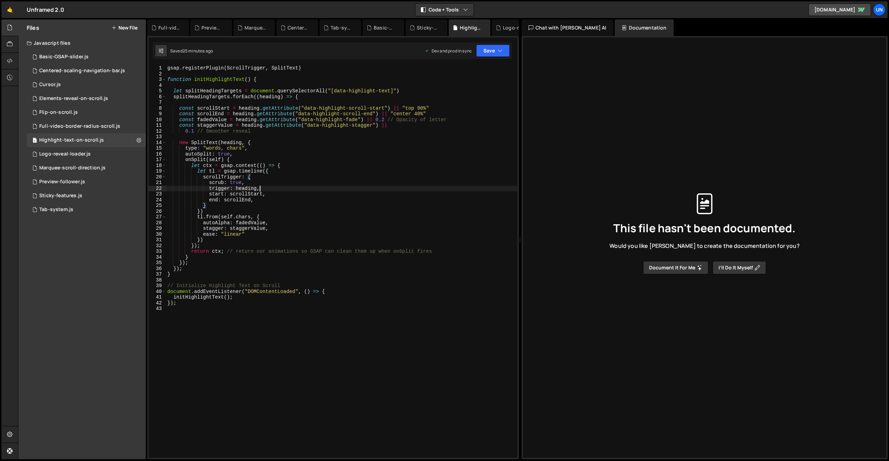
click at [373, 189] on div "gsap . registerPlugin ( ScrollTrigger , SplitText ) function initHighlightText …" at bounding box center [341, 267] width 351 height 404
click at [373, 188] on div "gsap . registerPlugin ( ScrollTrigger , SplitText ) function initHighlightText …" at bounding box center [341, 267] width 351 height 404
type textarea "});"
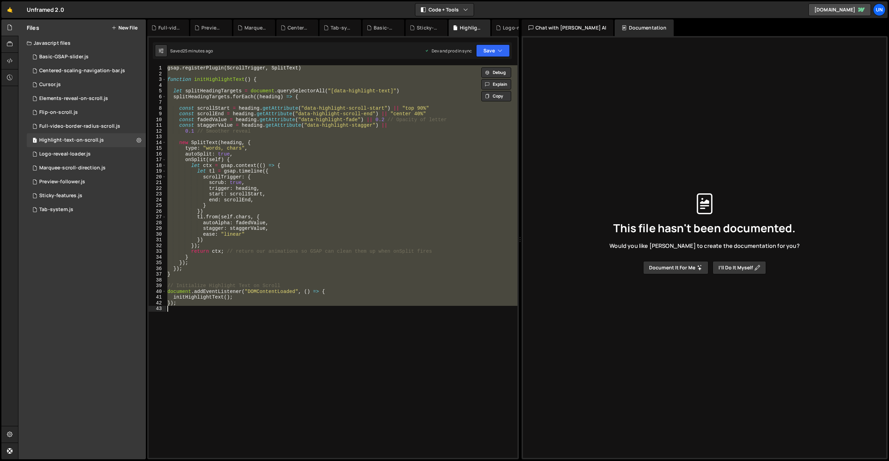
paste textarea
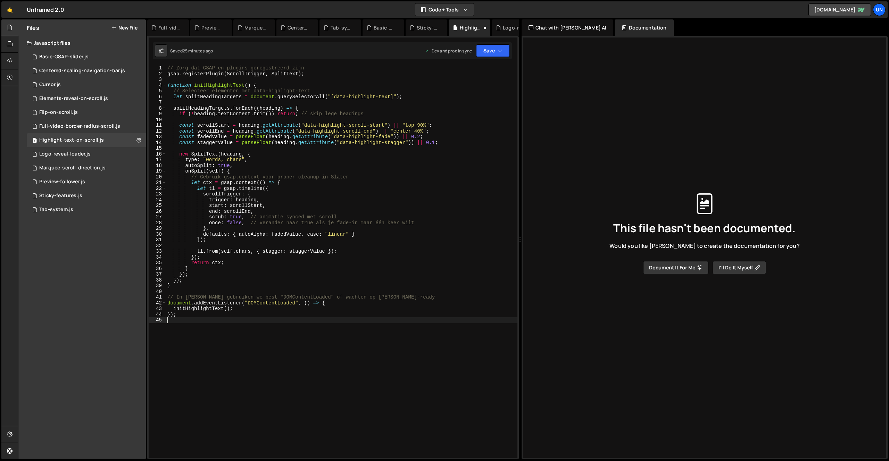
type textarea "});"
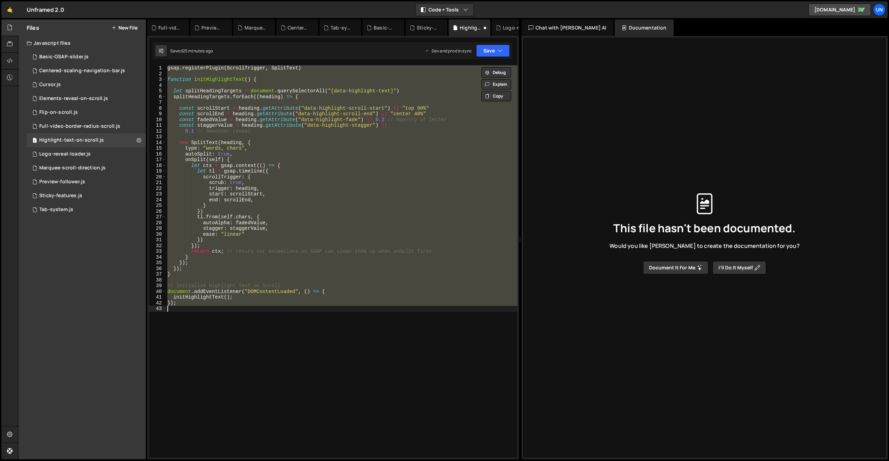
paste textarea
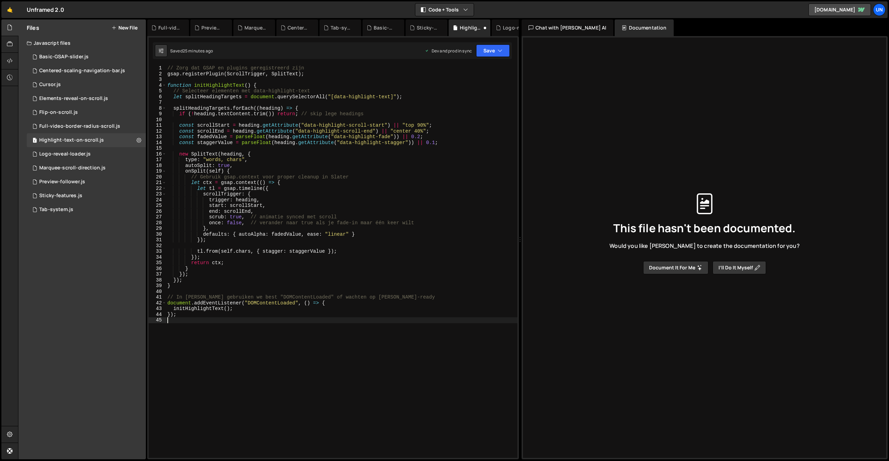
type textarea "});"
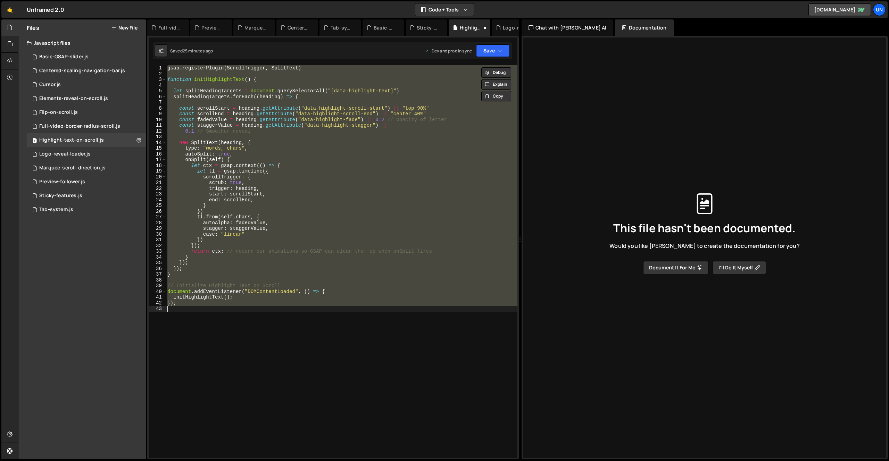
paste textarea
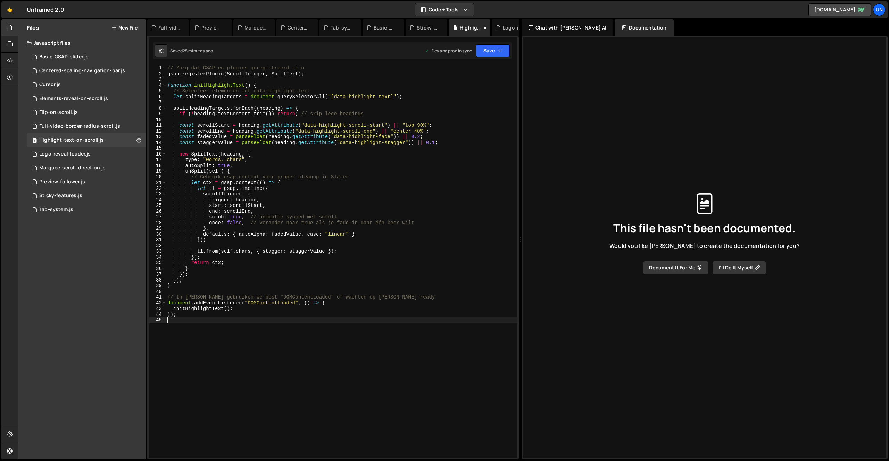
type textarea "});"
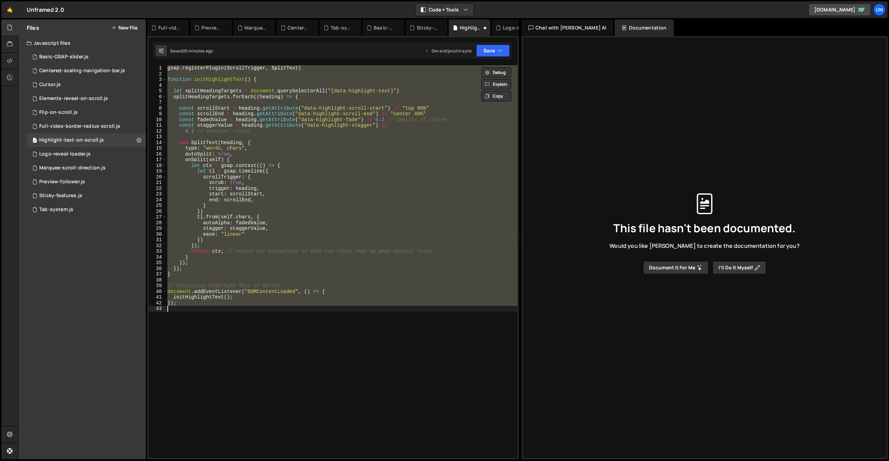
paste textarea
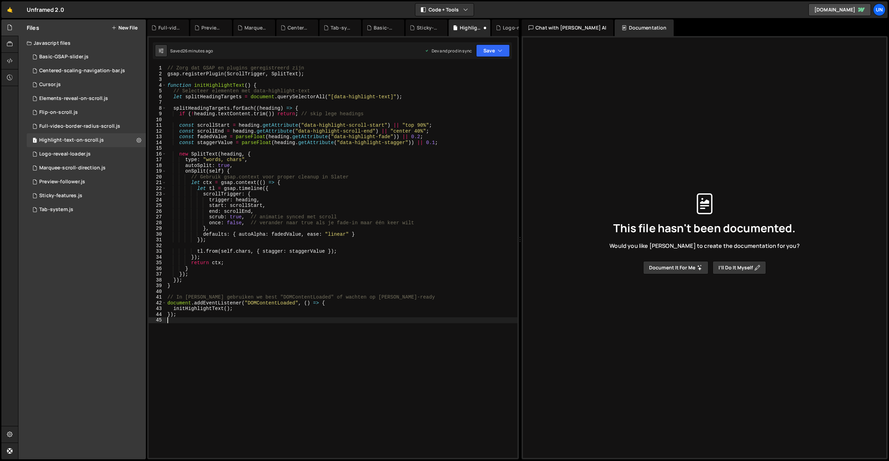
type textarea "});"
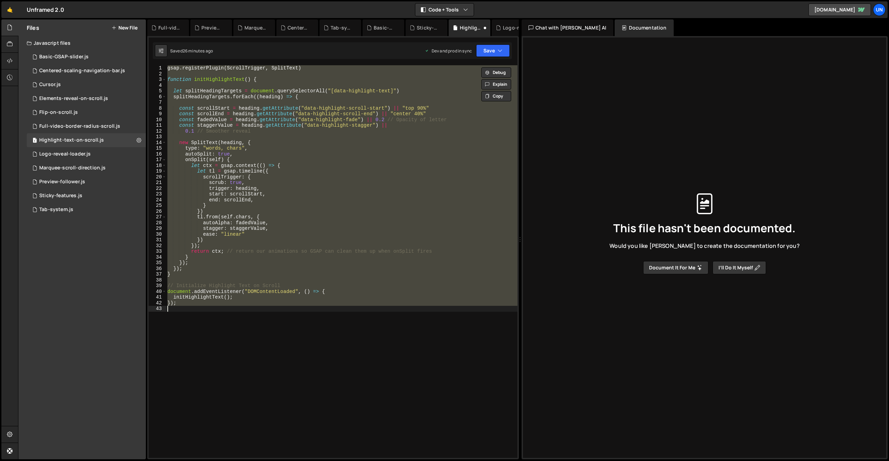
paste textarea
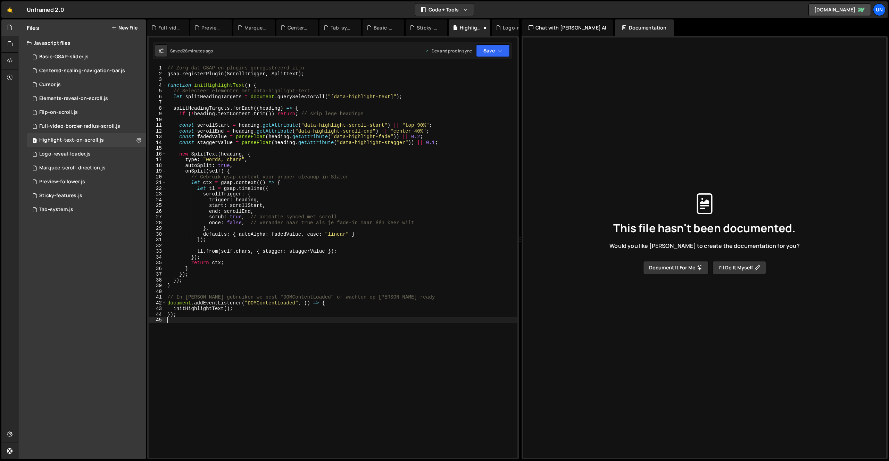
type textarea "});"
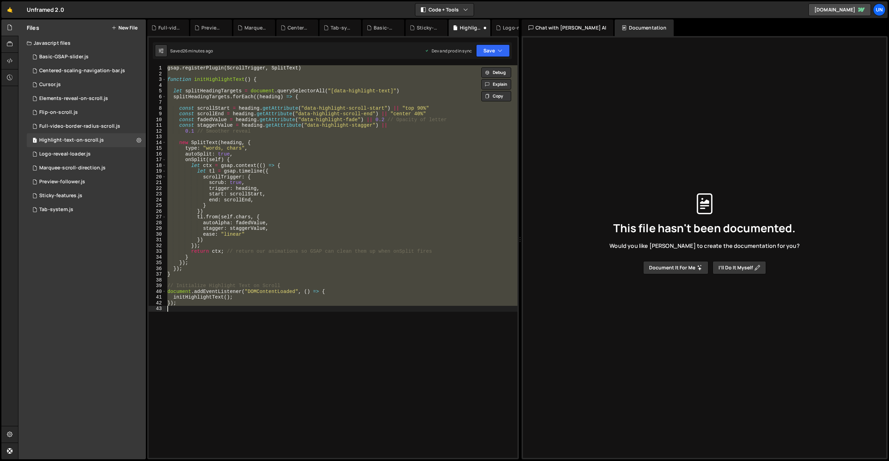
paste textarea
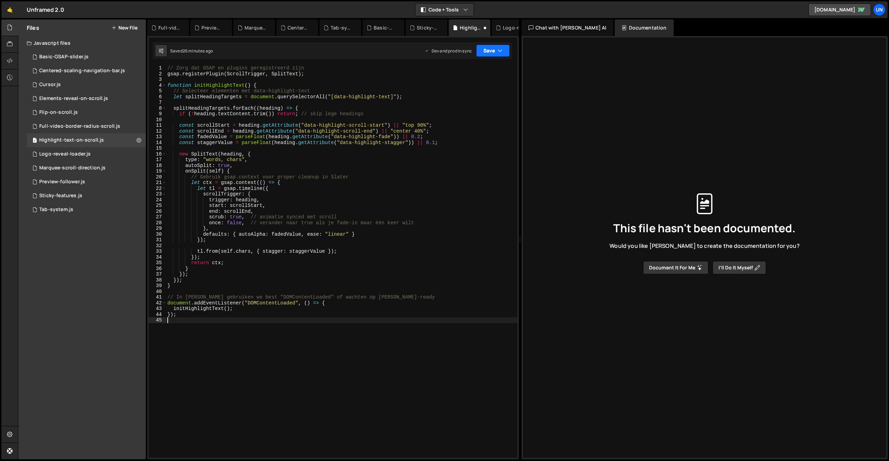
click at [495, 52] on button "Save" at bounding box center [493, 50] width 34 height 12
click at [466, 66] on div "Save to Staging S" at bounding box center [469, 67] width 72 height 7
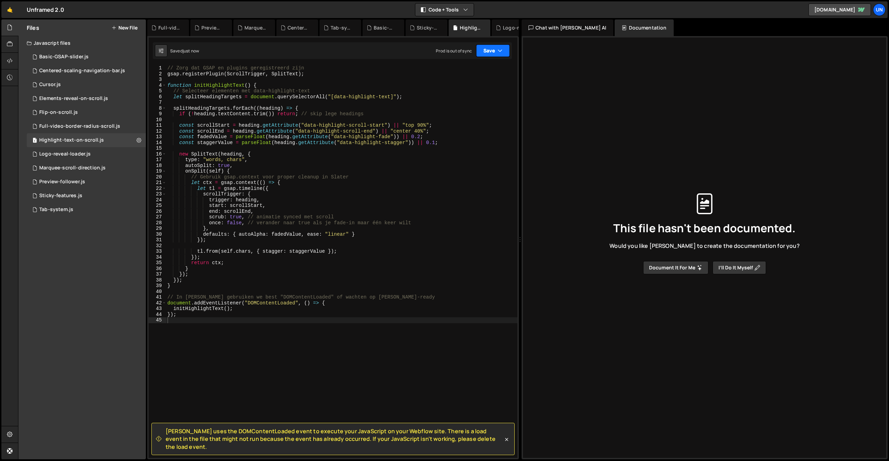
click at [485, 45] on button "Save" at bounding box center [493, 50] width 34 height 12
click at [464, 96] on div "26 minutes ago" at bounding box center [460, 98] width 30 height 6
click at [336, 72] on div "// Zorg dat GSAP en plugins geregistreerd zijn gsap . registerPlugin ( ScrollTr…" at bounding box center [341, 267] width 351 height 404
click at [336, 196] on div "// Zorg dat GSAP en plugins geregistreerd zijn gsap . registerPlugin ( ScrollTr…" at bounding box center [341, 267] width 351 height 404
type textarea "});"
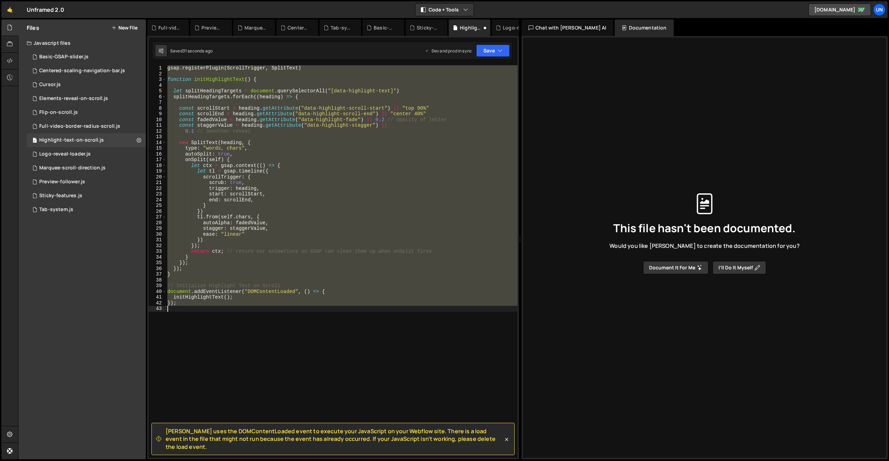
paste textarea
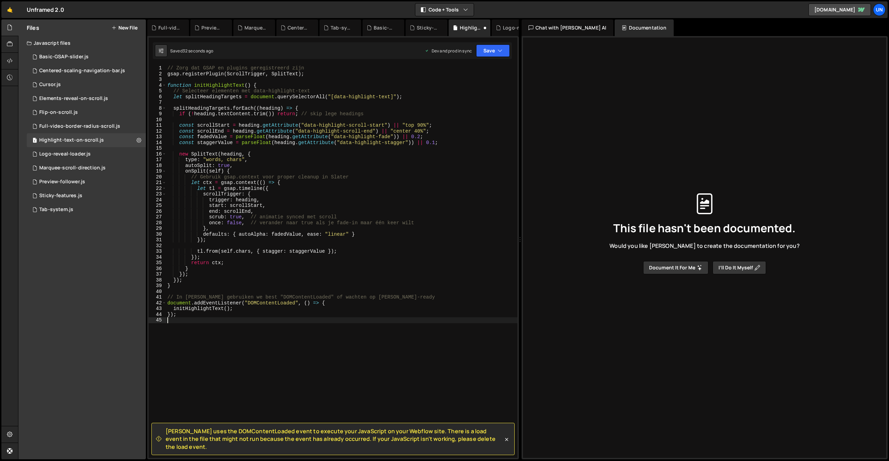
type textarea "});"
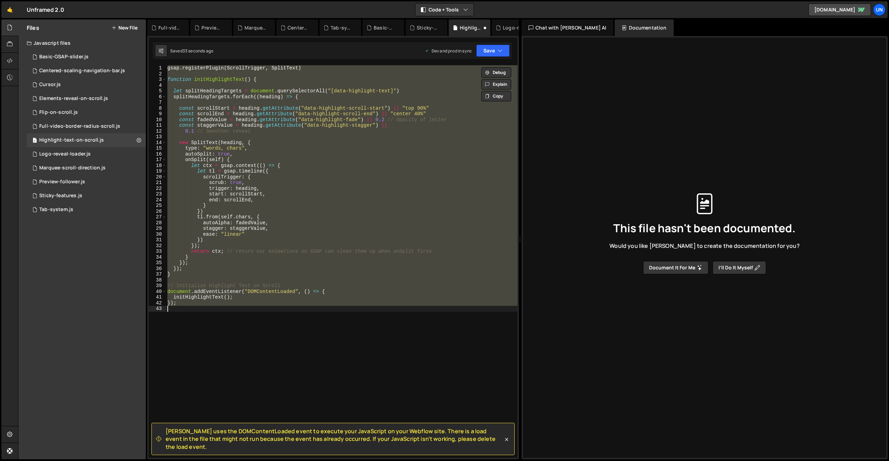
paste textarea
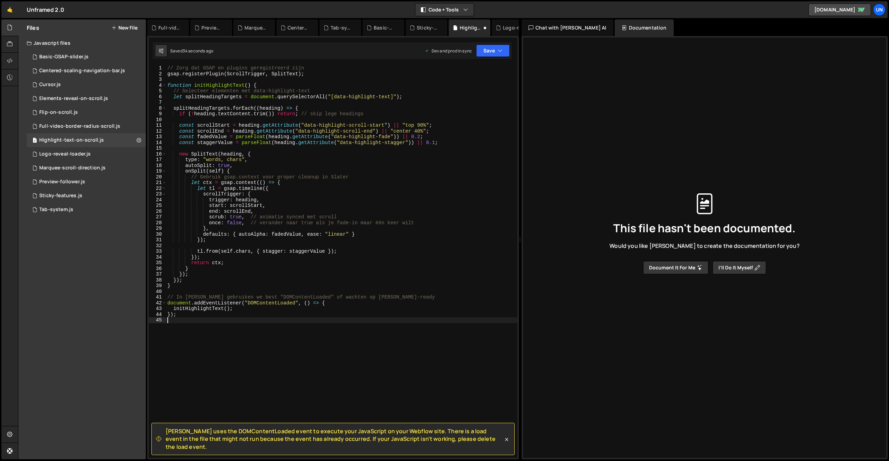
type textarea "});"
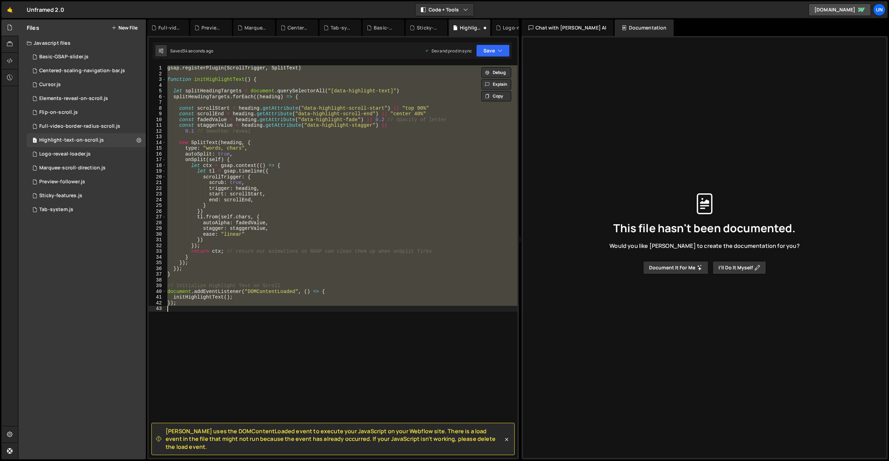
paste textarea
type textarea "});"
paste textarea
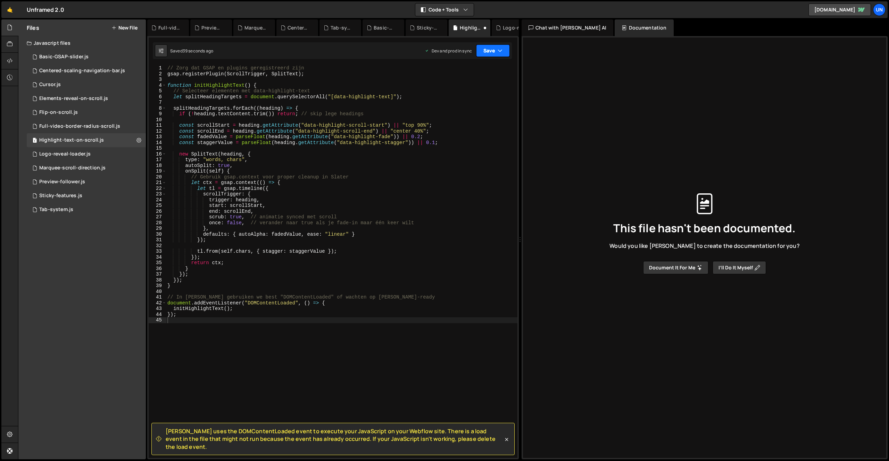
click at [500, 50] on icon "button" at bounding box center [500, 50] width 5 height 7
click at [479, 70] on div "Save to Staging S" at bounding box center [469, 67] width 72 height 7
click at [491, 52] on button "Save" at bounding box center [493, 50] width 34 height 12
click at [472, 91] on div "Save to Production S" at bounding box center [469, 90] width 72 height 7
click at [79, 125] on div "Full-video-border-radius-scroll.js" at bounding box center [79, 126] width 81 height 6
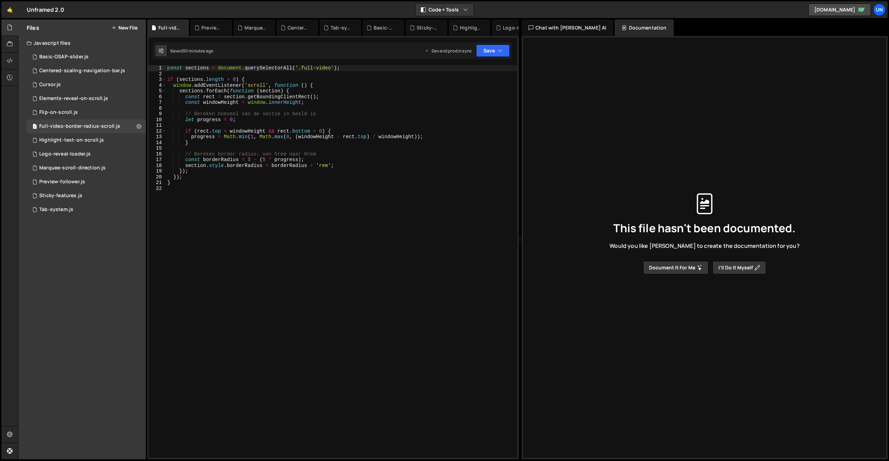
click at [227, 243] on div "const sections = document . querySelectorAll ( '.full-video' ) ; if ( sections …" at bounding box center [341, 267] width 351 height 404
click at [69, 140] on div "Highlight-text-on-scroll.js" at bounding box center [71, 140] width 65 height 6
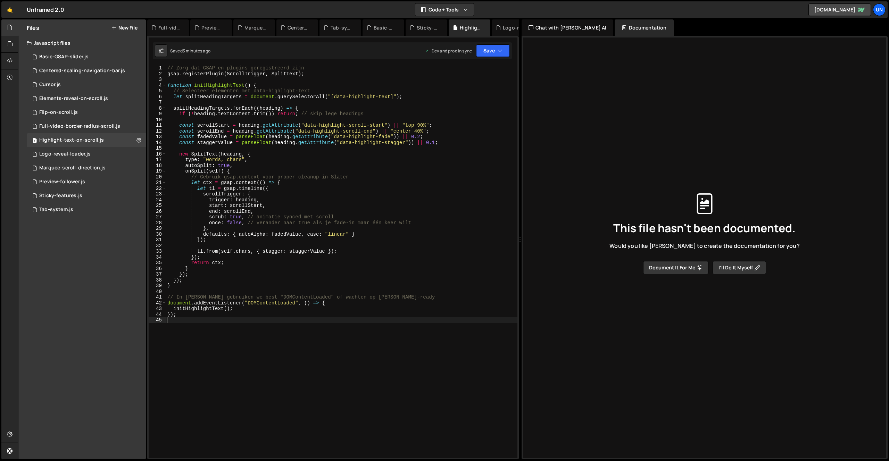
click at [338, 207] on div "// Zorg dat GSAP en plugins geregistreerd zijn gsap . registerPlugin ( ScrollTr…" at bounding box center [341, 267] width 351 height 404
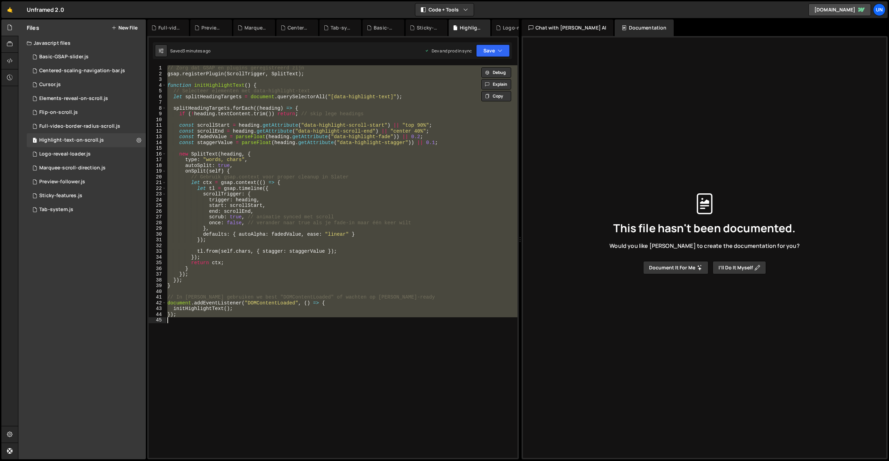
paste textarea
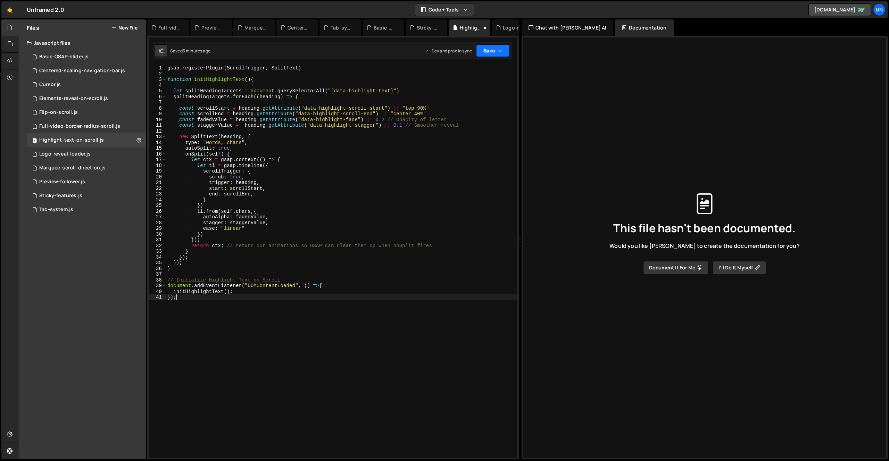
click at [499, 51] on icon "button" at bounding box center [500, 50] width 5 height 7
click at [474, 67] on div "Save to Staging S" at bounding box center [469, 67] width 72 height 7
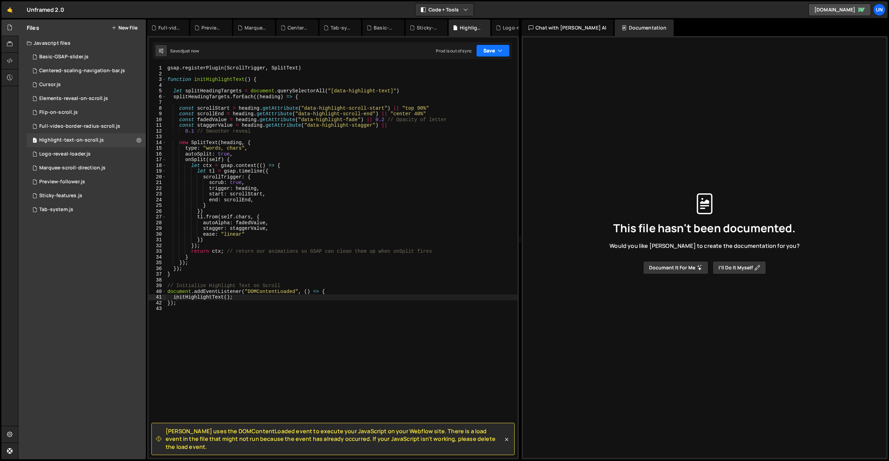
click at [486, 49] on button "Save" at bounding box center [493, 50] width 34 height 12
click at [453, 91] on div "Save to Production S" at bounding box center [469, 90] width 72 height 7
click at [390, 193] on div "gsap . registerPlugin ( ScrollTrigger , SplitText ) function initHighlightText …" at bounding box center [341, 267] width 351 height 404
type textarea "});"
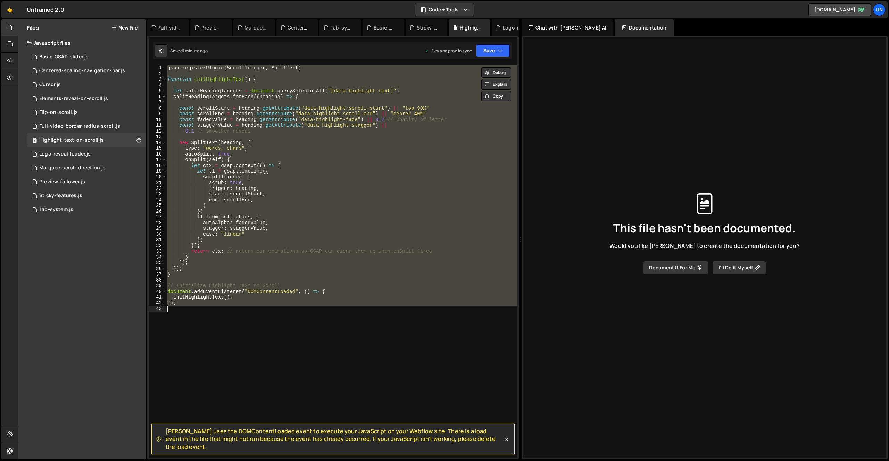
click at [340, 277] on div "gsap . registerPlugin ( ScrollTrigger , SplitText ) function initHighlightText …" at bounding box center [341, 261] width 351 height 393
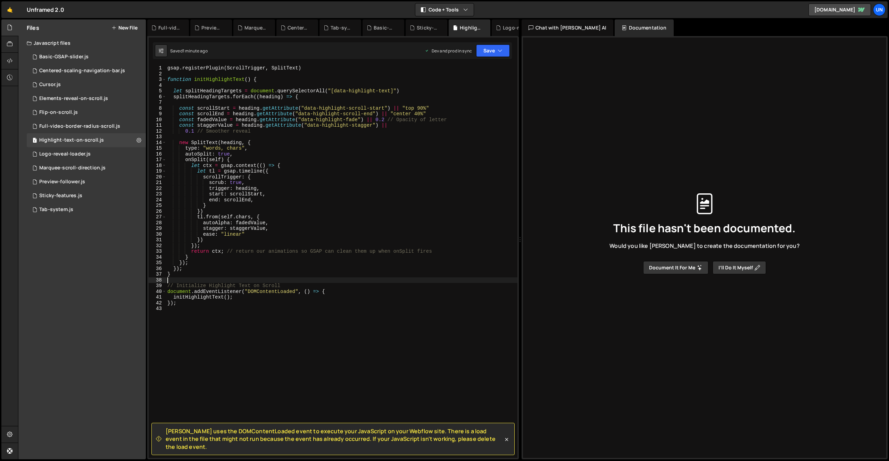
click at [372, 289] on div "gsap . registerPlugin ( ScrollTrigger , SplitText ) function initHighlightText …" at bounding box center [341, 267] width 351 height 404
type textarea "});"
paste textarea
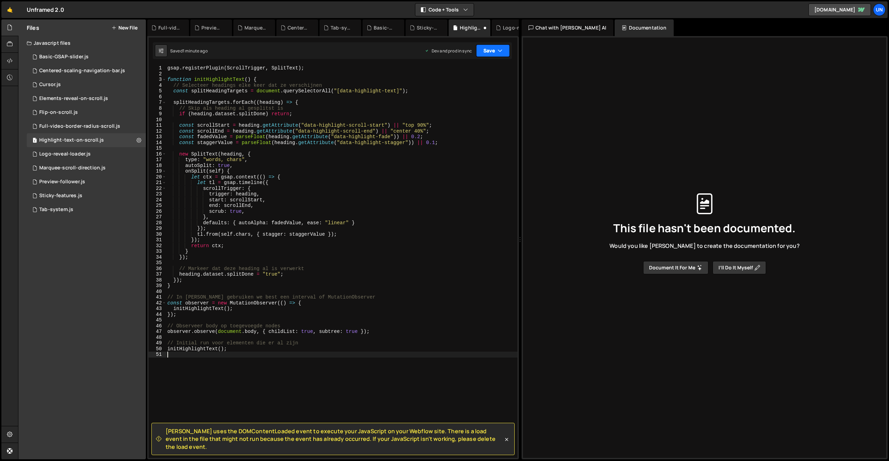
click at [492, 49] on button "Save" at bounding box center [493, 50] width 34 height 12
click at [468, 64] on div "Save to Staging S" at bounding box center [469, 67] width 72 height 7
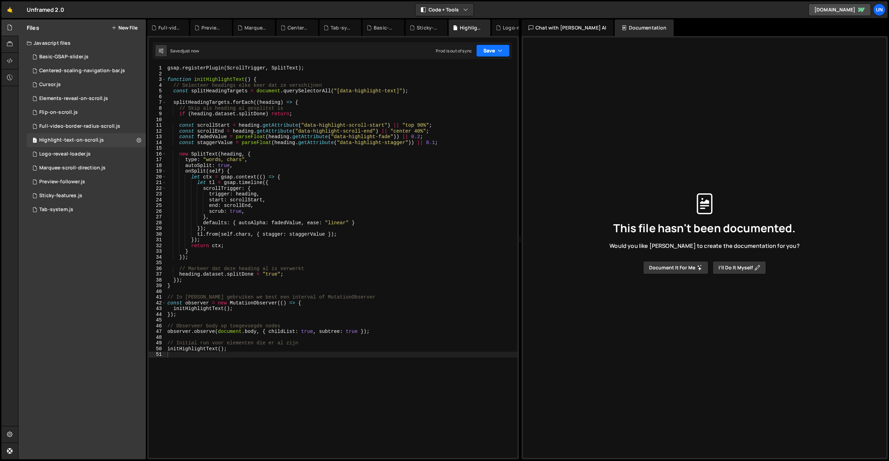
click at [484, 48] on button "Save" at bounding box center [493, 50] width 34 height 12
drag, startPoint x: 478, startPoint y: 93, endPoint x: 493, endPoint y: 93, distance: 15.3
click at [478, 93] on div "Save to Production S" at bounding box center [469, 90] width 72 height 7
click at [53, 165] on div "Marquee-scroll-direction.js" at bounding box center [72, 168] width 66 height 6
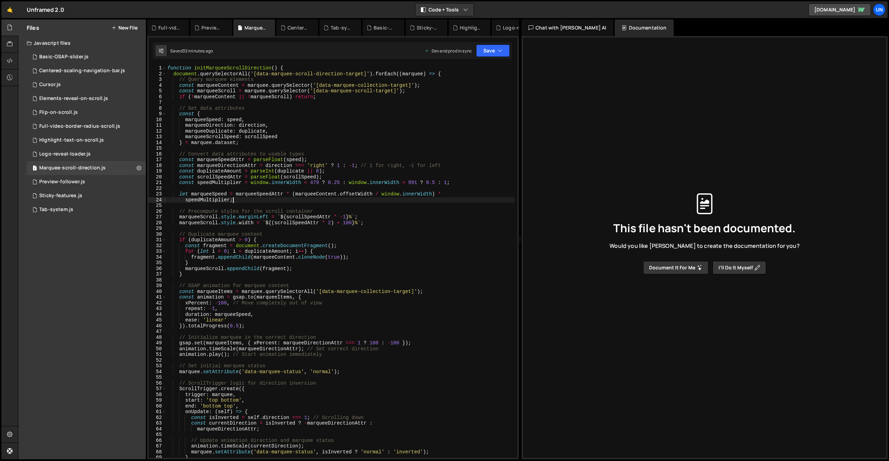
click at [297, 198] on div "function initMarqueeScrollDirection ( ) { document . querySelectorAll ( '[data-…" at bounding box center [340, 267] width 349 height 404
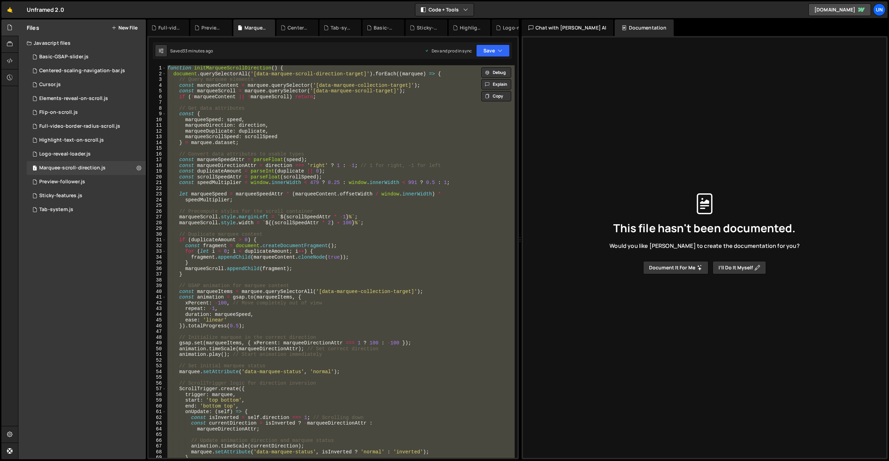
click at [378, 250] on div "function initMarqueeScrollDirection ( ) { document . querySelectorAll ( '[data-…" at bounding box center [340, 261] width 349 height 393
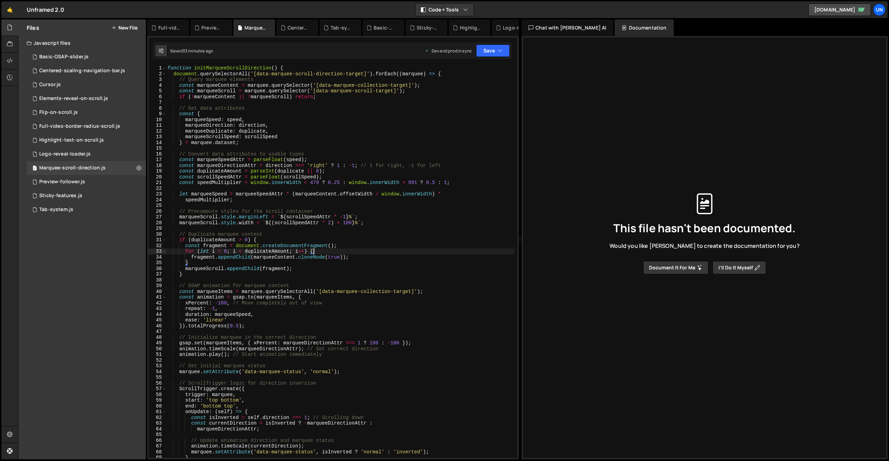
click at [400, 249] on div "function initMarqueeScrollDirection ( ) { document . querySelectorAll ( '[data-…" at bounding box center [340, 267] width 349 height 404
type textarea "});"
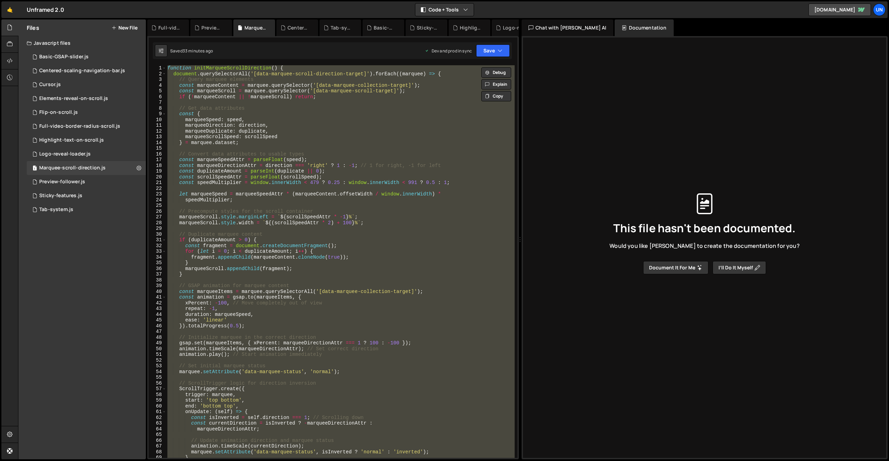
paste textarea
click at [373, 261] on div "function initMarqueeScrollDirection ( ) { document . querySelectorAll ( '[data-…" at bounding box center [340, 261] width 349 height 393
type textarea "});"
paste textarea
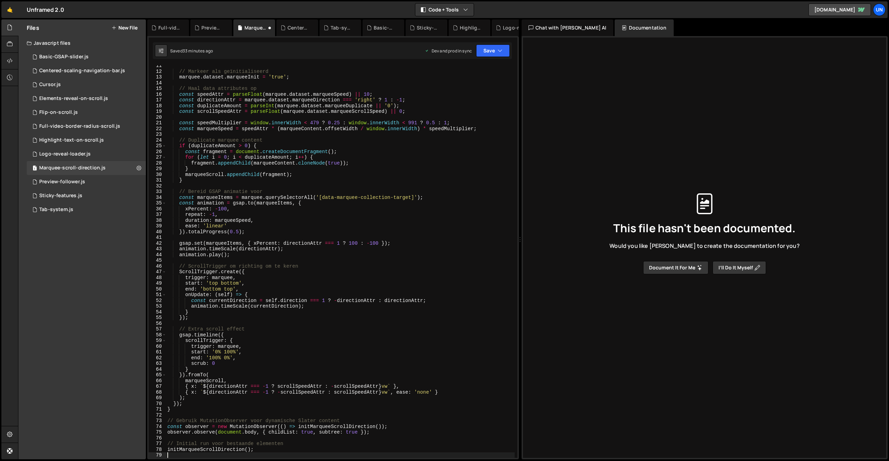
scroll to position [60, 0]
click at [489, 46] on button "Save" at bounding box center [493, 50] width 34 height 12
click at [470, 76] on div "33 minutes ago" at bounding box center [460, 75] width 30 height 6
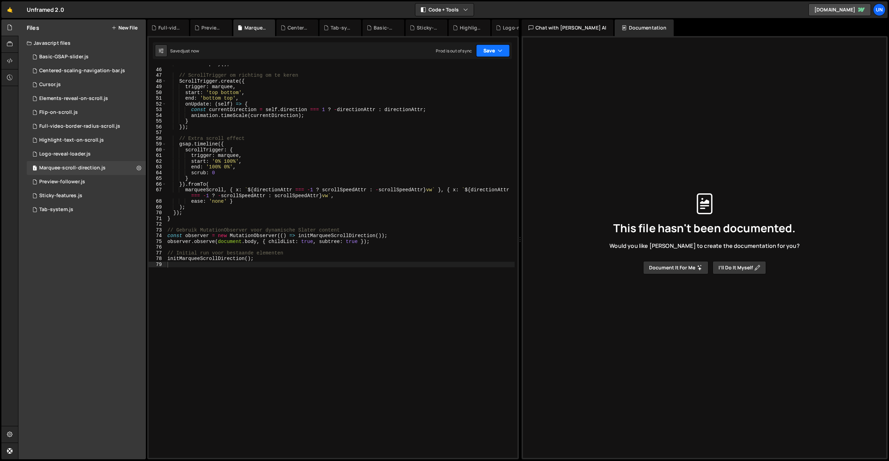
click at [482, 53] on button "Save" at bounding box center [493, 50] width 34 height 12
click at [462, 100] on div "33 minutes ago" at bounding box center [460, 98] width 30 height 6
click at [393, 222] on div "animation . play ( ) ; // ScrollTrigger om richting om te keren ScrollTrigger .…" at bounding box center [340, 263] width 349 height 404
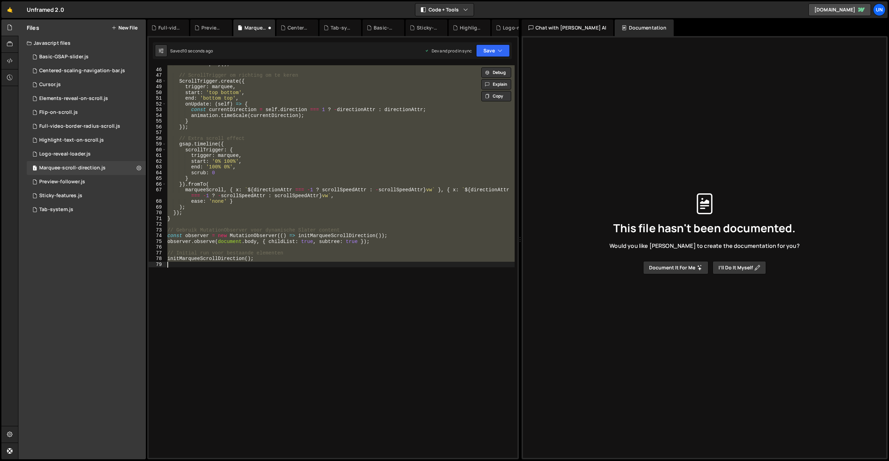
scroll to position [253, 0]
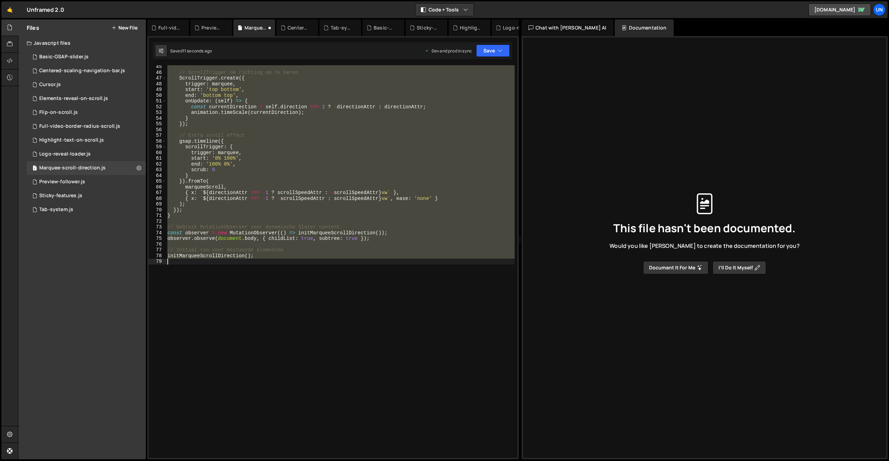
type textarea "});"
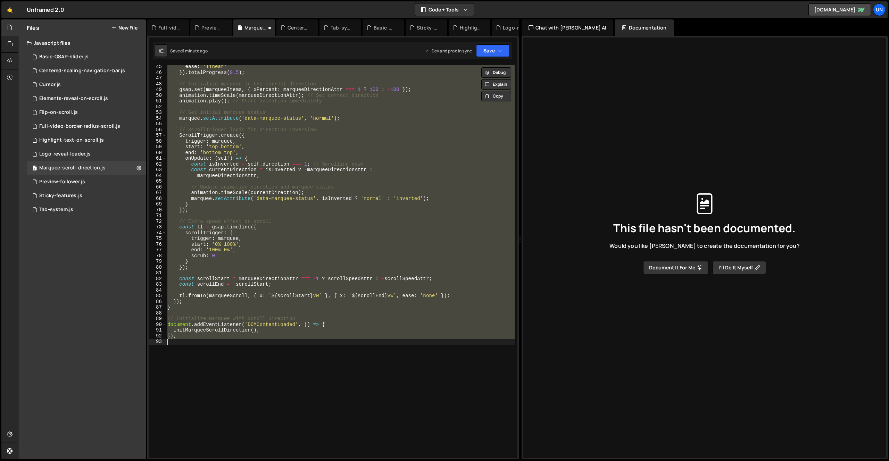
click at [320, 218] on div "ease : 'linear' }) . totalProgress ( 0.5 ) ; // Initialize marquee in the corre…" at bounding box center [340, 261] width 349 height 393
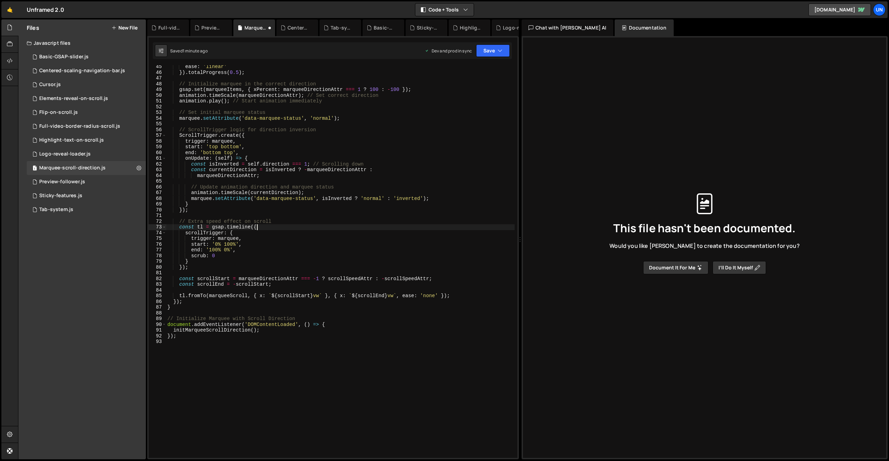
click at [342, 228] on div "ease : 'linear' }) . totalProgress ( 0.5 ) ; // Initialize marquee in the corre…" at bounding box center [340, 266] width 349 height 404
type textarea "});"
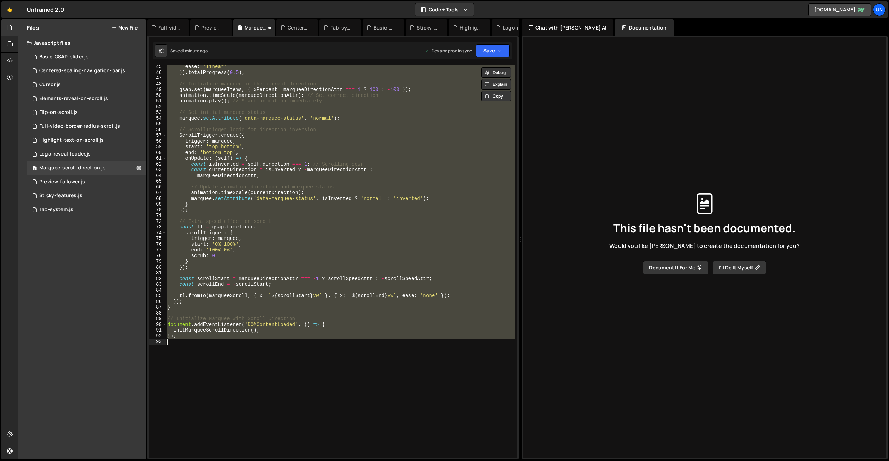
paste textarea
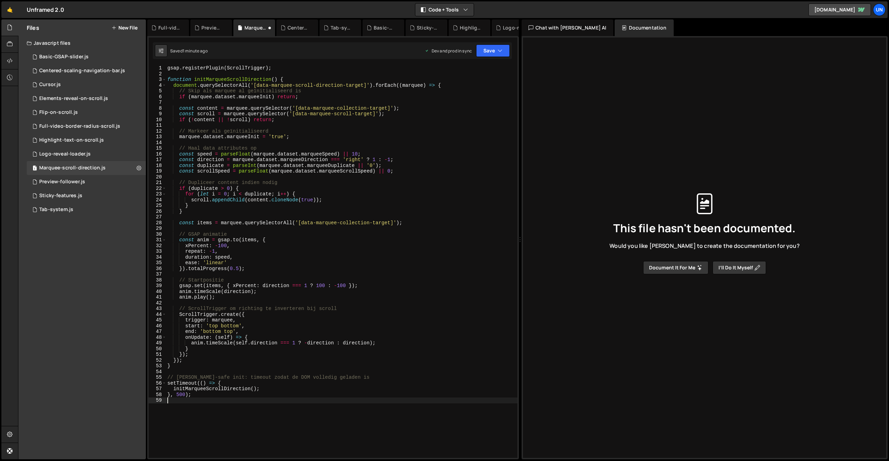
scroll to position [0, 0]
click at [490, 51] on button "Save" at bounding box center [493, 50] width 34 height 12
click at [455, 73] on div "1 minute ago" at bounding box center [457, 75] width 24 height 6
click at [492, 49] on button "Save" at bounding box center [493, 50] width 34 height 12
click at [458, 89] on div "Save to Production S" at bounding box center [469, 90] width 72 height 7
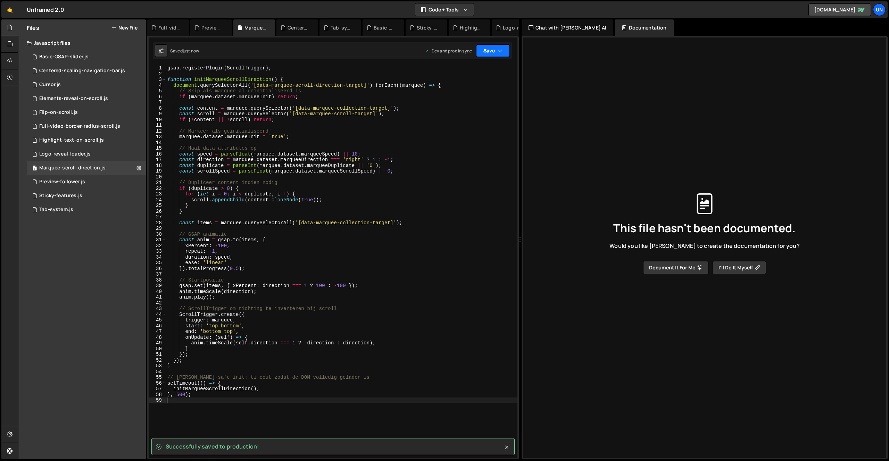
click at [502, 50] on icon "button" at bounding box center [500, 50] width 5 height 7
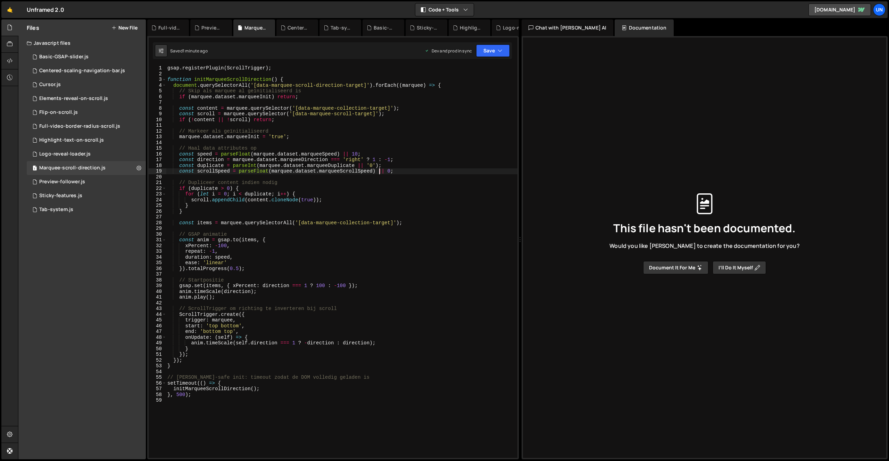
click at [381, 169] on div "gsap . registerPlugin ( ScrollTrigger ) ; function initMarqueeScrollDirection (…" at bounding box center [341, 267] width 351 height 404
type textarea "}, 500);"
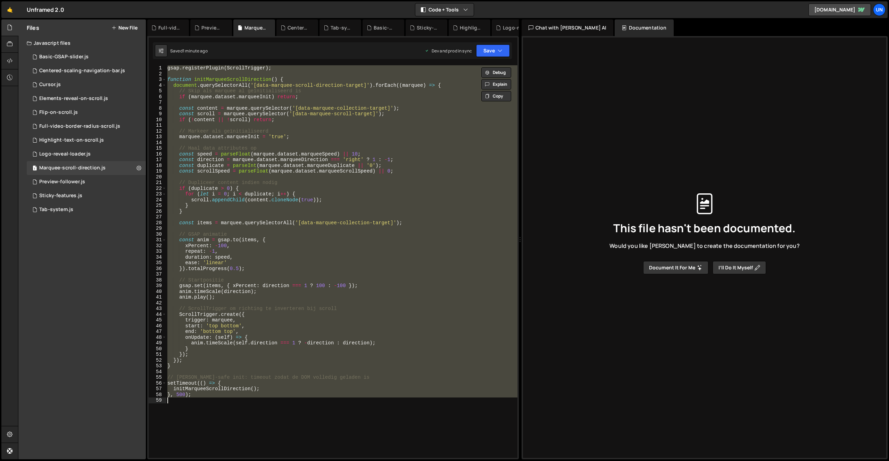
paste textarea
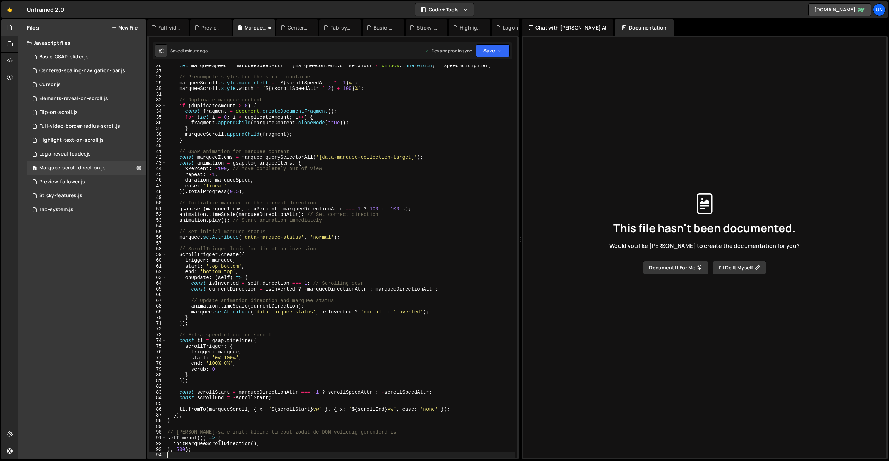
type textarea "}, 500);"
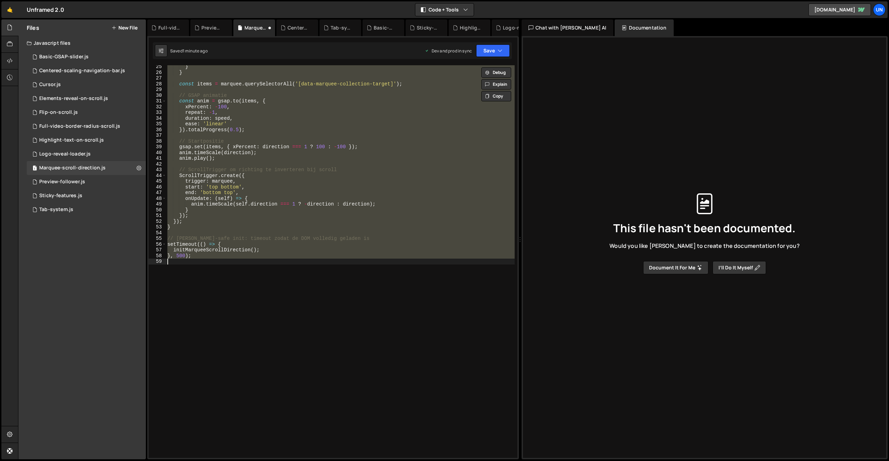
paste textarea
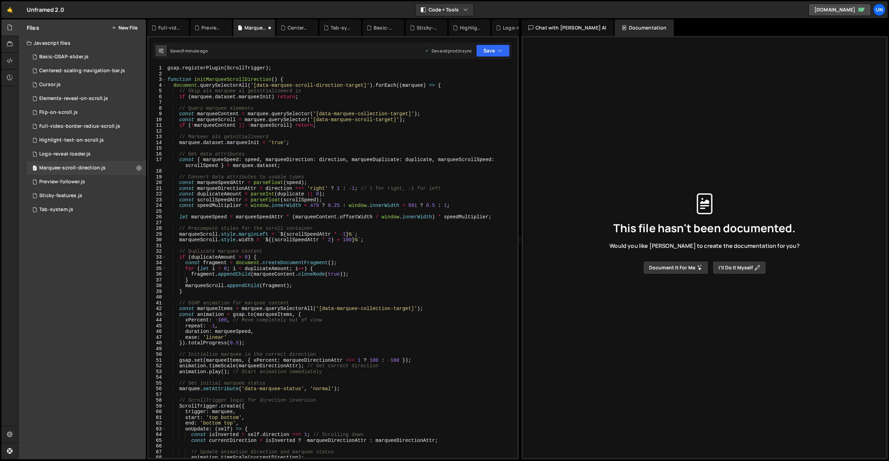
scroll to position [0, 0]
click at [492, 50] on button "Save" at bounding box center [493, 50] width 34 height 12
click at [482, 72] on div "Saved 1 minute ago" at bounding box center [469, 75] width 72 height 8
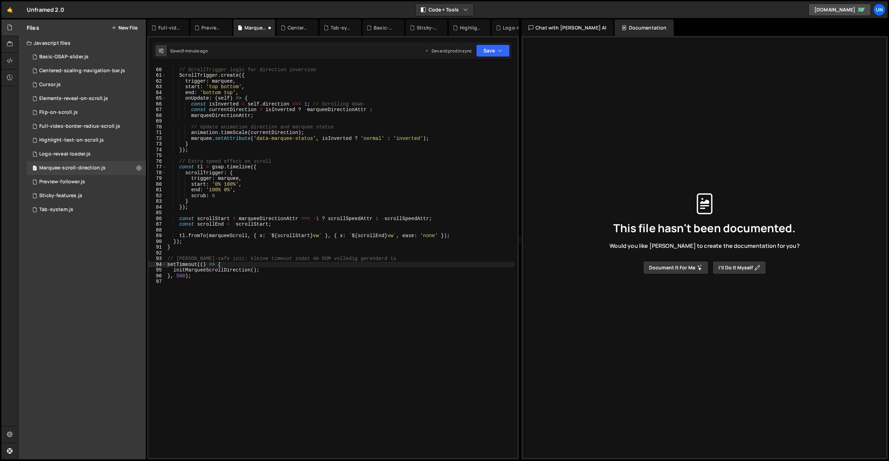
scroll to position [336, 0]
click at [488, 55] on button "Save" at bounding box center [493, 50] width 34 height 12
click at [468, 96] on div "1 minute ago" at bounding box center [457, 98] width 24 height 6
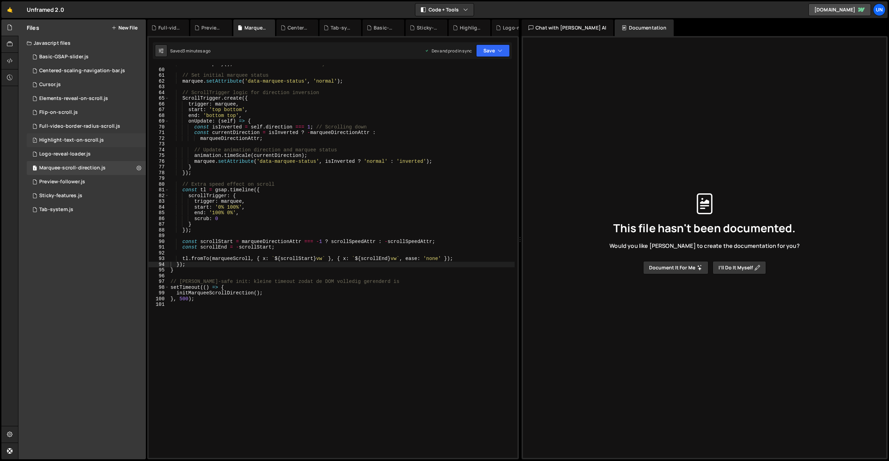
click at [72, 142] on div "Highlight-text-on-scroll.js" at bounding box center [71, 140] width 65 height 6
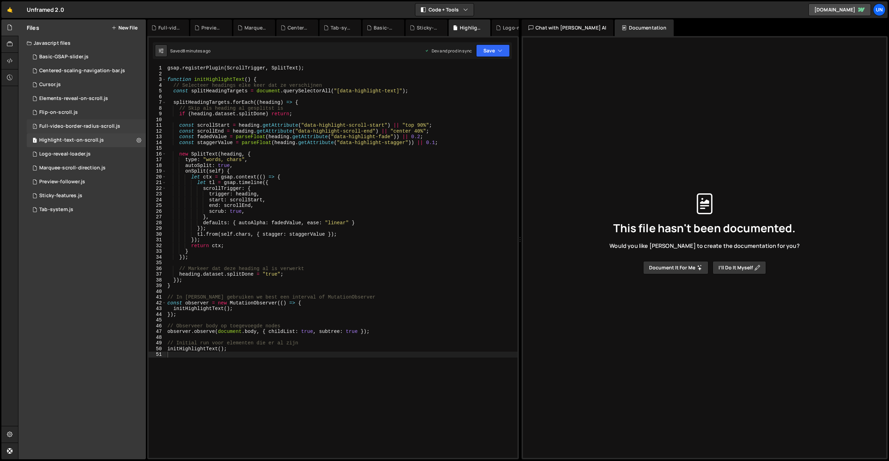
click at [80, 125] on div "Full-video-border-radius-scroll.js" at bounding box center [79, 126] width 81 height 6
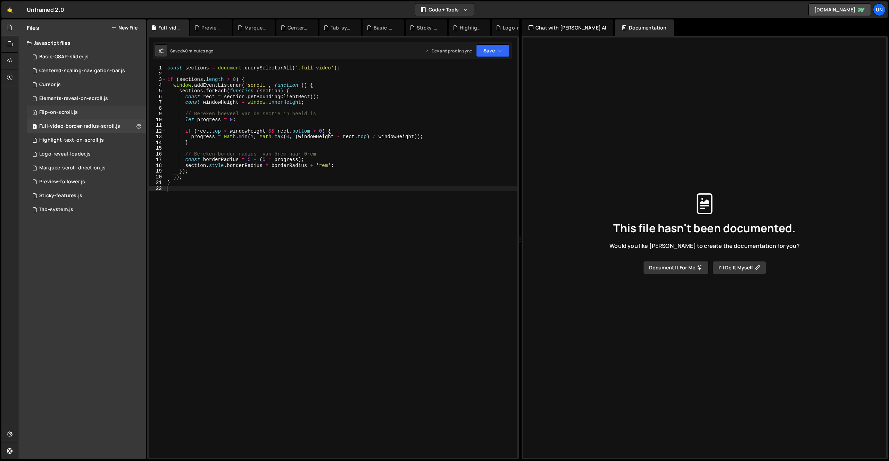
click at [63, 111] on div "Flip-on-scroll.js" at bounding box center [58, 112] width 39 height 6
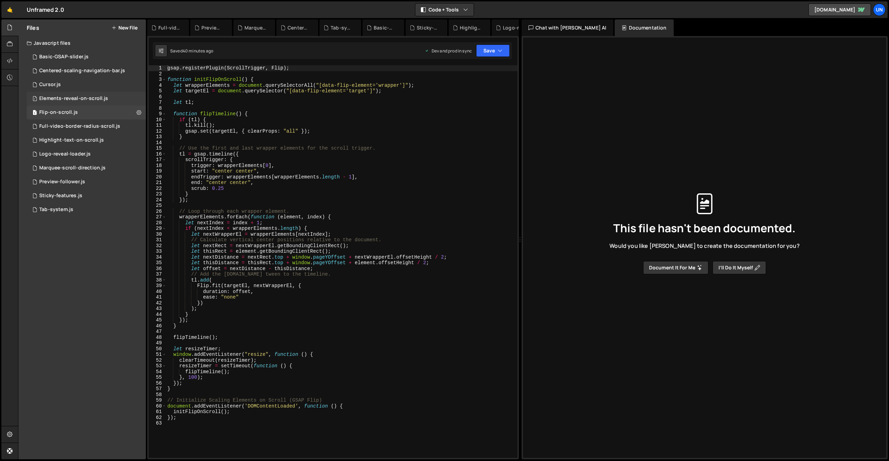
click at [75, 99] on div "Elements-reveal-on-scroll.js" at bounding box center [73, 98] width 69 height 6
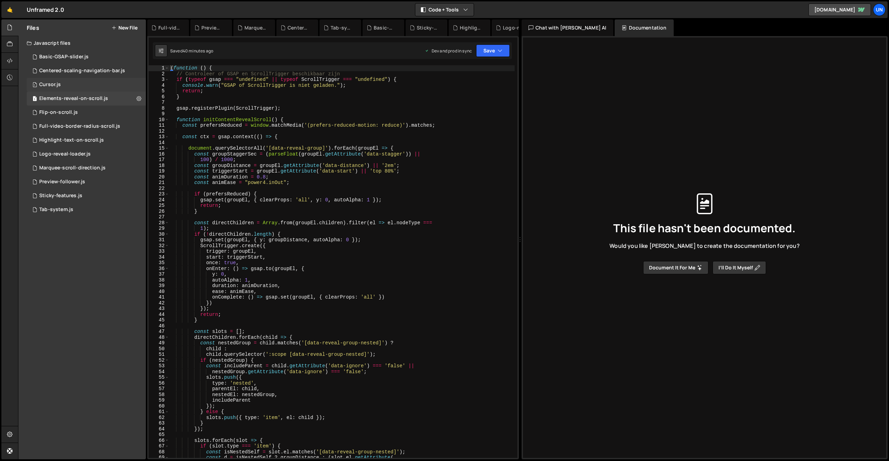
click at [70, 84] on div "1 Cursor.js 0" at bounding box center [86, 85] width 119 height 14
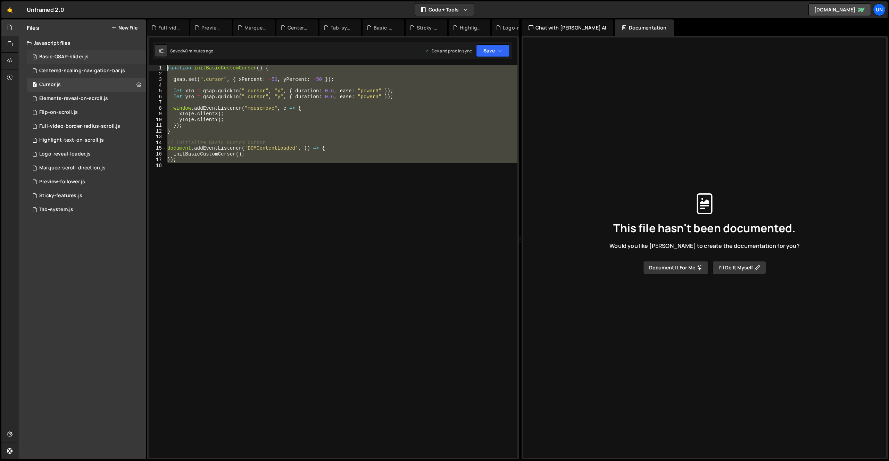
drag, startPoint x: 336, startPoint y: 198, endPoint x: 130, endPoint y: 61, distance: 247.8
click at [128, 62] on div "Files New File Javascript files 1 Basic-GSAP-slider.js 0 1 Centered-scaling-nav…" at bounding box center [453, 239] width 871 height 440
click at [253, 145] on div "function initBasicCustomCursor ( ) { gsap . set ( ".cursor" , { xPercent : - 50…" at bounding box center [341, 261] width 351 height 393
type textarea "// Initialize Basic Custom Cursor"
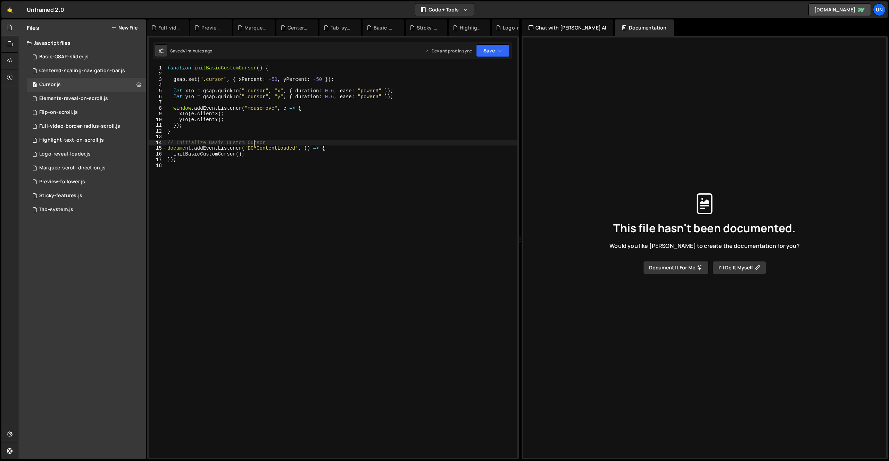
click at [314, 177] on div "function initBasicCustomCursor ( ) { gsap . set ( ".cursor" , { xPercent : - 50…" at bounding box center [341, 267] width 351 height 404
type textarea "});"
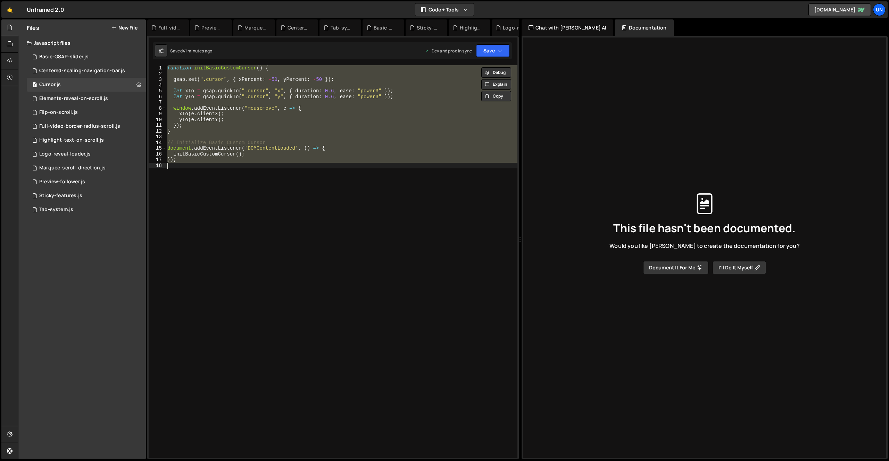
paste textarea
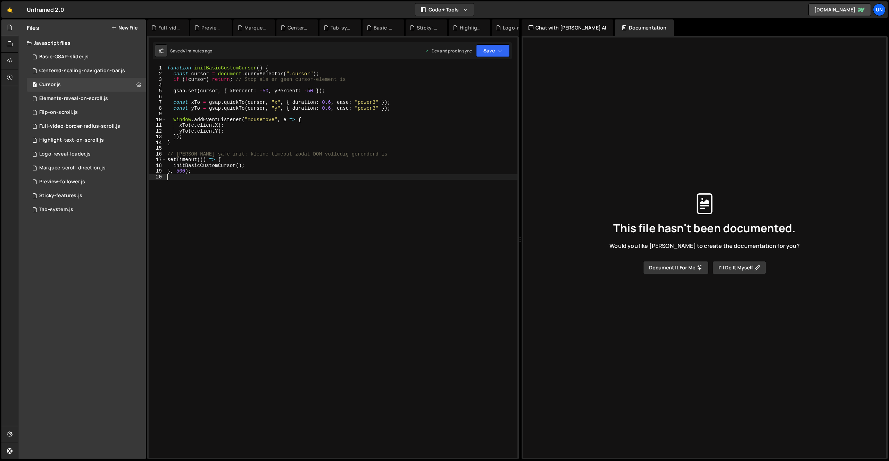
type textarea "});"
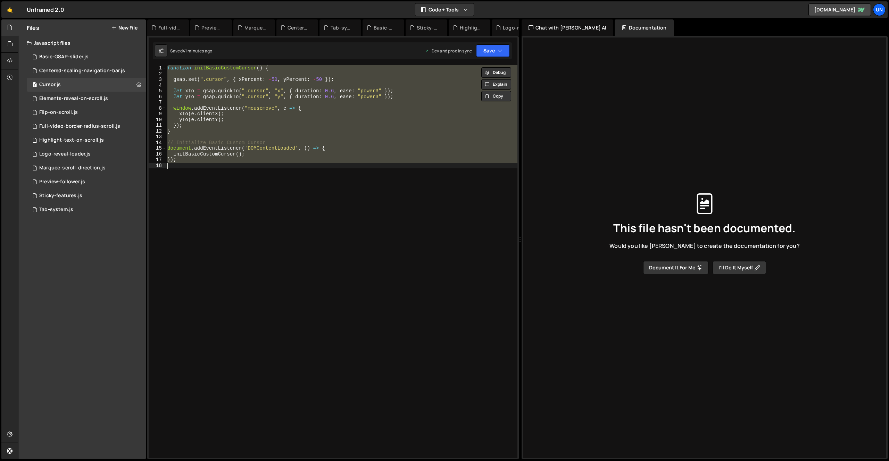
paste textarea
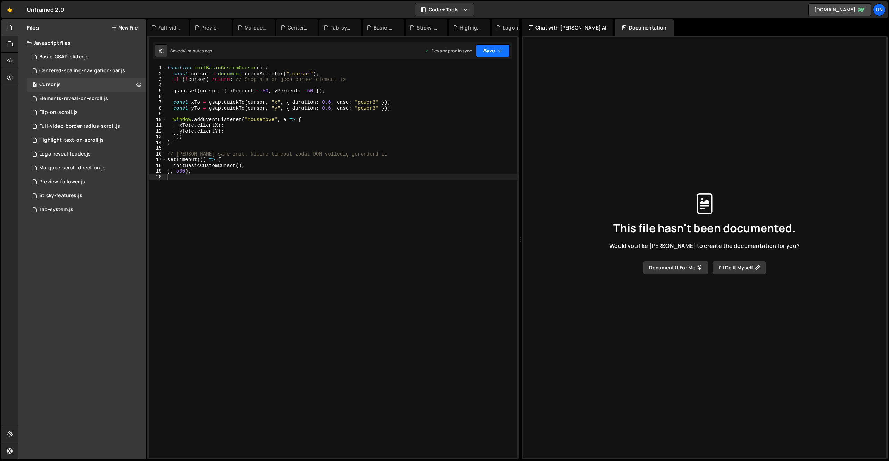
click at [493, 51] on button "Save" at bounding box center [493, 50] width 34 height 12
click at [484, 65] on div "Save to Staging S" at bounding box center [469, 67] width 72 height 7
click at [493, 52] on button "Save" at bounding box center [493, 50] width 34 height 12
click at [472, 92] on div "Save to Production S" at bounding box center [469, 90] width 72 height 7
click at [90, 72] on div "Centered-scaling-navigation-bar.js" at bounding box center [82, 71] width 86 height 6
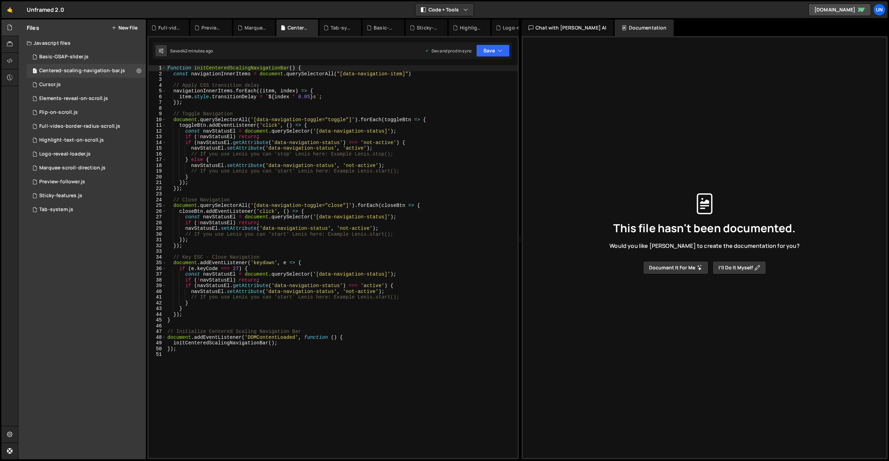
type textarea "// Toggle Navigation"
click at [282, 114] on div "function initCenteredScalingNavigationBar ( ) { const navigationInnerItems = do…" at bounding box center [341, 267] width 351 height 404
click at [138, 70] on icon at bounding box center [138, 70] width 5 height 7
click at [172, 111] on button "Delete File" at bounding box center [181, 113] width 68 height 14
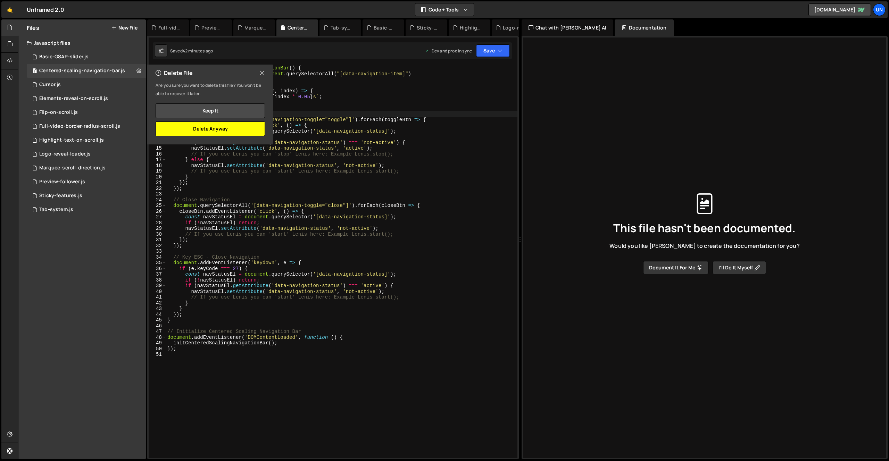
click at [213, 128] on button "Delete Anyway" at bounding box center [210, 129] width 109 height 15
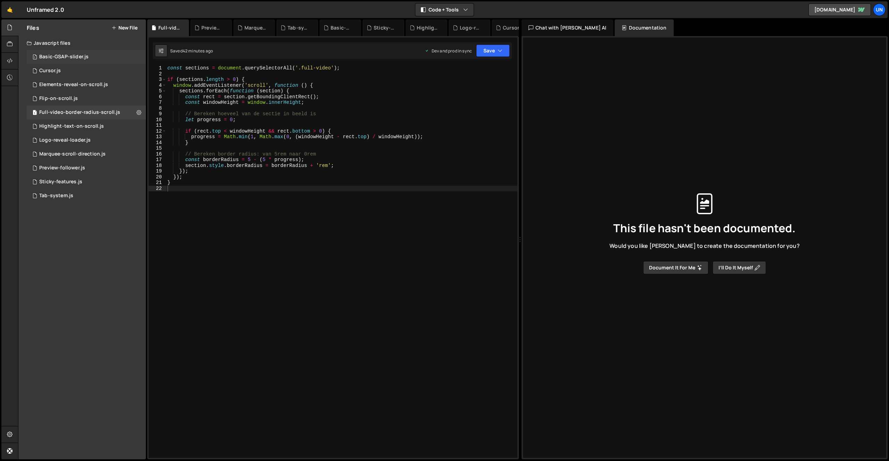
click at [53, 57] on div "Basic-GSAP-slider.js" at bounding box center [63, 57] width 49 height 6
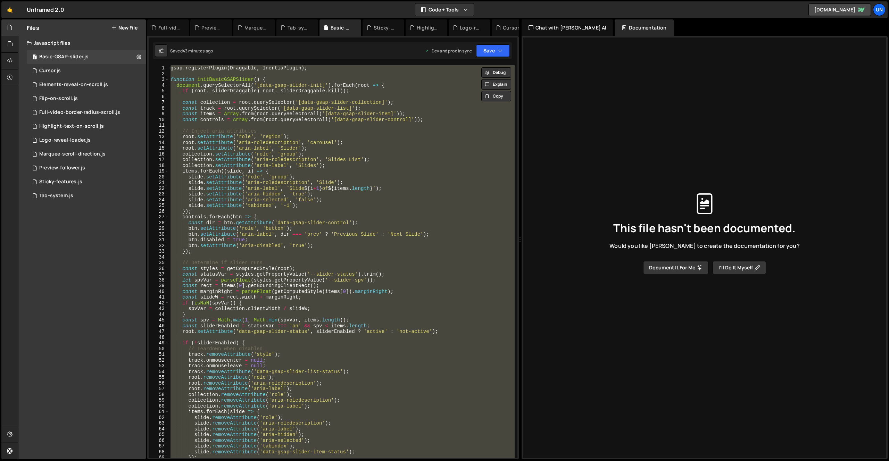
click at [389, 193] on div "gsap . registerPlugin ( Draggable , InertiaPlugin ) ; function initBasicGSAPSli…" at bounding box center [341, 261] width 345 height 393
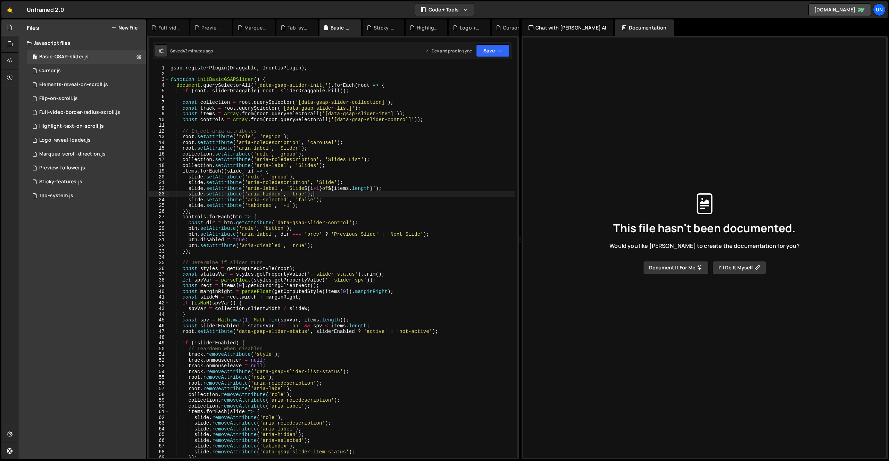
click at [355, 173] on div "gsap . registerPlugin ( Draggable , InertiaPlugin ) ; function initBasicGSAPSli…" at bounding box center [341, 267] width 345 height 404
type textarea "});"
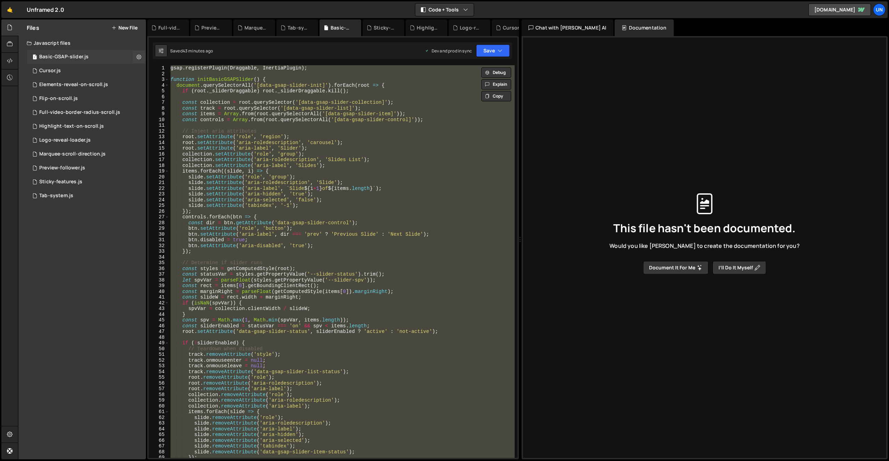
click at [74, 57] on div "Basic-GSAP-slider.js" at bounding box center [63, 57] width 49 height 6
click at [137, 57] on icon at bounding box center [138, 56] width 5 height 7
click at [168, 100] on button "Delete File" at bounding box center [181, 99] width 68 height 14
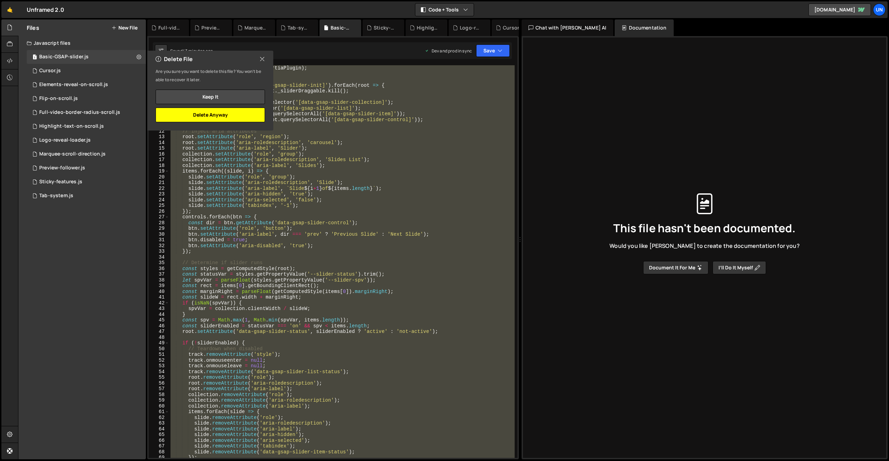
click at [214, 111] on button "Delete Anyway" at bounding box center [210, 115] width 109 height 15
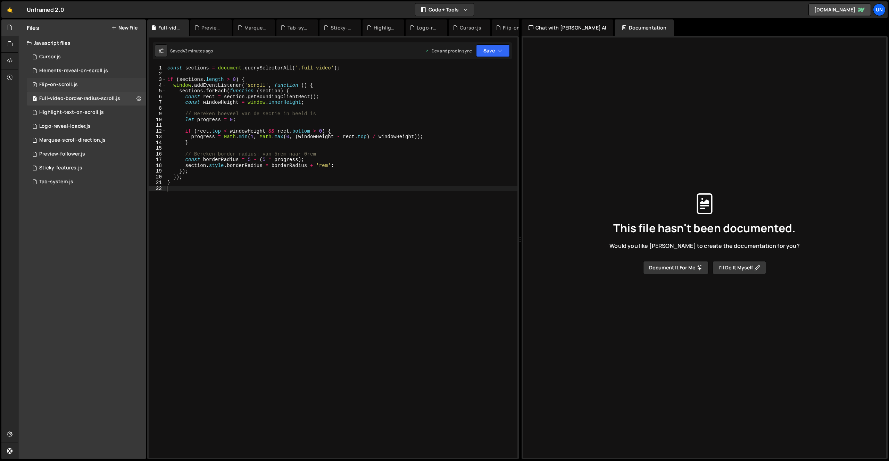
click at [59, 85] on div "Flip-on-scroll.js" at bounding box center [58, 85] width 39 height 6
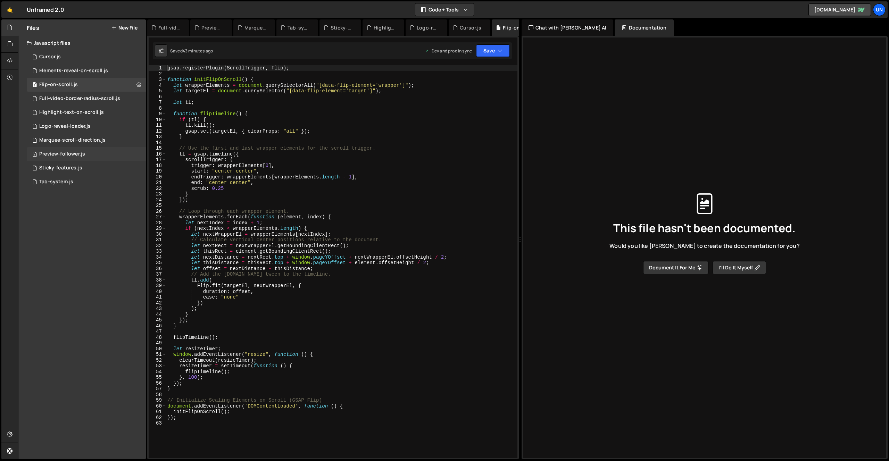
click at [72, 154] on div "Preview-follower.js" at bounding box center [62, 154] width 46 height 6
click at [77, 153] on div "Preview-follower.js" at bounding box center [62, 154] width 46 height 6
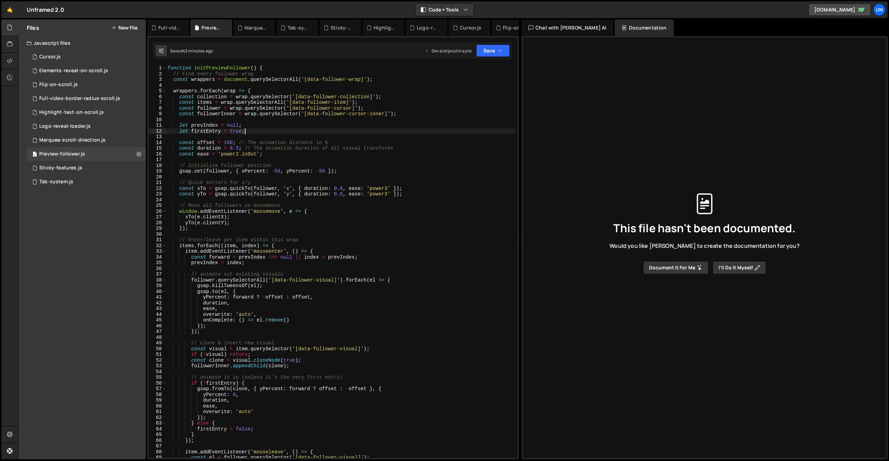
click at [361, 129] on div "function initPreviewFollower ( ) { // Find every follower wrap const wrappers =…" at bounding box center [340, 267] width 349 height 404
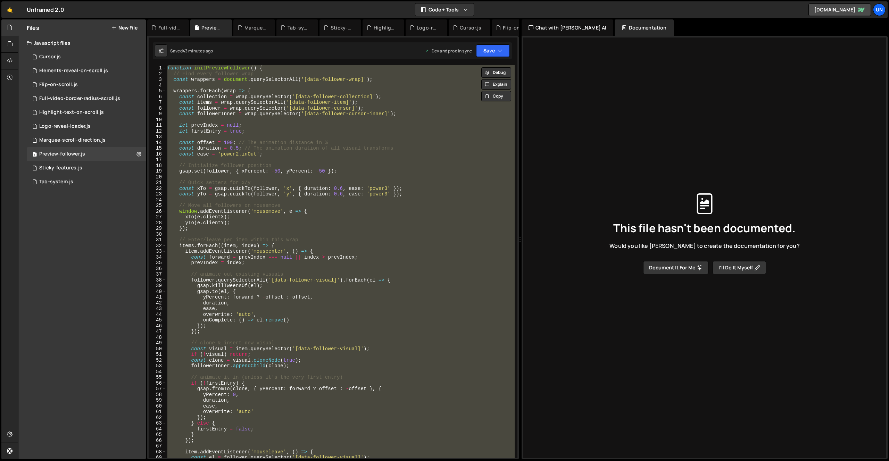
click at [429, 182] on div "function initPreviewFollower ( ) { // Find every follower wrap const wrappers =…" at bounding box center [340, 261] width 349 height 393
type textarea "// Quick setters for x/y"
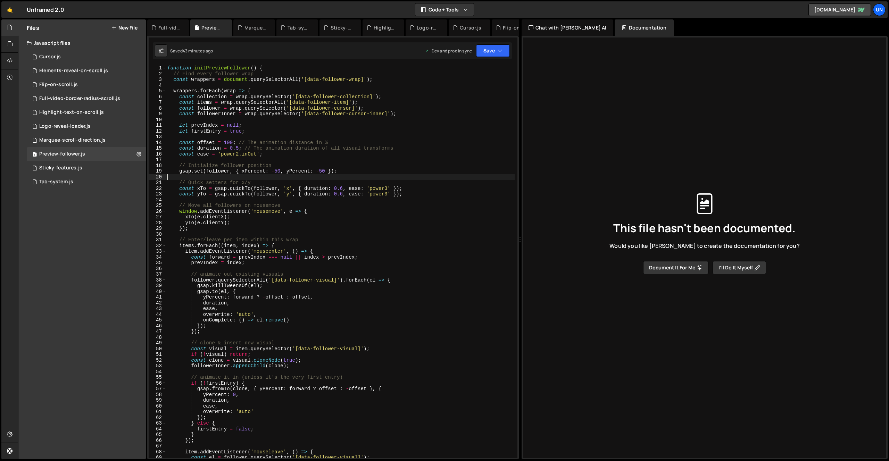
click at [341, 177] on div "function initPreviewFollower ( ) { // Find every follower wrap const wrappers =…" at bounding box center [340, 267] width 349 height 404
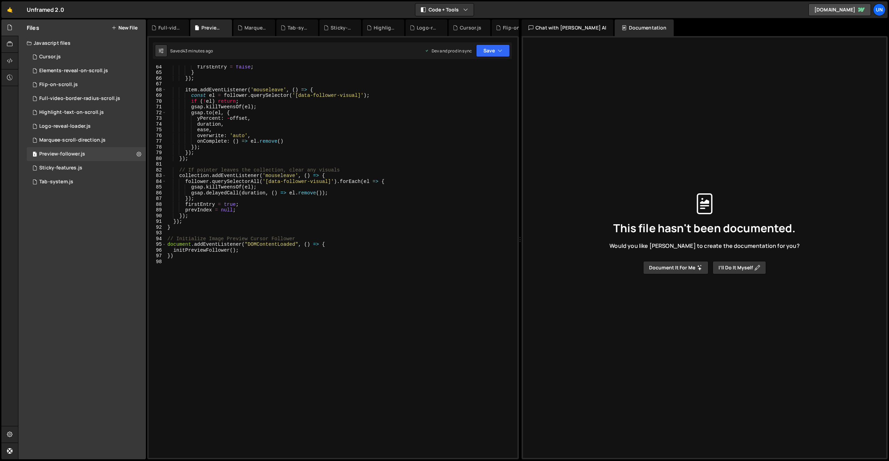
scroll to position [362, 0]
click at [369, 167] on div "firstEntry = false ; } }) ; item . addEventListener ( 'mouseleave' , ( ) => { c…" at bounding box center [340, 266] width 349 height 404
type textarea "})"
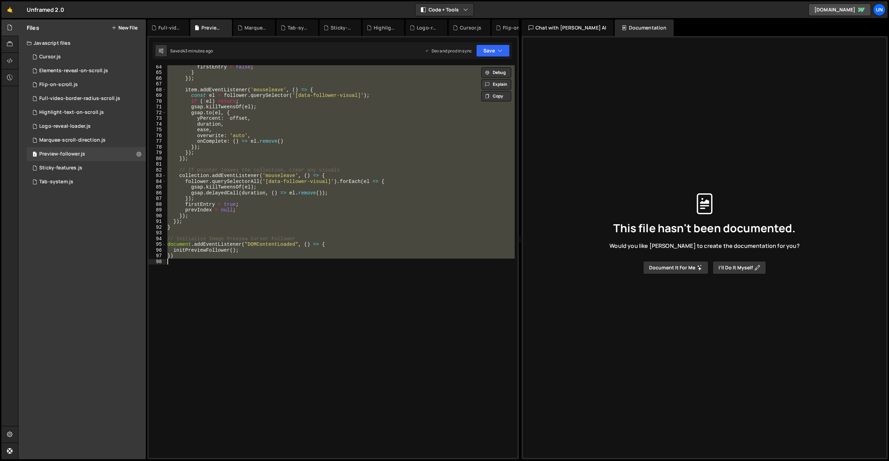
paste textarea
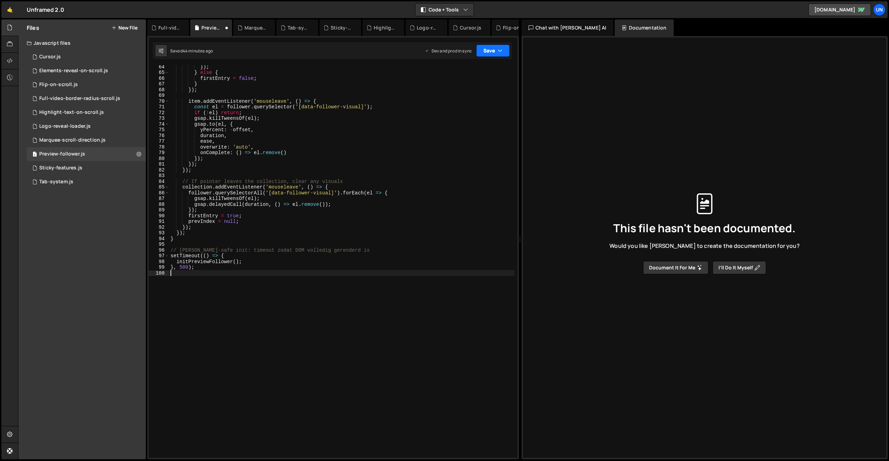
click at [492, 51] on button "Save" at bounding box center [493, 50] width 34 height 12
click at [480, 74] on div "Saved 44 minutes ago" at bounding box center [469, 75] width 72 height 8
click at [483, 53] on button "Save" at bounding box center [493, 50] width 34 height 12
click at [453, 98] on div "44 minutes ago" at bounding box center [460, 98] width 30 height 6
click at [59, 85] on div "Flip-on-scroll.js" at bounding box center [58, 85] width 39 height 6
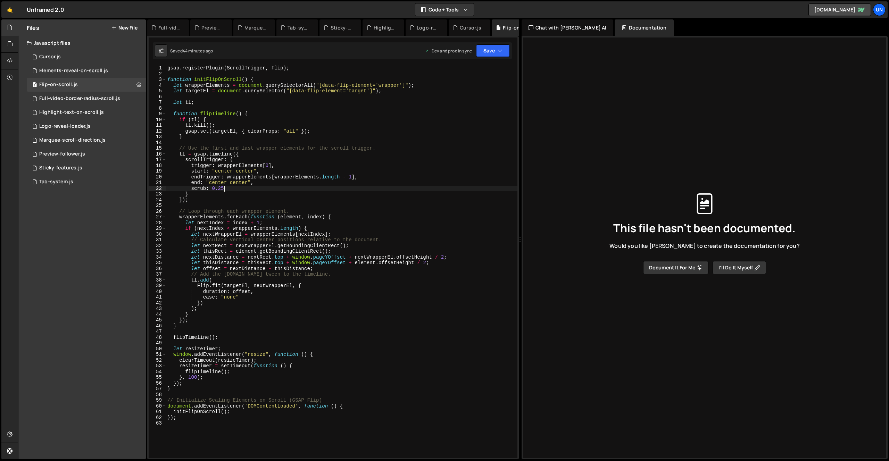
click at [376, 187] on div "gsap . registerPlugin ( ScrollTrigger , Flip ) ; function initFlipOnScroll ( ) …" at bounding box center [341, 267] width 351 height 404
click at [375, 187] on div "gsap . registerPlugin ( ScrollTrigger , Flip ) ; function initFlipOnScroll ( ) …" at bounding box center [341, 267] width 351 height 404
click at [396, 180] on div "gsap . registerPlugin ( ScrollTrigger , Flip ) ; function initFlipOnScroll ( ) …" at bounding box center [341, 267] width 351 height 404
click at [398, 179] on div "gsap . registerPlugin ( ScrollTrigger , Flip ) ; function initFlipOnScroll ( ) …" at bounding box center [341, 267] width 351 height 404
type textarea "});"
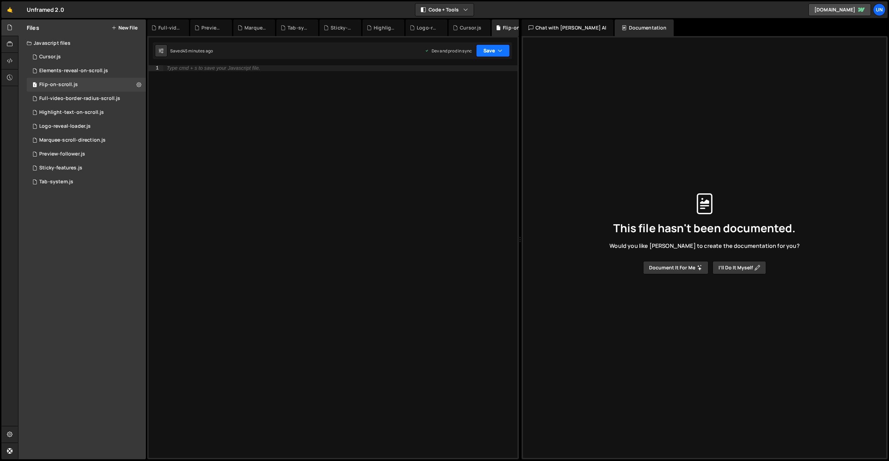
click at [485, 50] on button "Save" at bounding box center [493, 50] width 34 height 12
click at [473, 75] on div "45 minutes ago" at bounding box center [460, 75] width 30 height 6
click at [259, 160] on div at bounding box center [340, 267] width 354 height 404
type textarea "});"
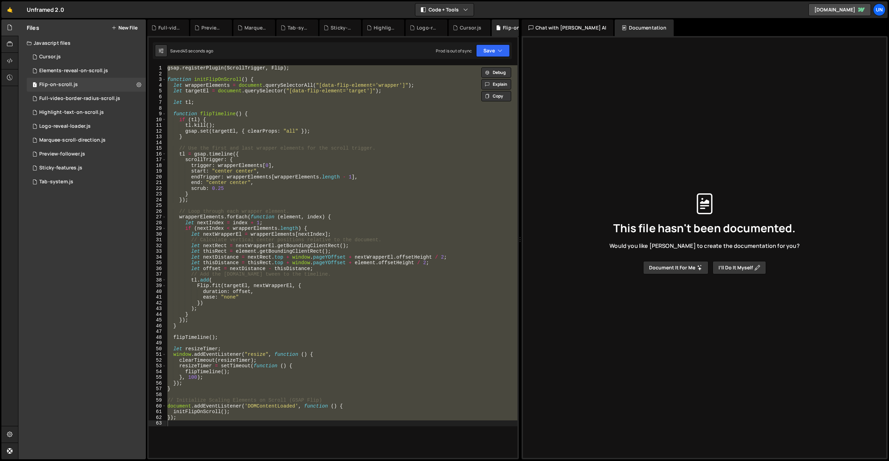
click at [648, 381] on div "This file hasn't been documented. Would you like [PERSON_NAME] to create the do…" at bounding box center [704, 233] width 352 height 437
click at [561, 33] on div "Chat with [PERSON_NAME] AI" at bounding box center [568, 27] width 92 height 17
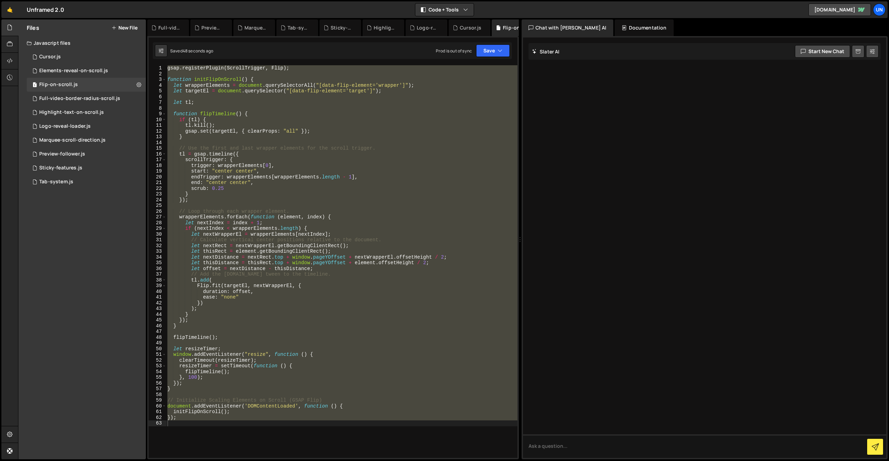
click at [609, 251] on div at bounding box center [704, 247] width 363 height 420
click at [558, 441] on textarea at bounding box center [704, 446] width 363 height 24
type textarea "Wat doet deze code visueel gezien?"
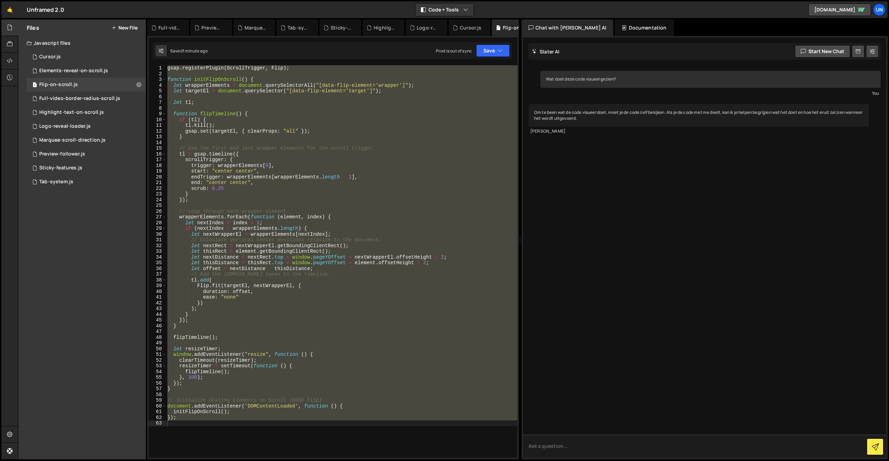
paste textarea "gsap.registerPlugin(ScrollTrigger, Flip); function initFlipOnScroll() { let wra…"
type textarea "gsap.registerPlugin(ScrollTrigger, Flip); function initFlipOnScroll() { let wra…"
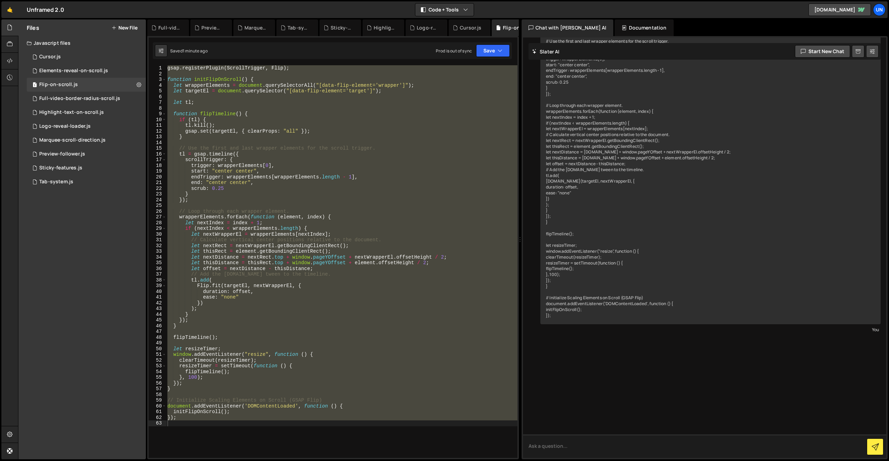
scroll to position [258, 0]
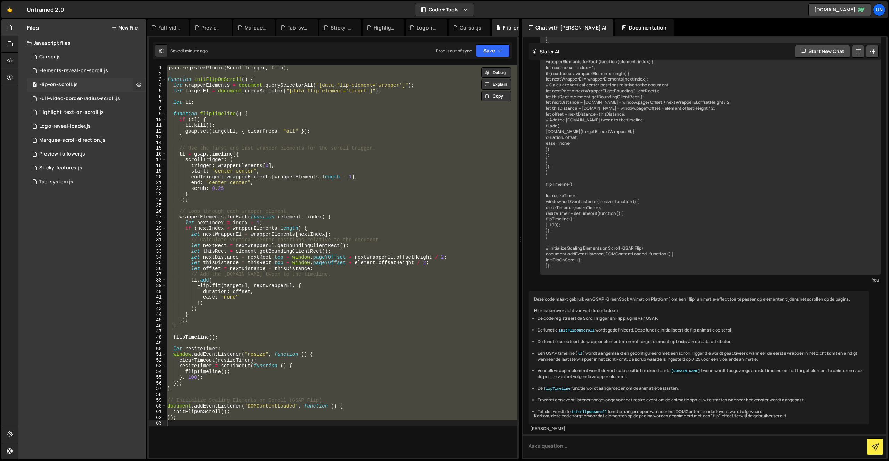
click at [139, 84] on icon at bounding box center [138, 84] width 5 height 7
click at [11, 62] on icon at bounding box center [10, 61] width 6 height 8
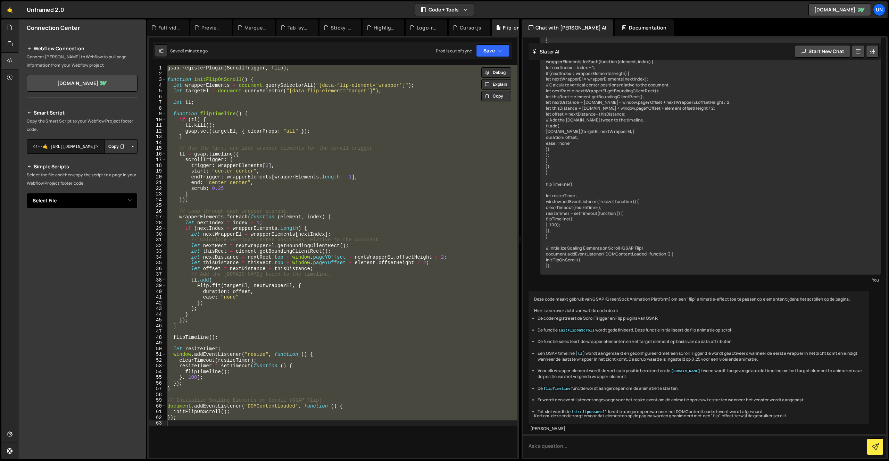
click at [78, 196] on select "Select File Basic-GSAP-slider.js Centered-scaling-navigation-bar.js Cursor.js E…" at bounding box center [82, 200] width 111 height 15
select select "47967"
click at [27, 193] on select "Select File Basic-GSAP-slider.js Centered-scaling-navigation-bar.js Cursor.js E…" at bounding box center [82, 200] width 111 height 15
click at [116, 226] on button "Copy" at bounding box center [117, 224] width 24 height 15
click at [9, 44] on icon at bounding box center [10, 44] width 6 height 8
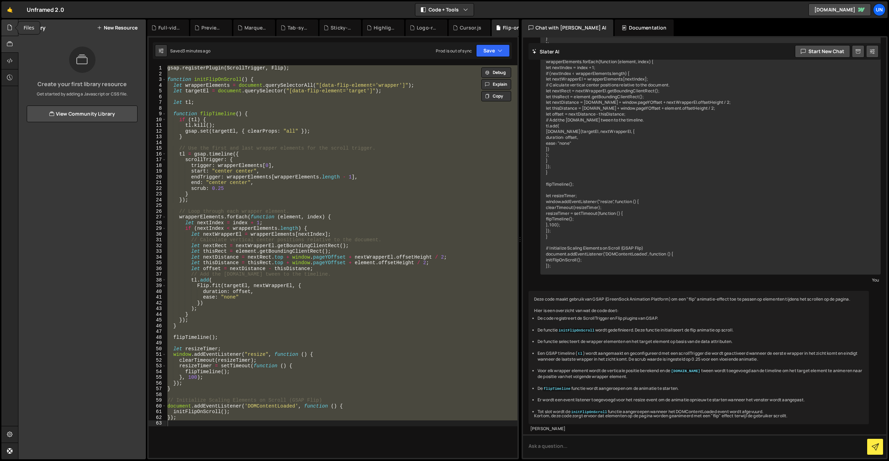
click at [10, 28] on icon at bounding box center [10, 28] width 6 height 8
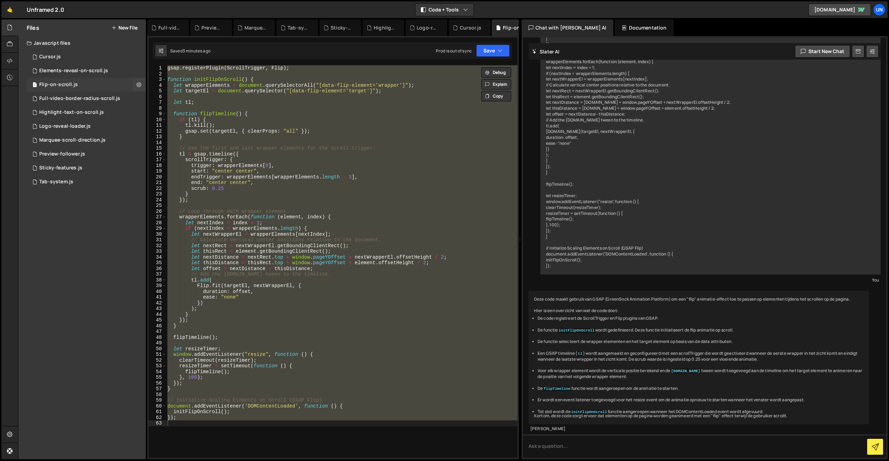
click at [67, 86] on div "Flip-on-scroll.js" at bounding box center [58, 85] width 39 height 6
click at [140, 85] on icon at bounding box center [138, 84] width 5 height 7
click at [173, 124] on button "Delete File" at bounding box center [181, 127] width 68 height 14
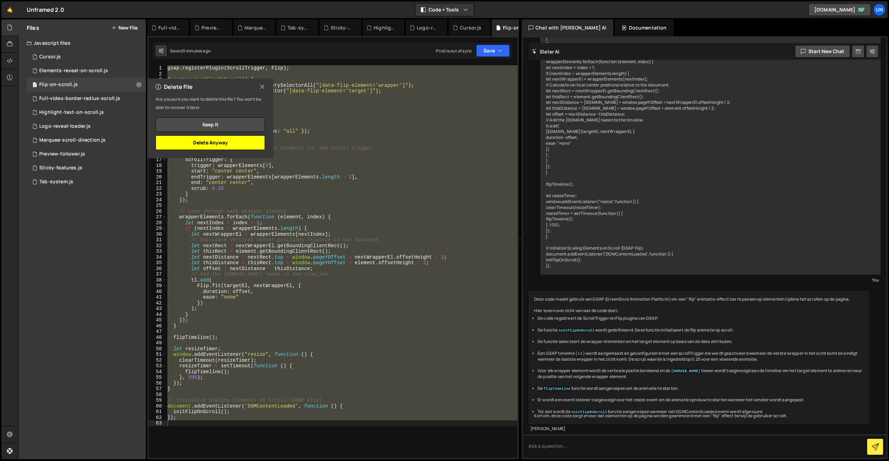
click at [224, 141] on button "Delete Anyway" at bounding box center [210, 142] width 109 height 15
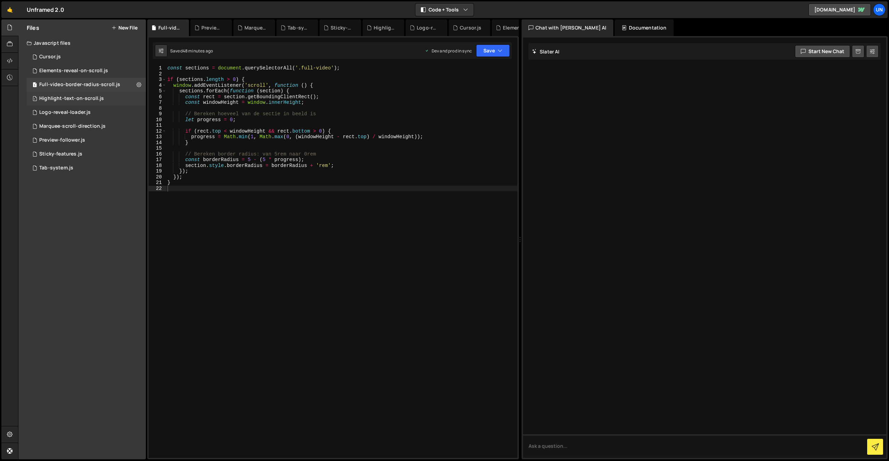
click at [57, 99] on div "Highlight-text-on-scroll.js" at bounding box center [71, 98] width 65 height 6
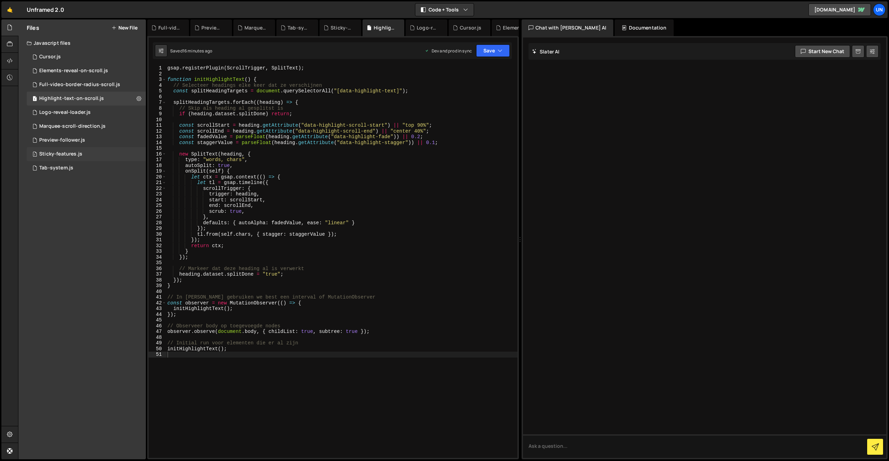
click at [71, 155] on div "Sticky-features.js" at bounding box center [60, 154] width 43 height 6
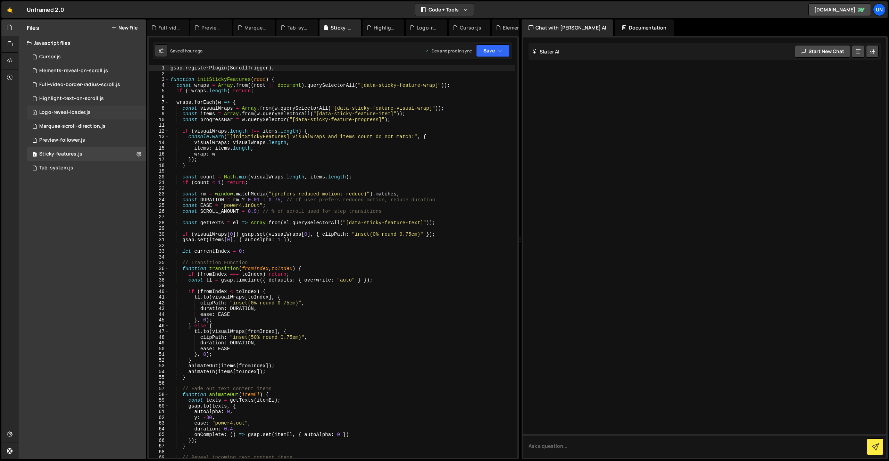
click at [69, 111] on div "Logo-reveal-loader.js" at bounding box center [64, 112] width 51 height 6
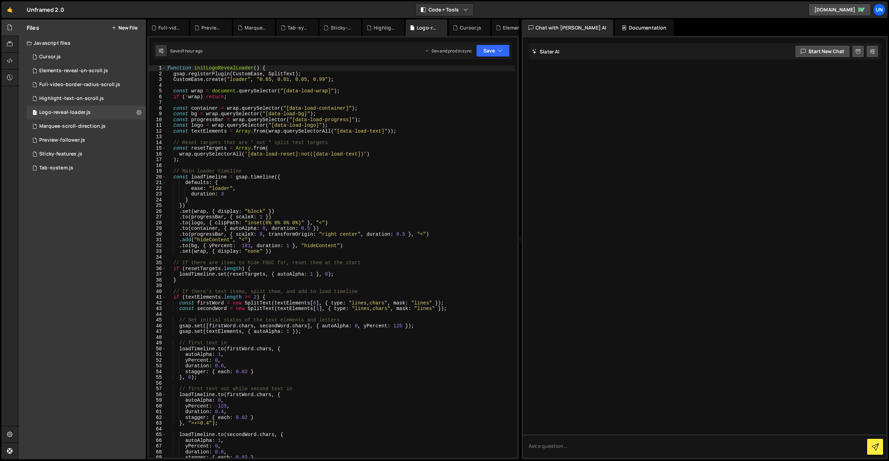
click at [251, 128] on div "function initLogoRevealLoader ( ) { gsap . registerPlugin ( CustomEase , SplitT…" at bounding box center [340, 267] width 349 height 404
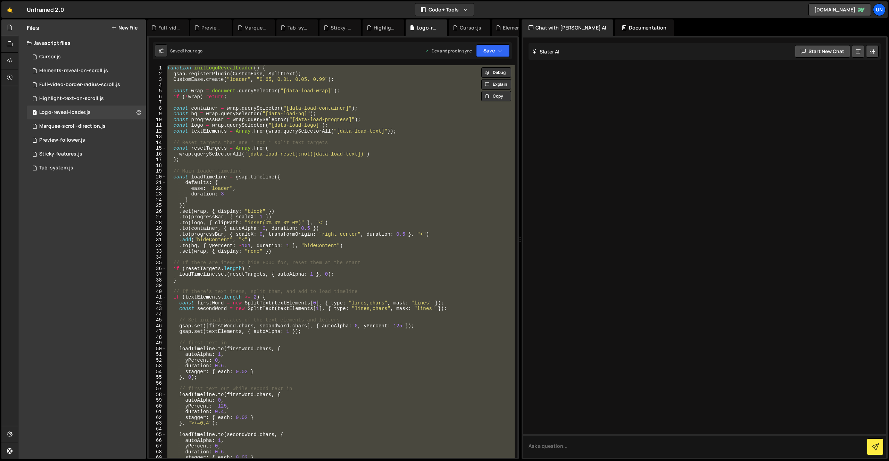
click at [377, 152] on div "function initLogoRevealLoader ( ) { gsap . registerPlugin ( CustomEase , SplitT…" at bounding box center [340, 261] width 349 height 393
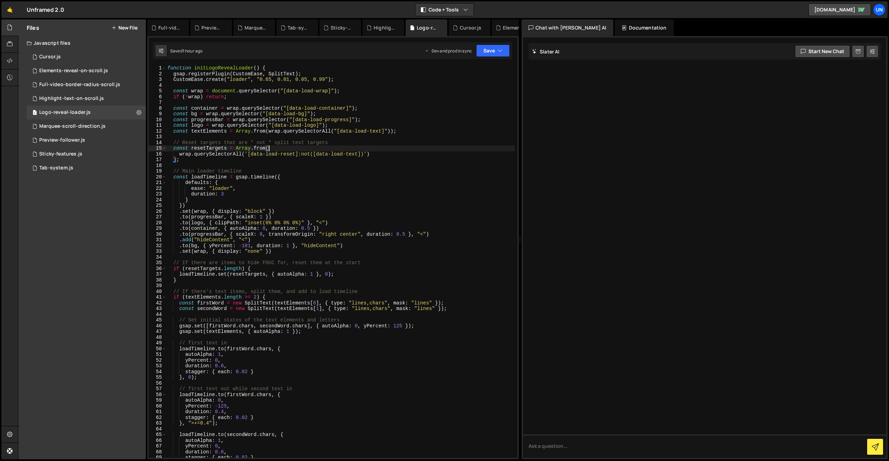
click at [388, 150] on div "function initLogoRevealLoader ( ) { gsap . registerPlugin ( CustomEase , SplitT…" at bounding box center [340, 267] width 349 height 404
type textarea "})"
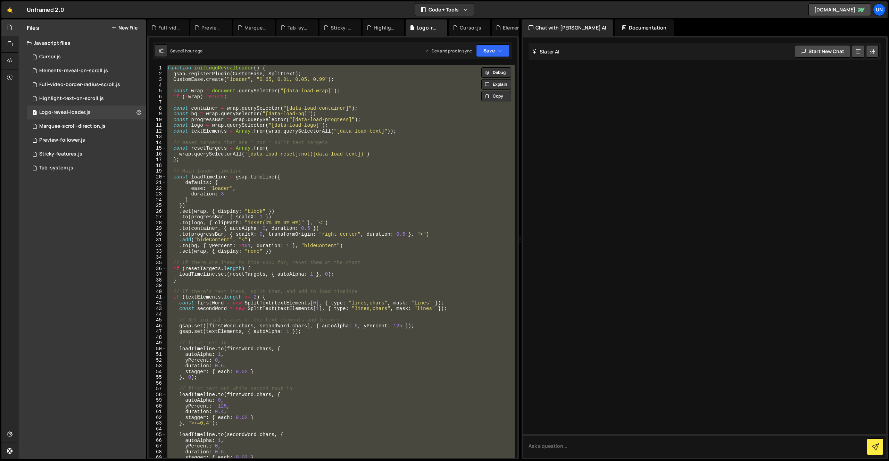
paste textarea
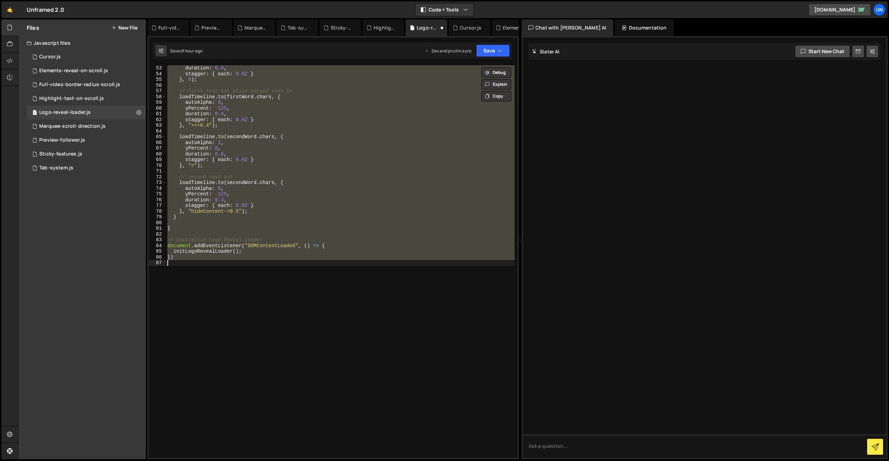
scroll to position [297, 0]
click at [353, 136] on div "yPercent : 0 , duration : 0.6 , stagger : { each : 0.02 } } , 0 ) ; // first te…" at bounding box center [340, 261] width 349 height 393
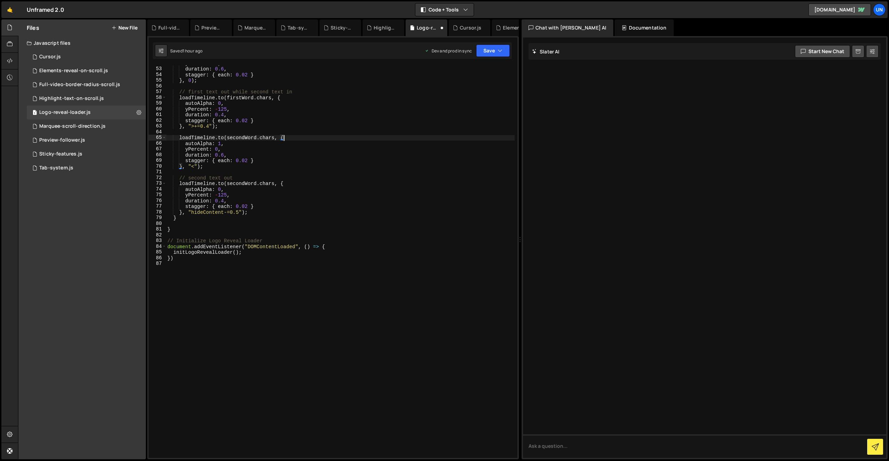
type textarea "})"
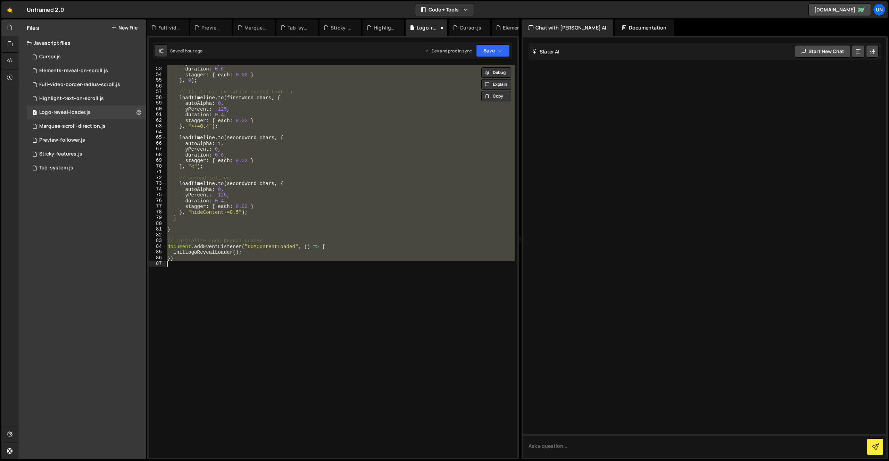
paste textarea
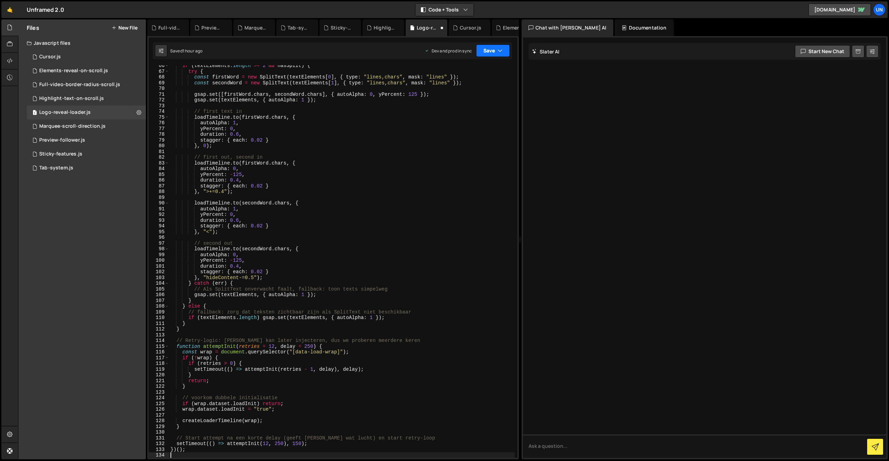
click at [482, 47] on button "Save" at bounding box center [493, 50] width 34 height 12
click at [478, 69] on div "Save to Staging S" at bounding box center [469, 67] width 72 height 7
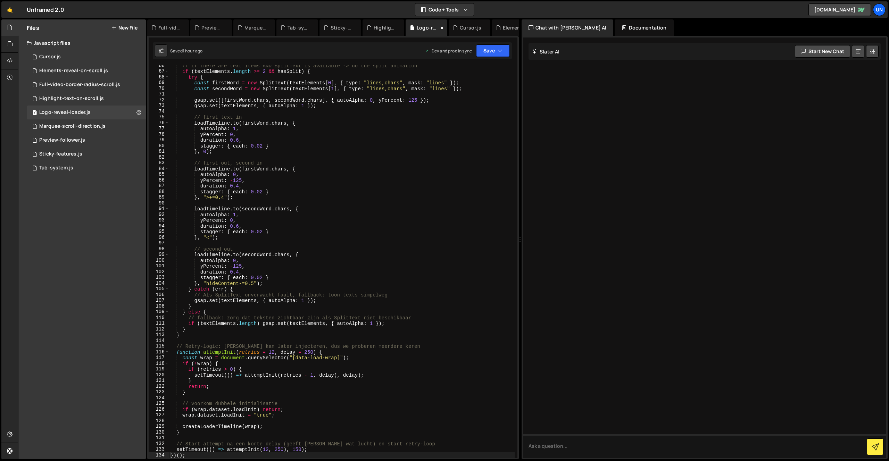
scroll to position [375, 0]
click at [48, 154] on div "Sticky-features.js" at bounding box center [60, 154] width 43 height 6
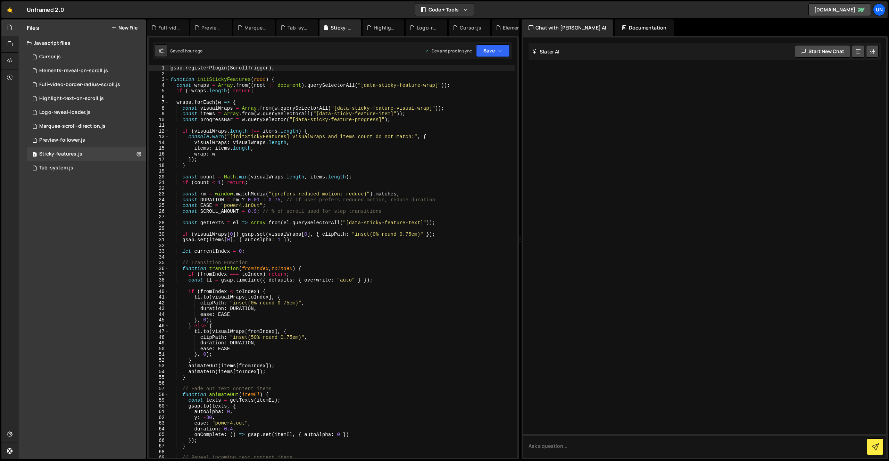
click at [310, 174] on div "gsap . registerPlugin ( ScrollTrigger ) ; function initStickyFeatures ( root ) …" at bounding box center [341, 267] width 345 height 404
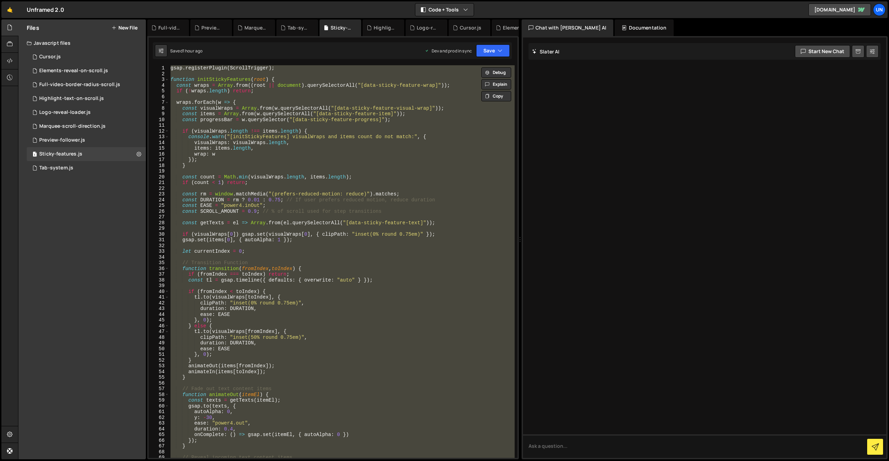
click at [336, 139] on div "gsap . registerPlugin ( ScrollTrigger ) ; function initStickyFeatures ( root ) …" at bounding box center [341, 261] width 345 height 393
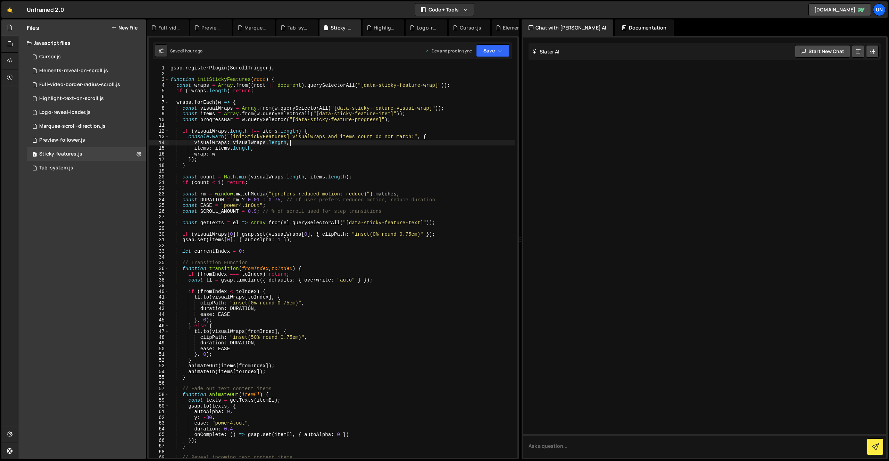
click at [309, 143] on div "gsap . registerPlugin ( ScrollTrigger ) ; function initStickyFeatures ( root ) …" at bounding box center [341, 267] width 345 height 404
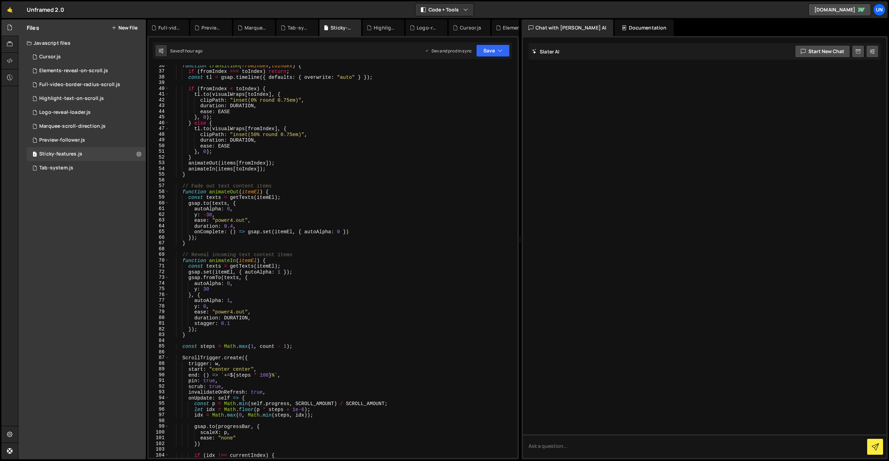
scroll to position [471, 0]
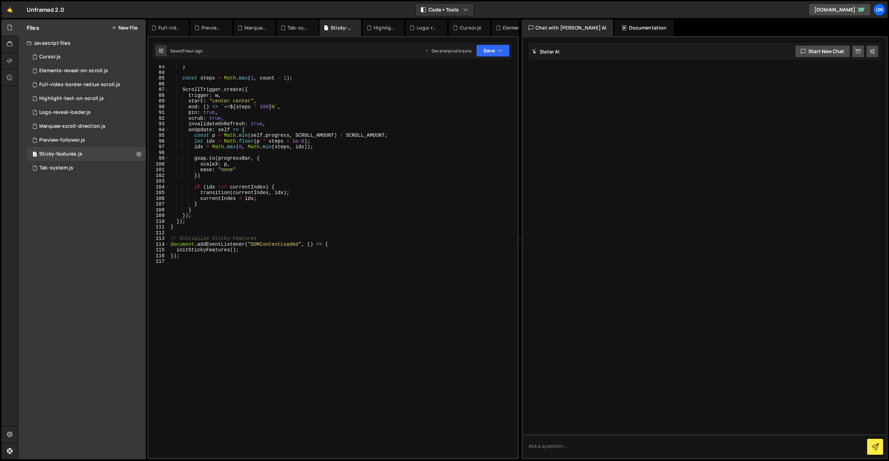
type textarea "});"
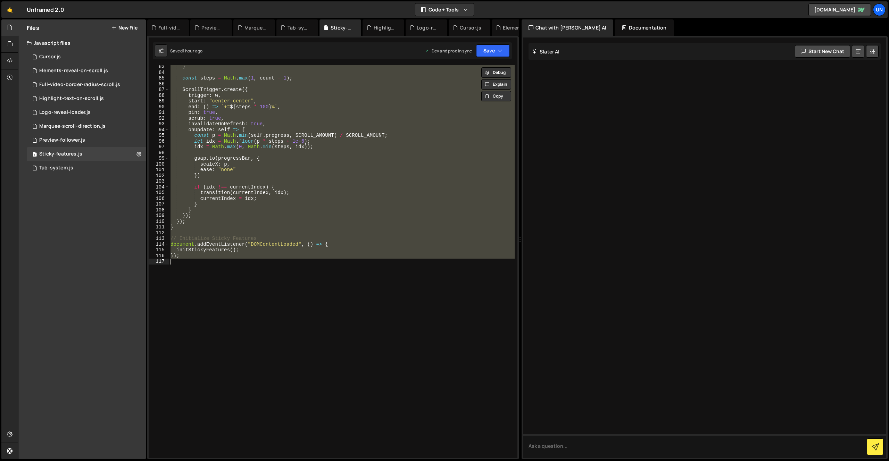
paste textarea
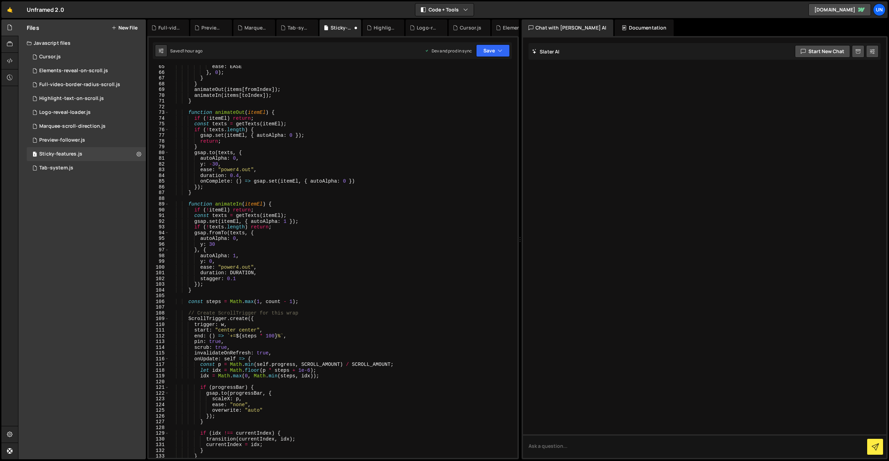
scroll to position [367, 0]
click at [495, 49] on button "Save" at bounding box center [493, 50] width 34 height 12
click at [473, 68] on div "Save to Staging S" at bounding box center [469, 67] width 72 height 7
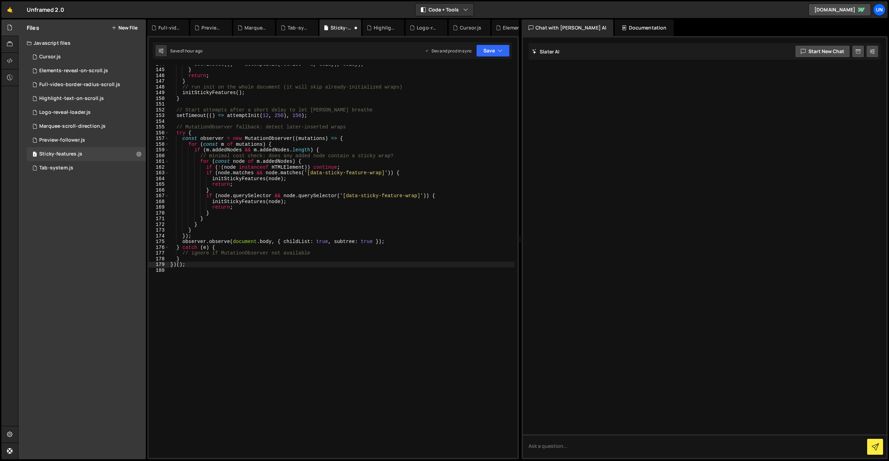
scroll to position [823, 0]
click at [498, 46] on button "Save" at bounding box center [493, 50] width 34 height 12
click at [469, 95] on div "Saved 1 hour ago" at bounding box center [469, 98] width 72 height 8
click at [66, 166] on div "Tab-system.js" at bounding box center [56, 168] width 34 height 6
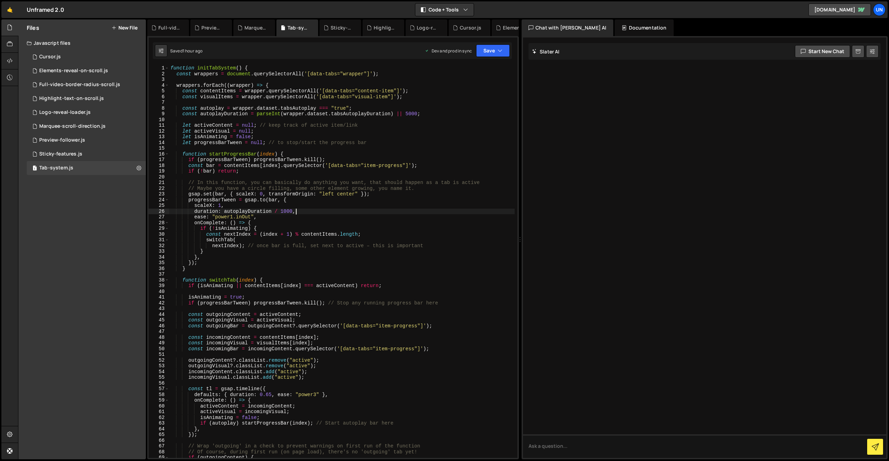
click at [370, 212] on div "function initTabSystem ( ) { const wrappers = document . querySelectorAll ( '[d…" at bounding box center [341, 267] width 345 height 404
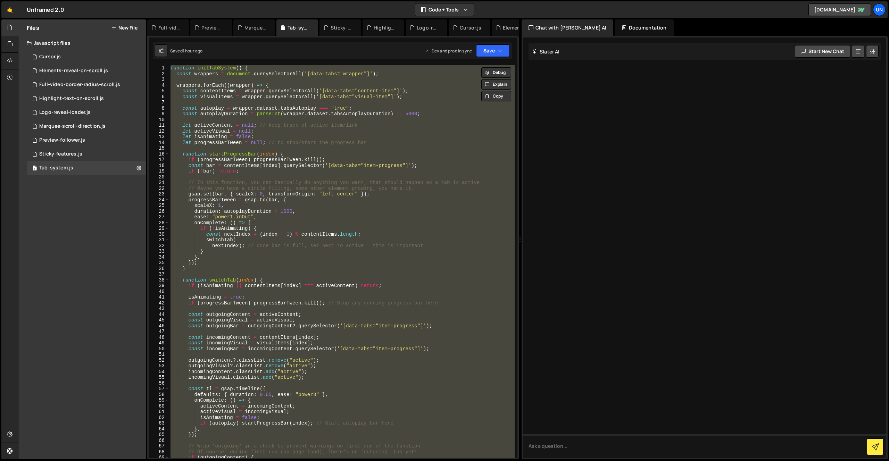
click at [343, 174] on div "function initTabSystem ( ) { const wrappers = document . querySelectorAll ( '[d…" at bounding box center [341, 261] width 345 height 393
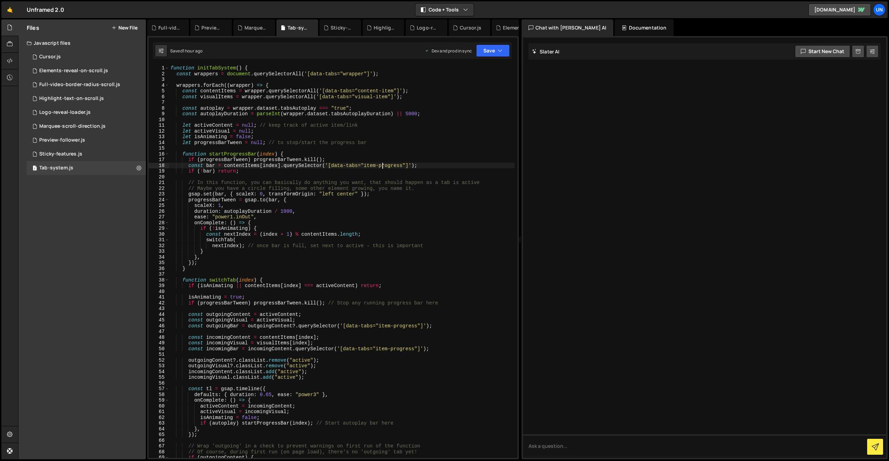
click at [383, 166] on div "function initTabSystem ( ) { const wrappers = document . querySelectorAll ( '[d…" at bounding box center [341, 267] width 345 height 404
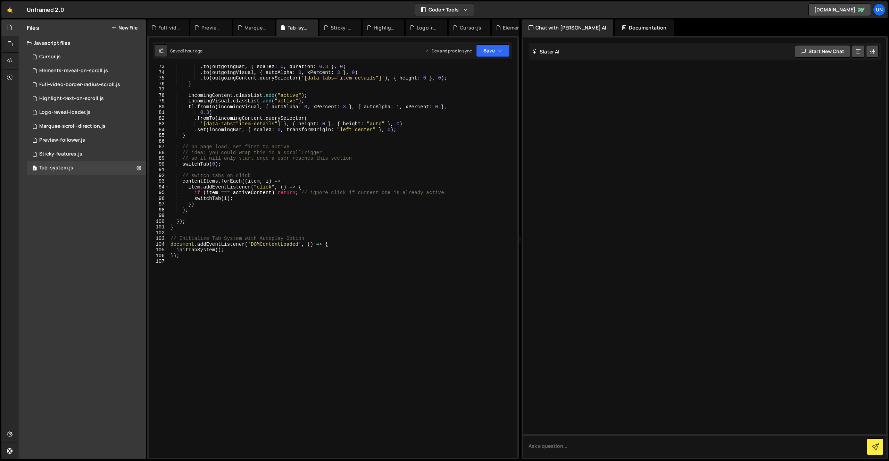
scroll to position [414, 0]
type textarea "});"
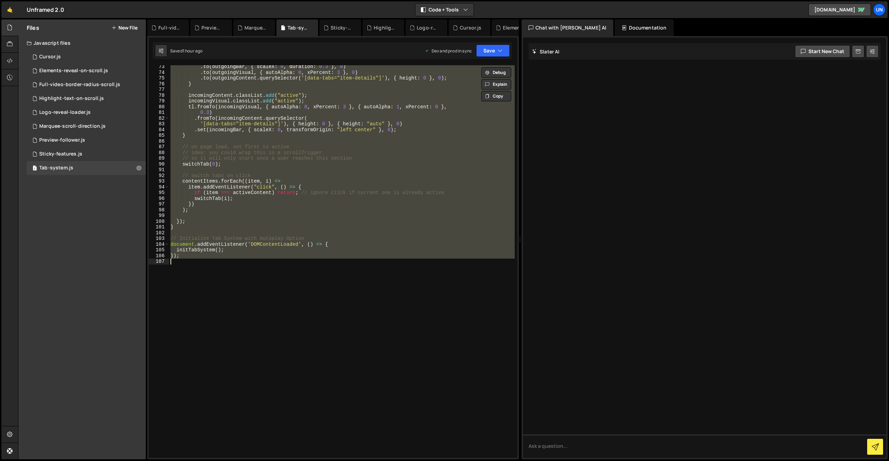
paste textarea
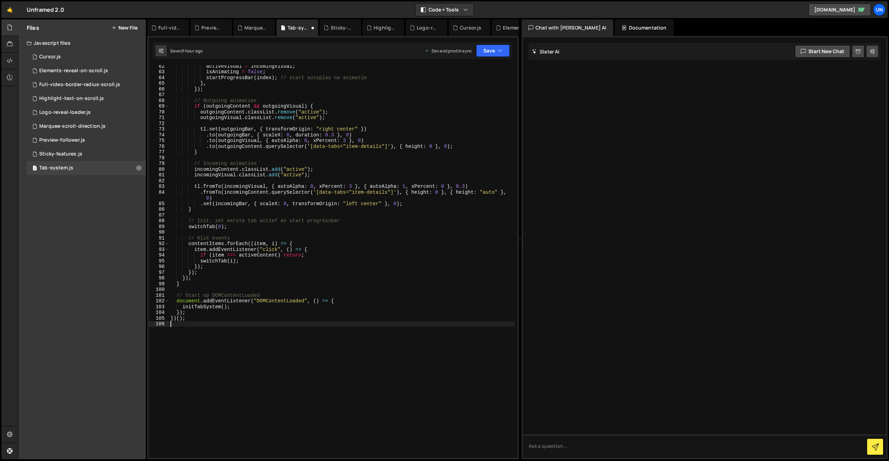
scroll to position [0, 0]
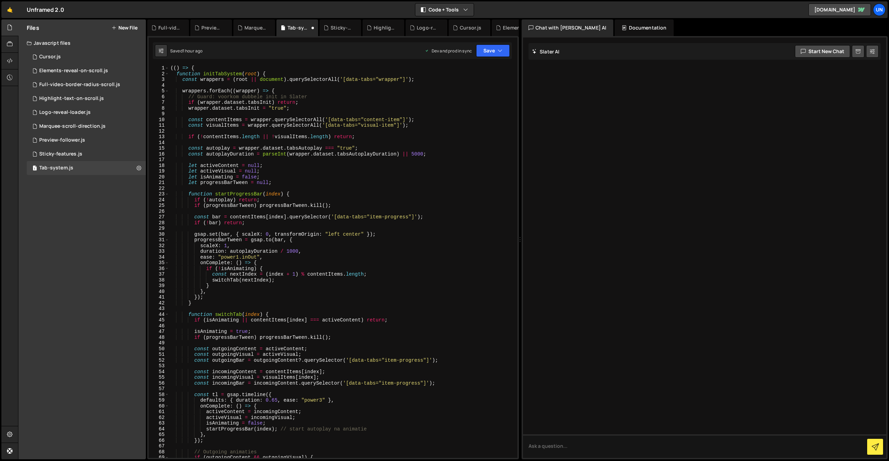
type textarea "});"
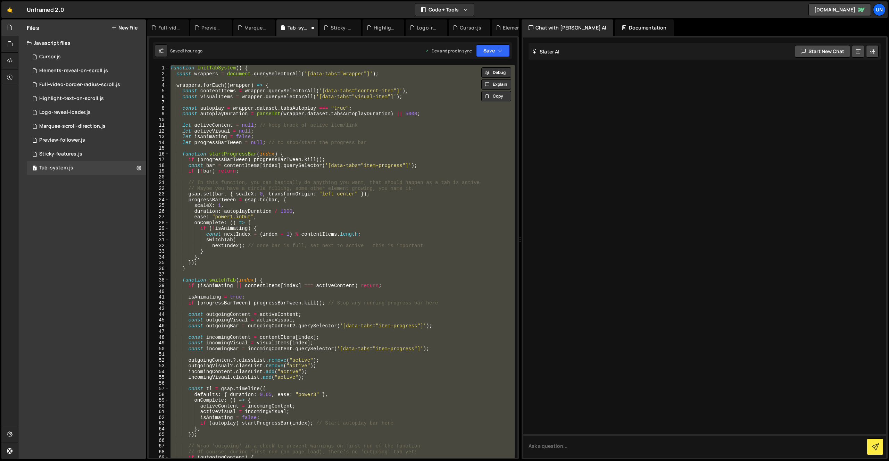
paste textarea
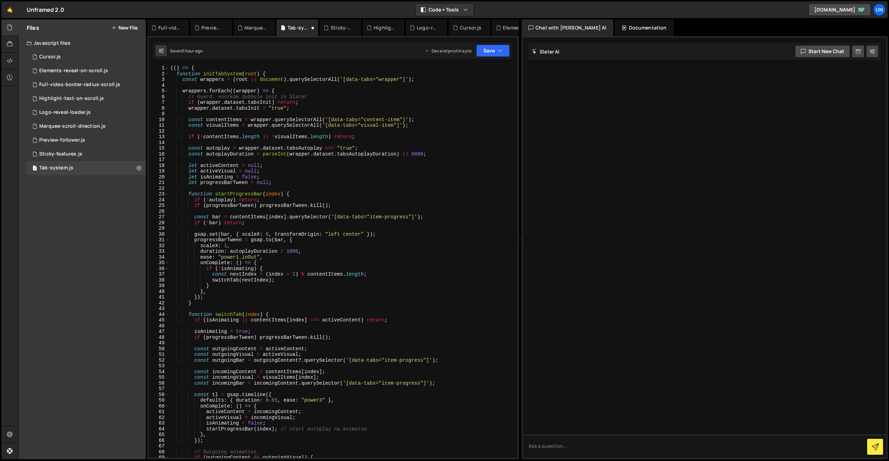
click at [483, 57] on div "Saved 1 hour ago Dev and prod in sync Upgrade to Edit Save Save to Staging S Sa…" at bounding box center [332, 50] width 359 height 17
click at [490, 53] on button "Save" at bounding box center [493, 50] width 34 height 12
click at [477, 68] on div "Save to Staging S" at bounding box center [469, 67] width 72 height 7
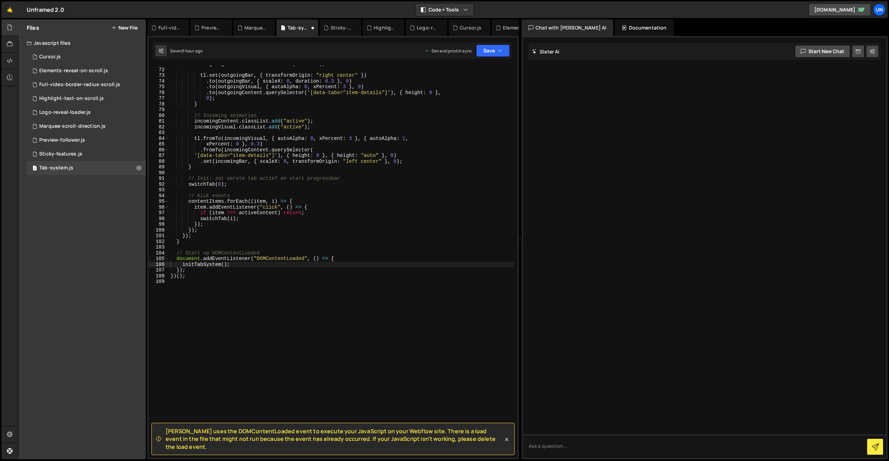
scroll to position [405, 0]
click at [415, 203] on div "outgoingVisual . classList . remove ( "active" ) ; tl . set ( outgoingBar , { t…" at bounding box center [341, 263] width 345 height 404
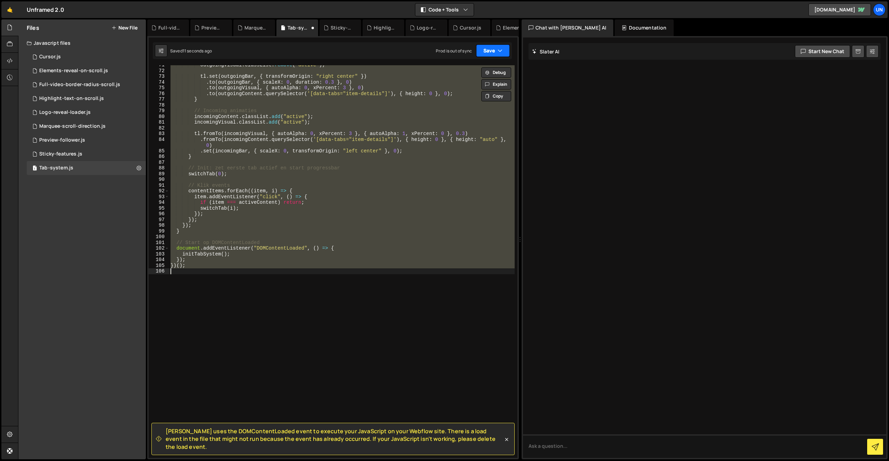
click at [490, 49] on button "Save" at bounding box center [493, 50] width 34 height 12
click at [471, 69] on div "Save to Staging S" at bounding box center [469, 67] width 72 height 7
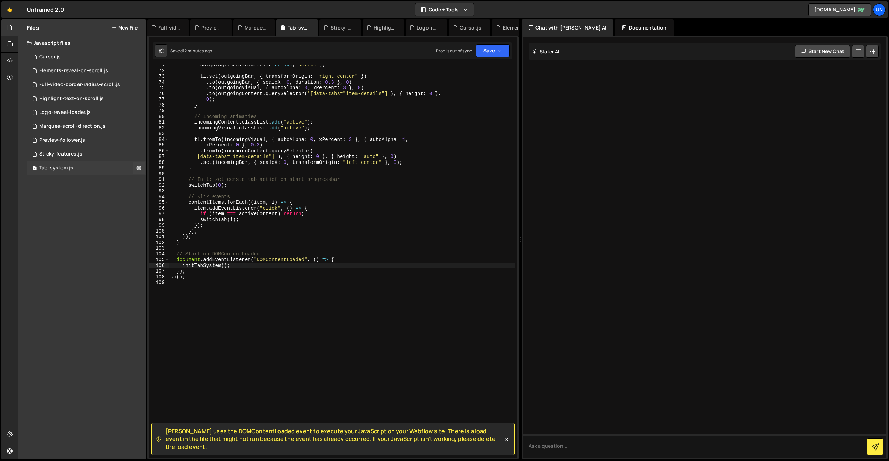
click at [71, 167] on div "Tab-system.js" at bounding box center [56, 168] width 34 height 6
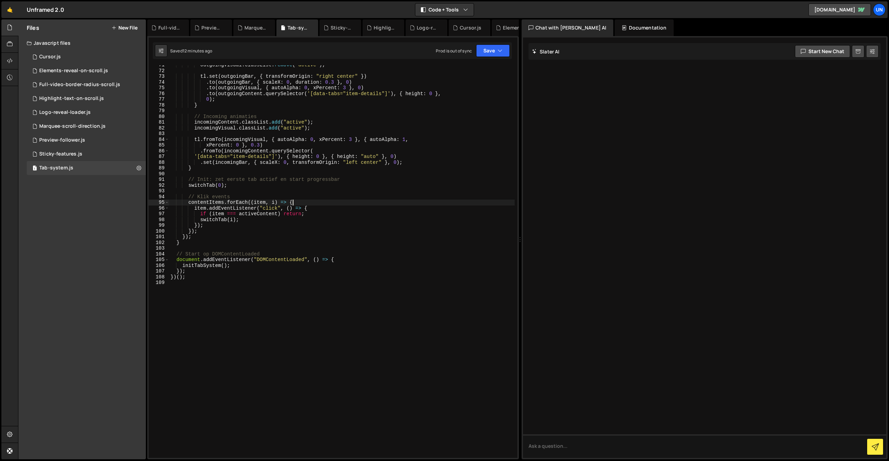
click at [318, 200] on div "outgoingVisual . classList . remove ( "active" ) ; tl . set ( outgoingBar , { t…" at bounding box center [341, 264] width 345 height 404
type textarea "})();"
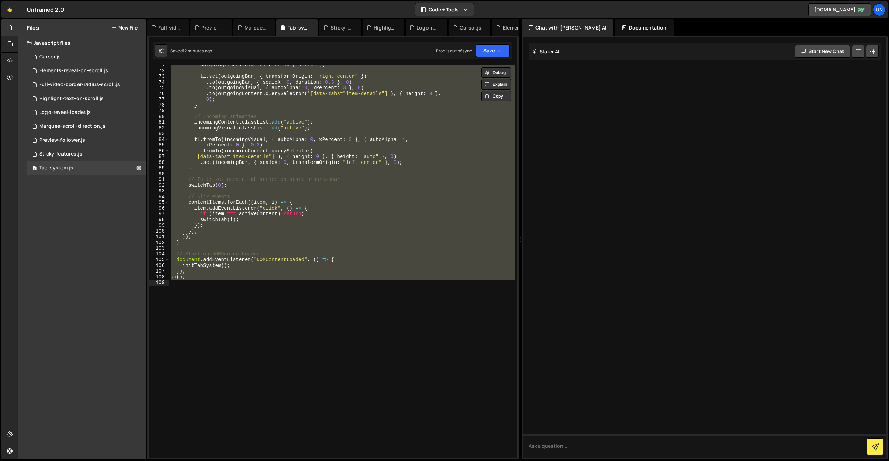
paste textarea
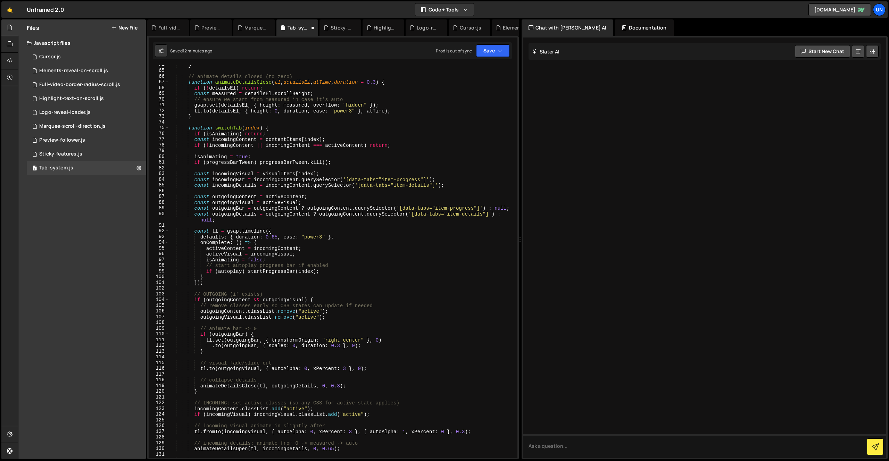
scroll to position [0, 0]
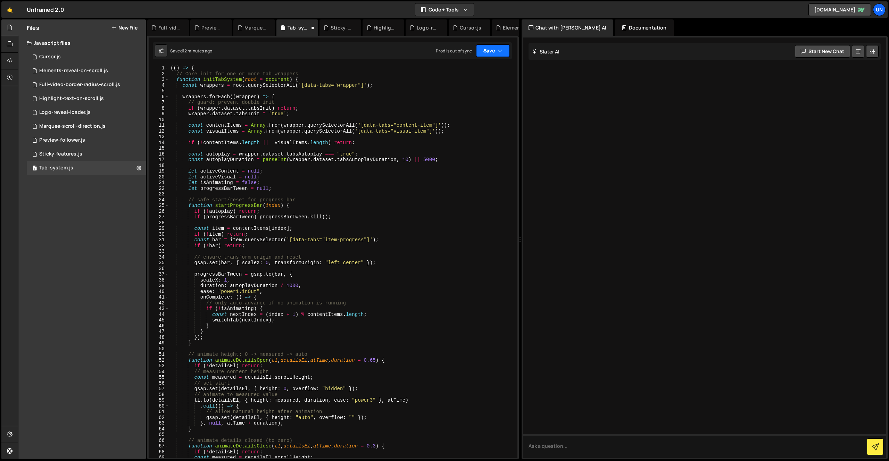
click at [490, 54] on button "Save" at bounding box center [493, 50] width 34 height 12
click at [457, 73] on div "12 minutes ago" at bounding box center [459, 75] width 29 height 6
